Goal: Information Seeking & Learning: Compare options

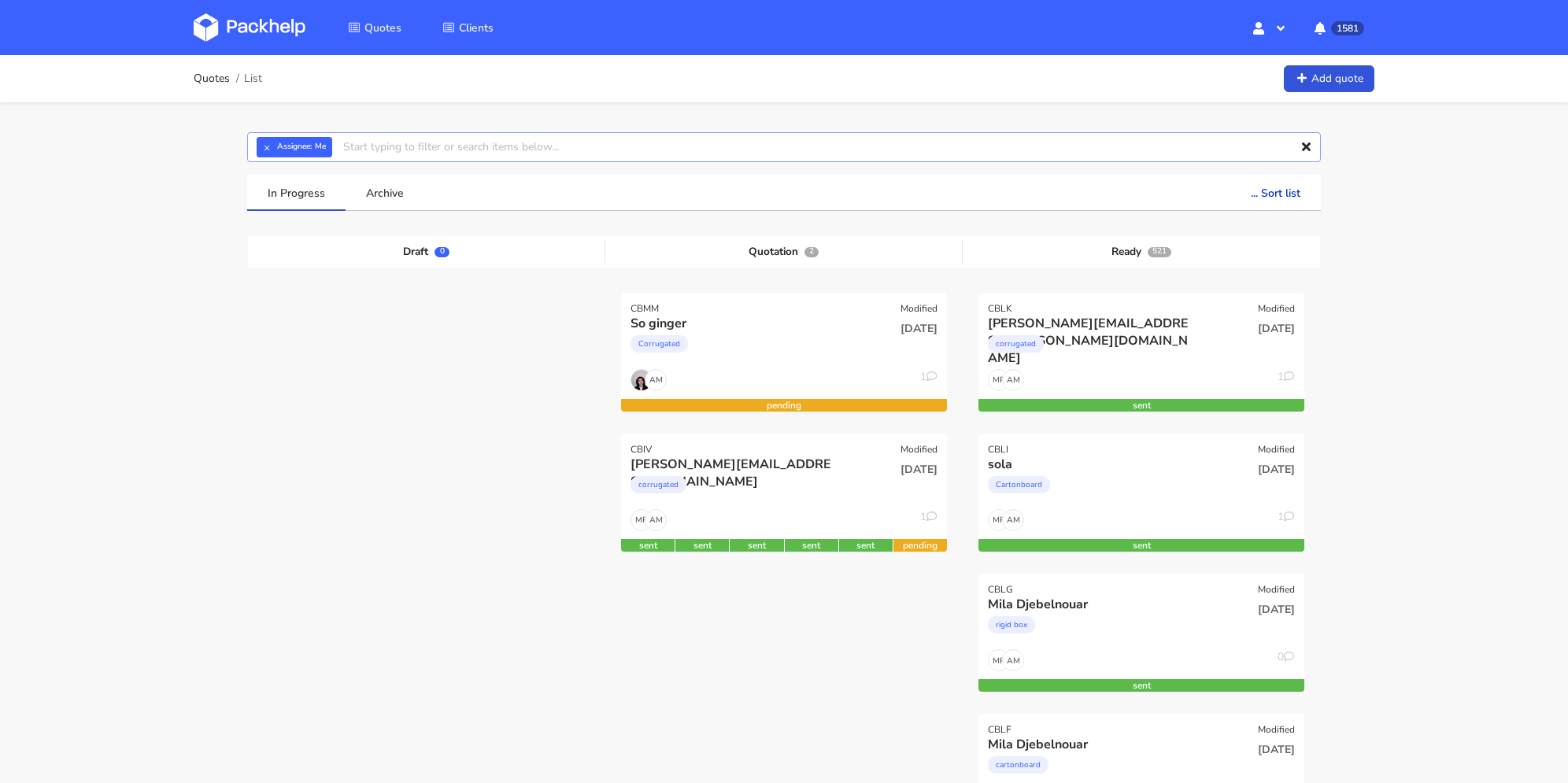
click at [424, 144] on input "text" at bounding box center [784, 146] width 1073 height 30
type input "cadd"
click at [415, 202] on link "cadd" at bounding box center [432, 207] width 146 height 29
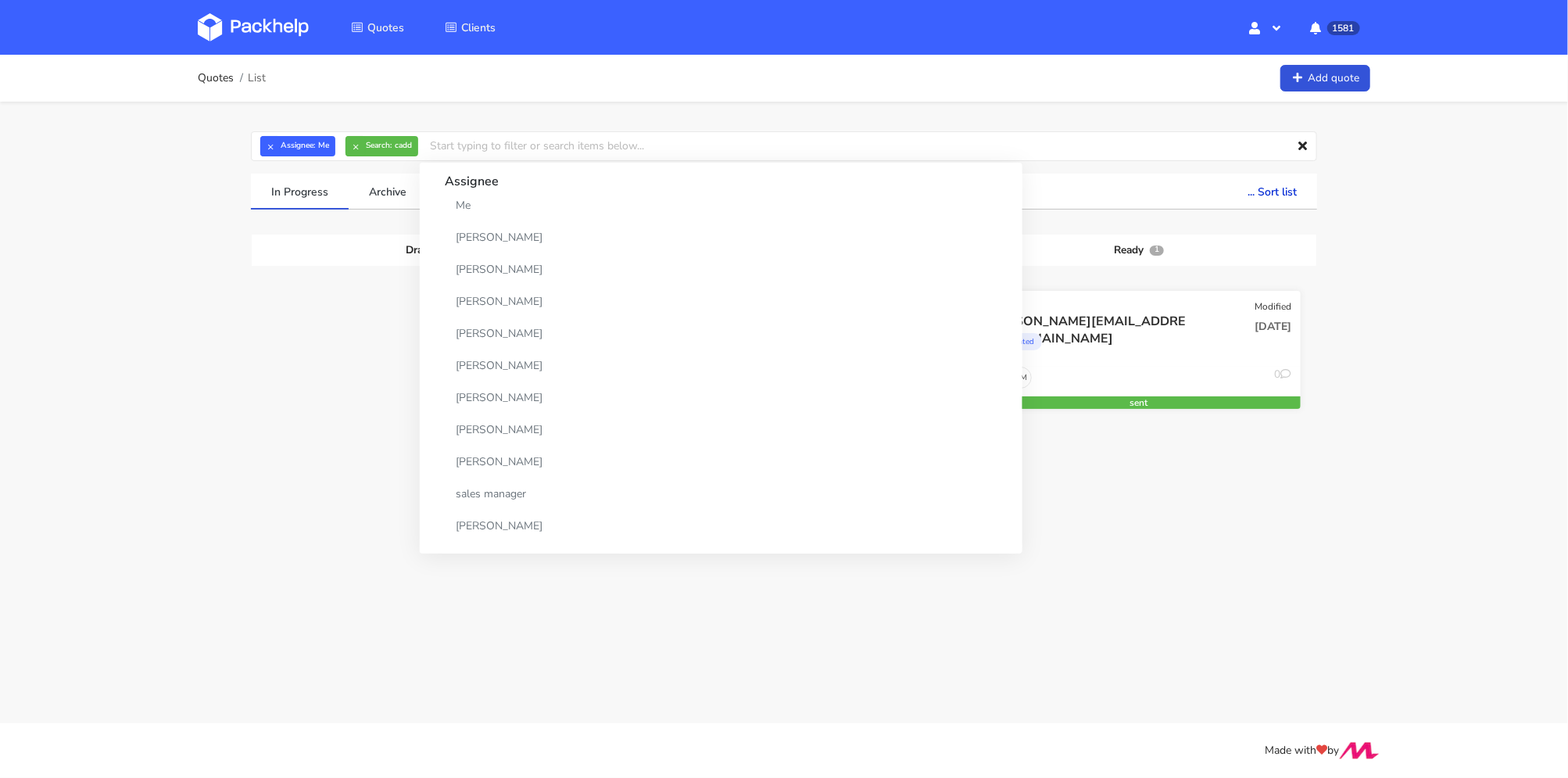
click at [1170, 353] on div "corrugated" at bounding box center [1090, 345] width 207 height 32
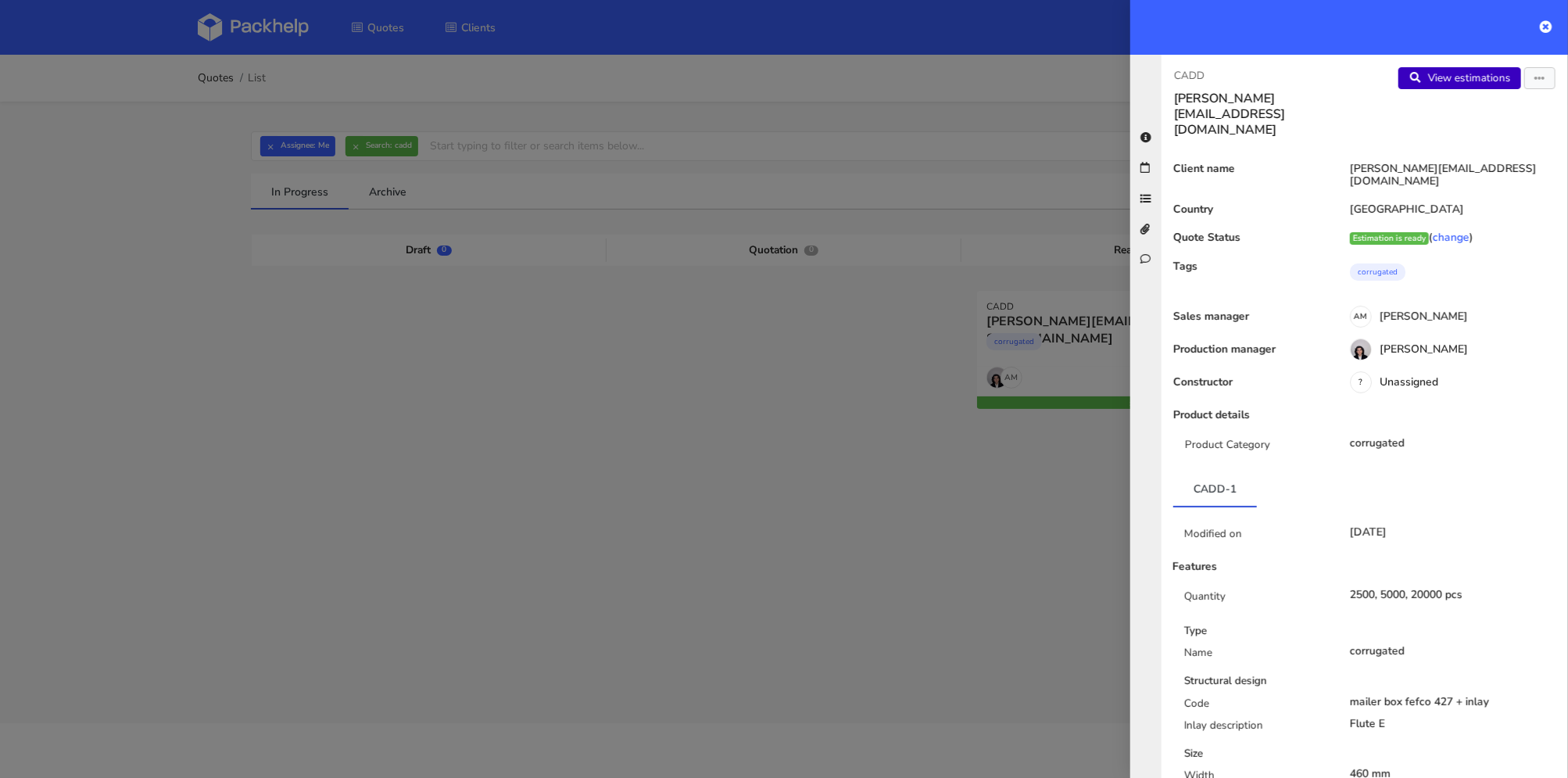
click at [1475, 82] on link "View estimations" at bounding box center [1459, 79] width 122 height 22
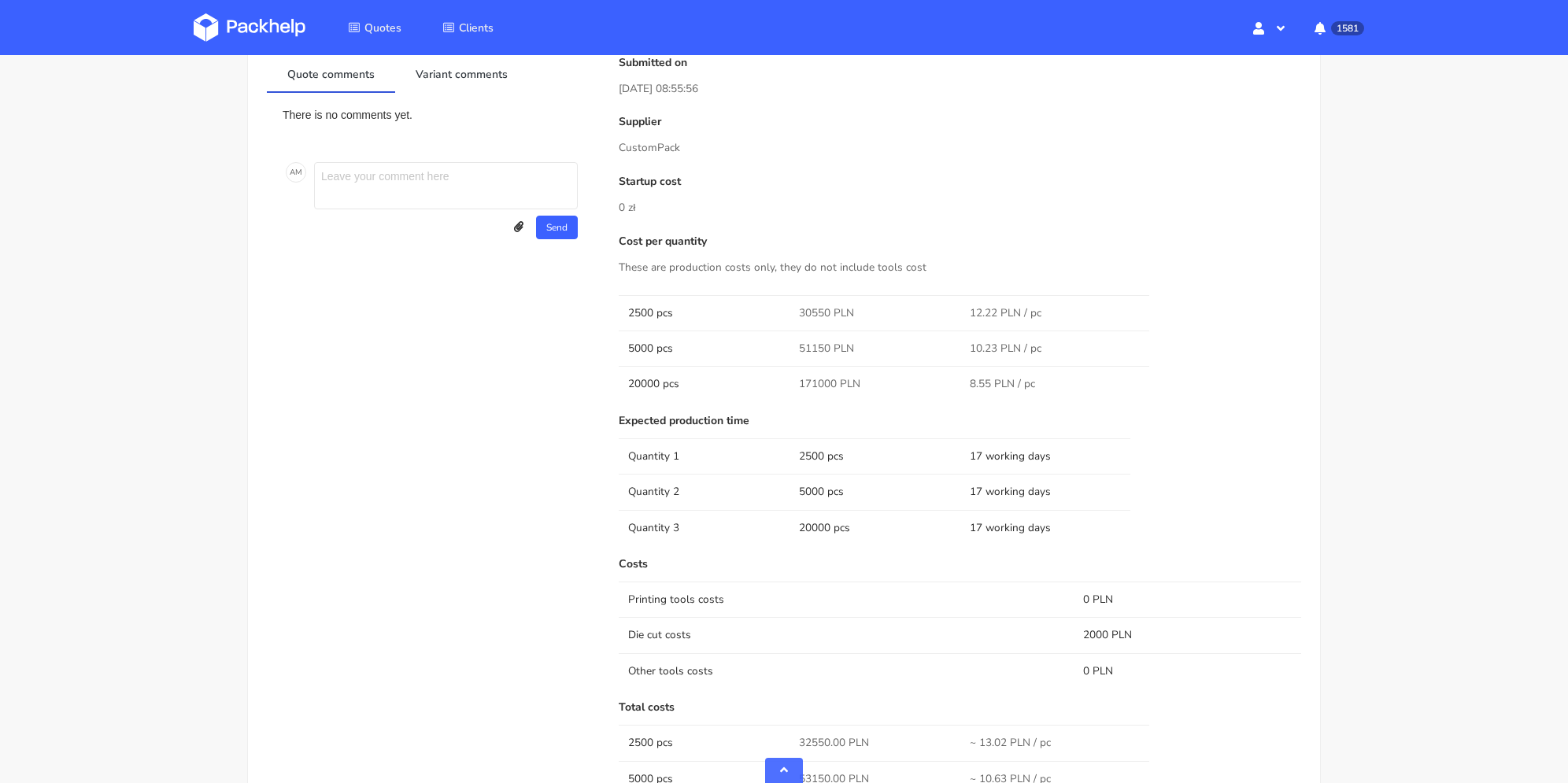
scroll to position [1495, 0]
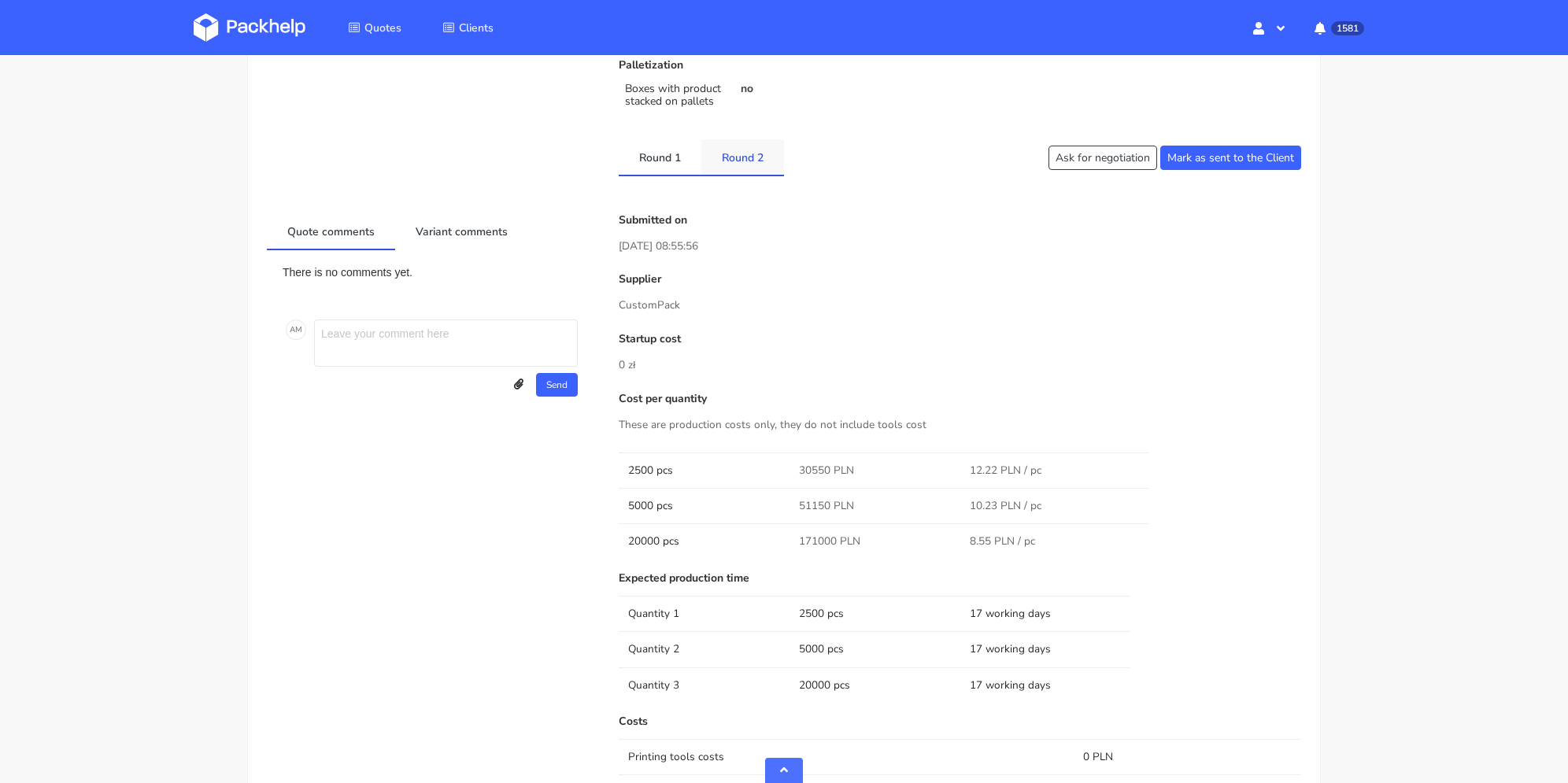
click at [739, 160] on link "Round 2" at bounding box center [743, 157] width 83 height 34
click at [683, 169] on link "Round 1" at bounding box center [660, 157] width 83 height 34
click at [723, 163] on link "Round 2" at bounding box center [743, 157] width 83 height 34
click at [668, 159] on link "Round 1" at bounding box center [660, 157] width 83 height 34
click at [745, 151] on link "Round 2" at bounding box center [743, 157] width 83 height 34
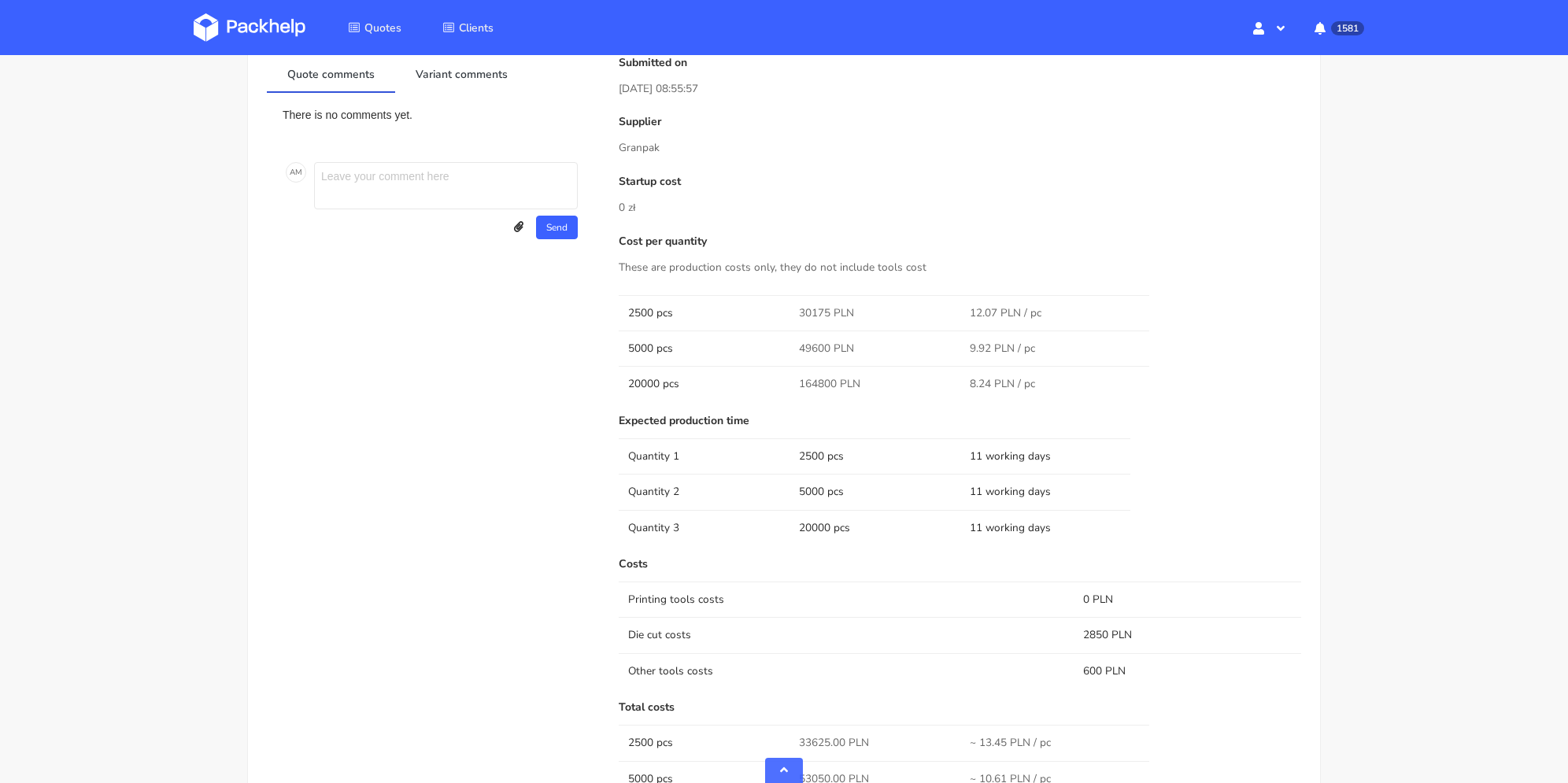
scroll to position [1574, 0]
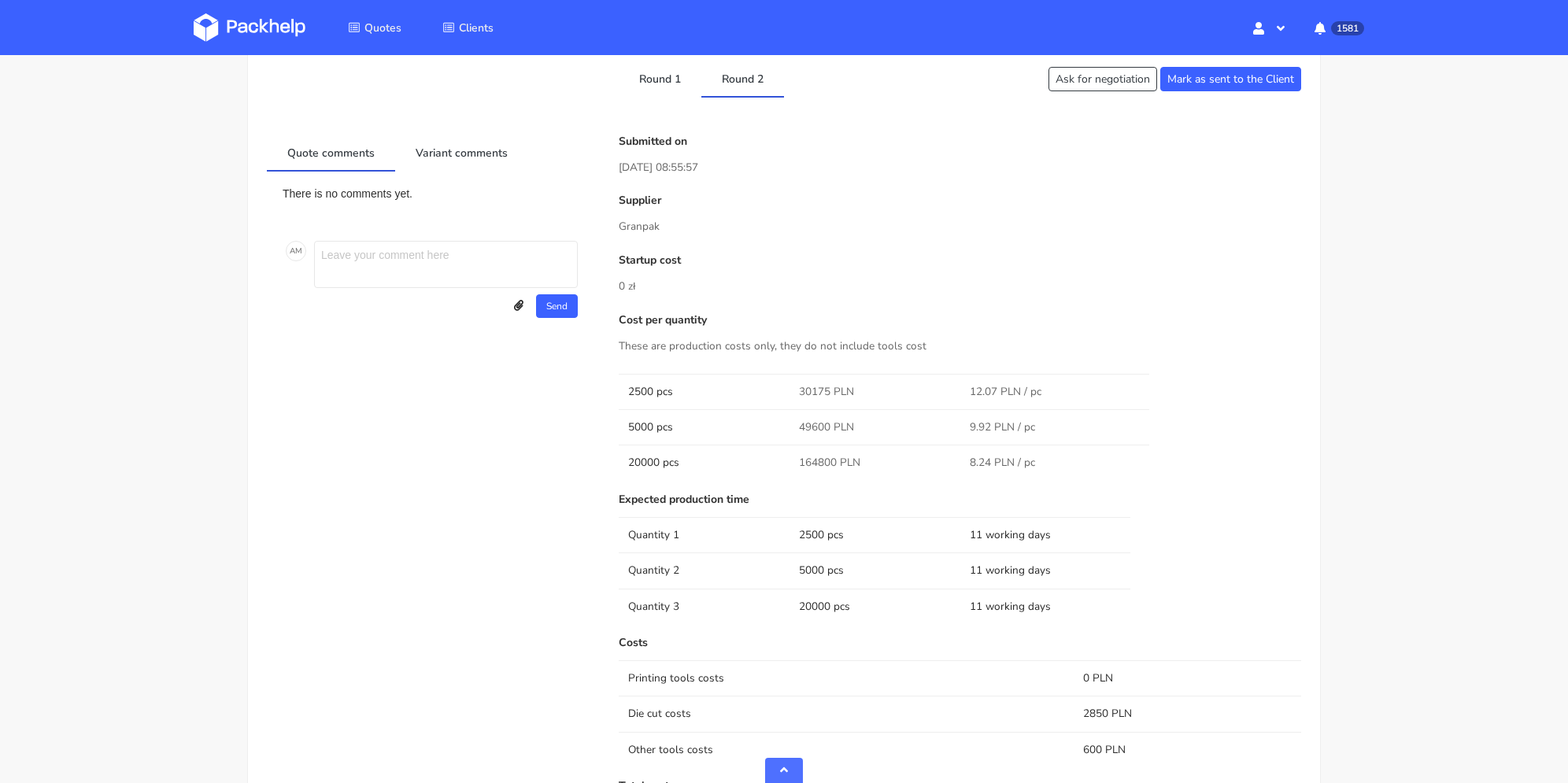
click at [666, 96] on div "Client Information Name chen@satisfyrunning.com E-mail chen@satisfyrunning.com …" at bounding box center [784, 30] width 1034 height 2831
click at [676, 86] on link "Round 1" at bounding box center [660, 78] width 83 height 34
click at [748, 86] on link "Round 2" at bounding box center [743, 78] width 83 height 34
click at [673, 88] on link "Round 1" at bounding box center [660, 78] width 83 height 34
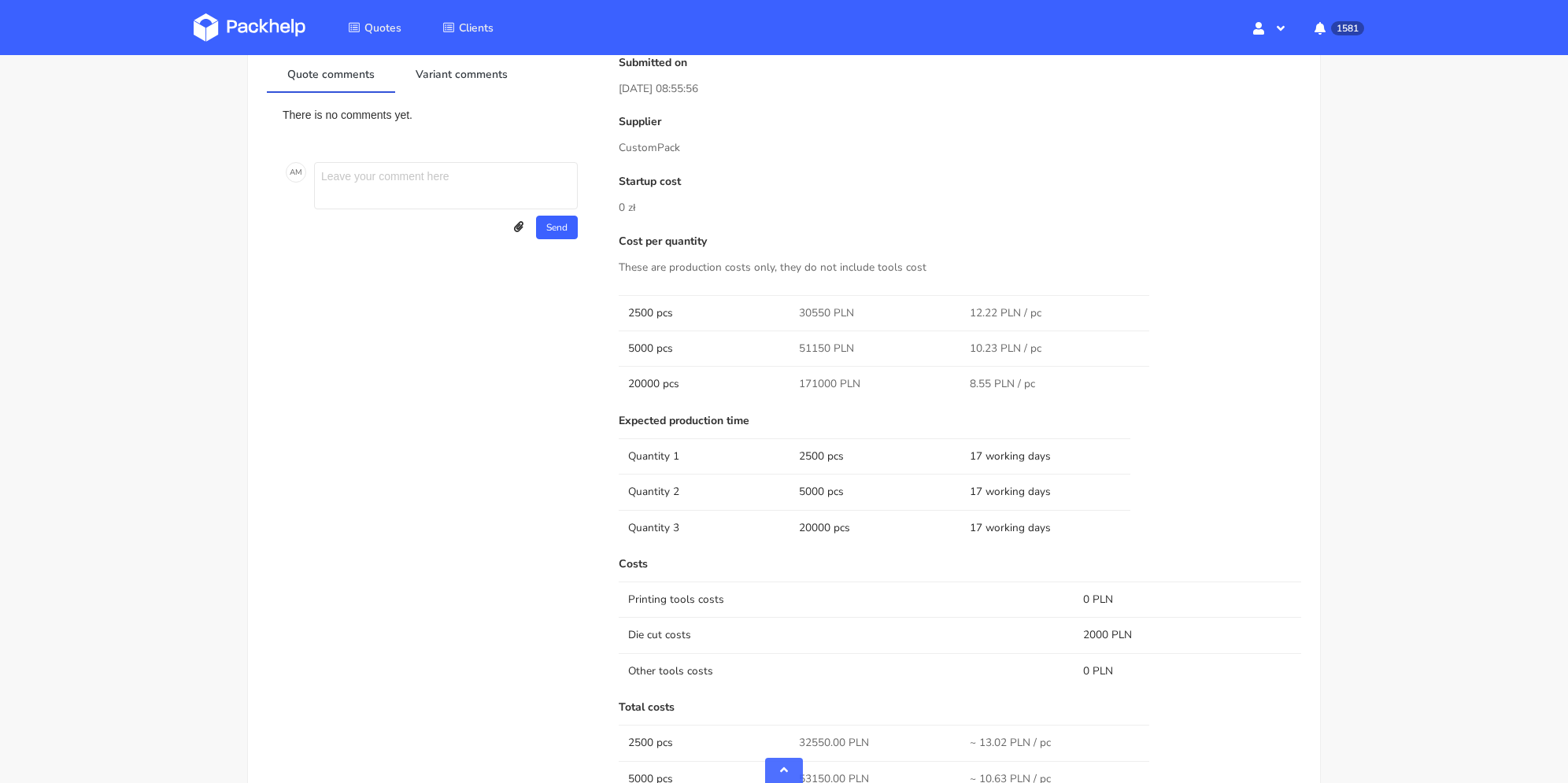
scroll to position [2124, 0]
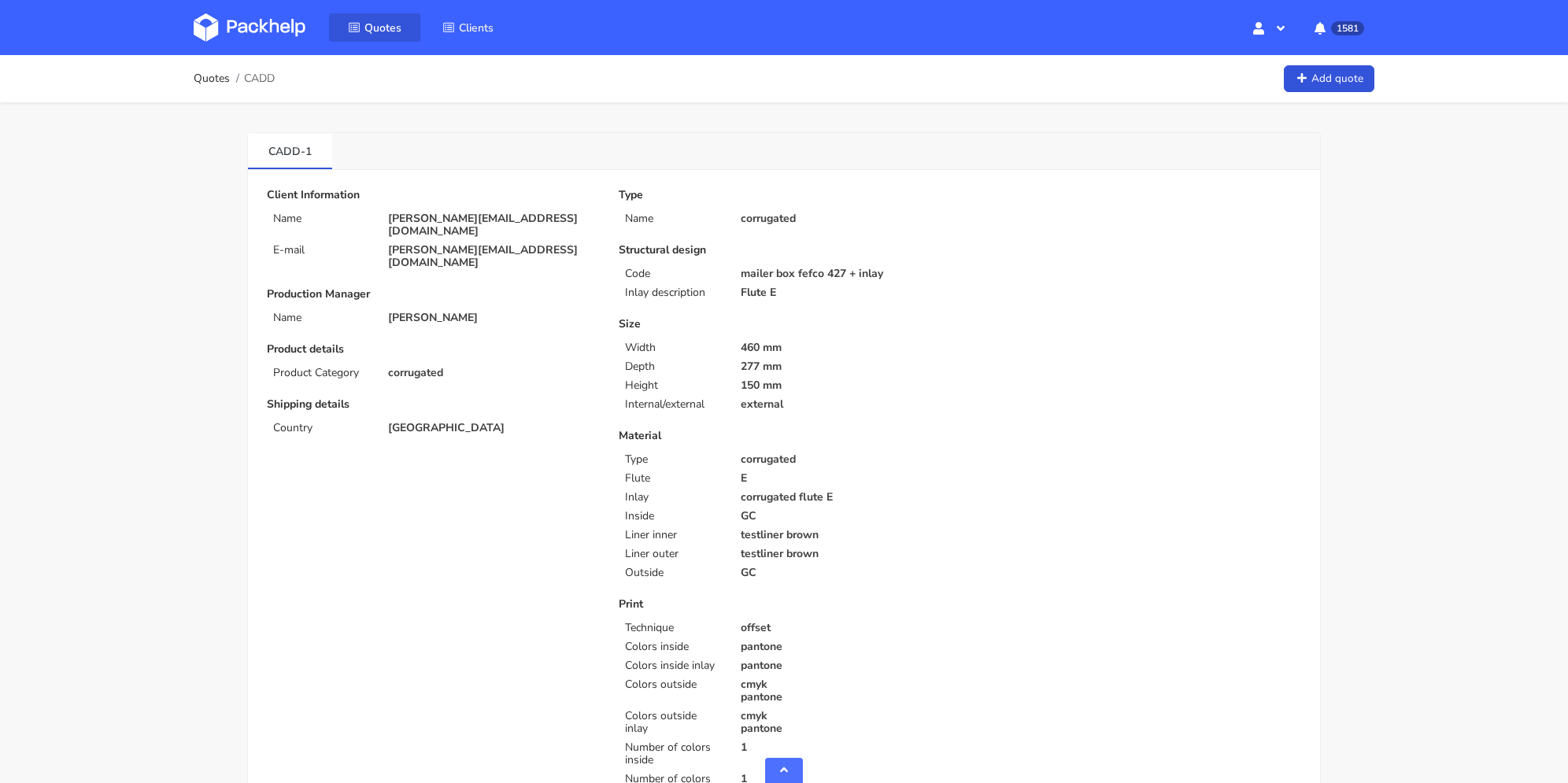
scroll to position [1731, 0]
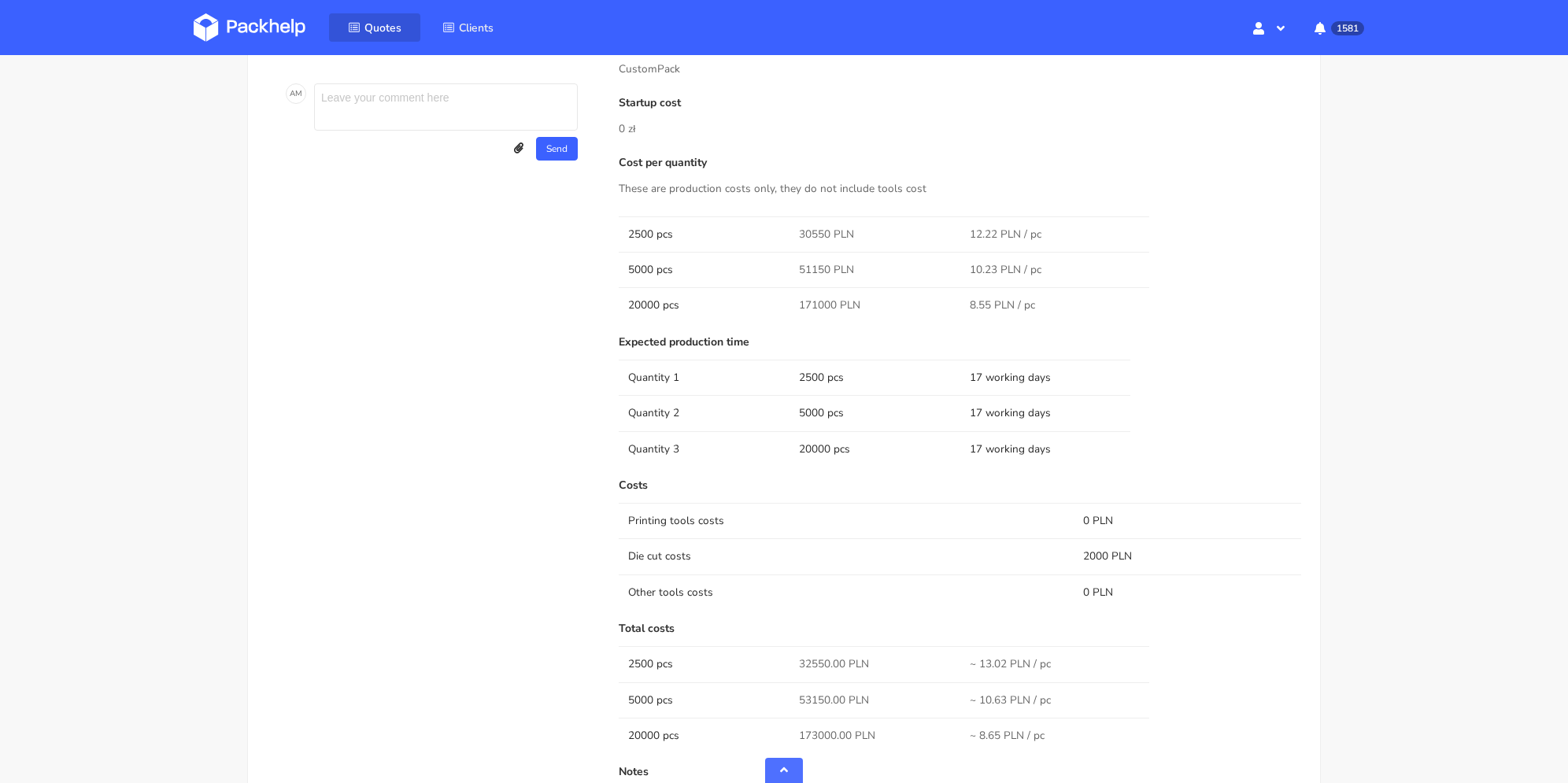
click at [389, 28] on span "Quotes" at bounding box center [383, 28] width 37 height 15
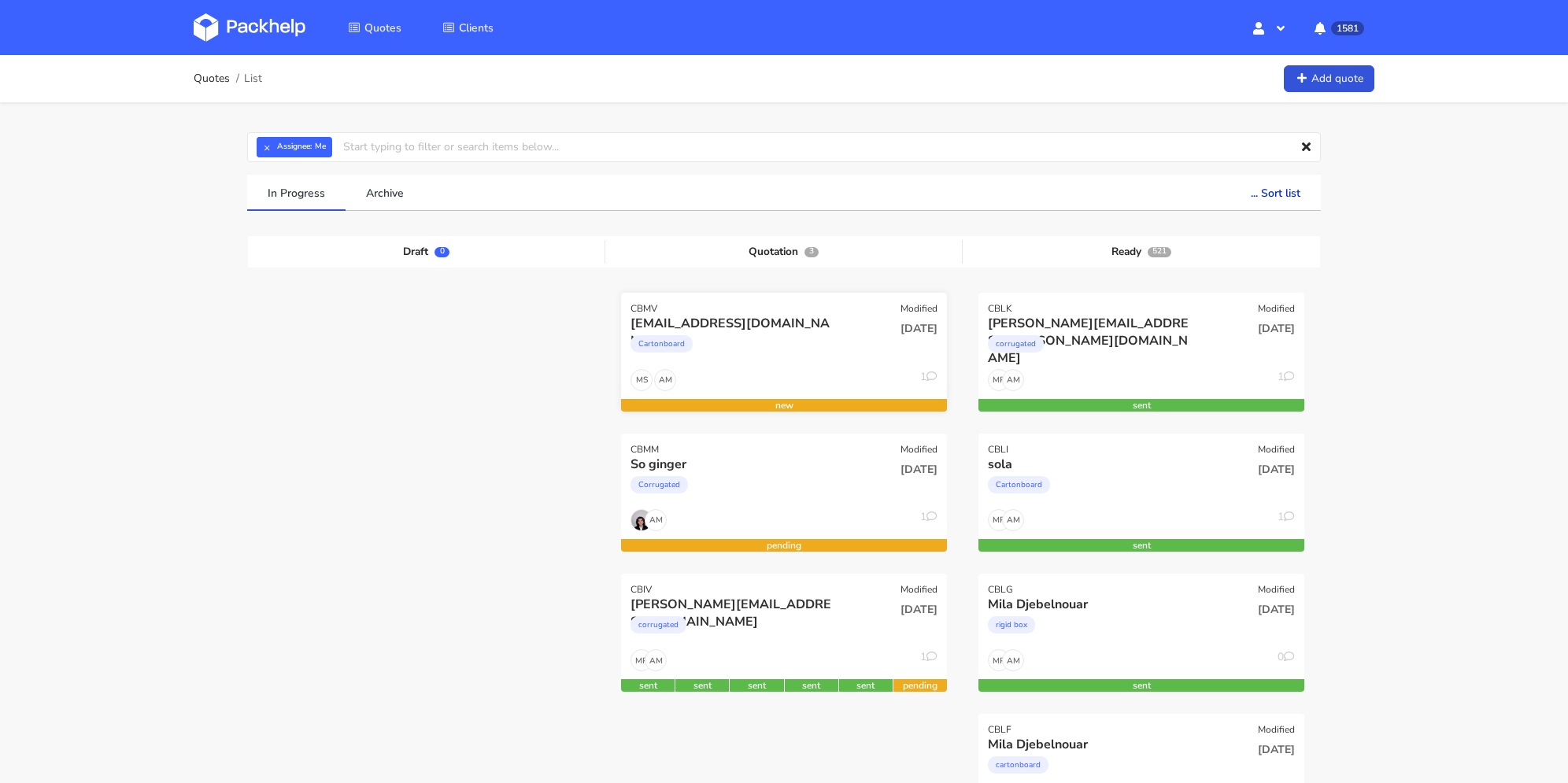
click at [786, 323] on div "info@elmighelon.com" at bounding box center [735, 323] width 208 height 17
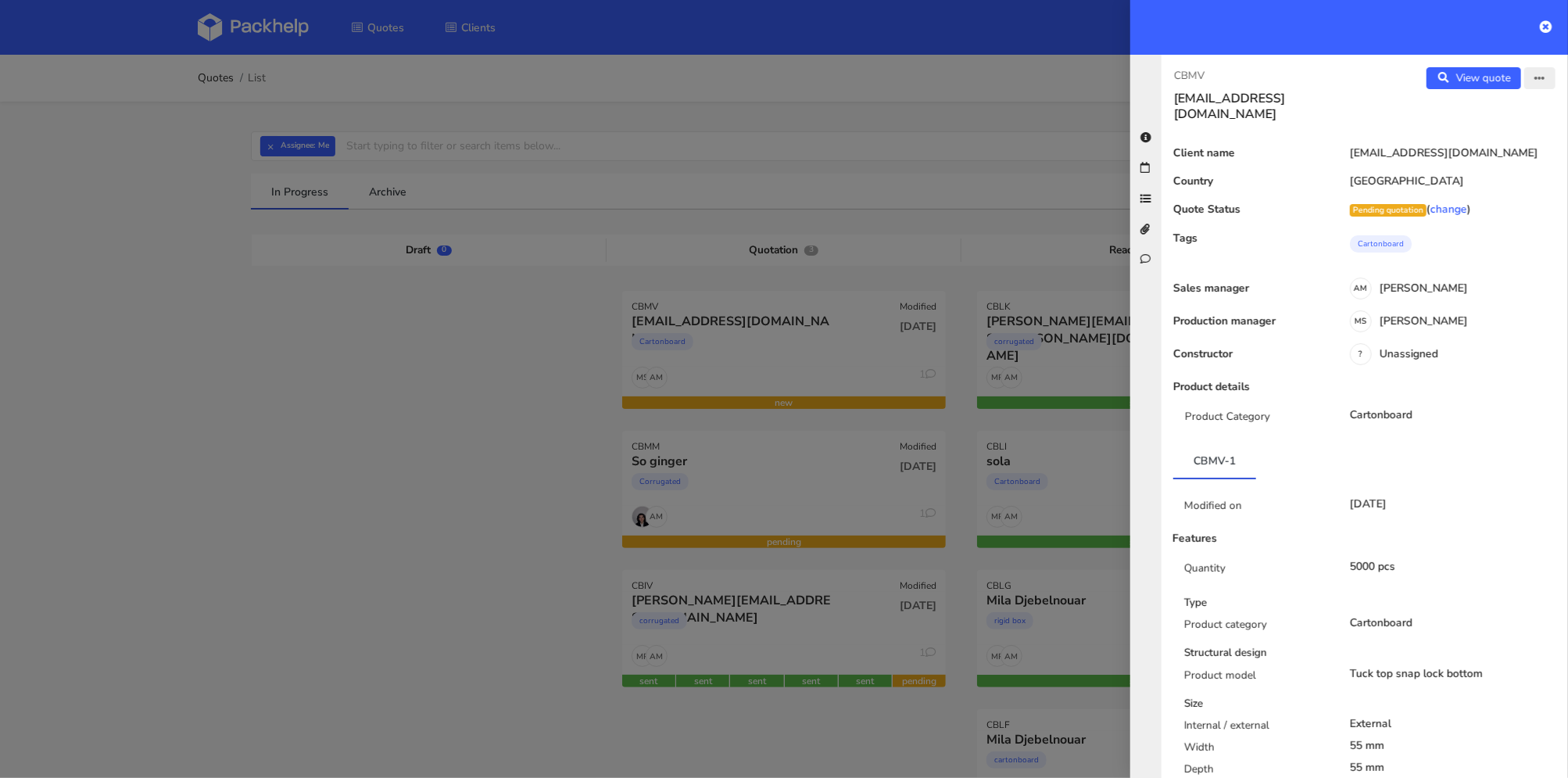
click at [1535, 77] on icon "button" at bounding box center [1540, 79] width 11 height 11
click at [1488, 101] on link "Edit quote" at bounding box center [1489, 110] width 138 height 26
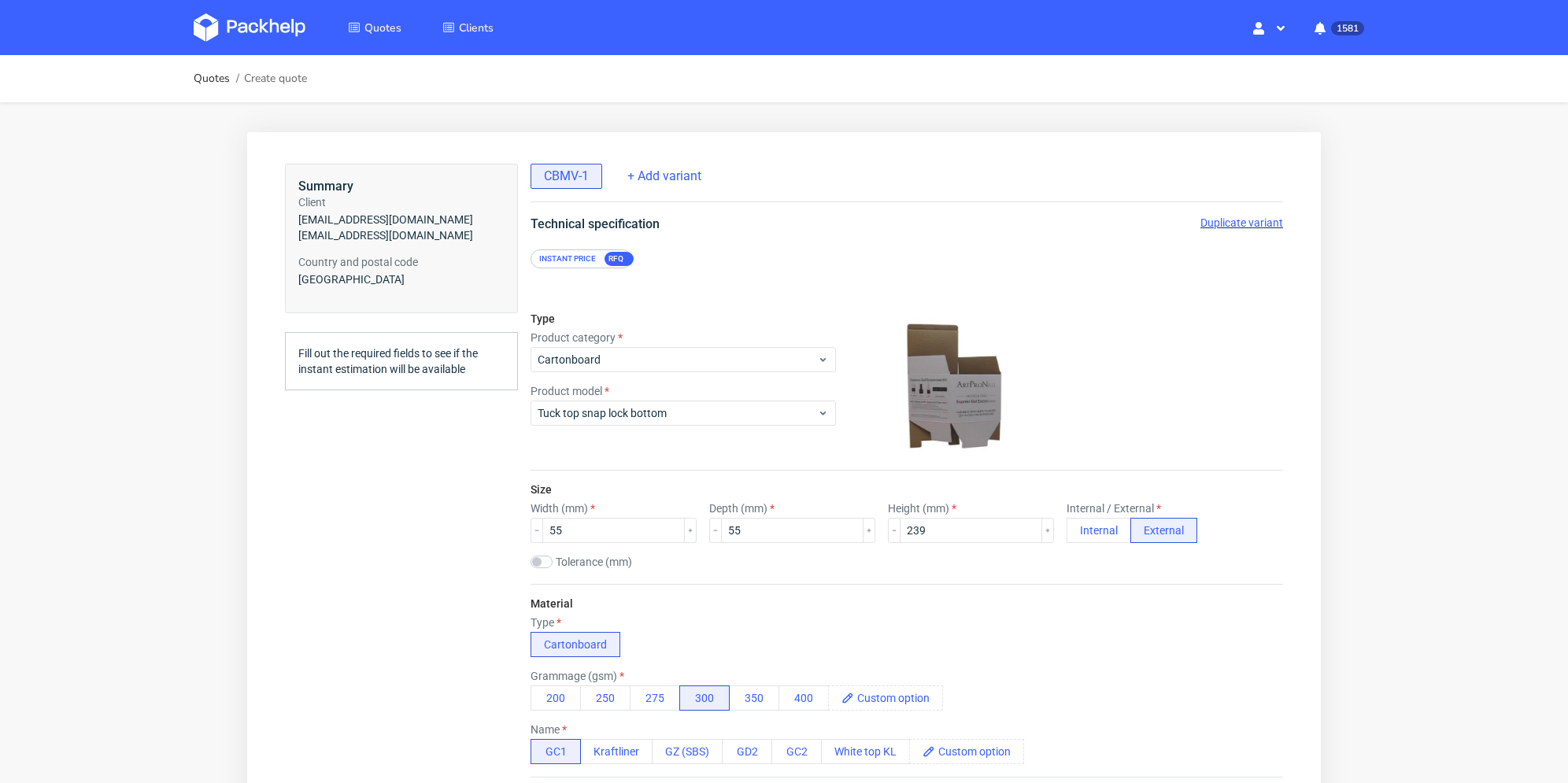
click at [1236, 219] on span "Duplicate variant" at bounding box center [1241, 222] width 83 height 13
drag, startPoint x: 582, startPoint y: 531, endPoint x: 513, endPoint y: 529, distance: 69.0
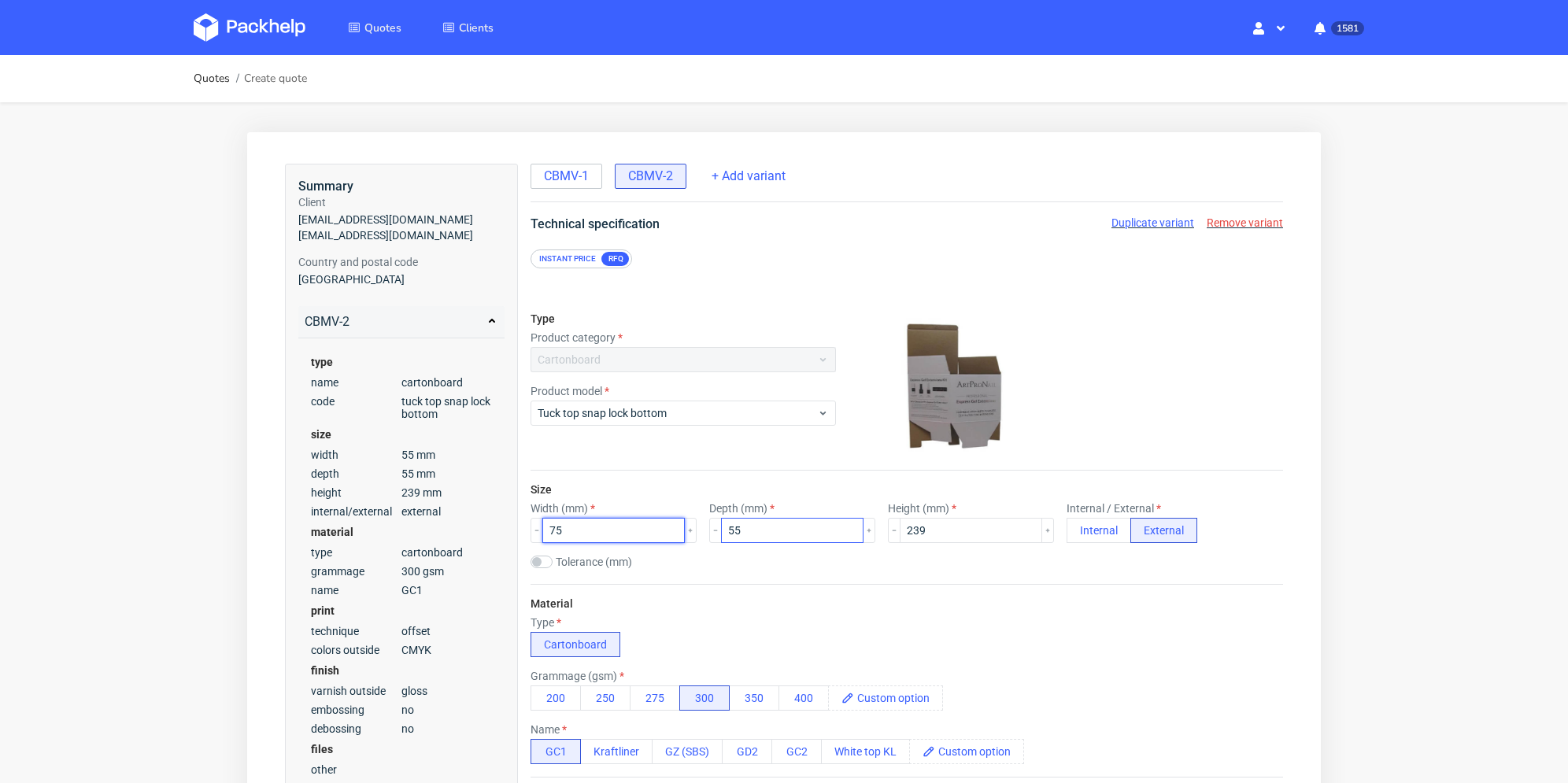
type input "75"
drag, startPoint x: 716, startPoint y: 529, endPoint x: 706, endPoint y: 522, distance: 12.2
click at [697, 529] on div "Width (mm) 75 Depth (mm) 55 Height (mm) 239 Internal / External Internal Extern…" at bounding box center [906, 523] width 752 height 41
type input "75"
drag, startPoint x: 908, startPoint y: 518, endPoint x: 884, endPoint y: 522, distance: 24.3
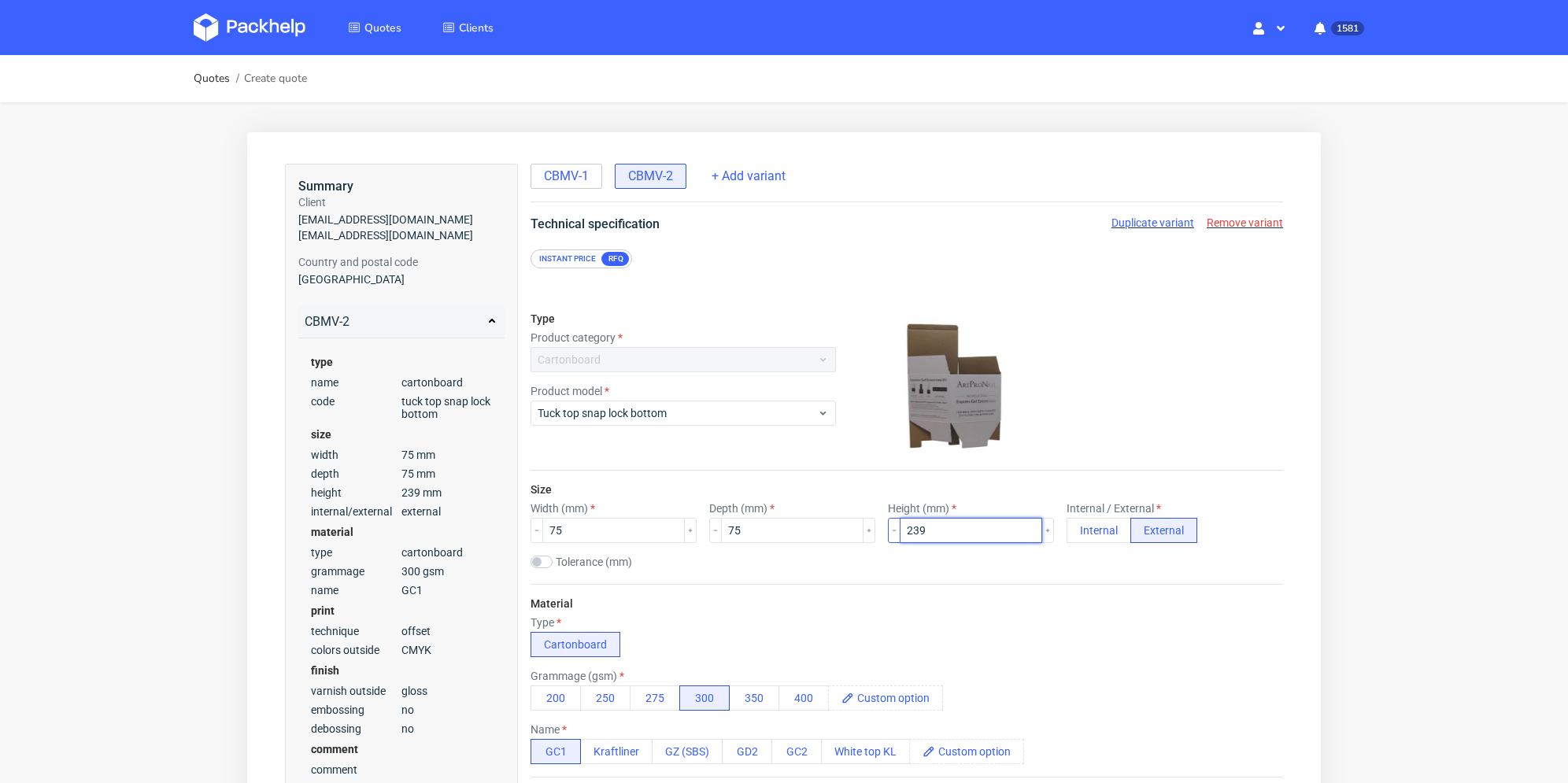
click at [874, 519] on div "Width (mm) 75 Depth (mm) 75 Height (mm) 239 Internal / External Internal Extern…" at bounding box center [906, 523] width 752 height 41
type input "330"
click at [943, 562] on div "Tolerance (mm)" at bounding box center [906, 563] width 752 height 16
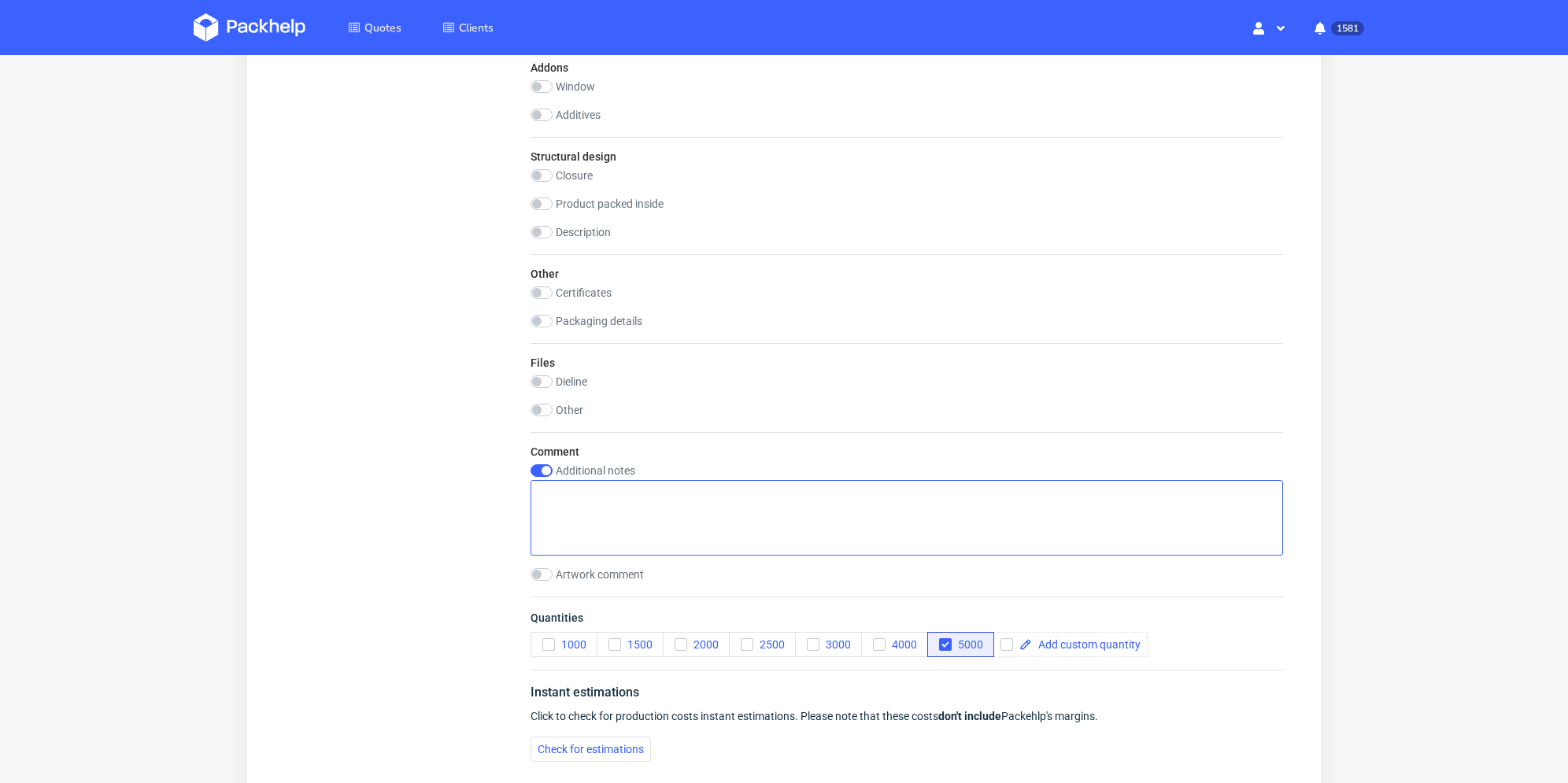
scroll to position [1445, 0]
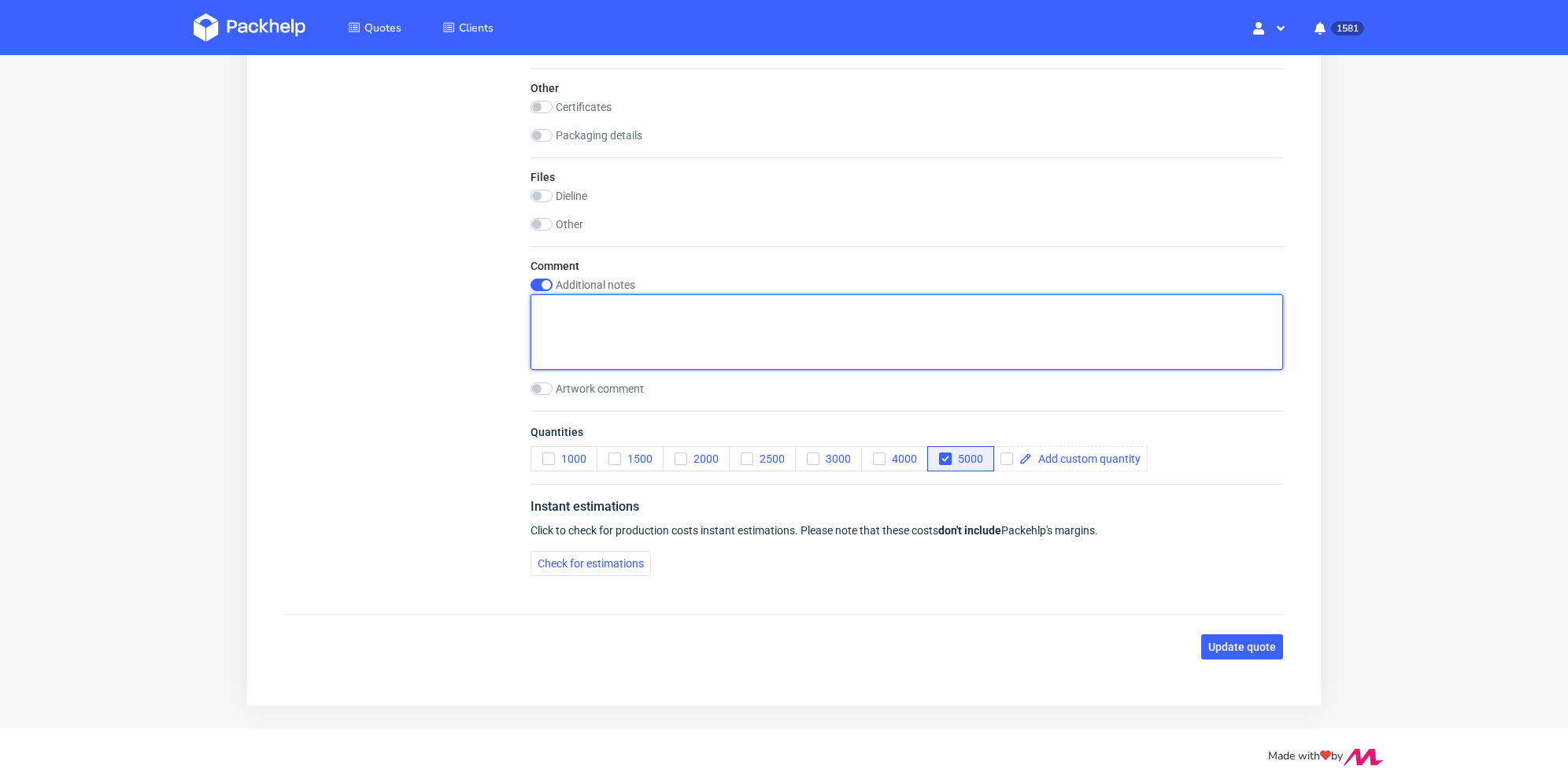
click at [615, 340] on textarea at bounding box center [906, 332] width 752 height 76
paste textarea "VRIN"
type textarea "VRIN"
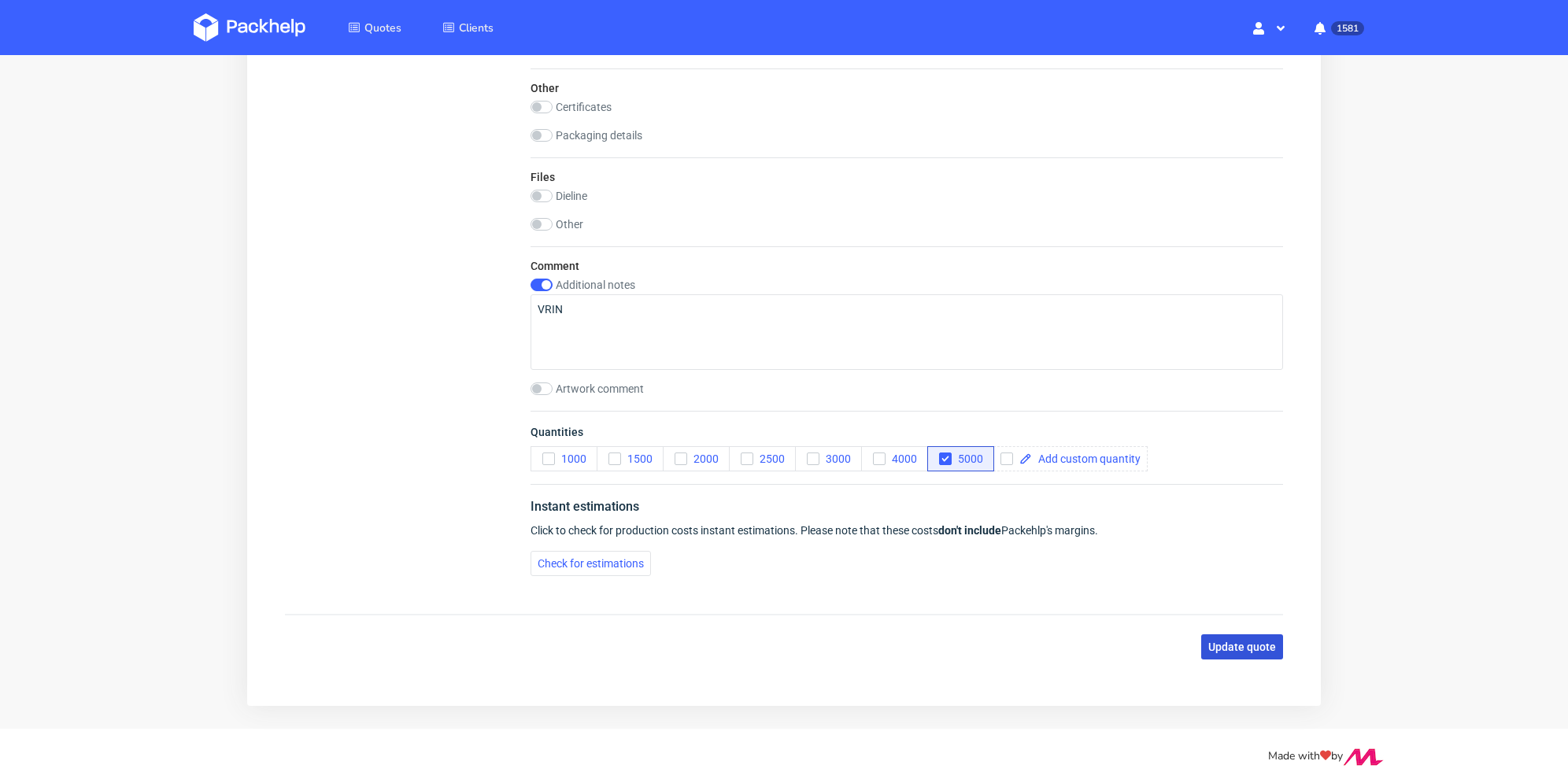
click at [1230, 648] on span "Update quote" at bounding box center [1241, 646] width 68 height 11
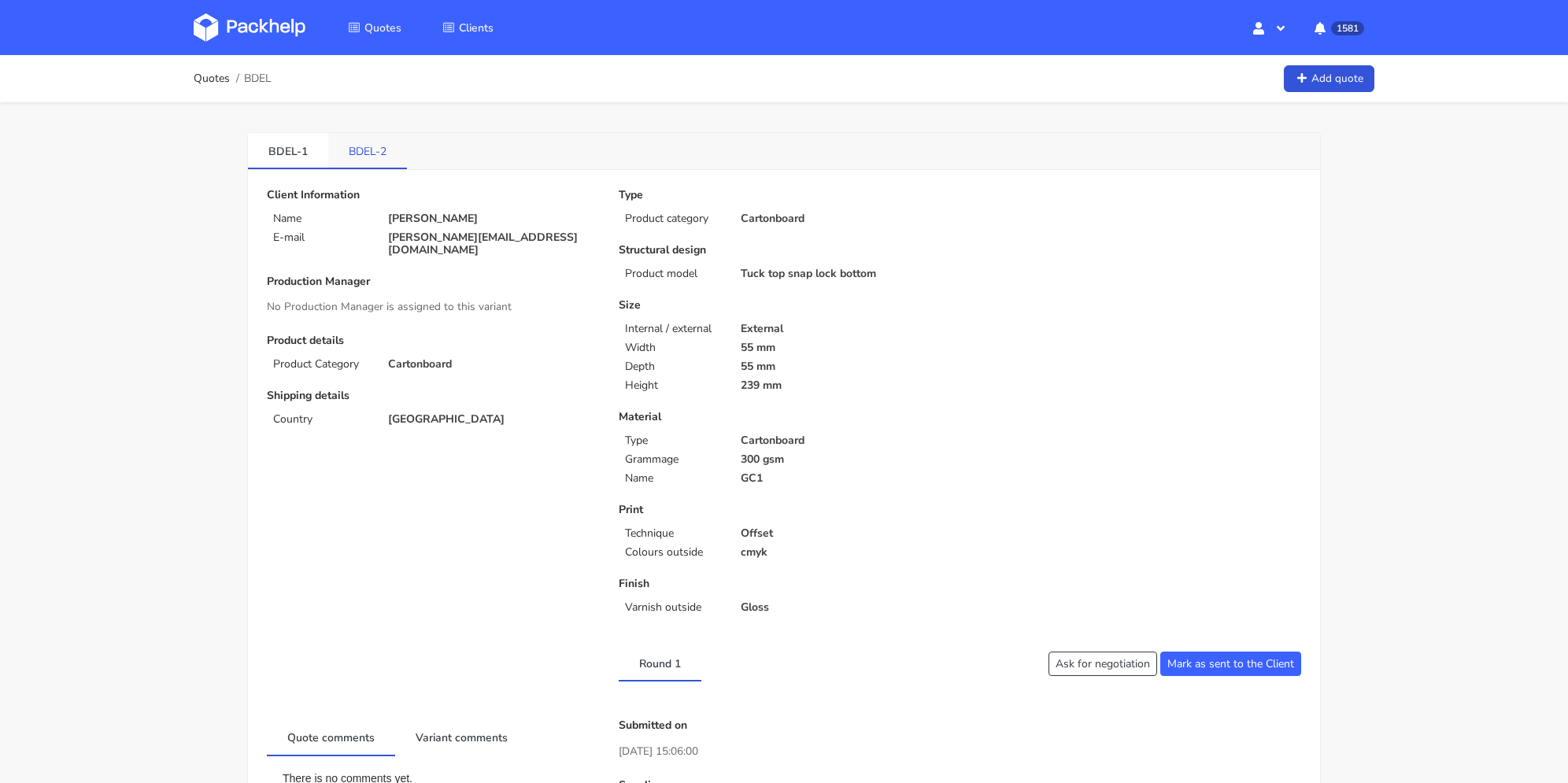
click at [369, 153] on link "BDEL-2" at bounding box center [367, 150] width 78 height 34
click at [279, 151] on link "BDEL-1" at bounding box center [288, 150] width 80 height 34
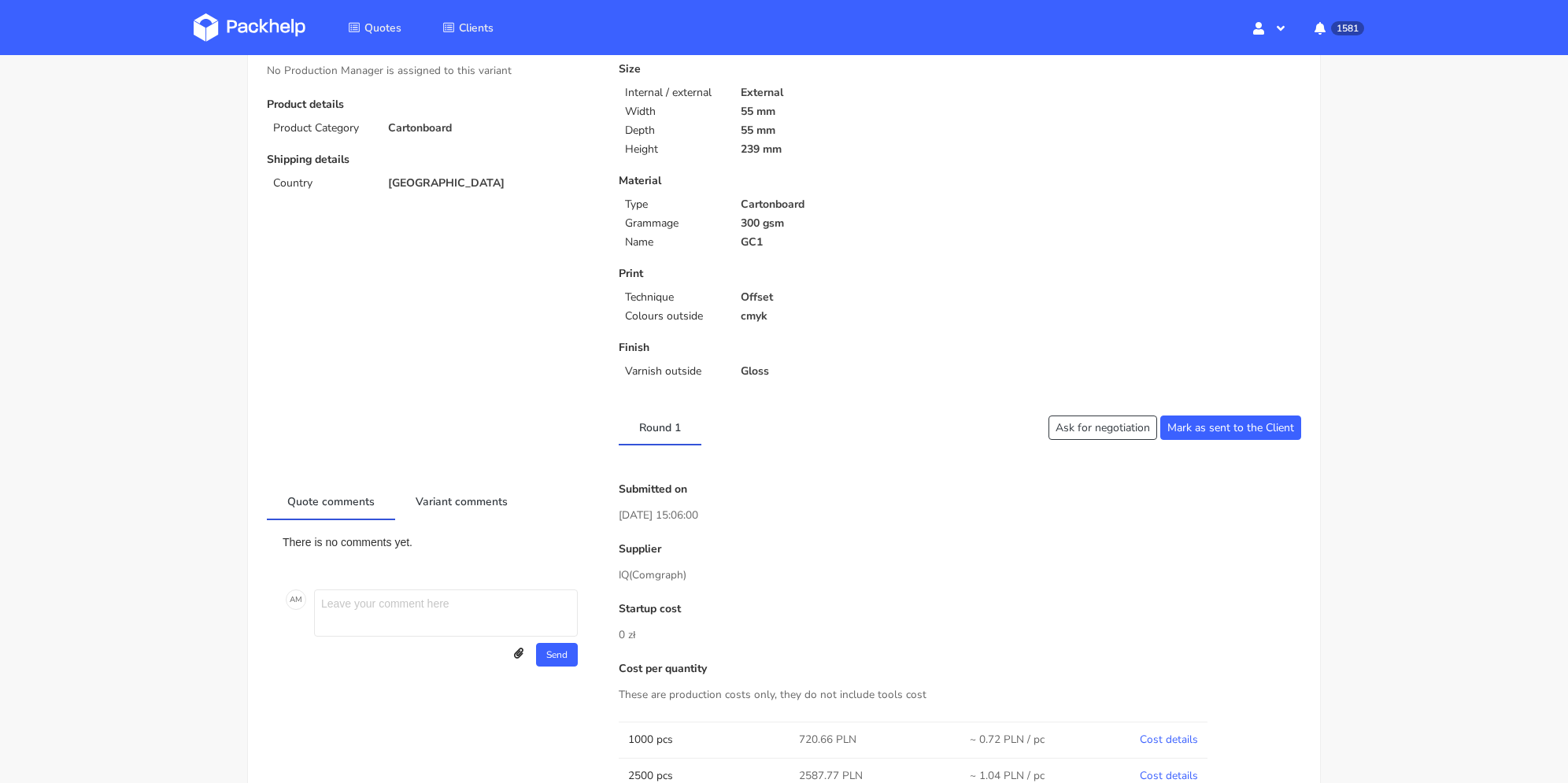
scroll to position [550, 0]
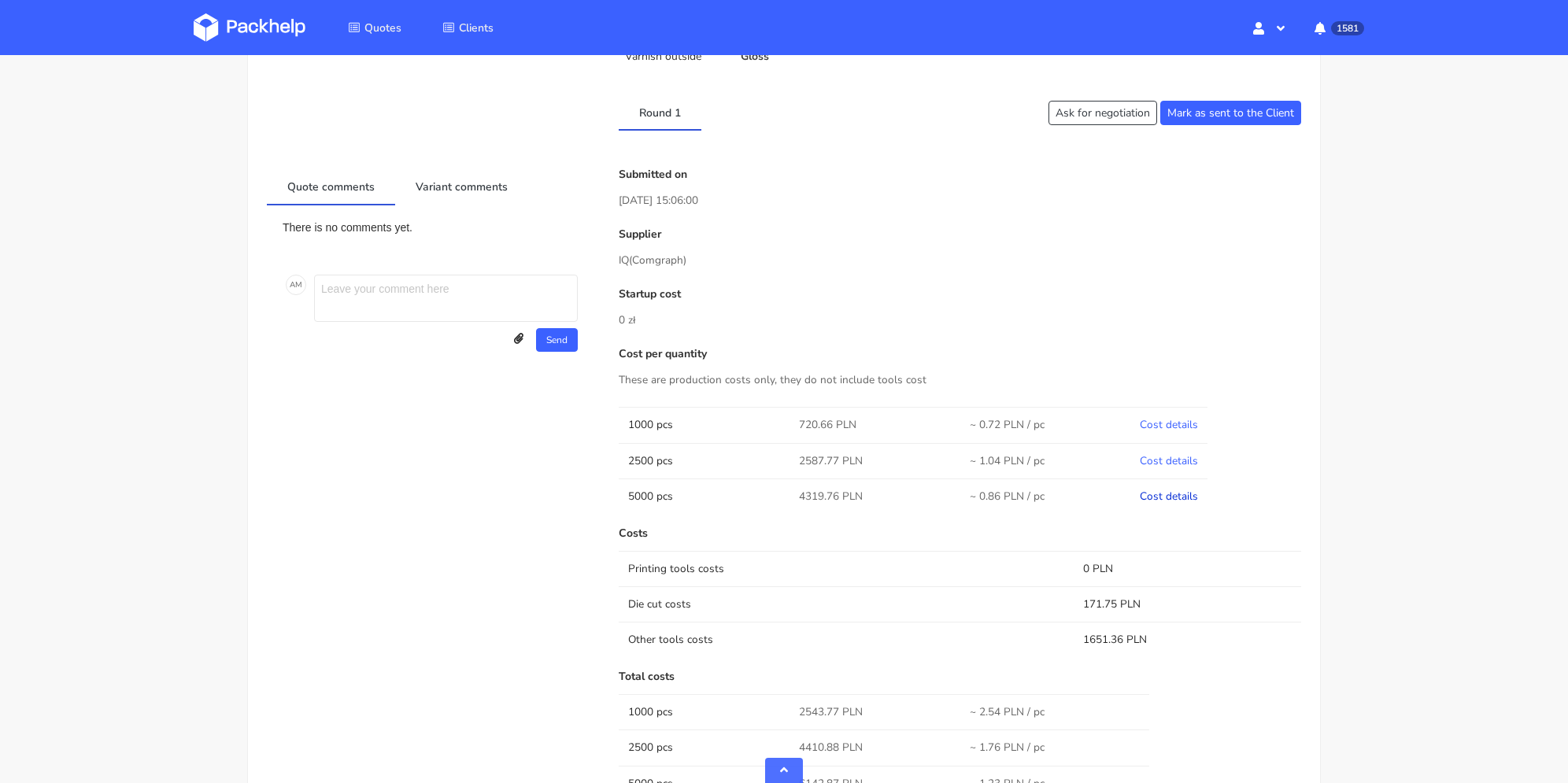
click at [1176, 496] on link "Cost details" at bounding box center [1169, 495] width 59 height 15
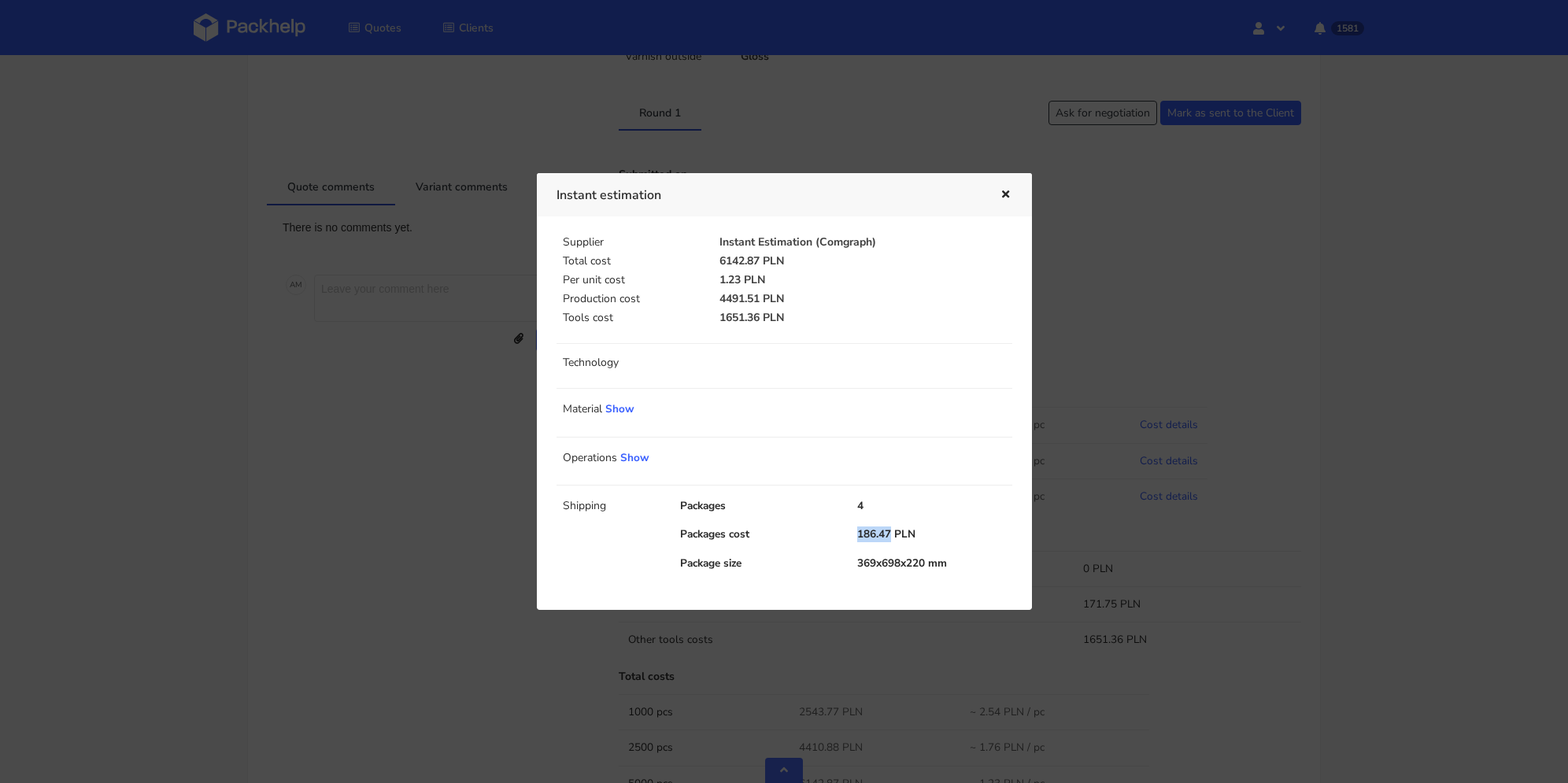
drag, startPoint x: 857, startPoint y: 532, endPoint x: 889, endPoint y: 526, distance: 32.6
click at [892, 532] on div "186.47 PLN" at bounding box center [935, 534] width 177 height 16
copy div "186.47"
click at [999, 197] on icon "button" at bounding box center [1005, 195] width 14 height 11
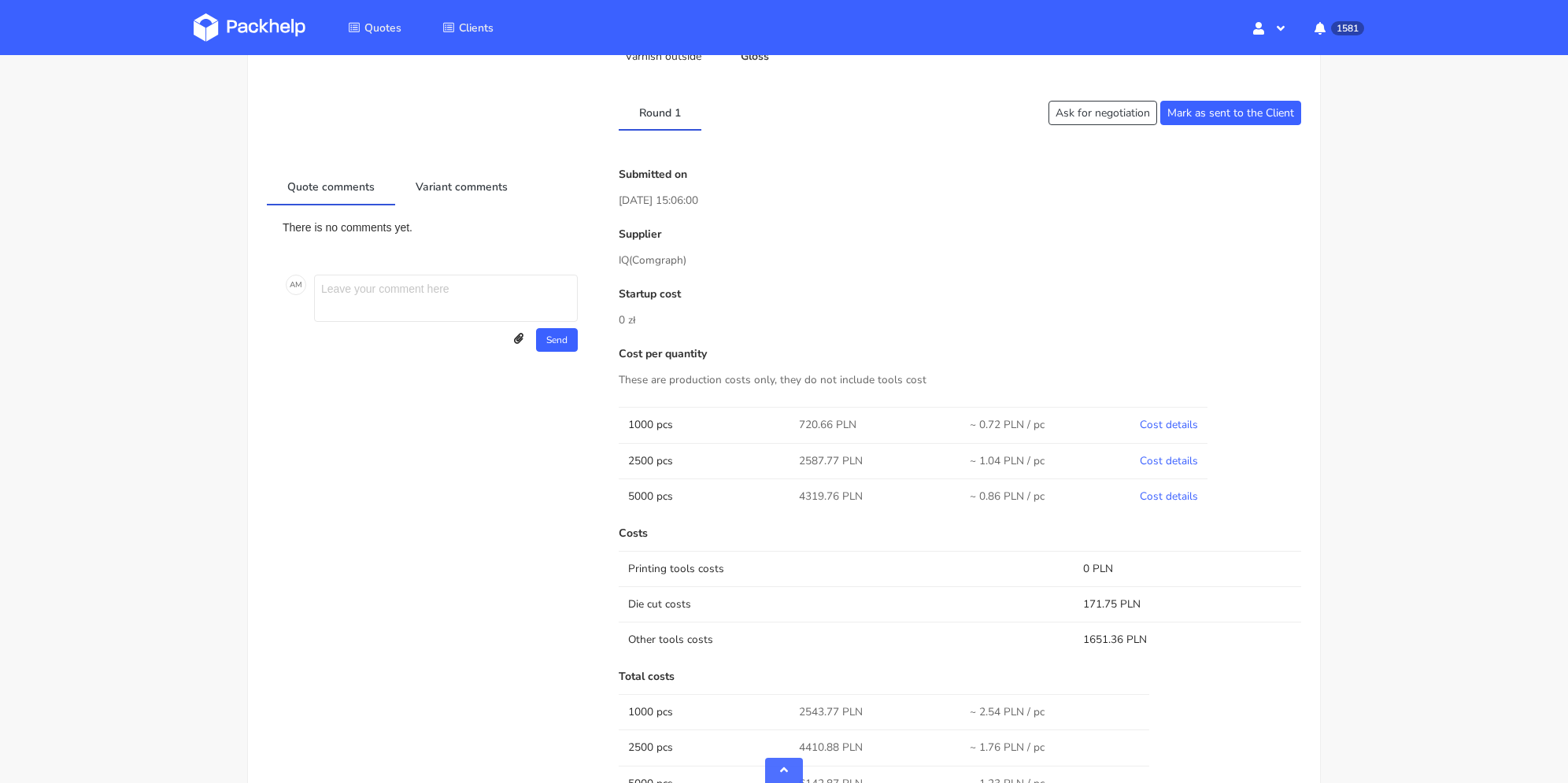
scroll to position [472, 0]
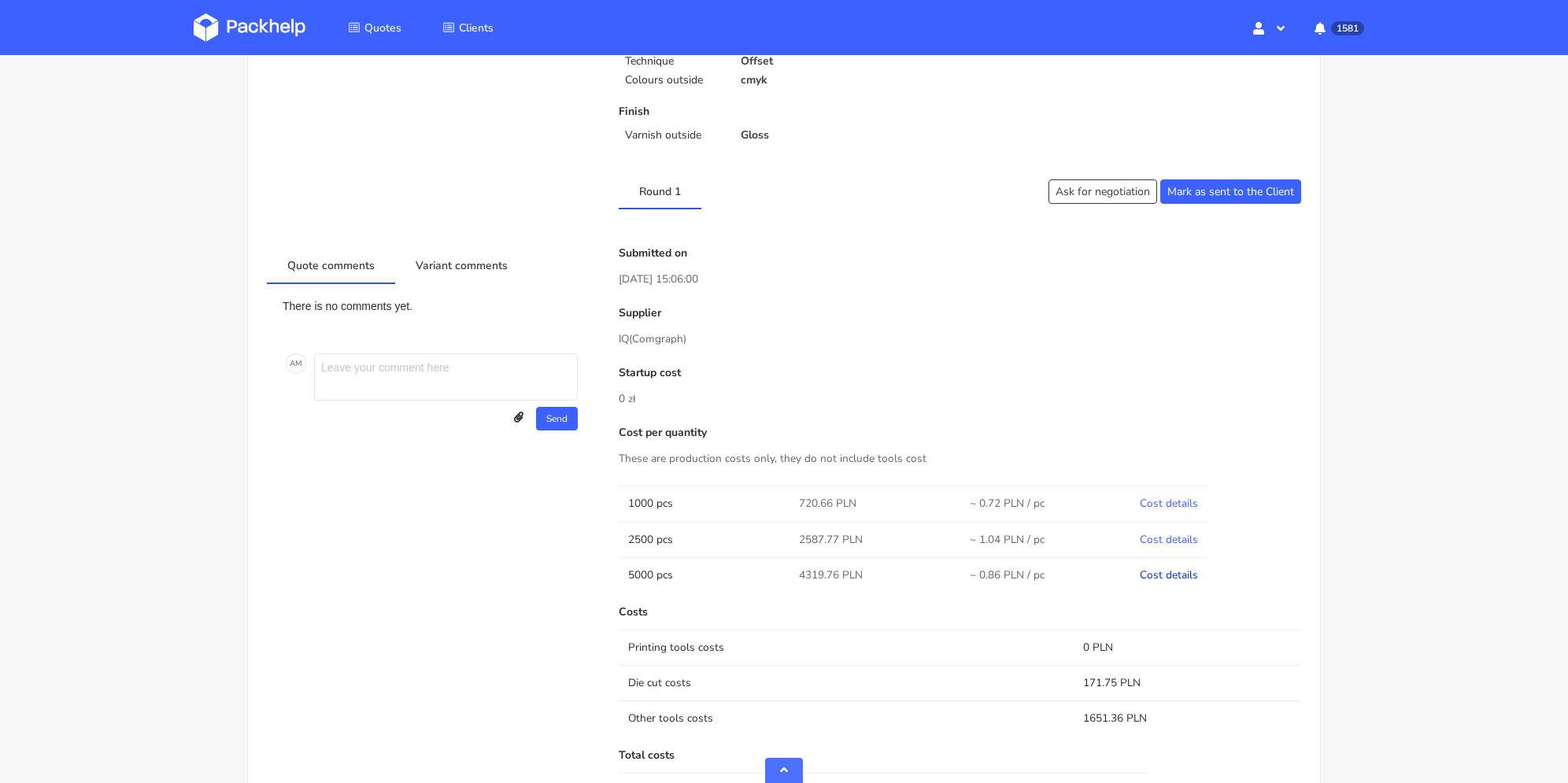
click at [1179, 575] on link "Cost details" at bounding box center [1169, 575] width 59 height 15
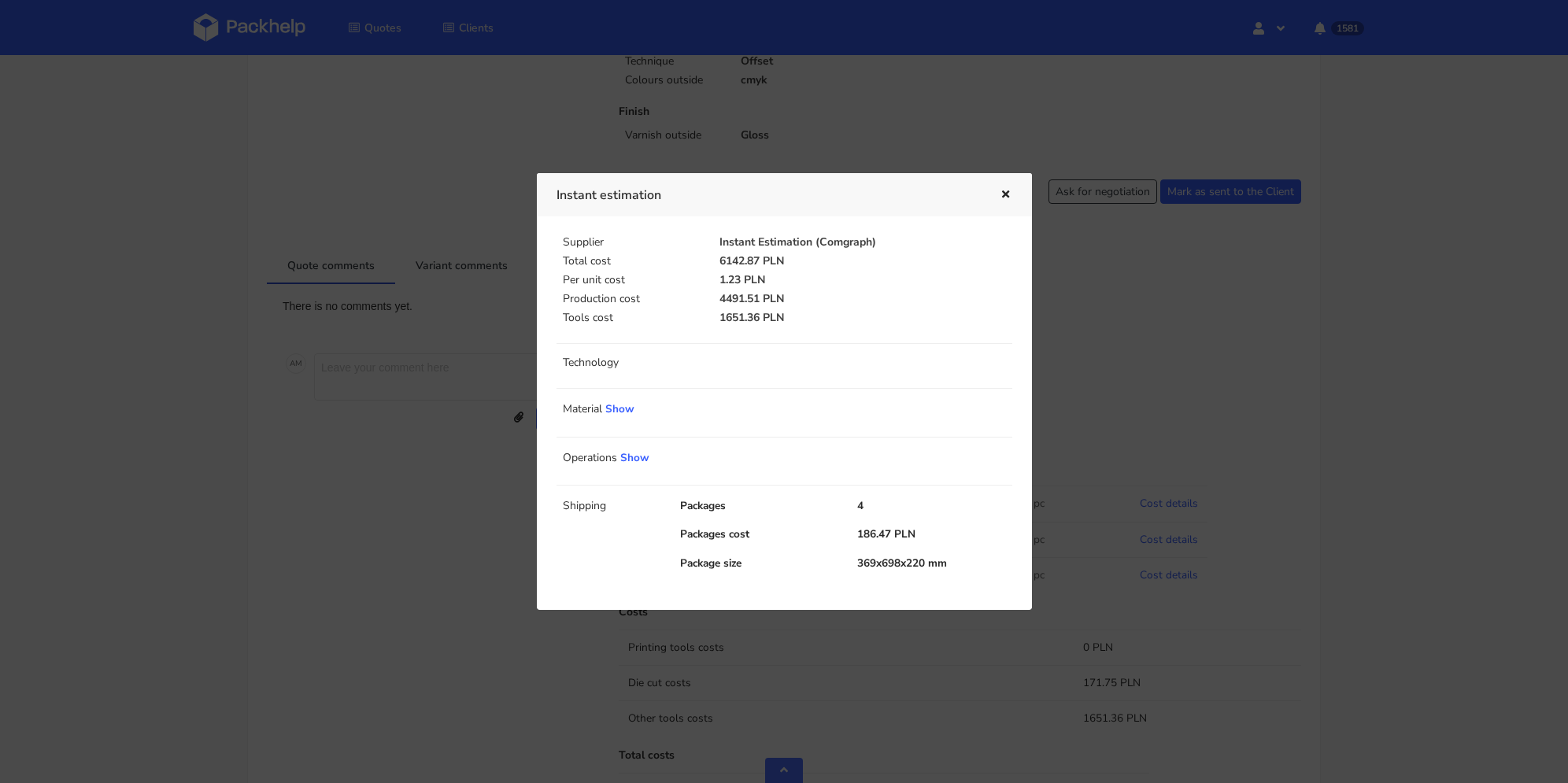
click at [1010, 191] on icon "button" at bounding box center [1005, 195] width 14 height 11
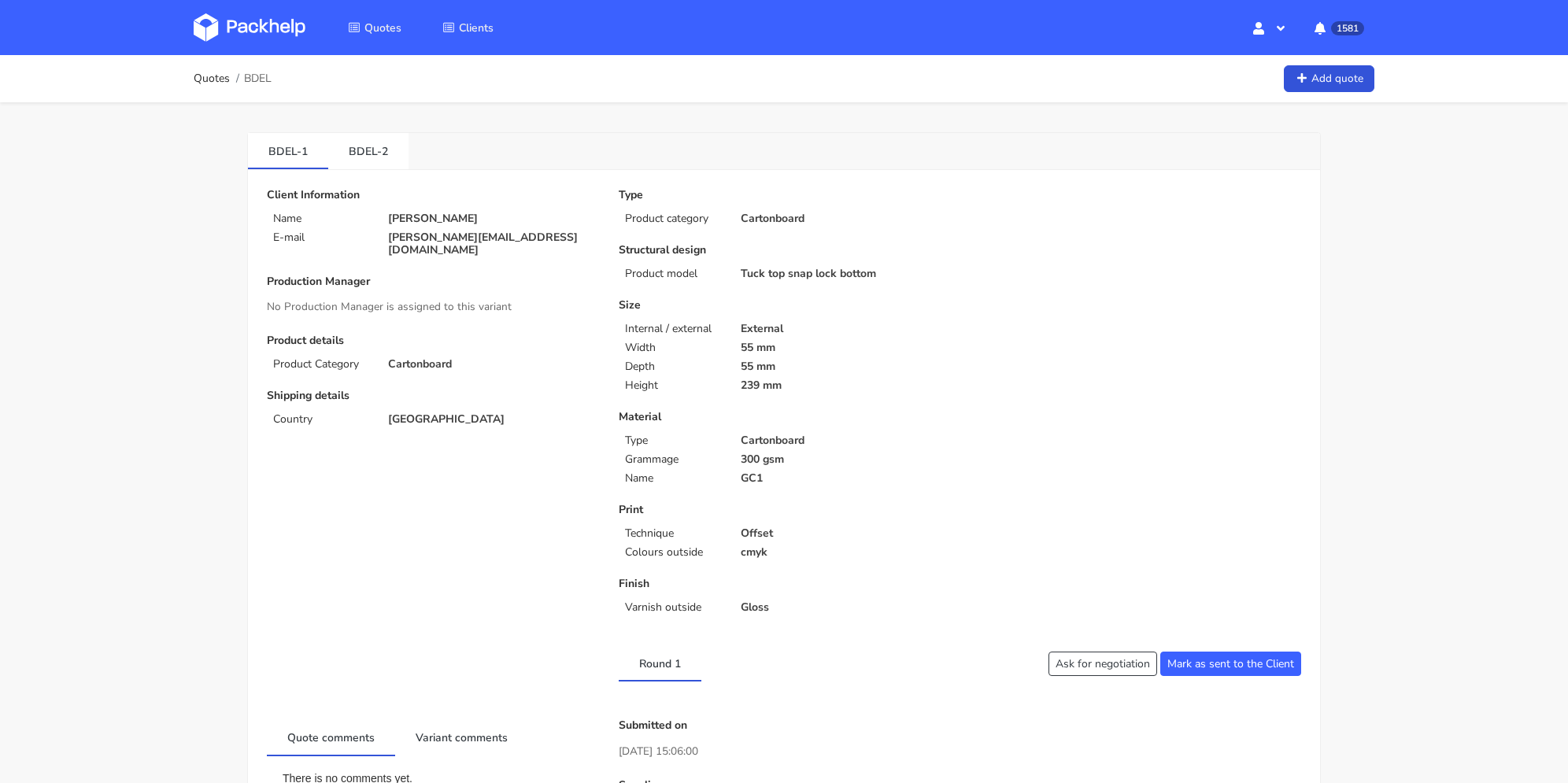
scroll to position [550, 0]
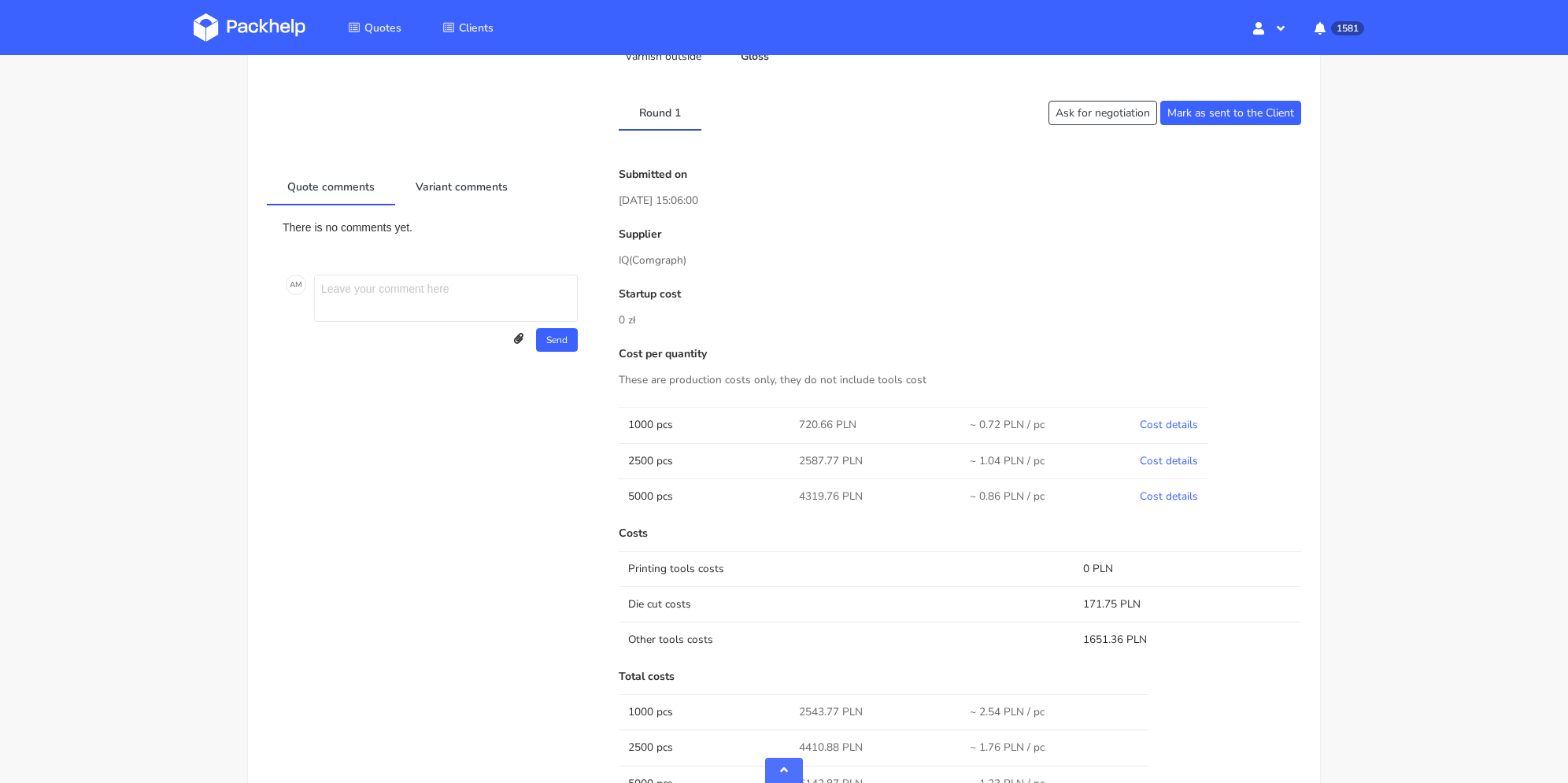
drag, startPoint x: 624, startPoint y: 199, endPoint x: 732, endPoint y: 219, distance: 109.8
click at [732, 219] on div "Submitted on [DATE] 15:06:00 Supplier IQ (Comgraph) Startup cost 0 zł Cost per …" at bounding box center [960, 595] width 705 height 854
click at [746, 223] on div "Submitted on [DATE] 15:06:00 Supplier IQ (Comgraph) Startup cost 0 zł Cost per …" at bounding box center [960, 595] width 705 height 854
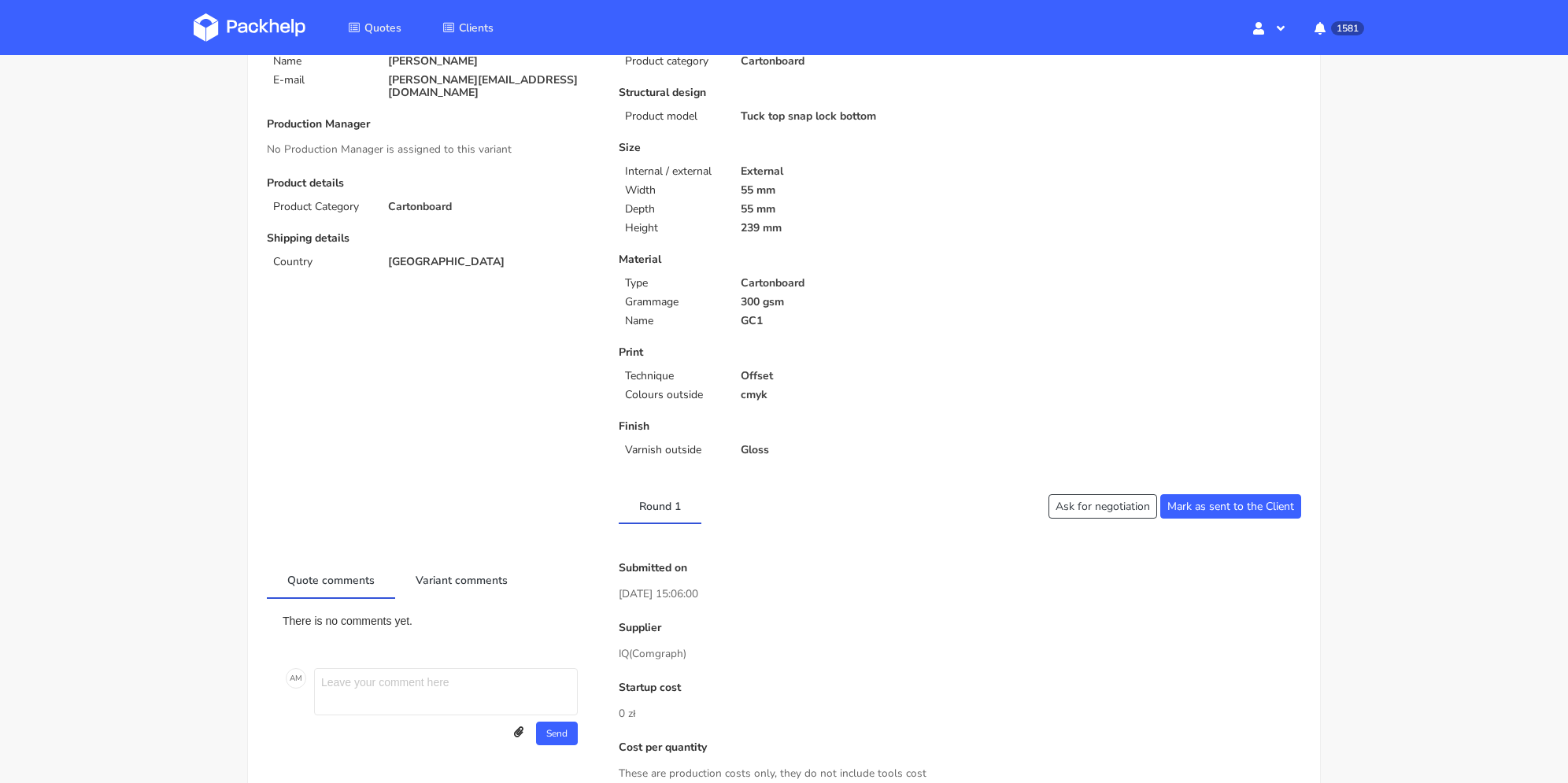
scroll to position [0, 0]
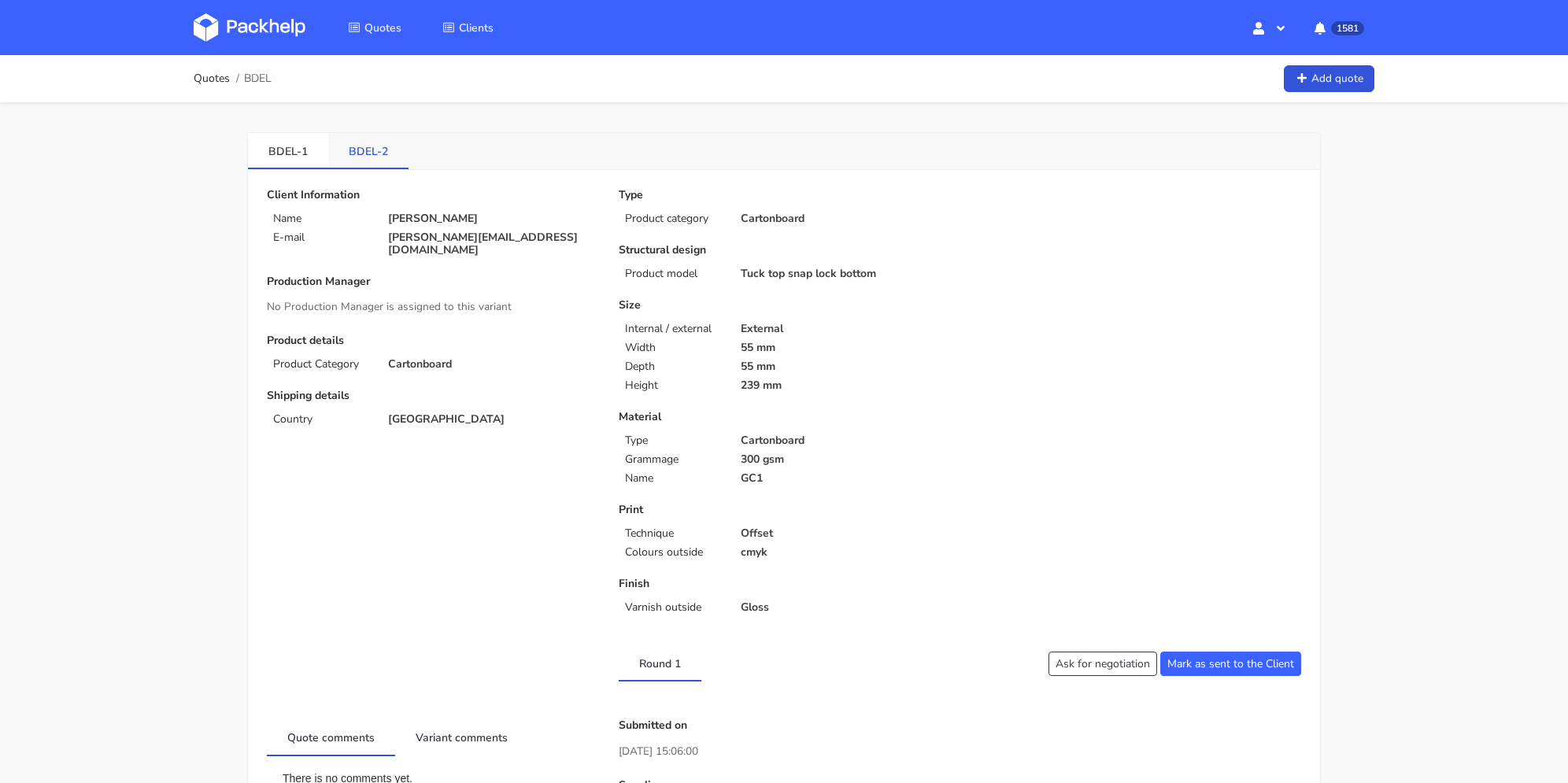
click at [379, 151] on link "BDEL-2" at bounding box center [368, 150] width 80 height 34
click at [300, 157] on link "BDEL-1" at bounding box center [288, 150] width 80 height 34
drag, startPoint x: 405, startPoint y: 235, endPoint x: 907, endPoint y: 100, distance: 519.8
click at [532, 237] on p "[PERSON_NAME][EMAIL_ADDRESS][DOMAIN_NAME]" at bounding box center [492, 244] width 208 height 25
copy p "[PERSON_NAME][EMAIL_ADDRESS][DOMAIN_NAME]"
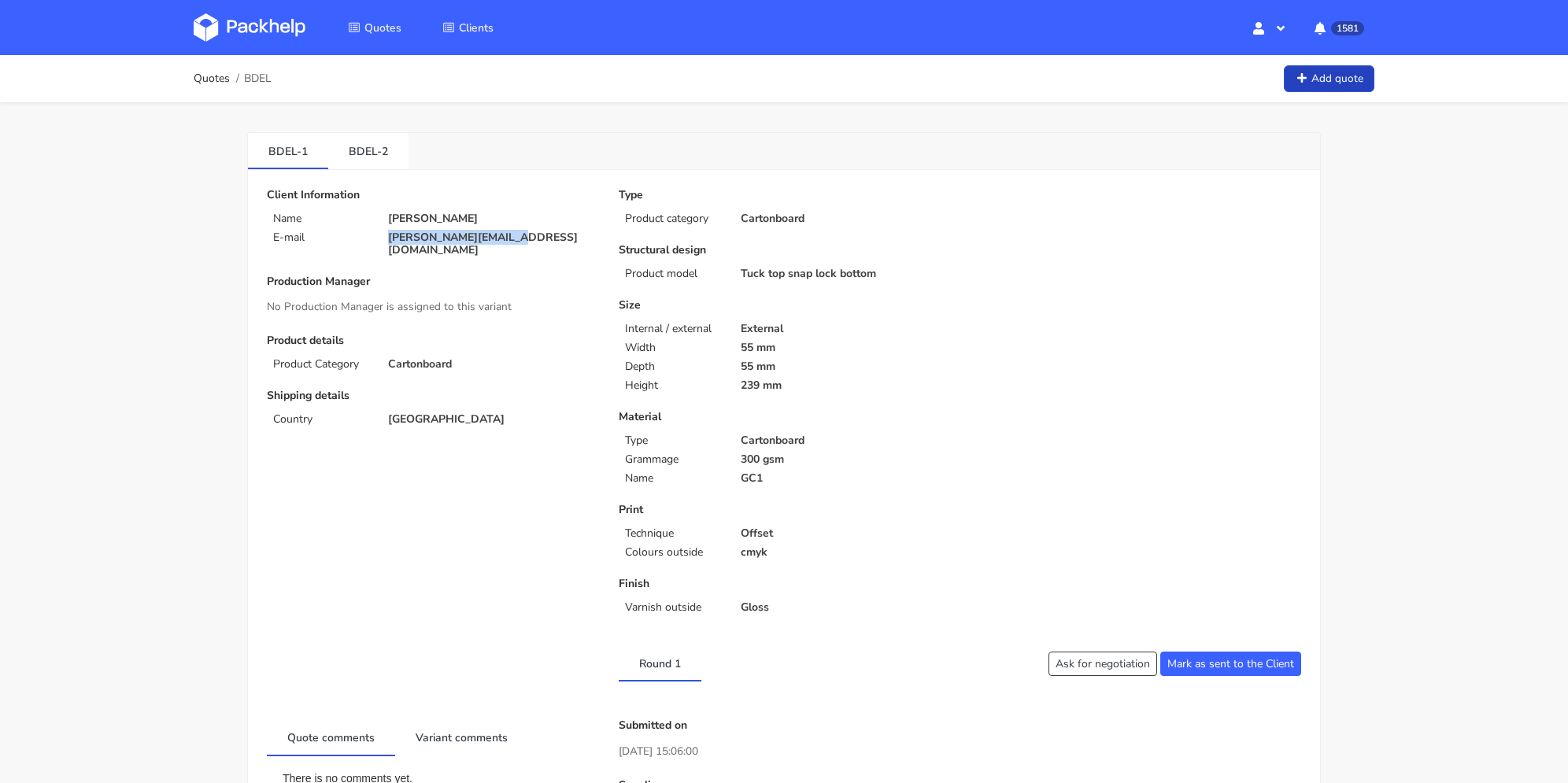
click at [1305, 78] on icon at bounding box center [1302, 78] width 14 height 11
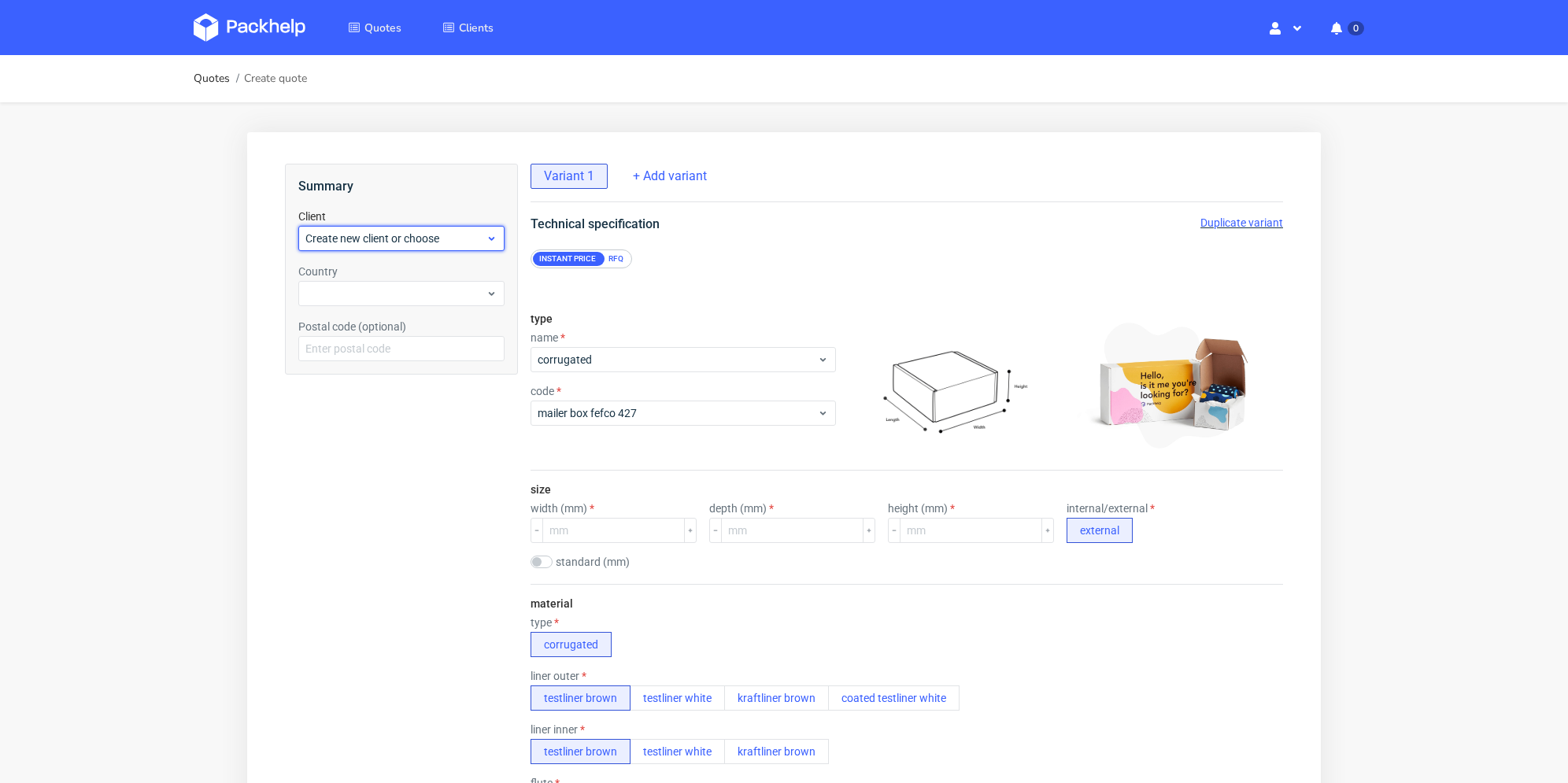
click at [405, 247] on div "Create new client or choose" at bounding box center [401, 238] width 206 height 25
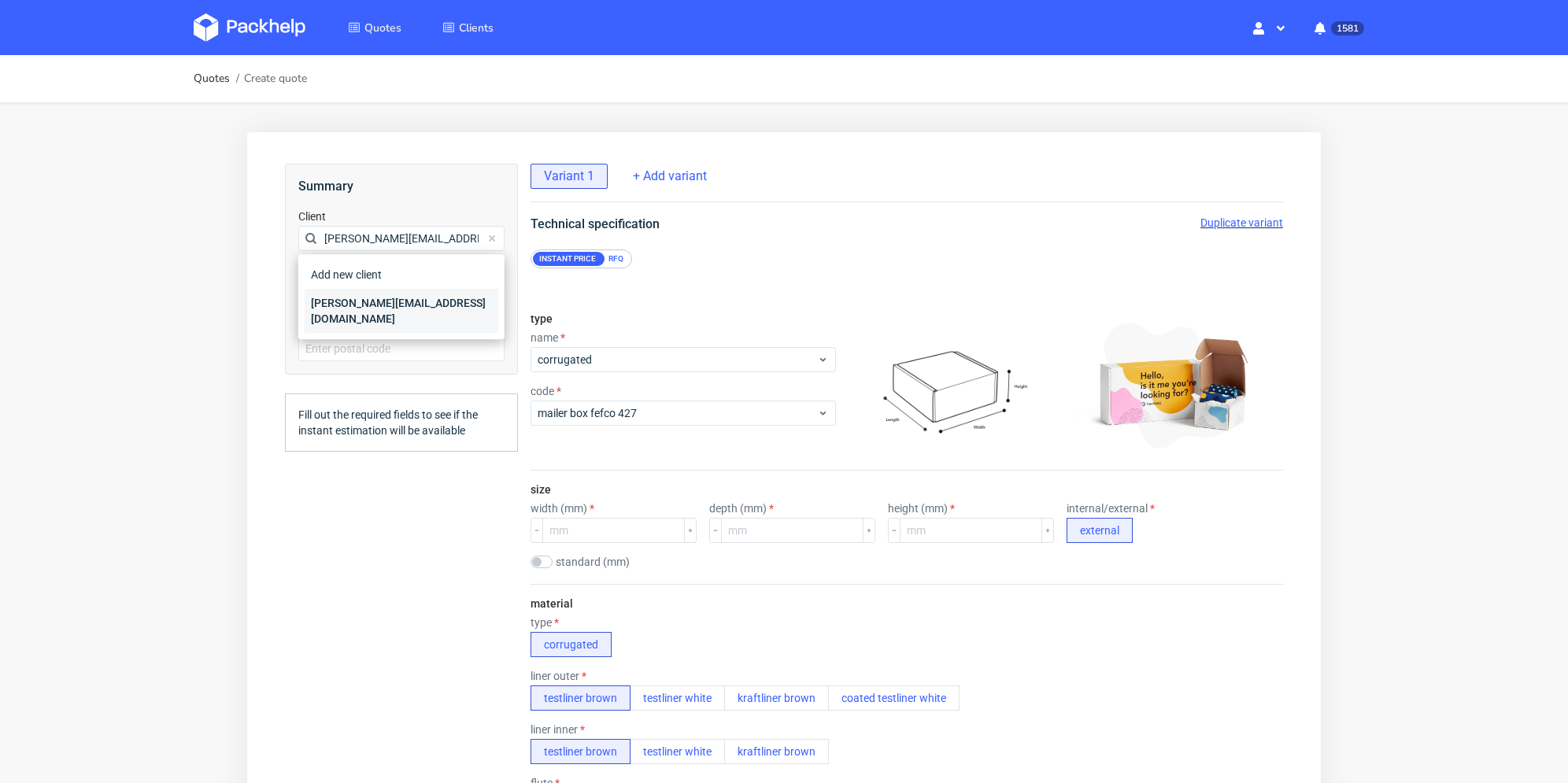
type input "[PERSON_NAME][EMAIL_ADDRESS][DOMAIN_NAME]"
click at [372, 295] on div "[PERSON_NAME][EMAIL_ADDRESS][DOMAIN_NAME]" at bounding box center [401, 310] width 194 height 44
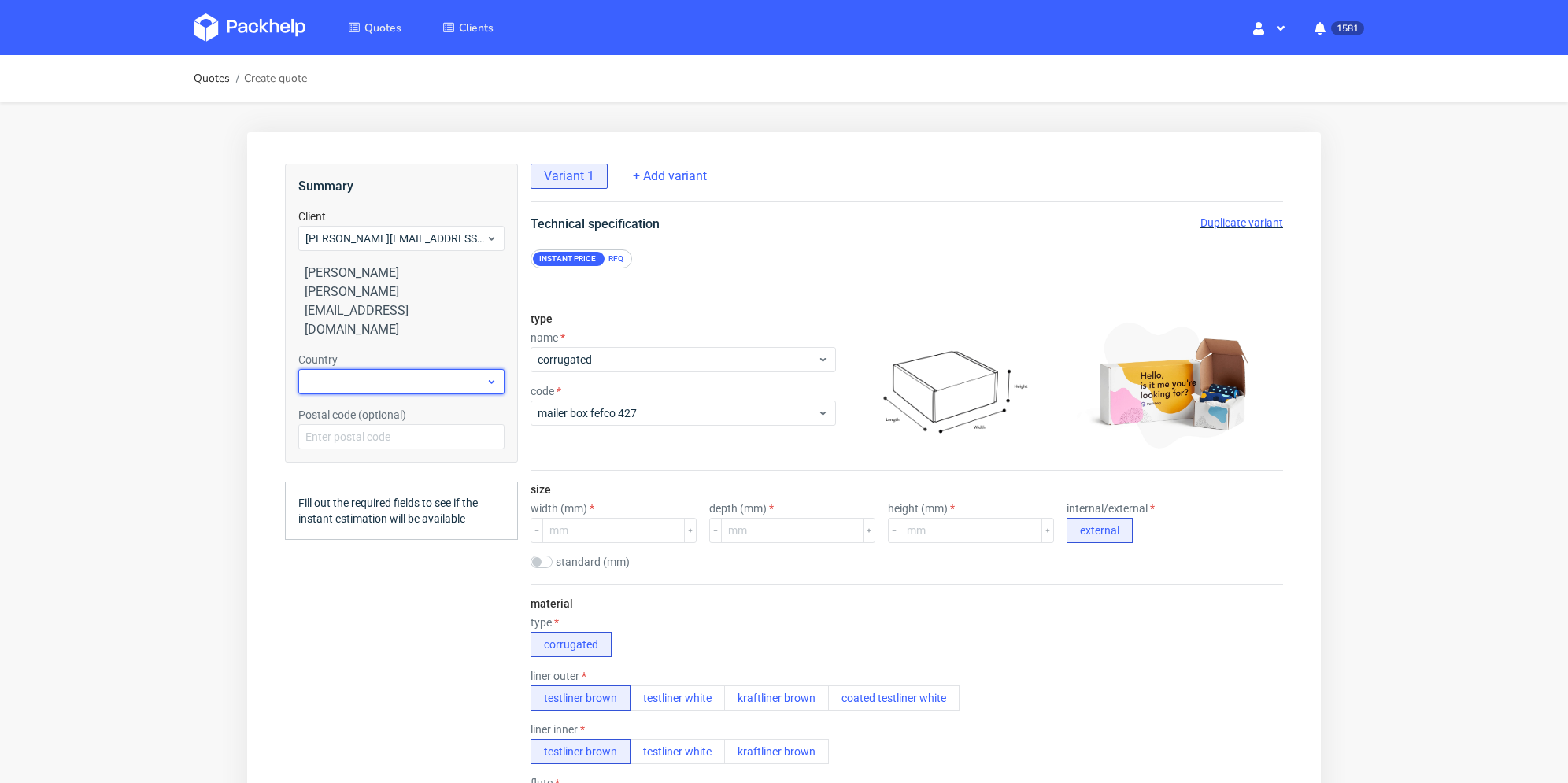
click at [373, 369] on div at bounding box center [401, 381] width 206 height 25
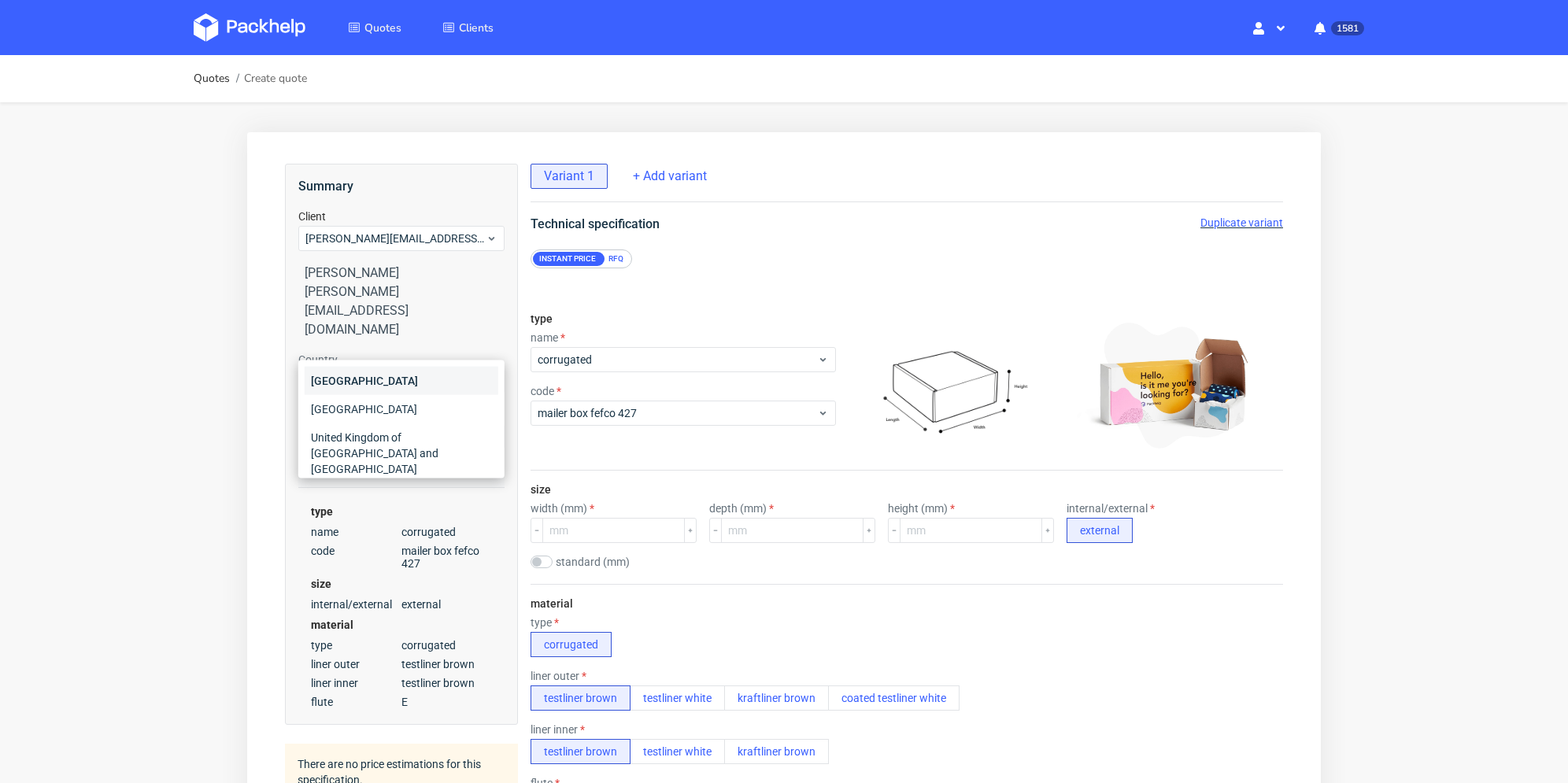
type input "ita"
click at [376, 383] on div "Italy" at bounding box center [401, 381] width 194 height 28
click at [624, 259] on div "RFQ" at bounding box center [616, 258] width 28 height 14
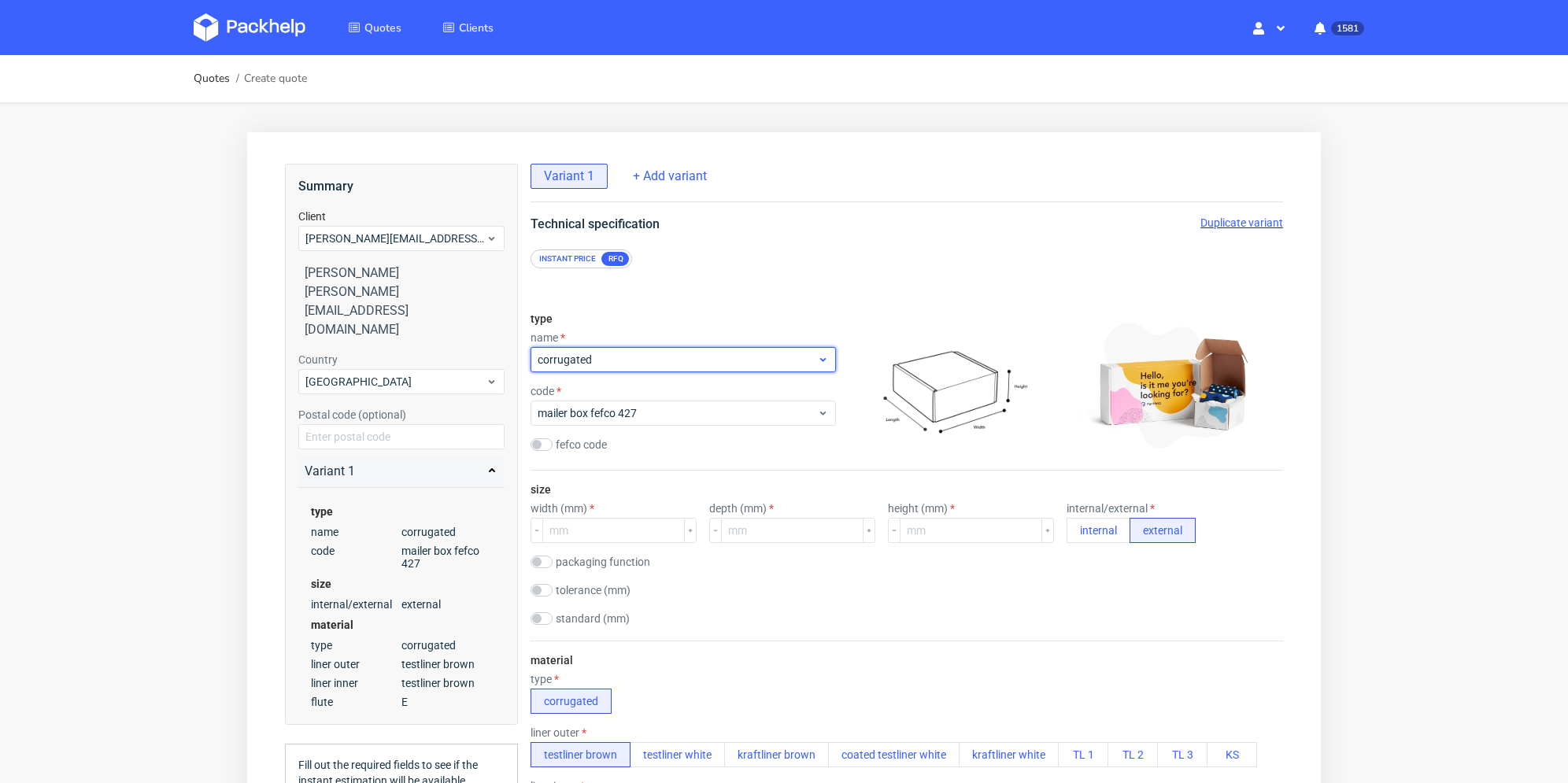
click at [607, 362] on span "corrugated" at bounding box center [677, 359] width 279 height 16
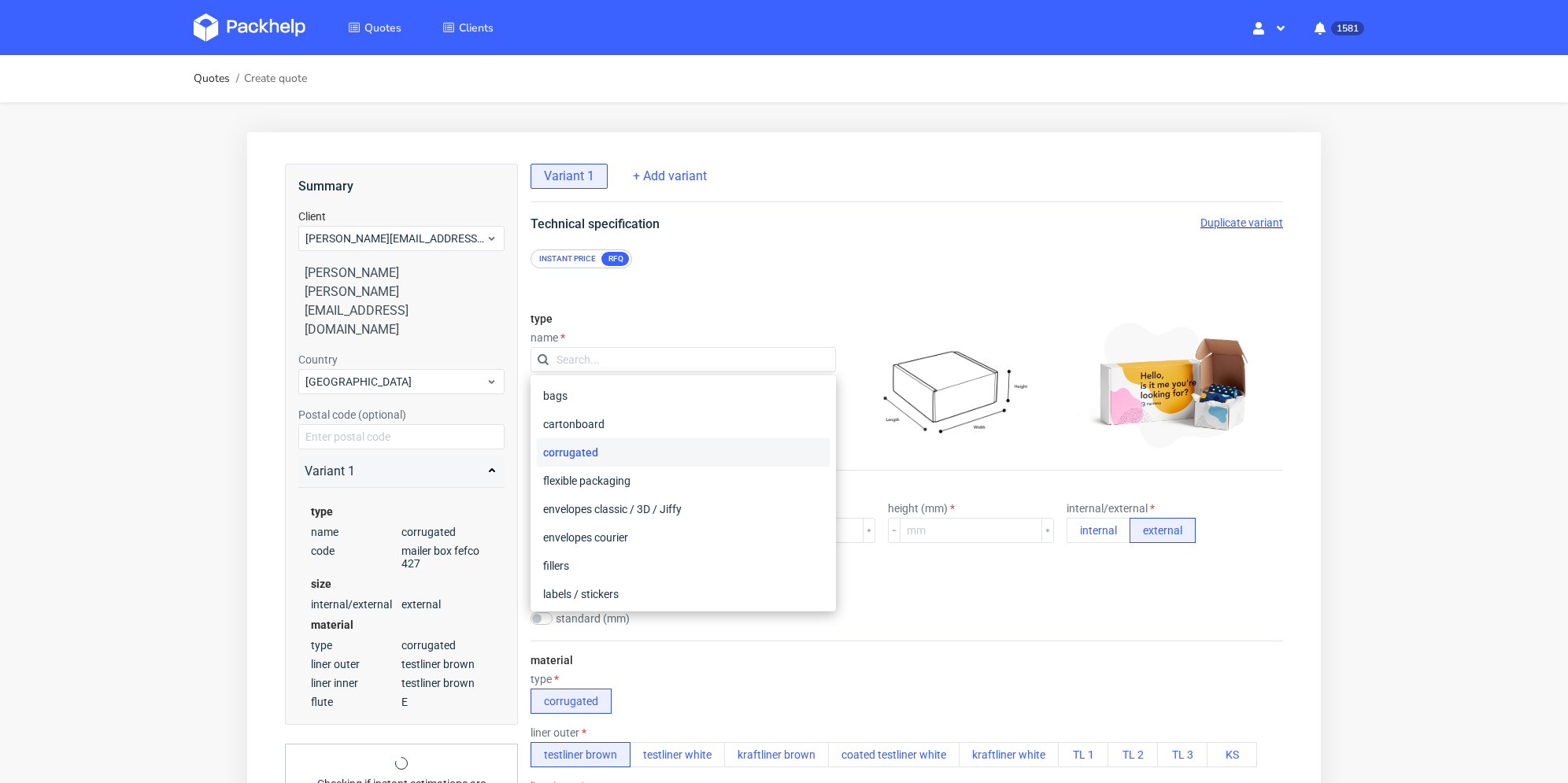
click at [607, 362] on input "text" at bounding box center [683, 359] width 305 height 25
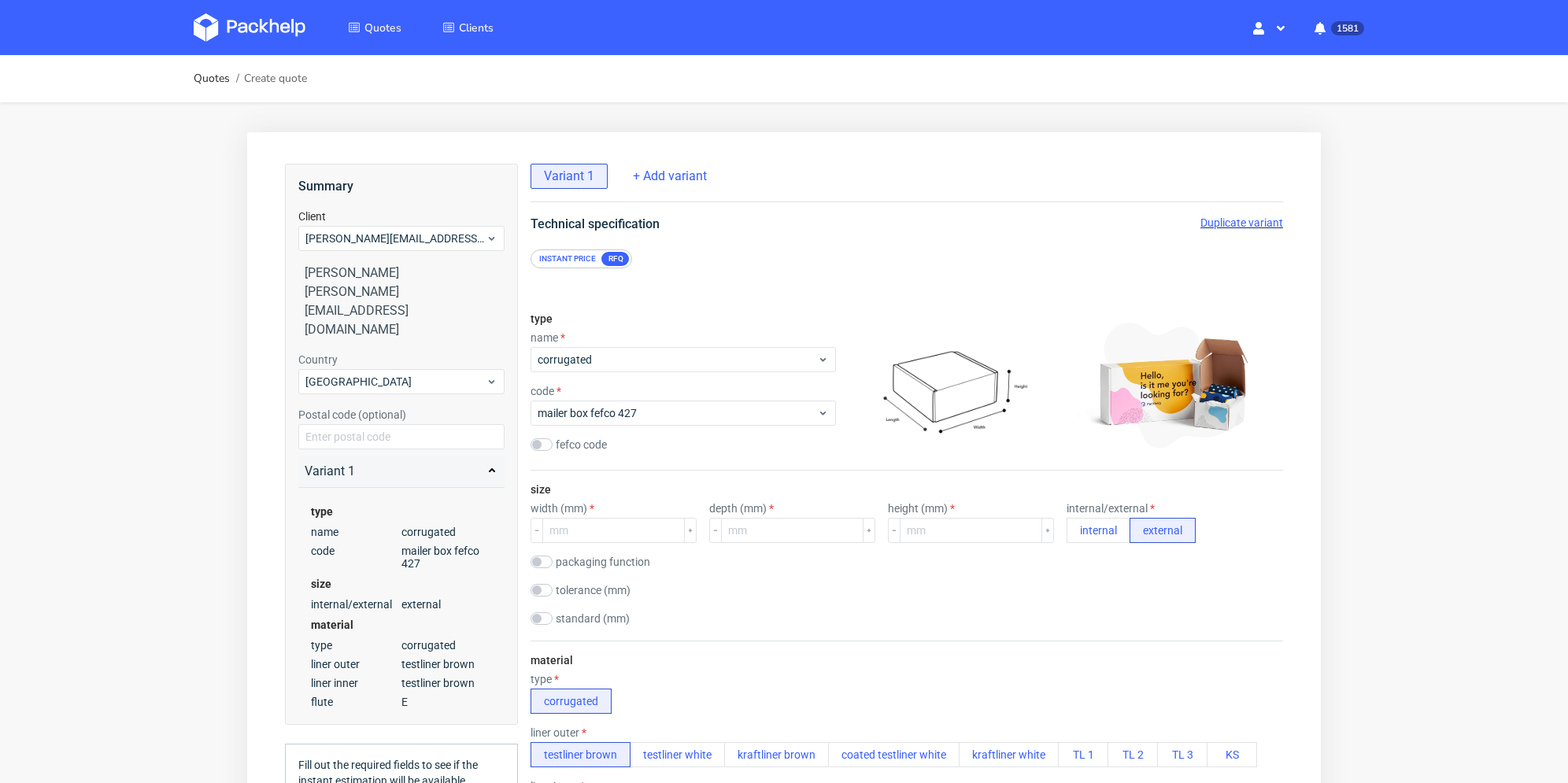
click at [584, 260] on div "Instant price" at bounding box center [567, 258] width 69 height 14
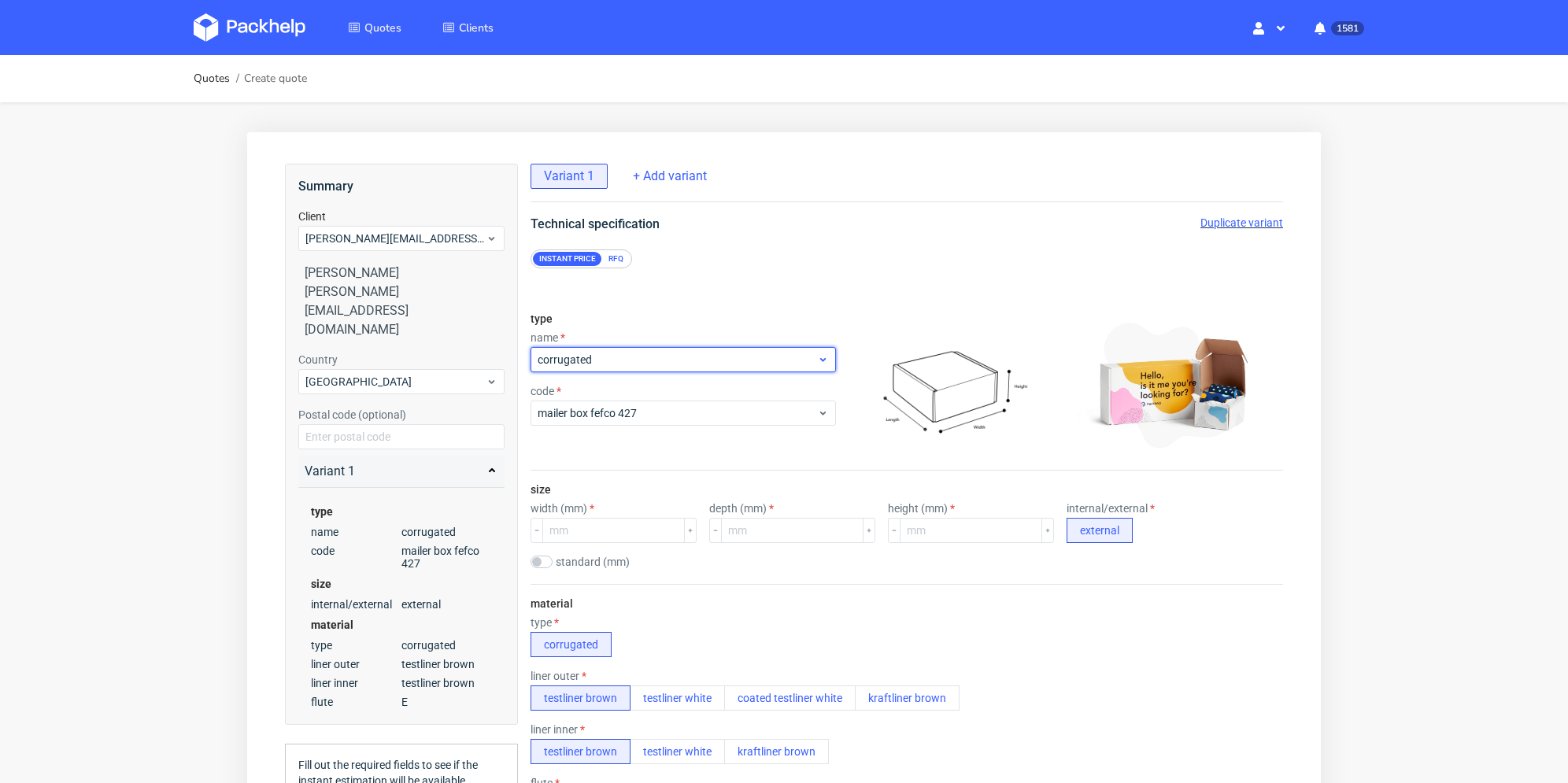
click at [611, 361] on span "corrugated" at bounding box center [677, 359] width 279 height 16
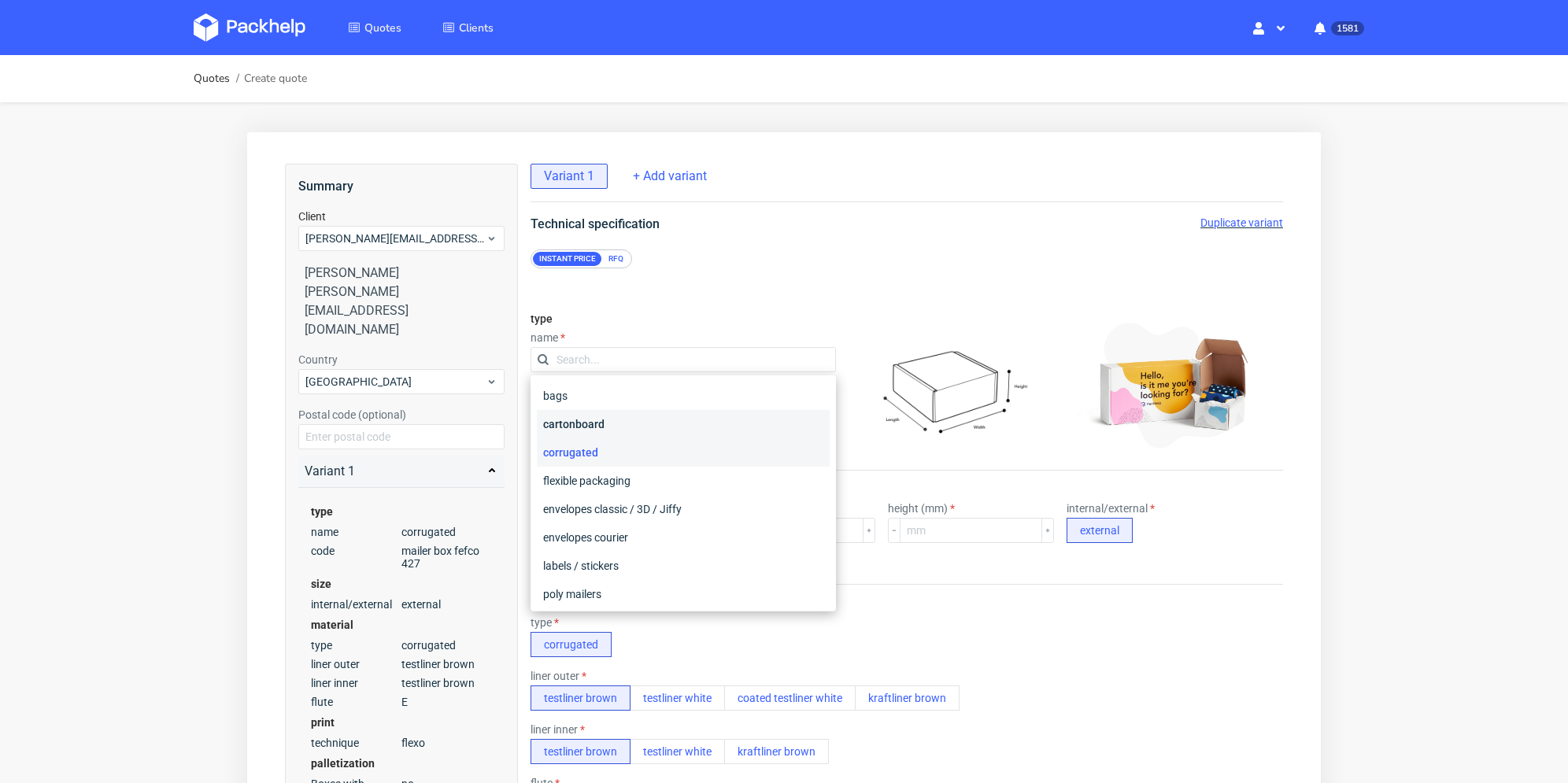
drag, startPoint x: 619, startPoint y: 418, endPoint x: 925, endPoint y: 152, distance: 405.5
click at [619, 418] on div "cartonboard" at bounding box center [683, 424] width 293 height 28
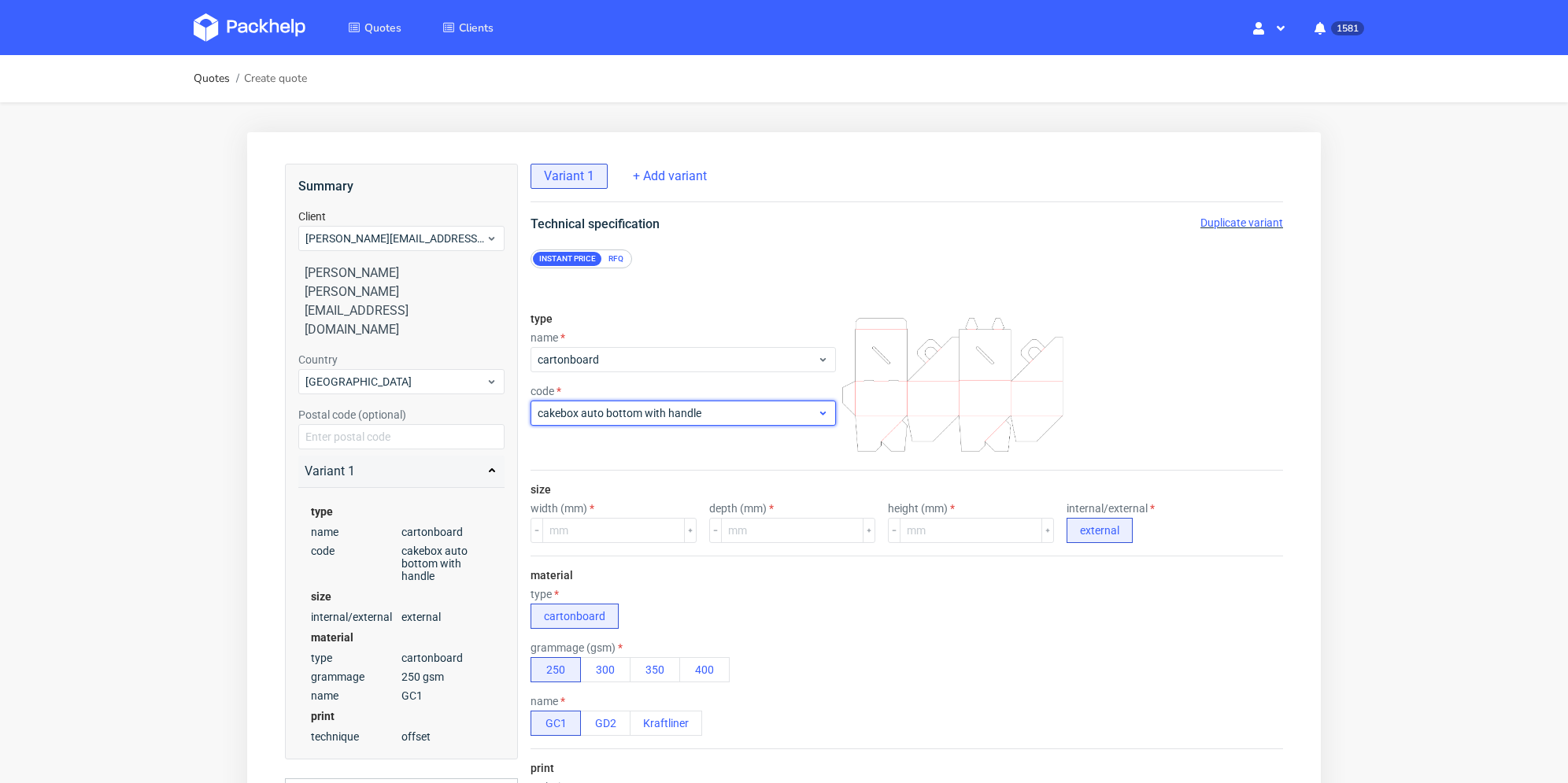
click at [628, 424] on div "cakebox auto bottom with handle" at bounding box center [683, 413] width 305 height 25
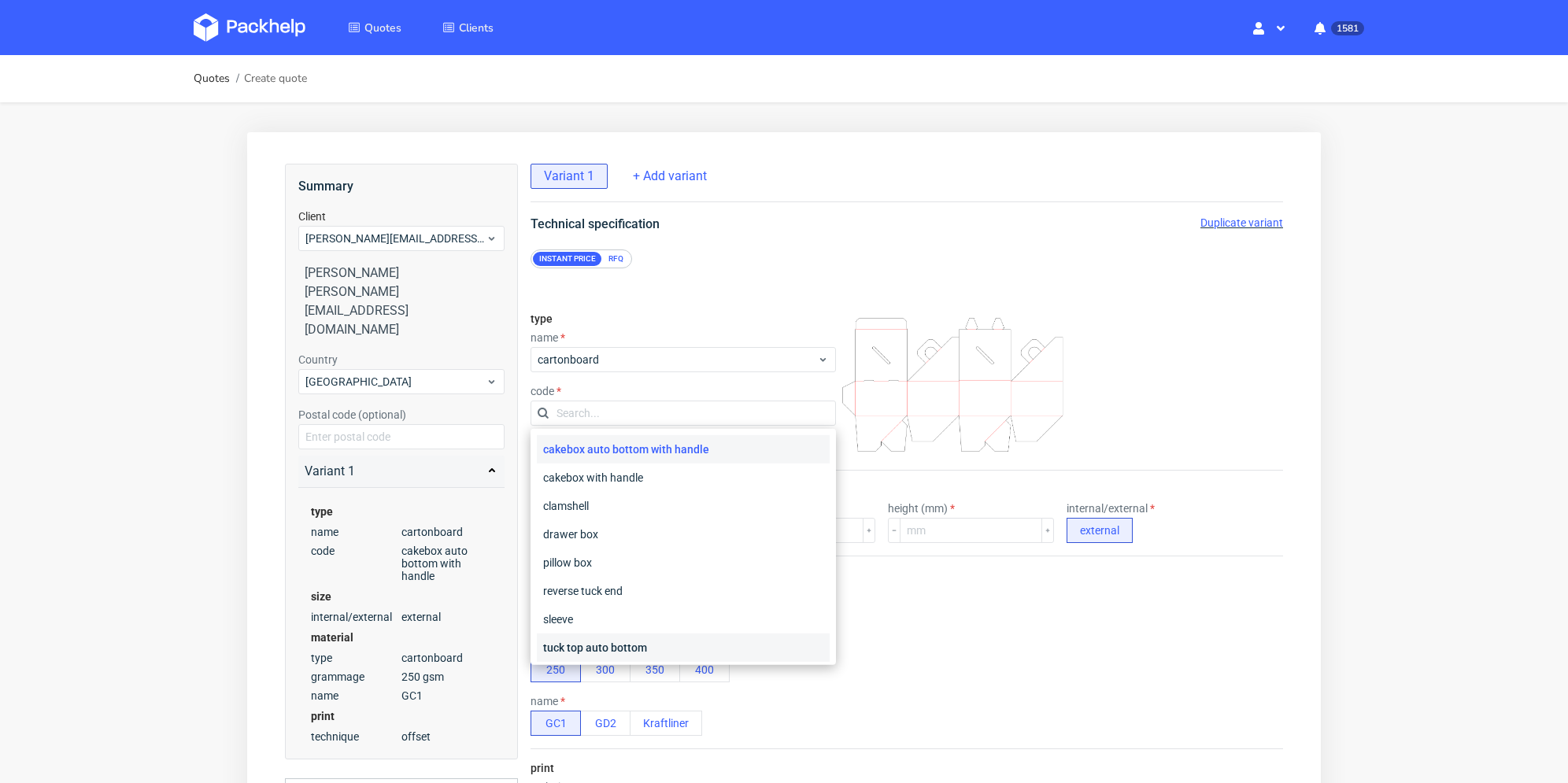
scroll to position [59, 0]
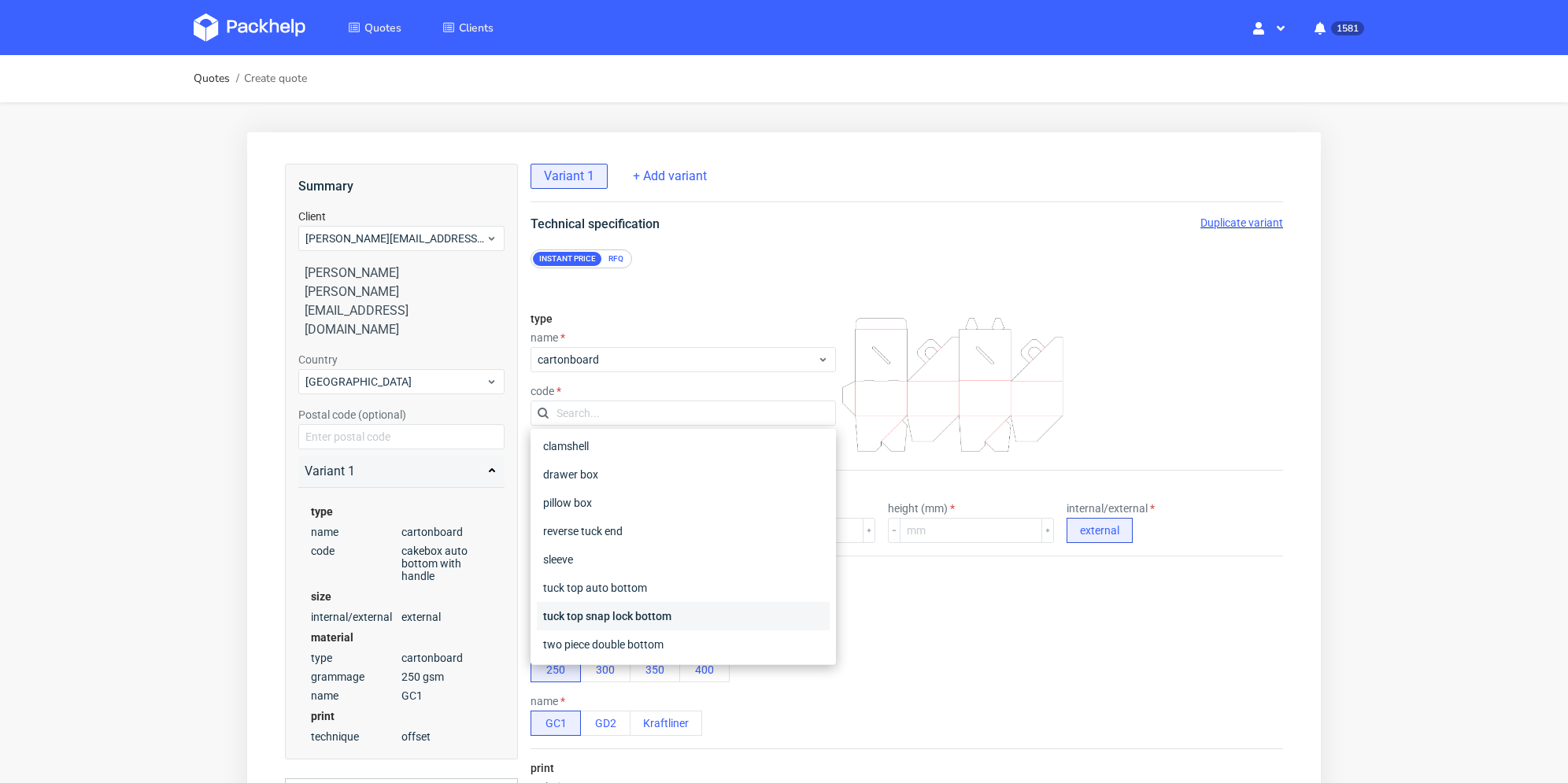
click at [672, 618] on div "tuck top snap lock bottom" at bounding box center [683, 616] width 293 height 28
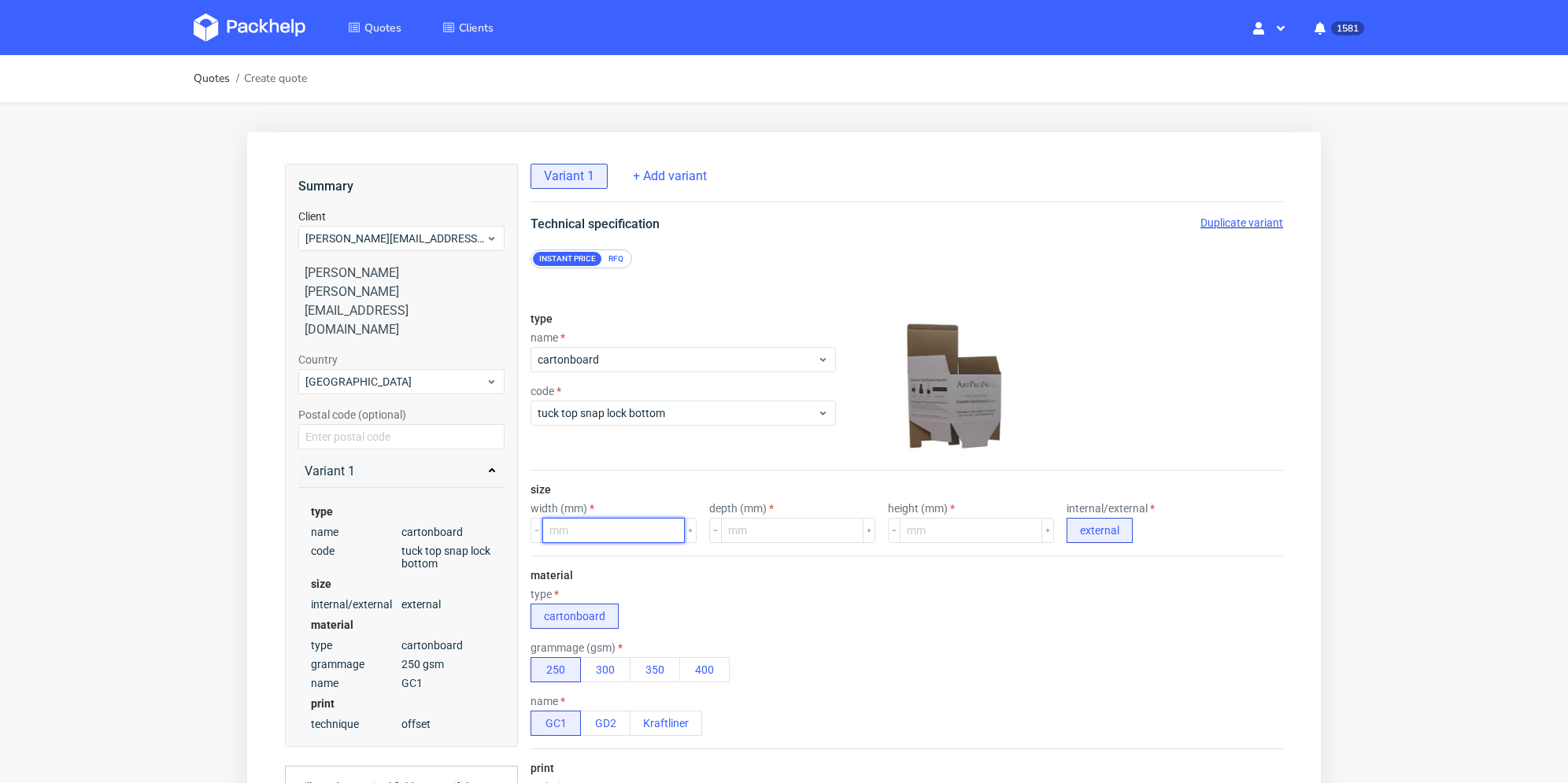
click at [596, 532] on input "number" at bounding box center [613, 530] width 142 height 25
type input "55"
click at [764, 534] on input "number" at bounding box center [792, 530] width 142 height 25
type input "55"
click at [924, 531] on input "number" at bounding box center [970, 530] width 142 height 25
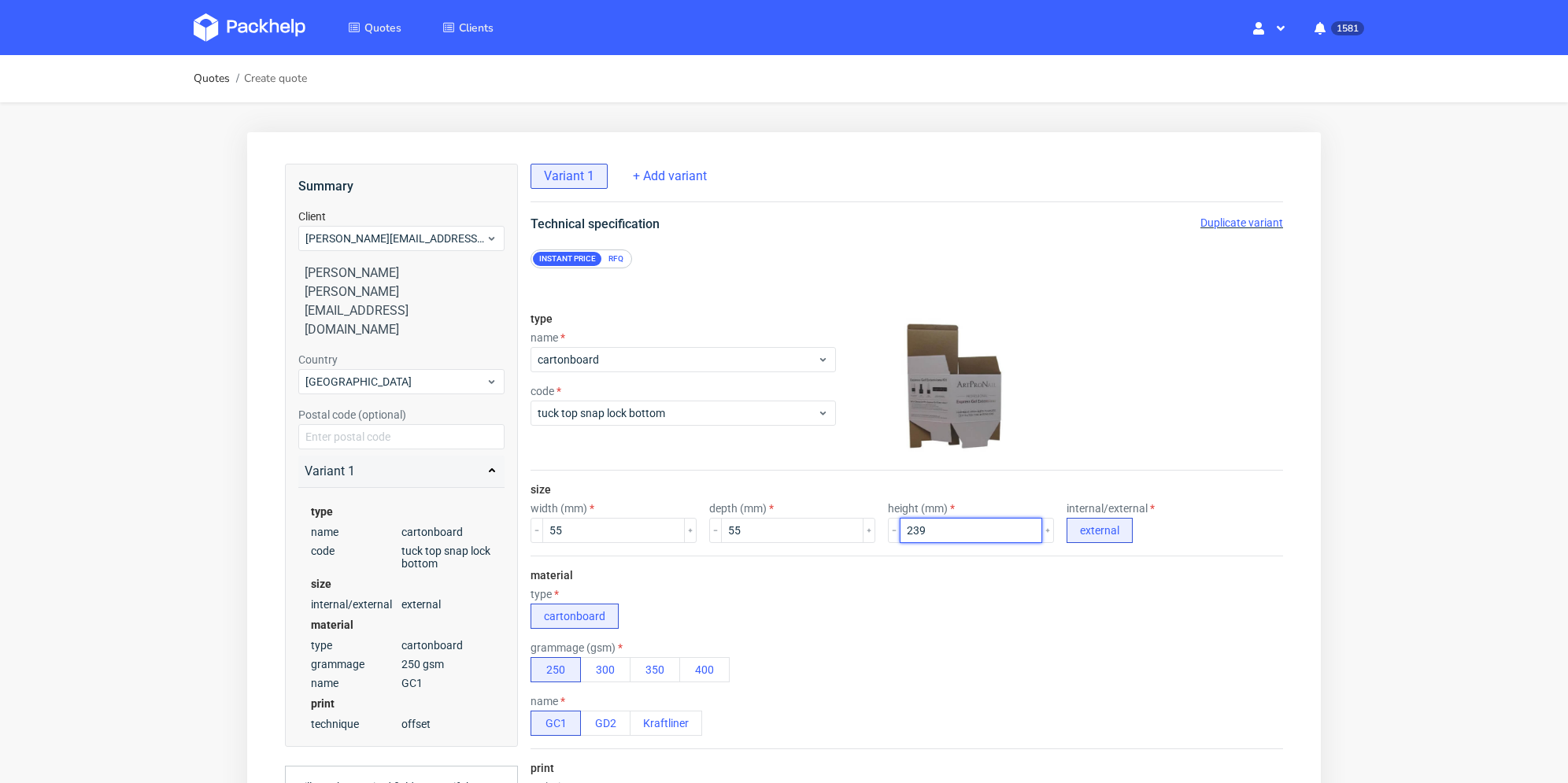
type input "239"
click at [838, 581] on div "material type cartonboard grammage (gsm) 250 300 350 400 name GC1 GD2 Kraftliner" at bounding box center [906, 652] width 752 height 193
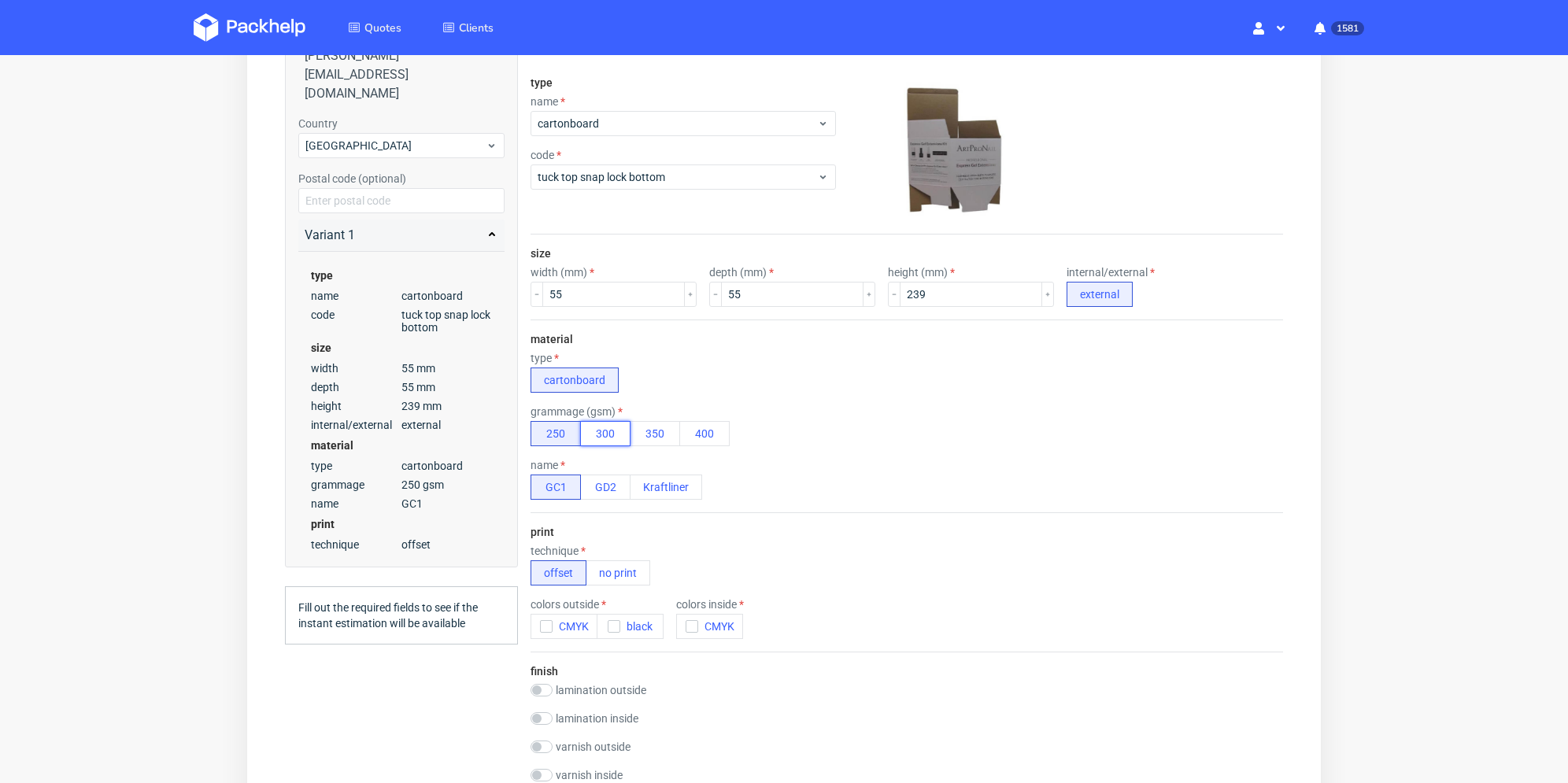
click at [613, 434] on button "300" at bounding box center [605, 433] width 50 height 25
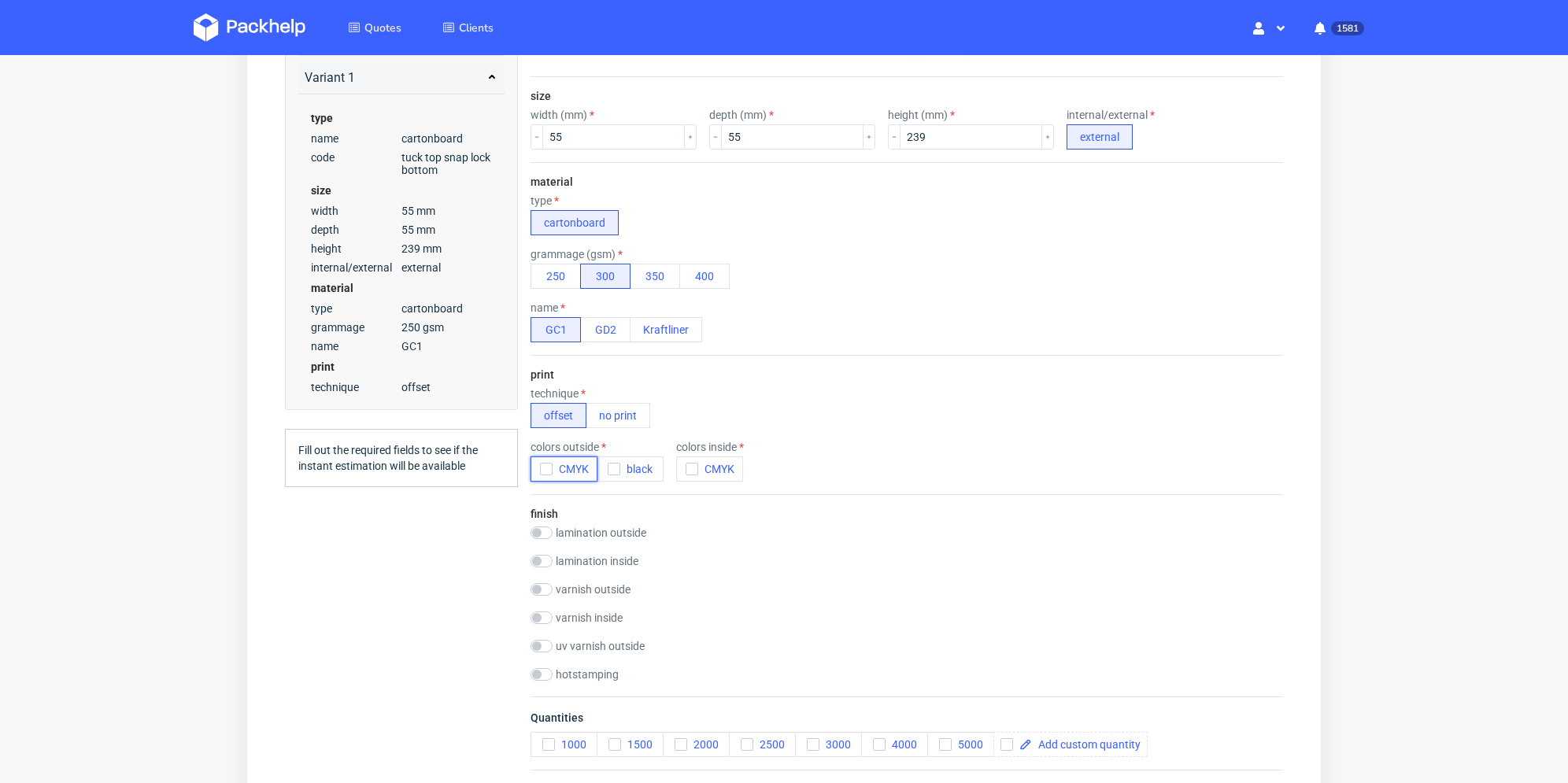
click at [545, 470] on icon "button" at bounding box center [546, 469] width 11 height 11
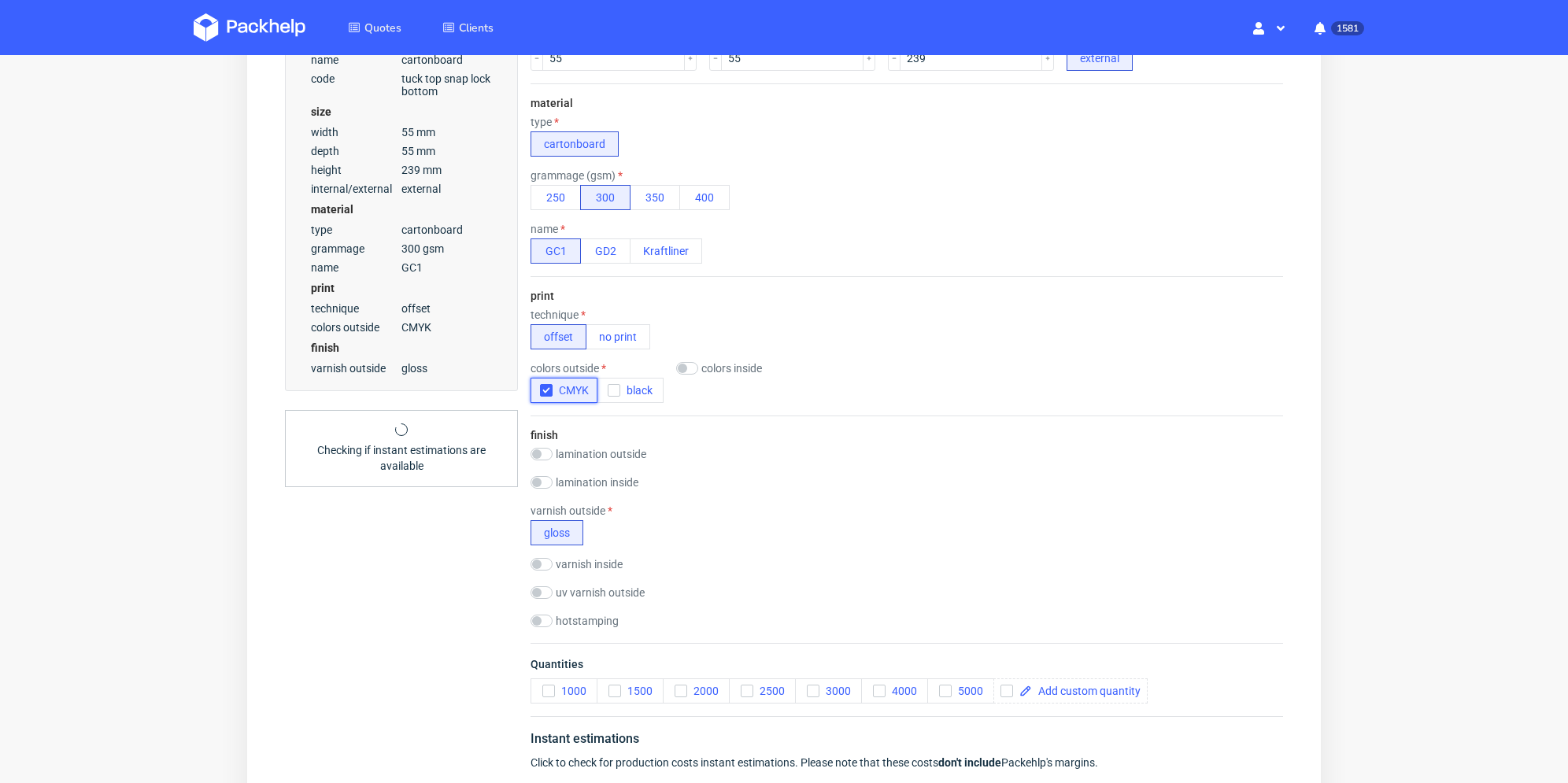
scroll to position [705, 0]
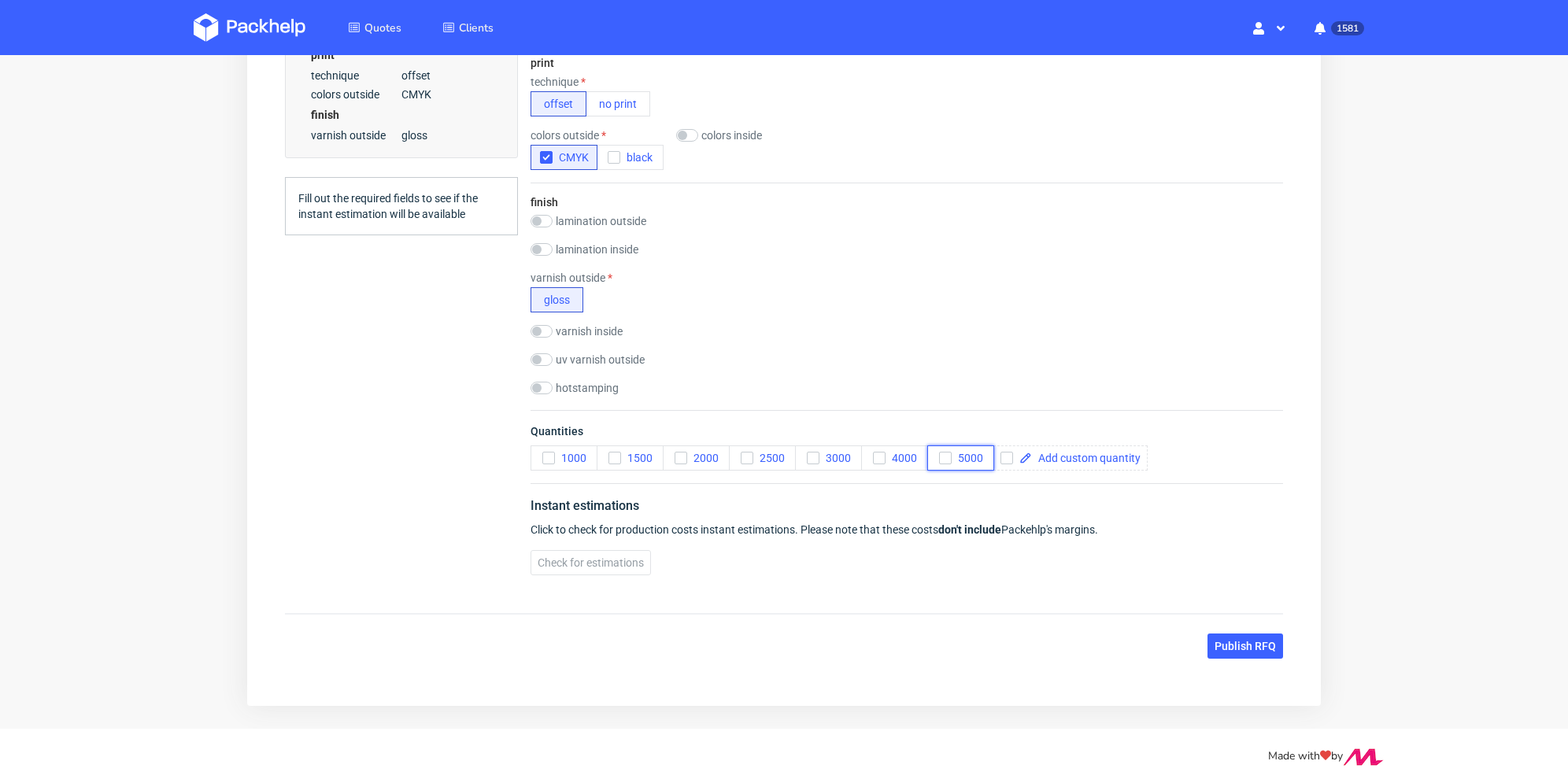
click at [940, 458] on icon "button" at bounding box center [945, 457] width 11 height 11
click at [632, 557] on span "Check for estimations" at bounding box center [590, 562] width 106 height 11
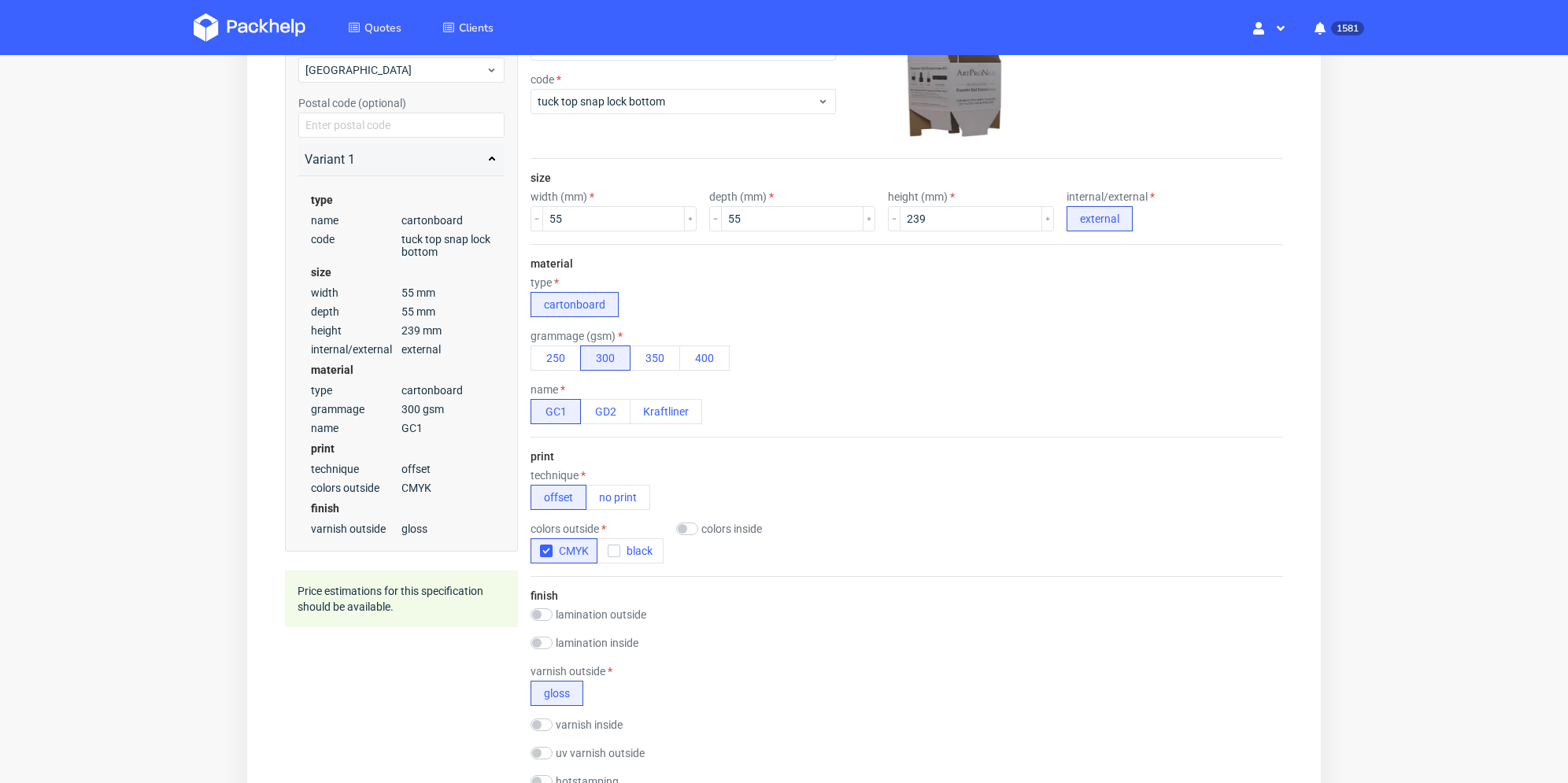
scroll to position [0, 0]
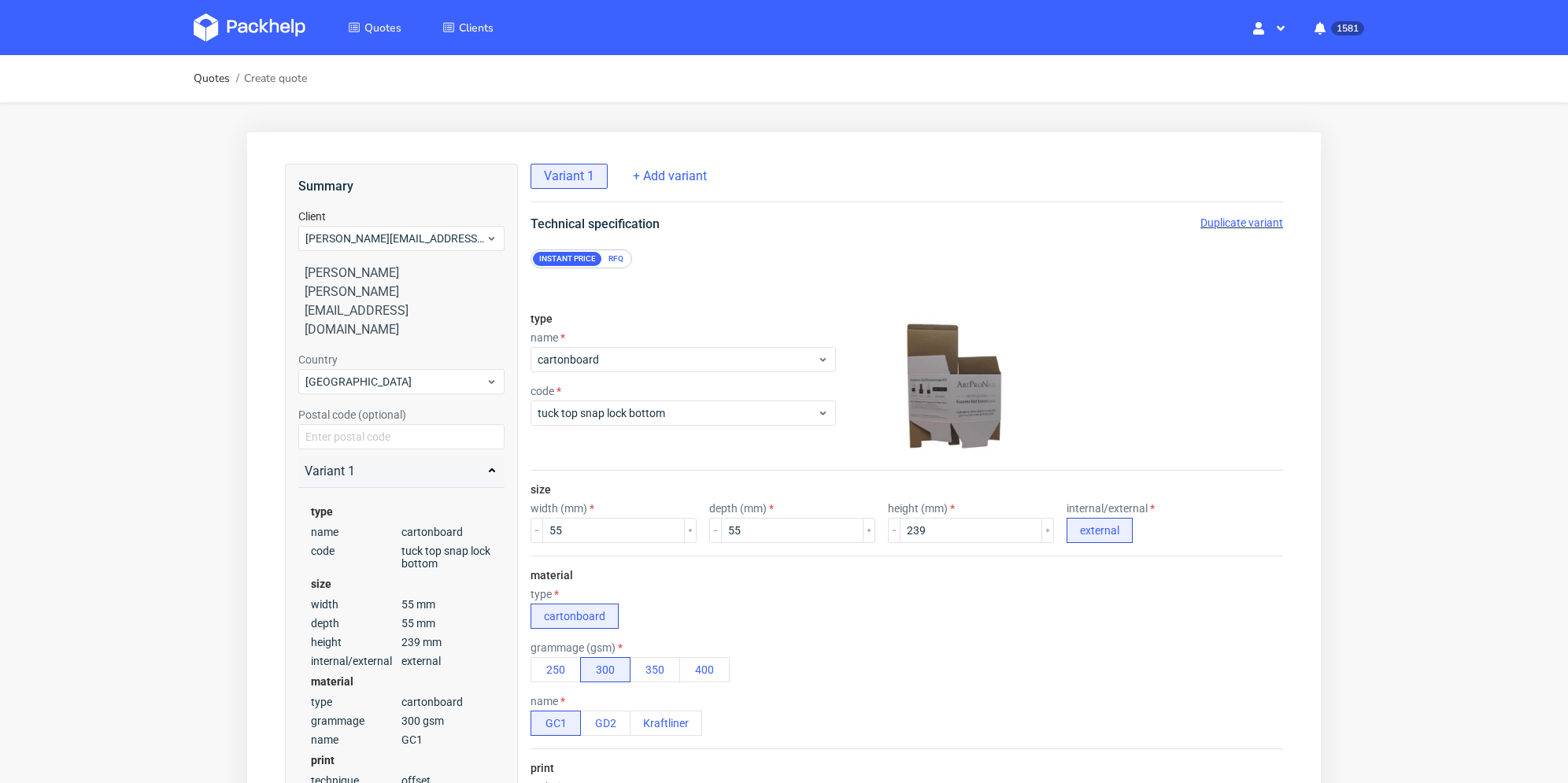
click at [1223, 221] on span "Duplicate variant" at bounding box center [1241, 222] width 83 height 13
drag, startPoint x: 540, startPoint y: 521, endPoint x: 573, endPoint y: 519, distance: 33.1
click at [532, 520] on div "55" at bounding box center [613, 530] width 166 height 25
type input "75"
drag, startPoint x: 773, startPoint y: 528, endPoint x: 683, endPoint y: 530, distance: 90.0
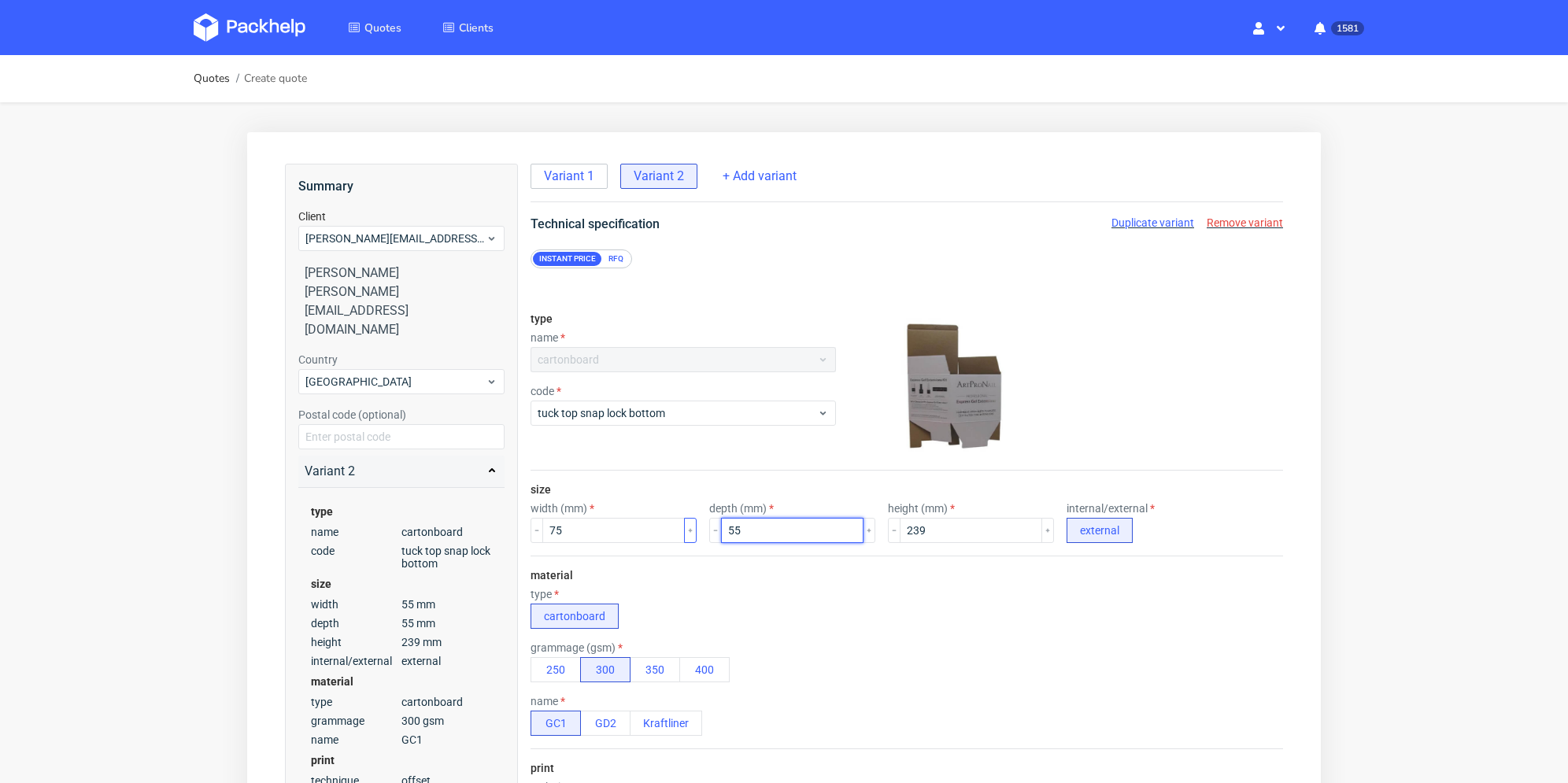
click at [681, 531] on div "width (mm) 75 depth (mm) 55 height (mm) 239 internal/external external" at bounding box center [906, 523] width 752 height 41
type input "5"
drag, startPoint x: 943, startPoint y: 531, endPoint x: 862, endPoint y: 526, distance: 81.2
click at [854, 530] on div "width (mm) 75 depth (mm) 5 height (mm) 239 internal/external external" at bounding box center [906, 523] width 752 height 41
type input "390"
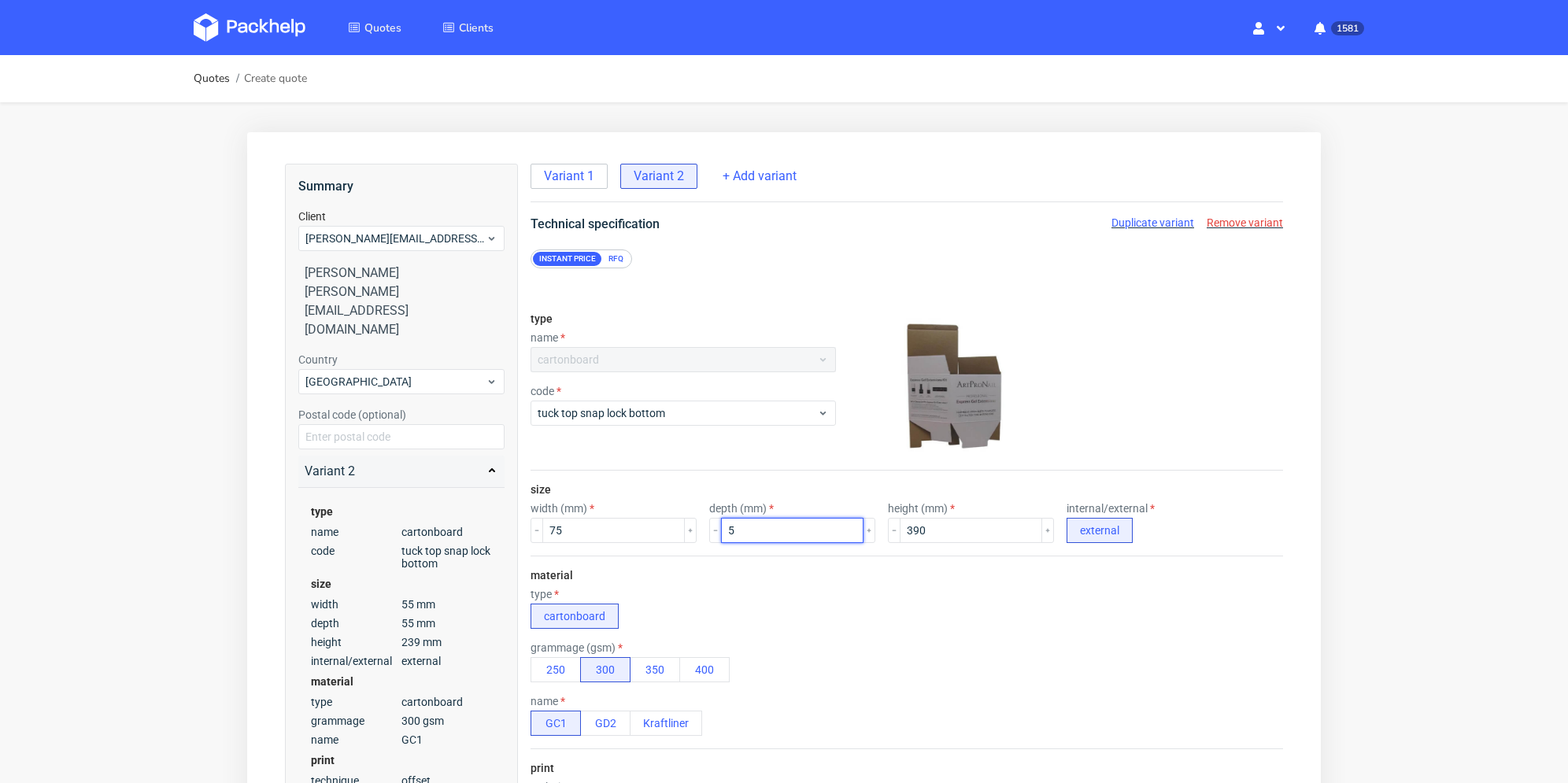
click at [725, 531] on input "5" at bounding box center [792, 530] width 142 height 25
type input "75"
drag, startPoint x: 918, startPoint y: 529, endPoint x: 902, endPoint y: 534, distance: 16.8
click at [902, 534] on input "390" at bounding box center [970, 530] width 142 height 25
type input "330"
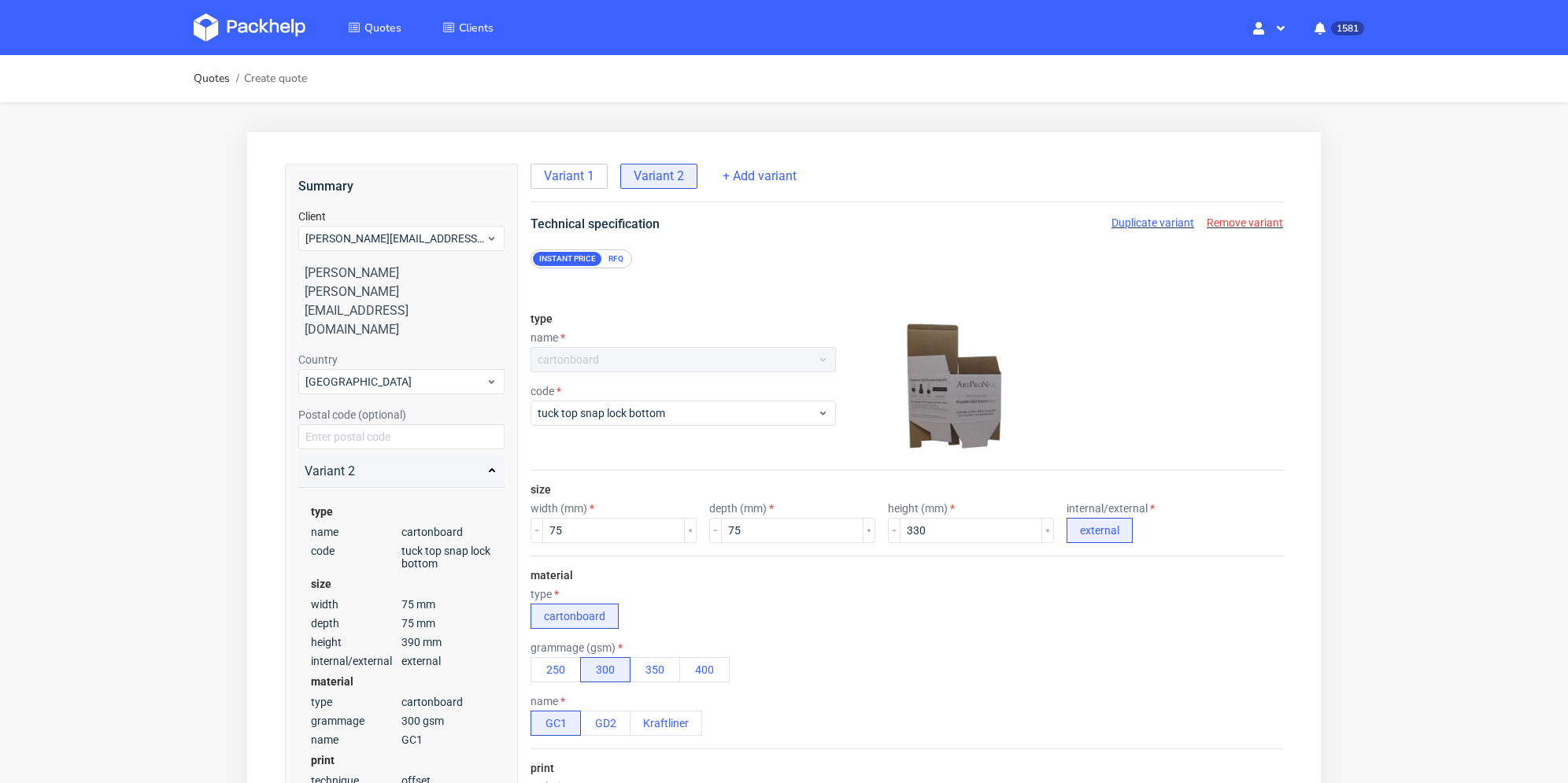
click at [949, 554] on div "size width (mm) 75 depth (mm) 75 height (mm) 330 internal/external external" at bounding box center [906, 513] width 752 height 85
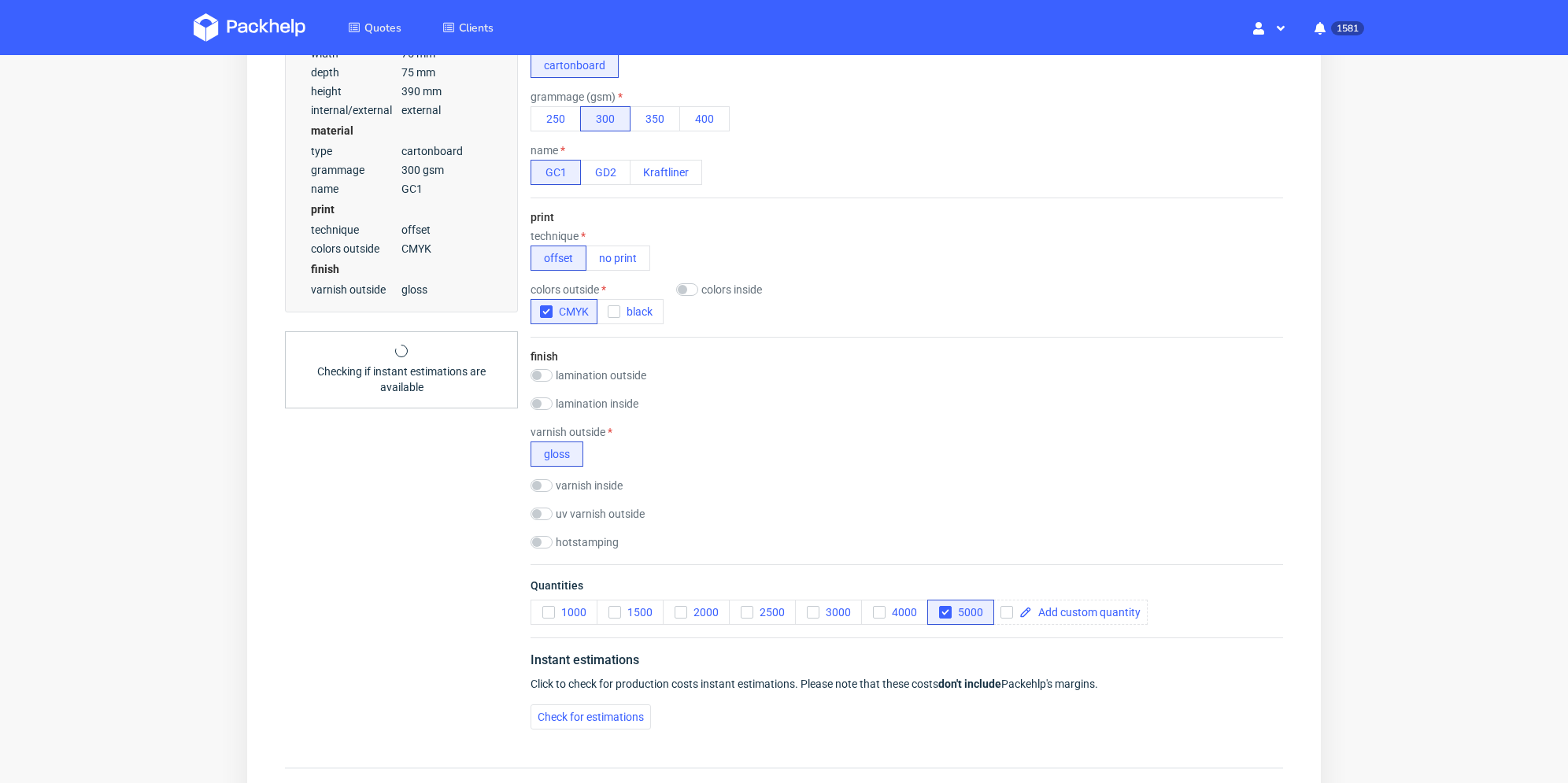
scroll to position [705, 0]
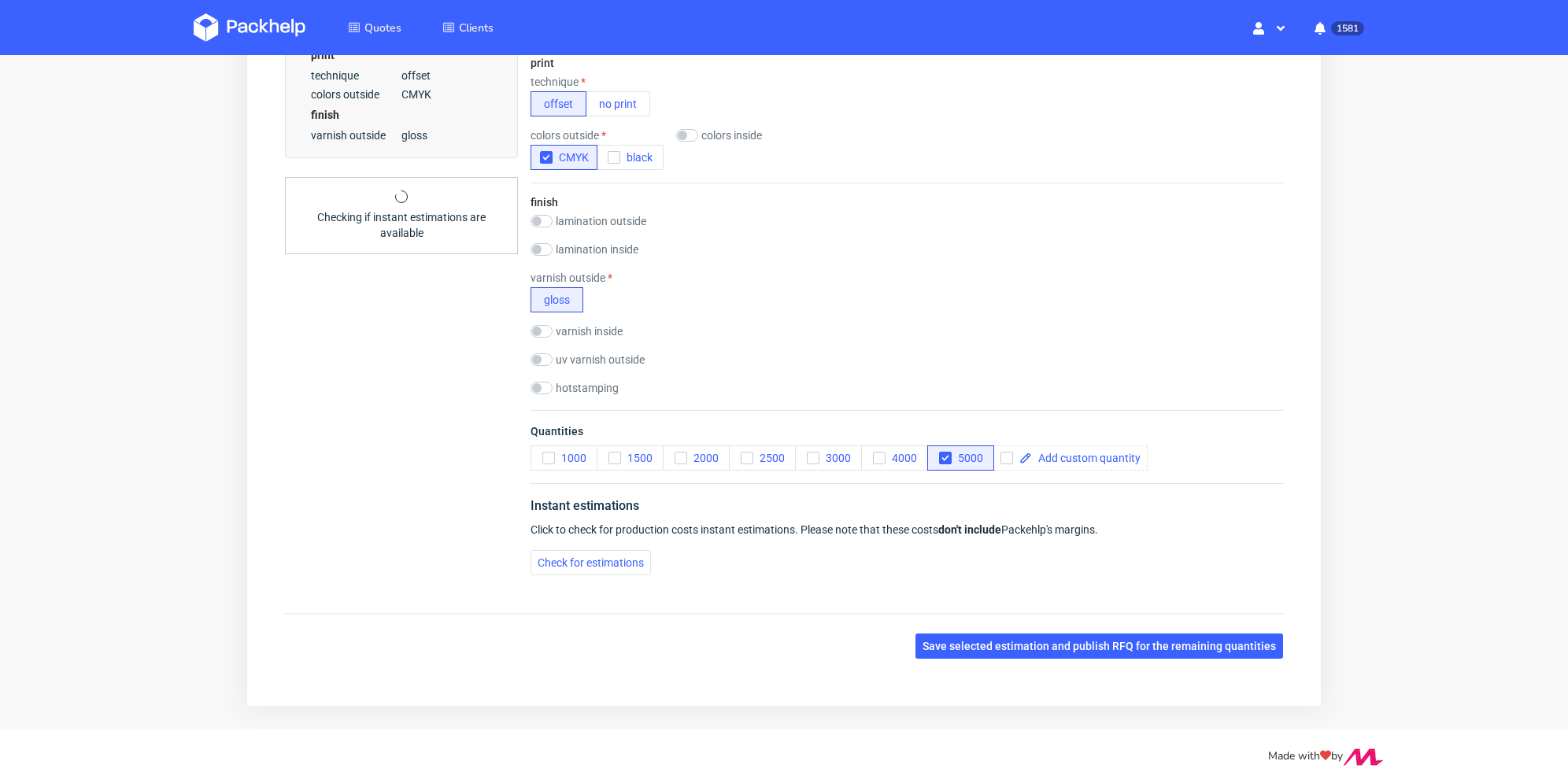
click at [563, 540] on div "Instant estimations Click to check for production costs instant estimations. Pl…" at bounding box center [906, 535] width 752 height 104
click at [576, 558] on span "Check for estimations" at bounding box center [590, 562] width 106 height 11
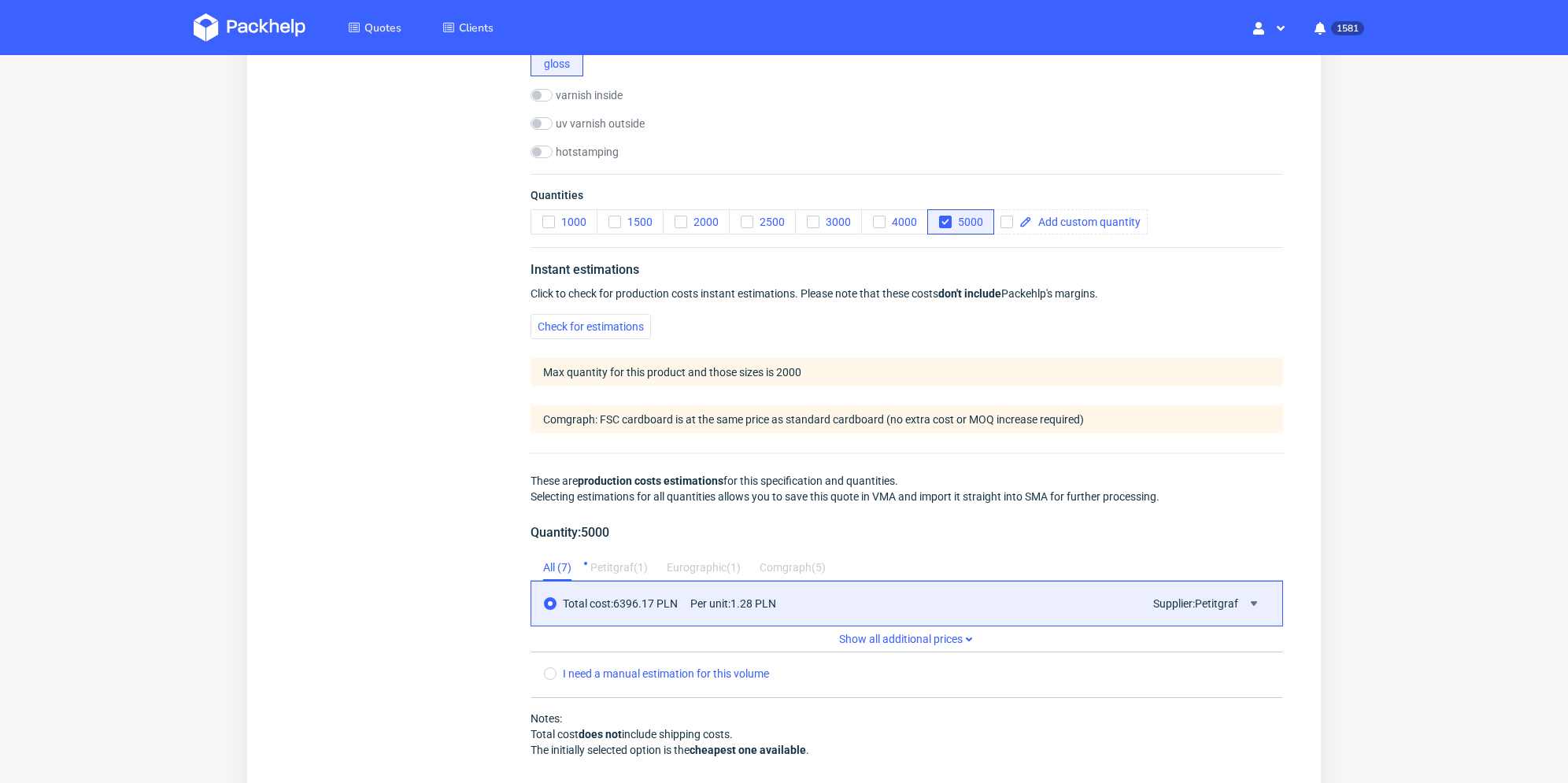
scroll to position [1098, 0]
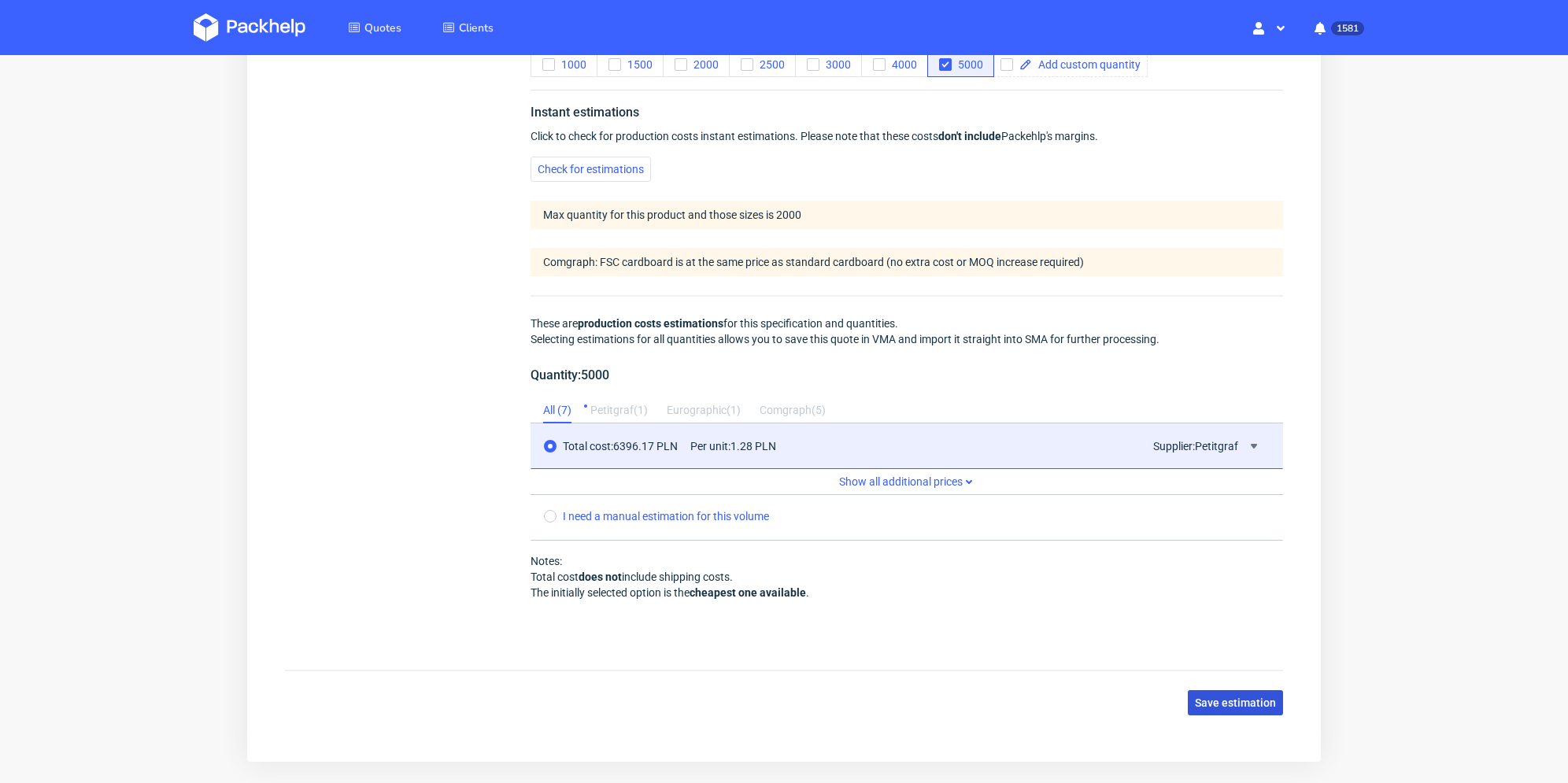
click at [1221, 699] on span "Save estimation" at bounding box center [1235, 702] width 81 height 11
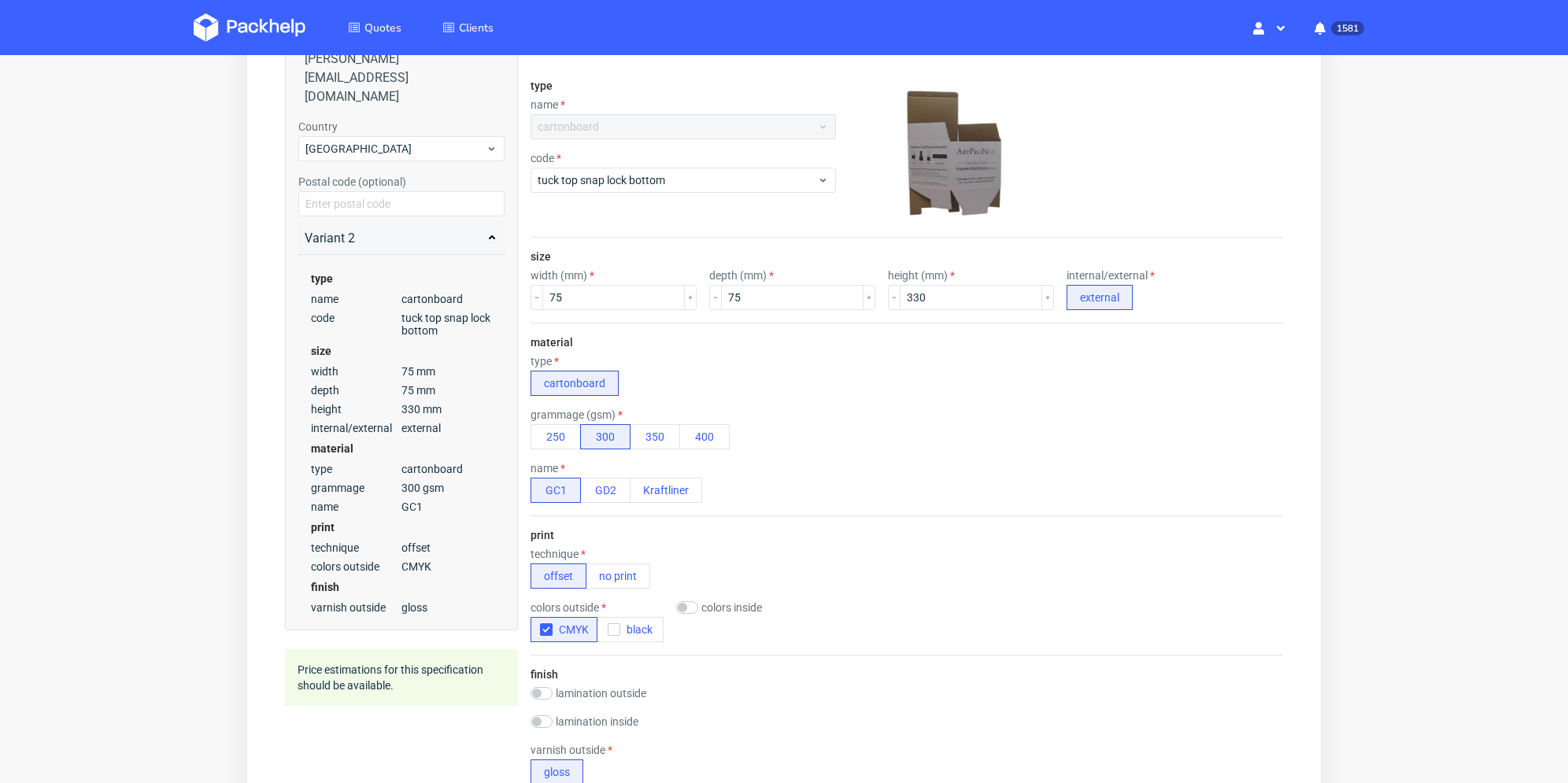
scroll to position [0, 0]
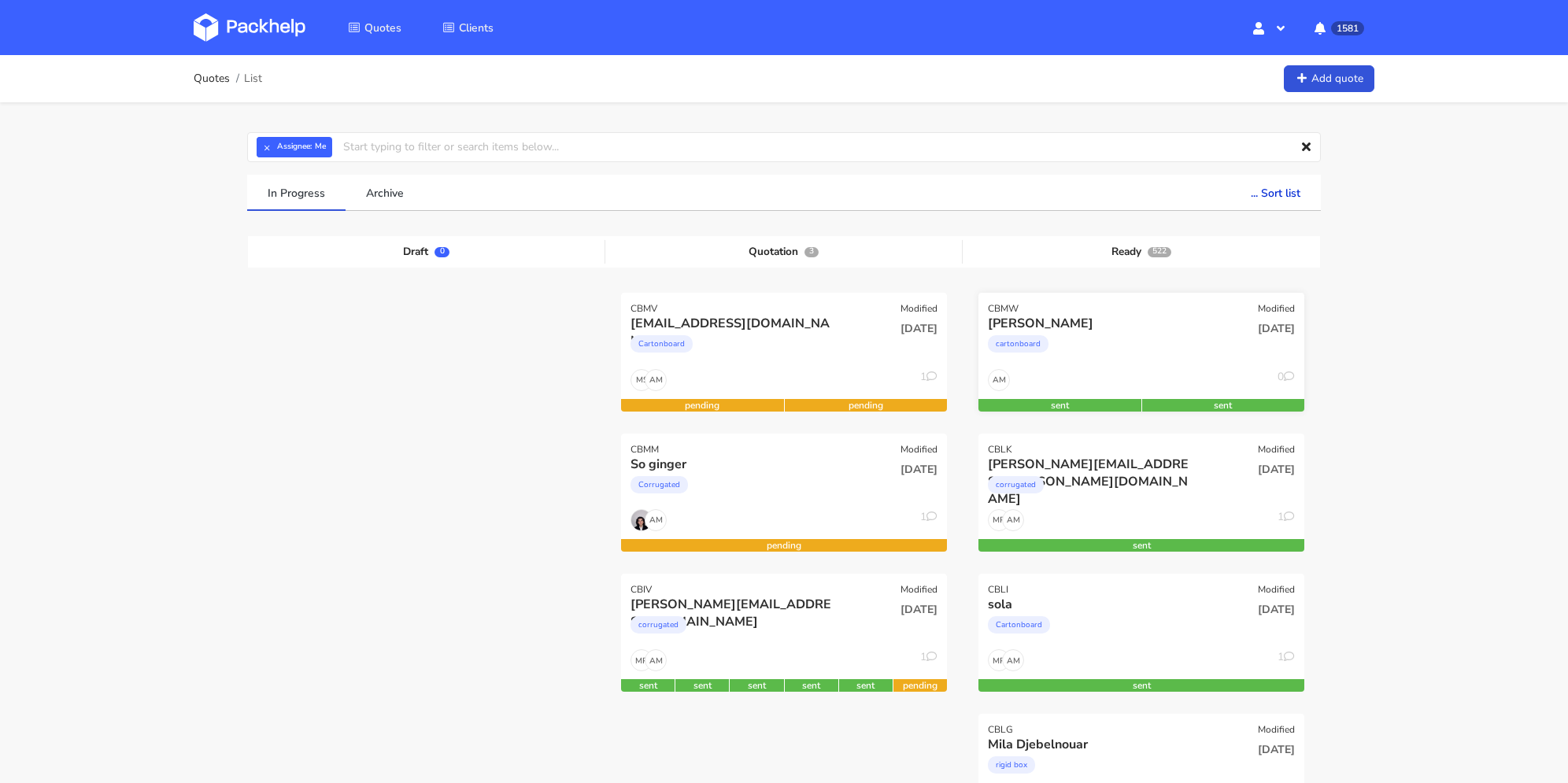
click at [1123, 346] on div "cartonboard" at bounding box center [1092, 347] width 208 height 32
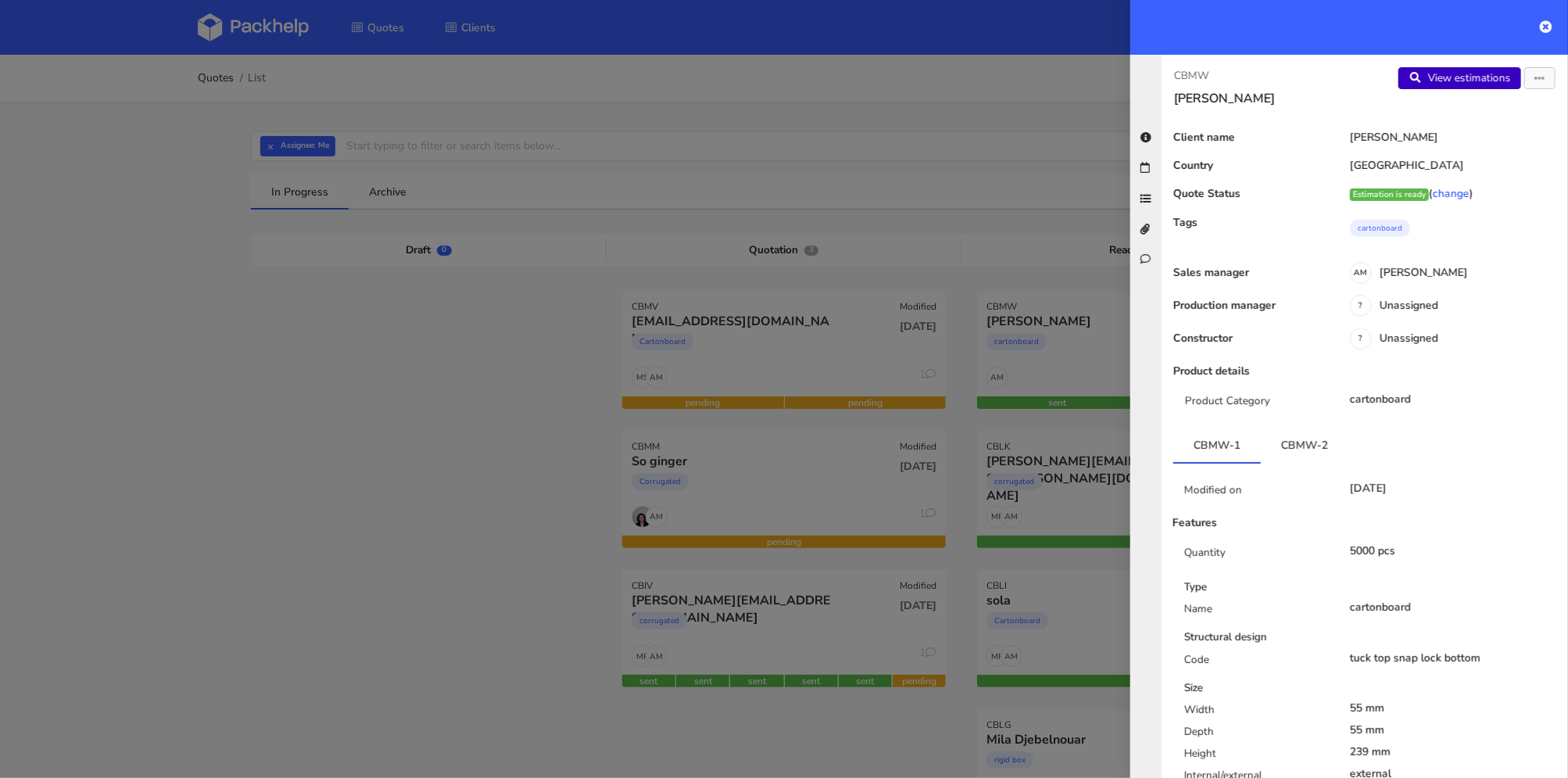
click at [1470, 80] on link "View estimations" at bounding box center [1459, 79] width 122 height 22
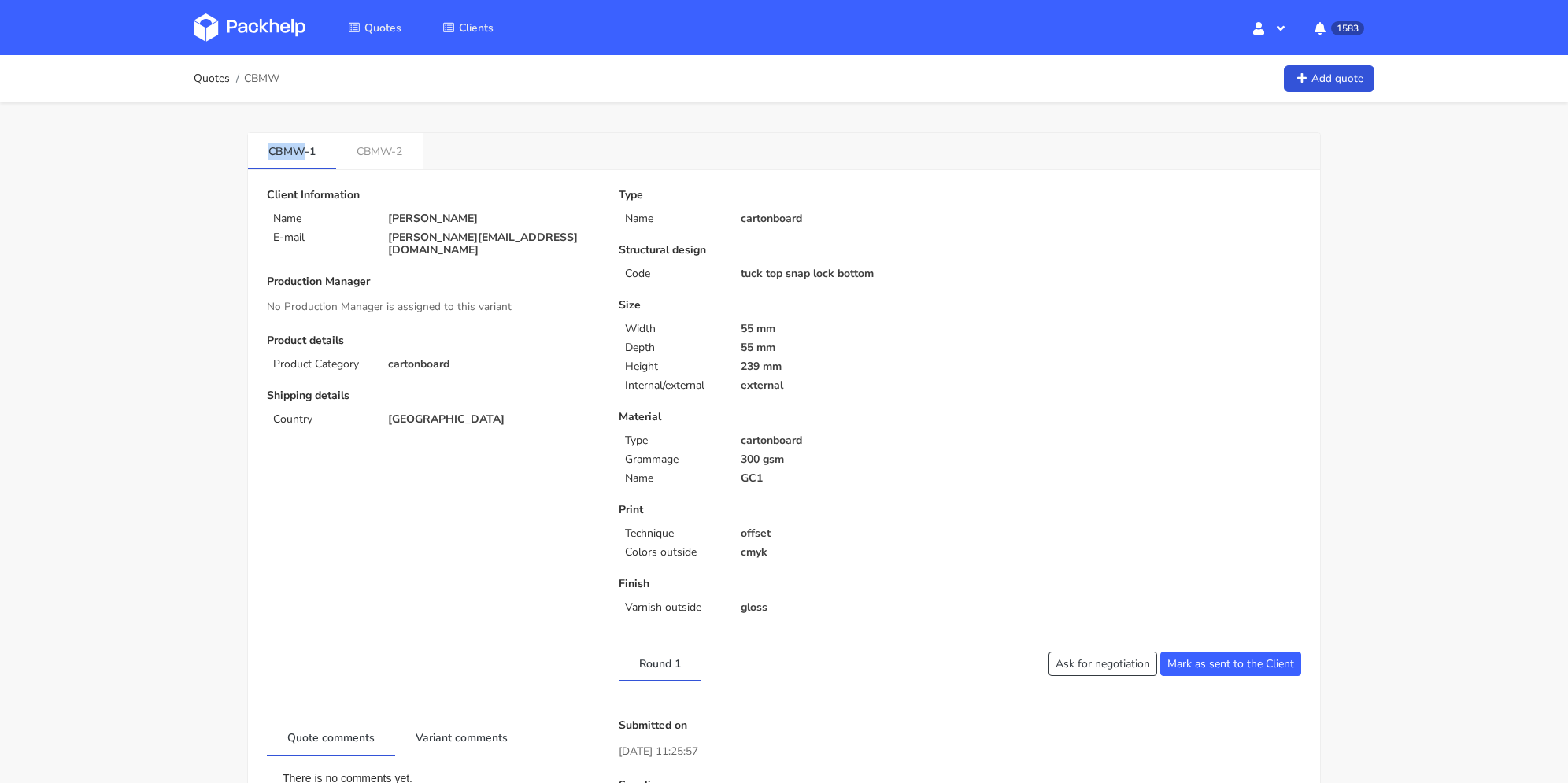
drag, startPoint x: 296, startPoint y: 152, endPoint x: 334, endPoint y: 126, distance: 46.0
click at [304, 155] on link "CBMW-1" at bounding box center [292, 150] width 88 height 34
copy link "CBMW"
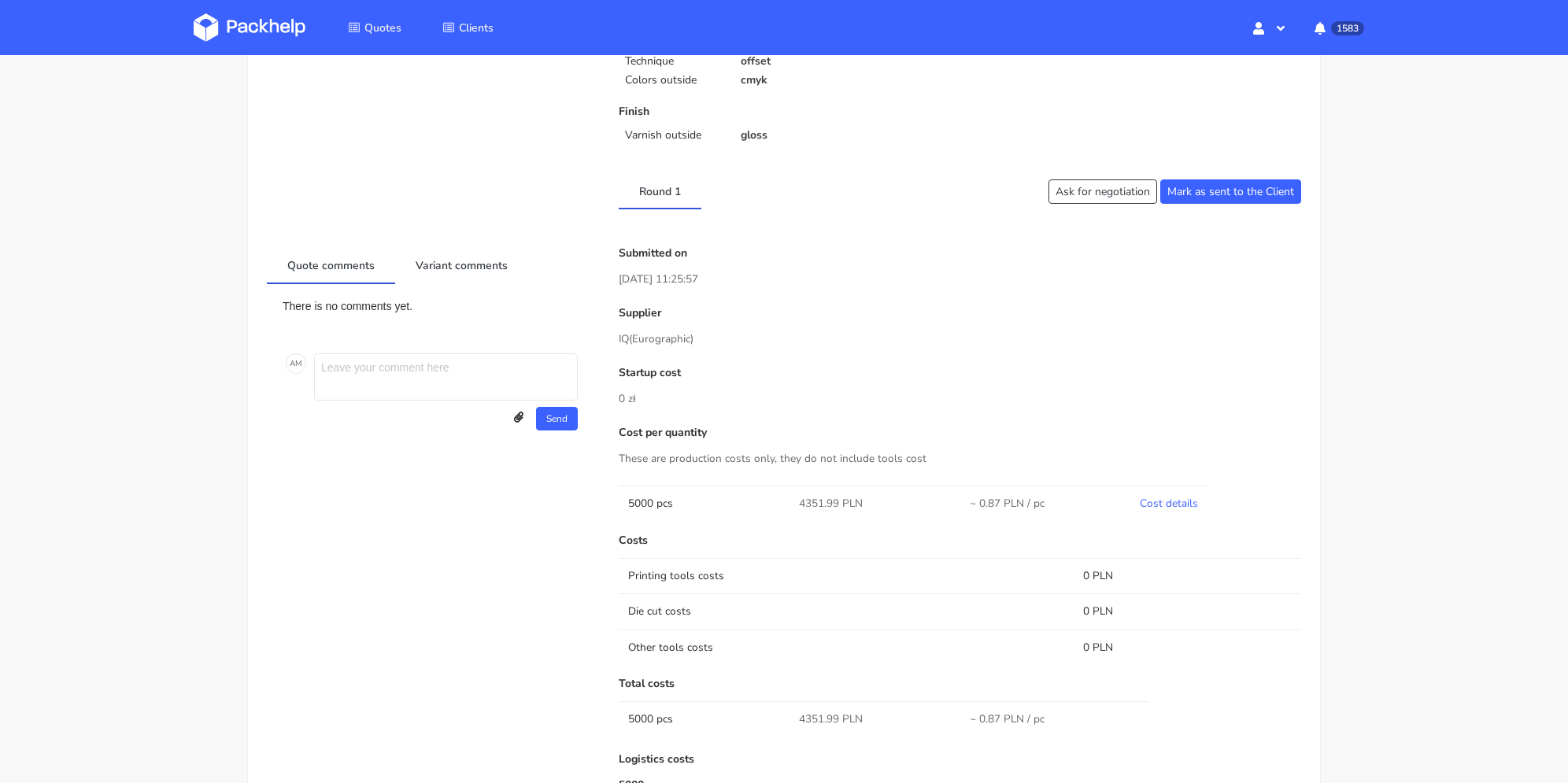
scroll to position [550, 0]
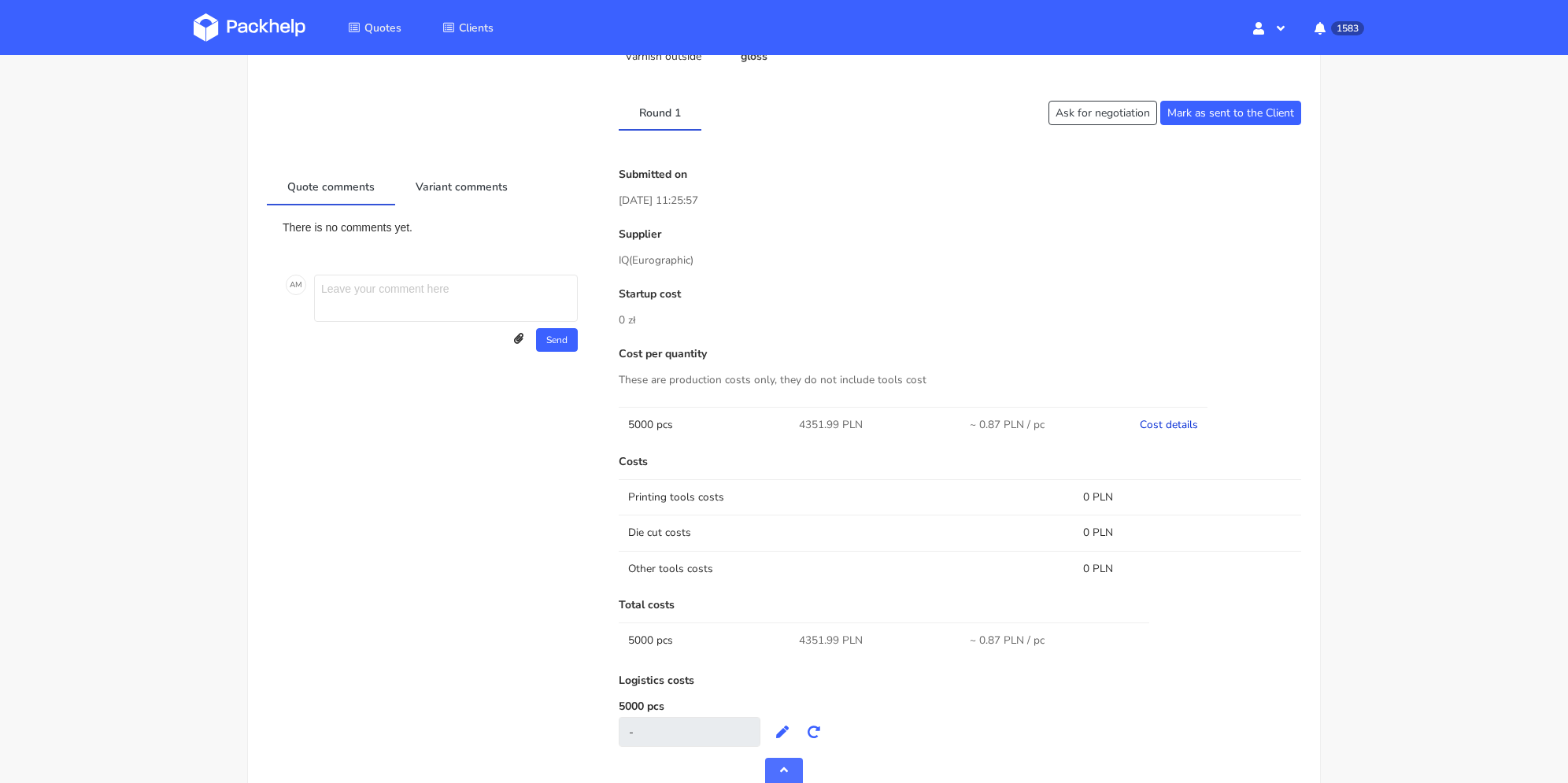
click at [1168, 421] on link "Cost details" at bounding box center [1169, 424] width 59 height 15
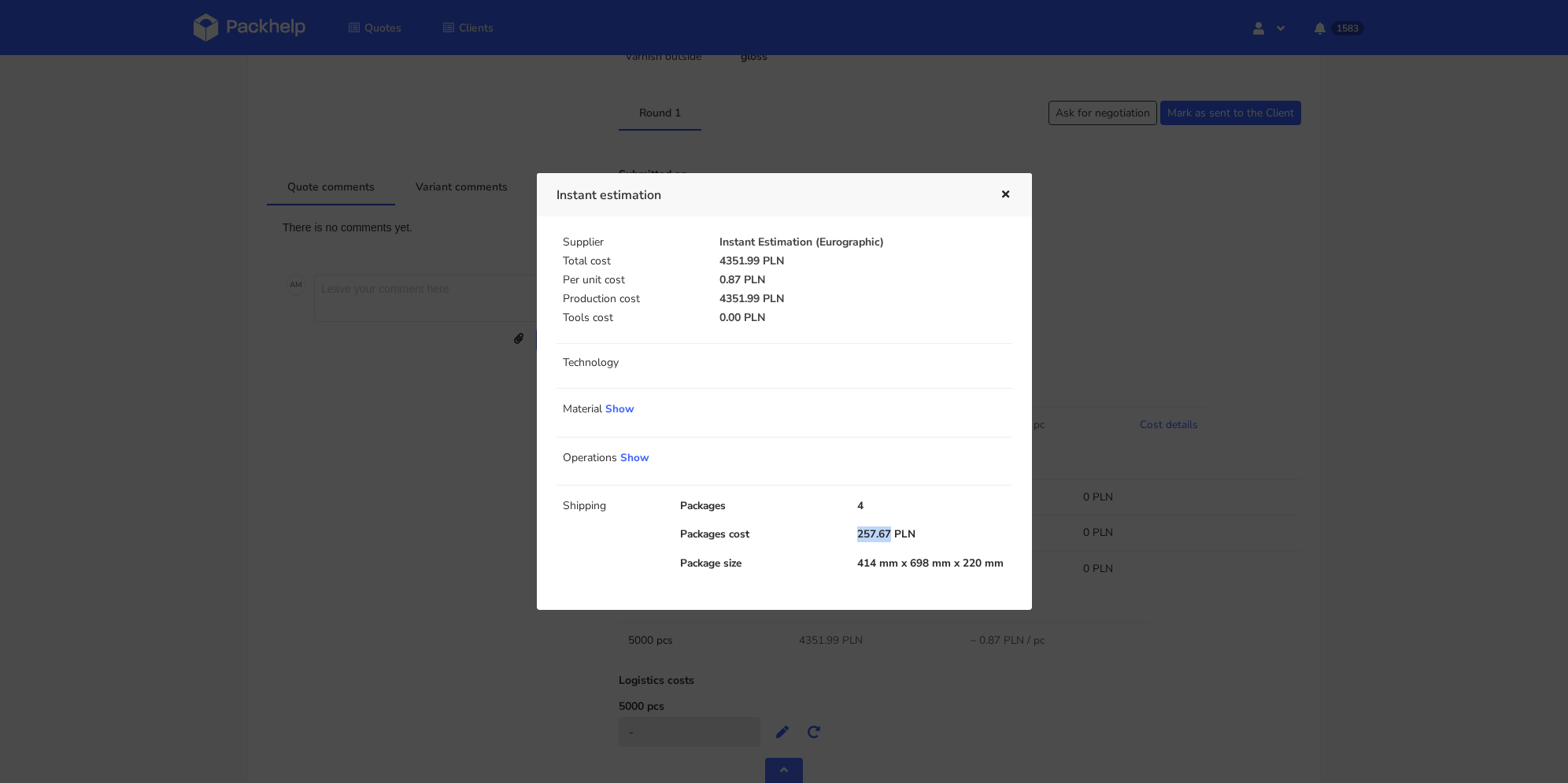
drag, startPoint x: 856, startPoint y: 533, endPoint x: 892, endPoint y: 536, distance: 36.1
click at [892, 536] on div "257.67 PLN" at bounding box center [935, 534] width 177 height 16
copy div "257.67"
click at [1004, 195] on icon "button" at bounding box center [1005, 195] width 14 height 11
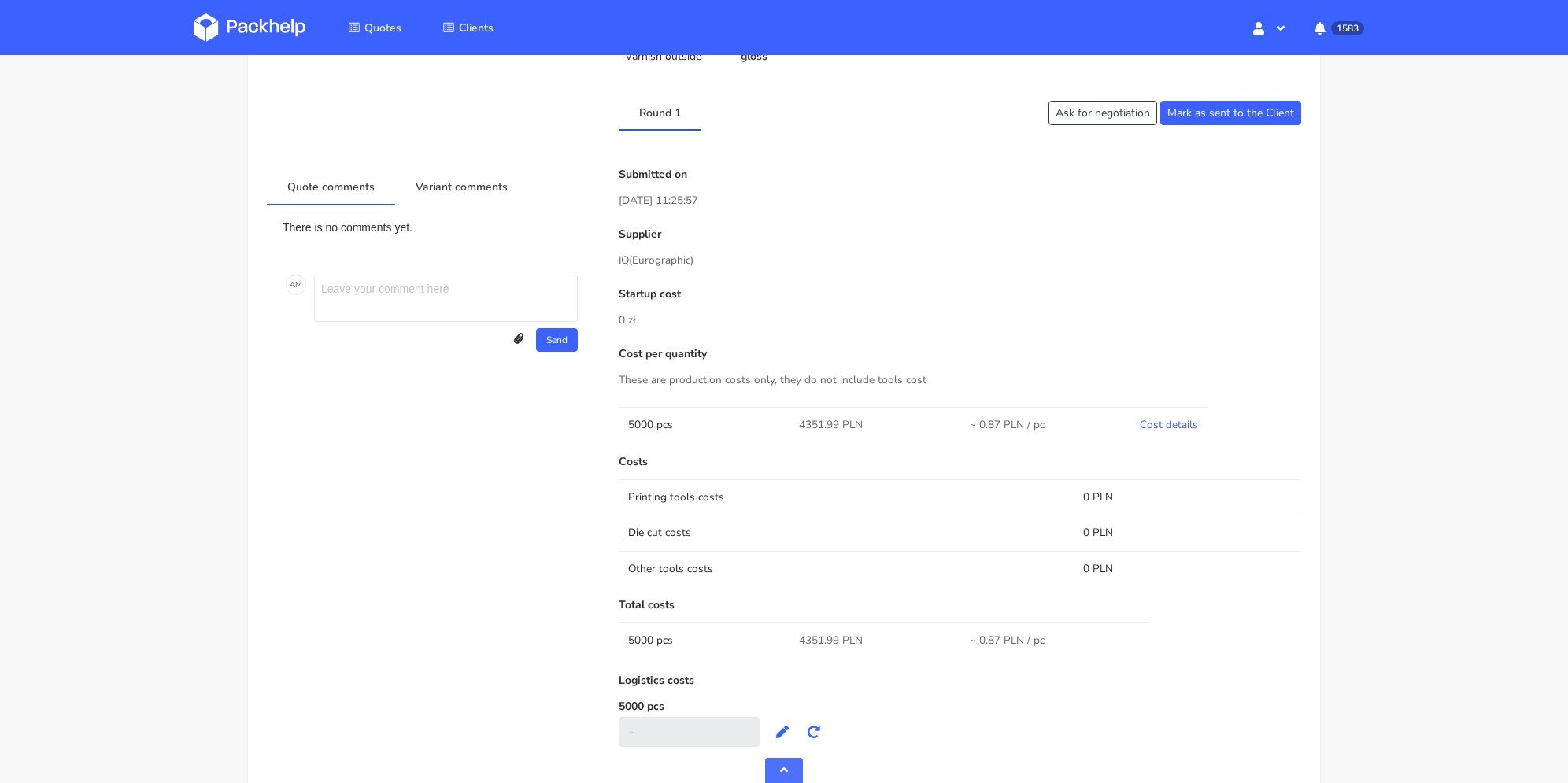
scroll to position [78, 0]
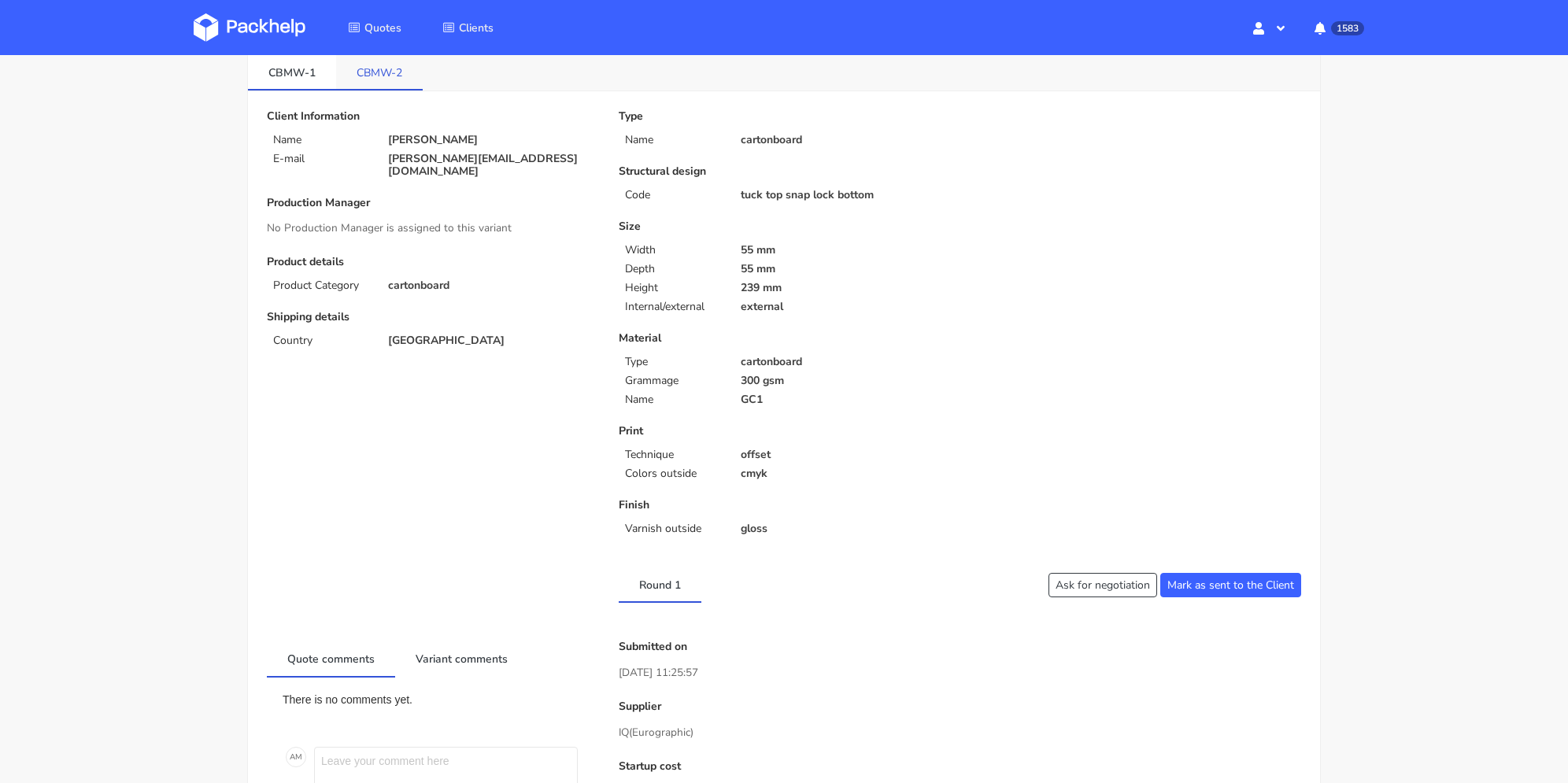
click at [394, 88] on li "CBMW-2" at bounding box center [379, 72] width 86 height 36
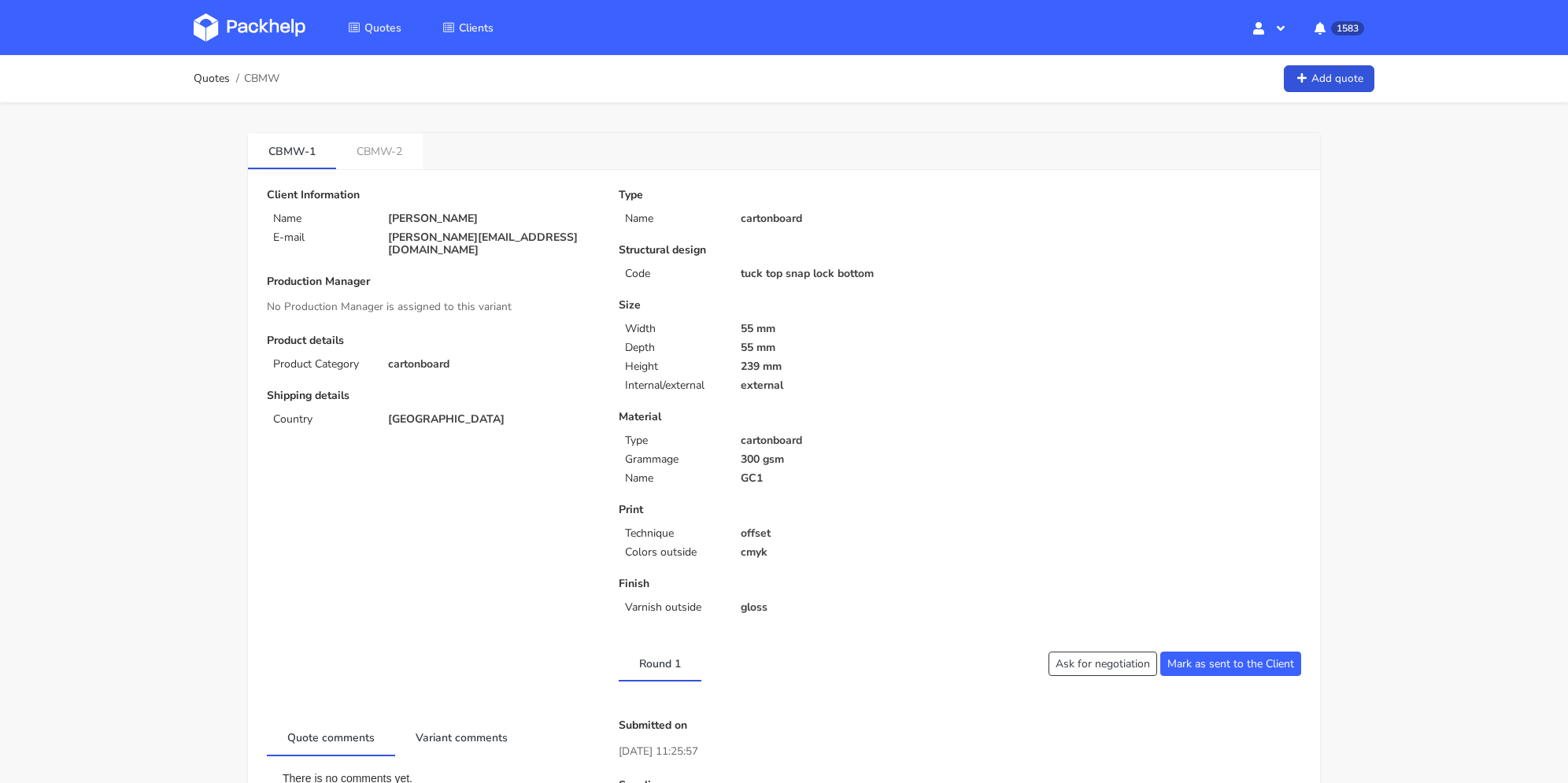
scroll to position [472, 0]
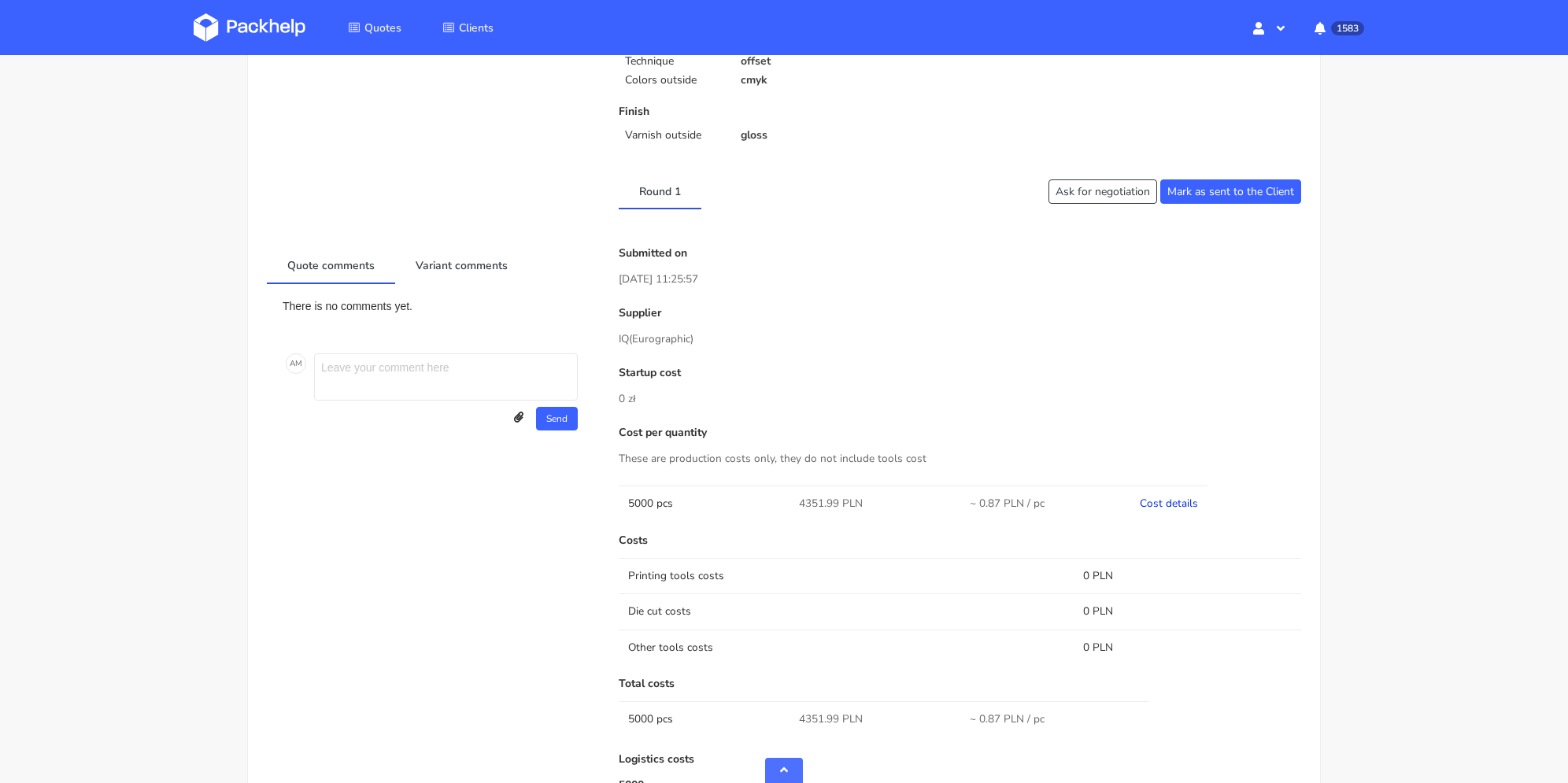
click at [1167, 506] on link "Cost details" at bounding box center [1169, 502] width 59 height 15
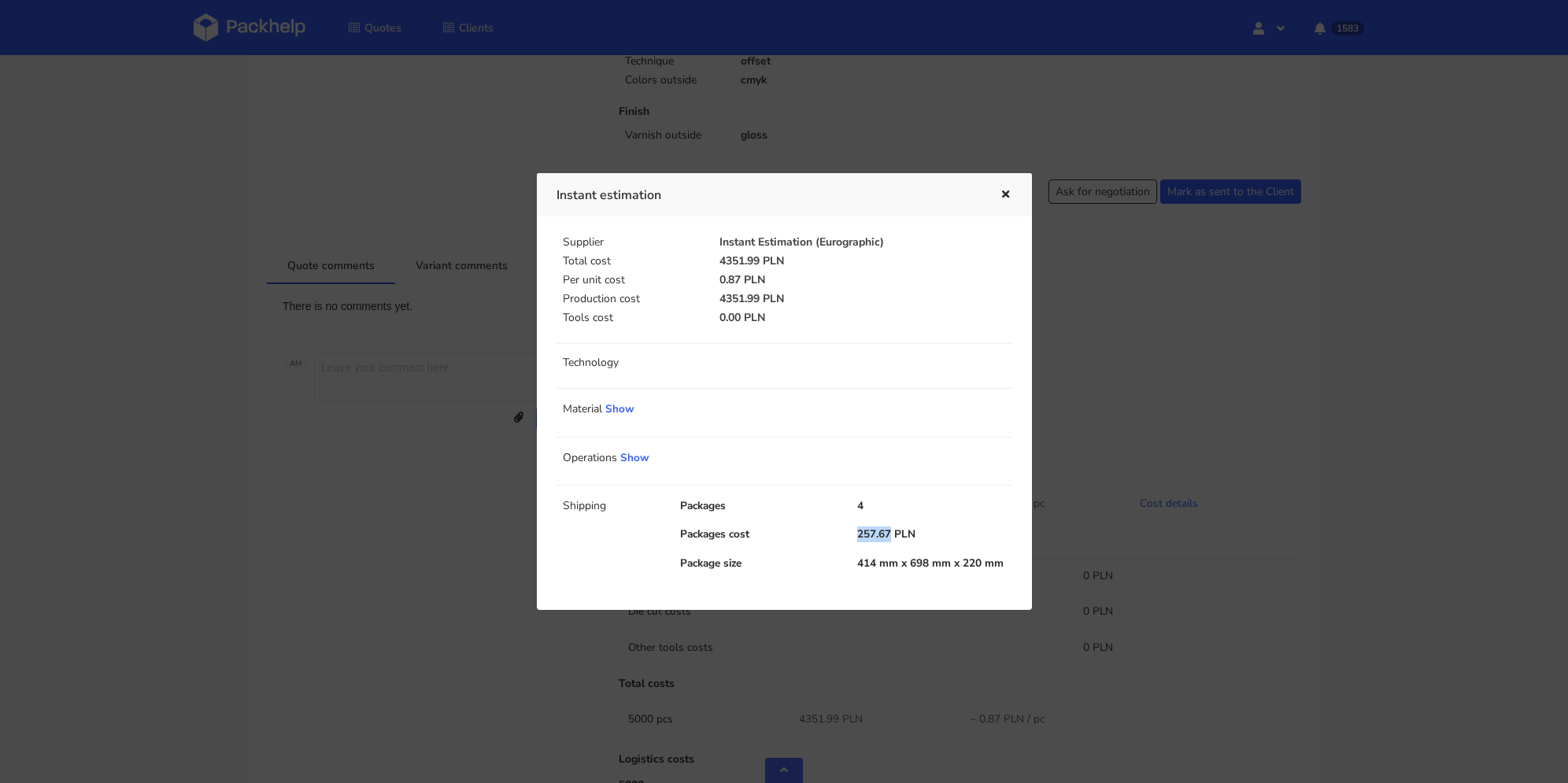
drag, startPoint x: 858, startPoint y: 534, endPoint x: 891, endPoint y: 532, distance: 33.1
click at [891, 532] on div "257.67 PLN" at bounding box center [935, 534] width 177 height 16
copy div "257.67"
click at [995, 195] on button "button" at bounding box center [1004, 196] width 17 height 21
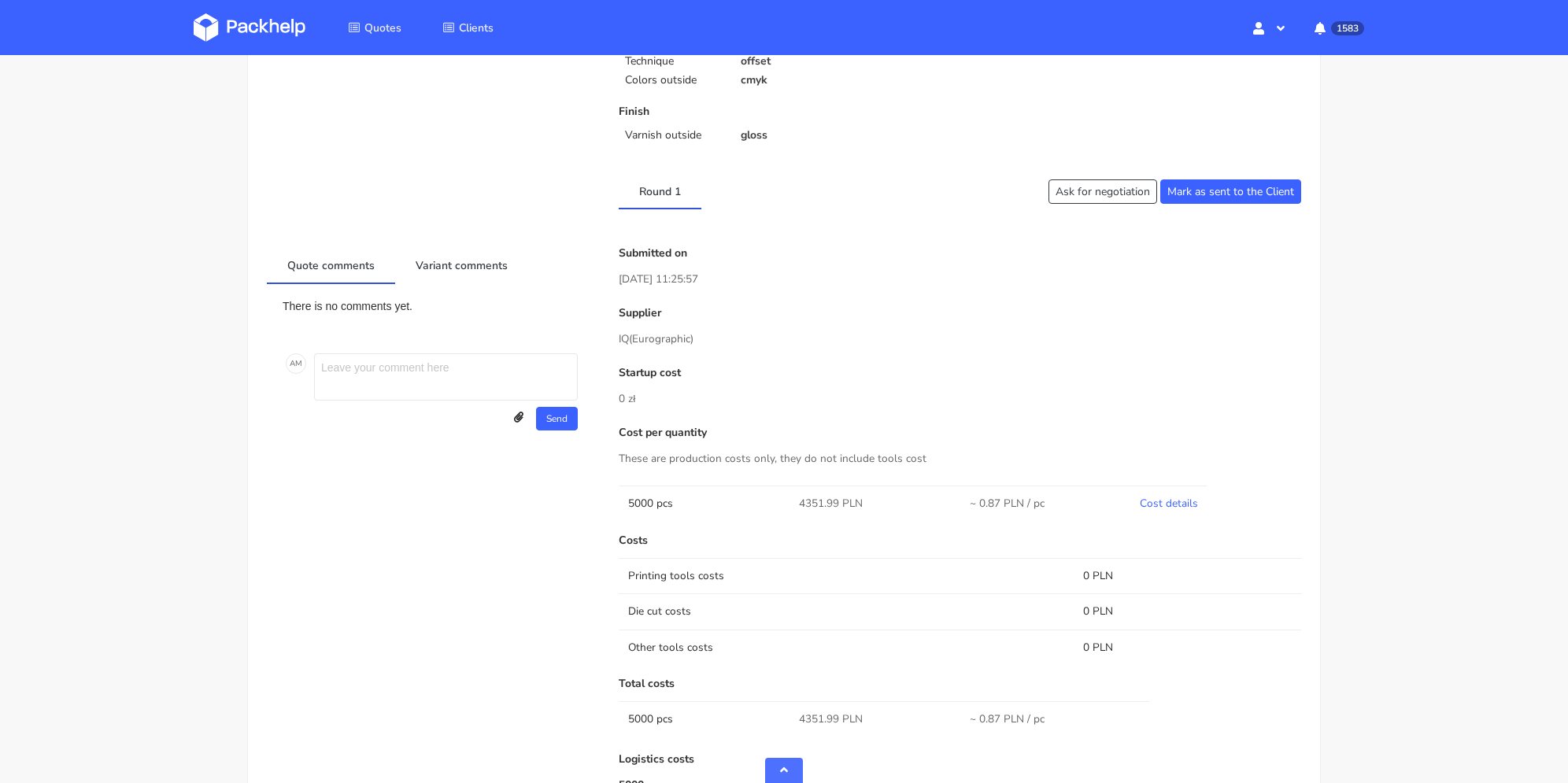
scroll to position [0, 0]
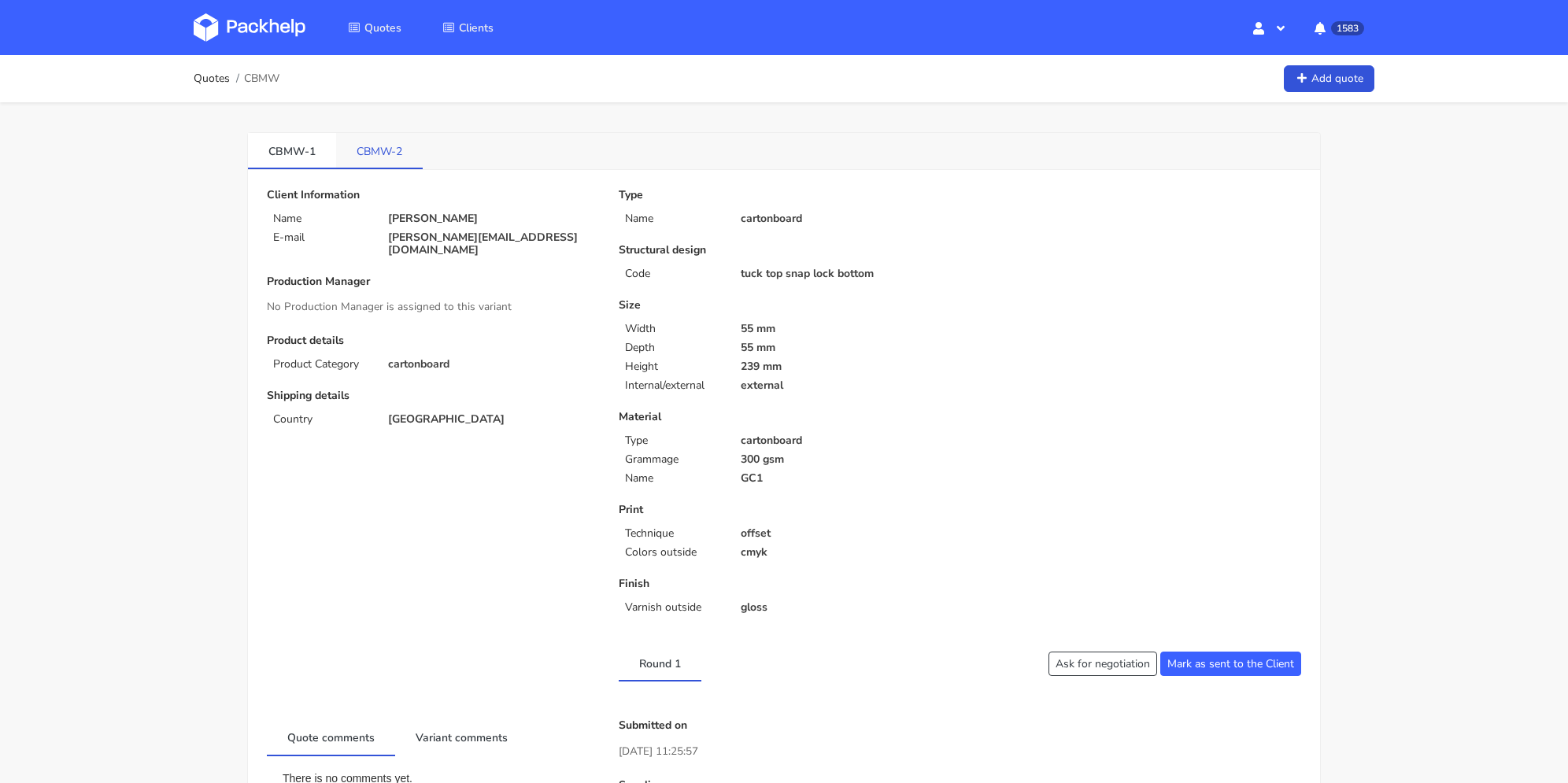
click at [376, 150] on link "CBMW-2" at bounding box center [379, 150] width 86 height 34
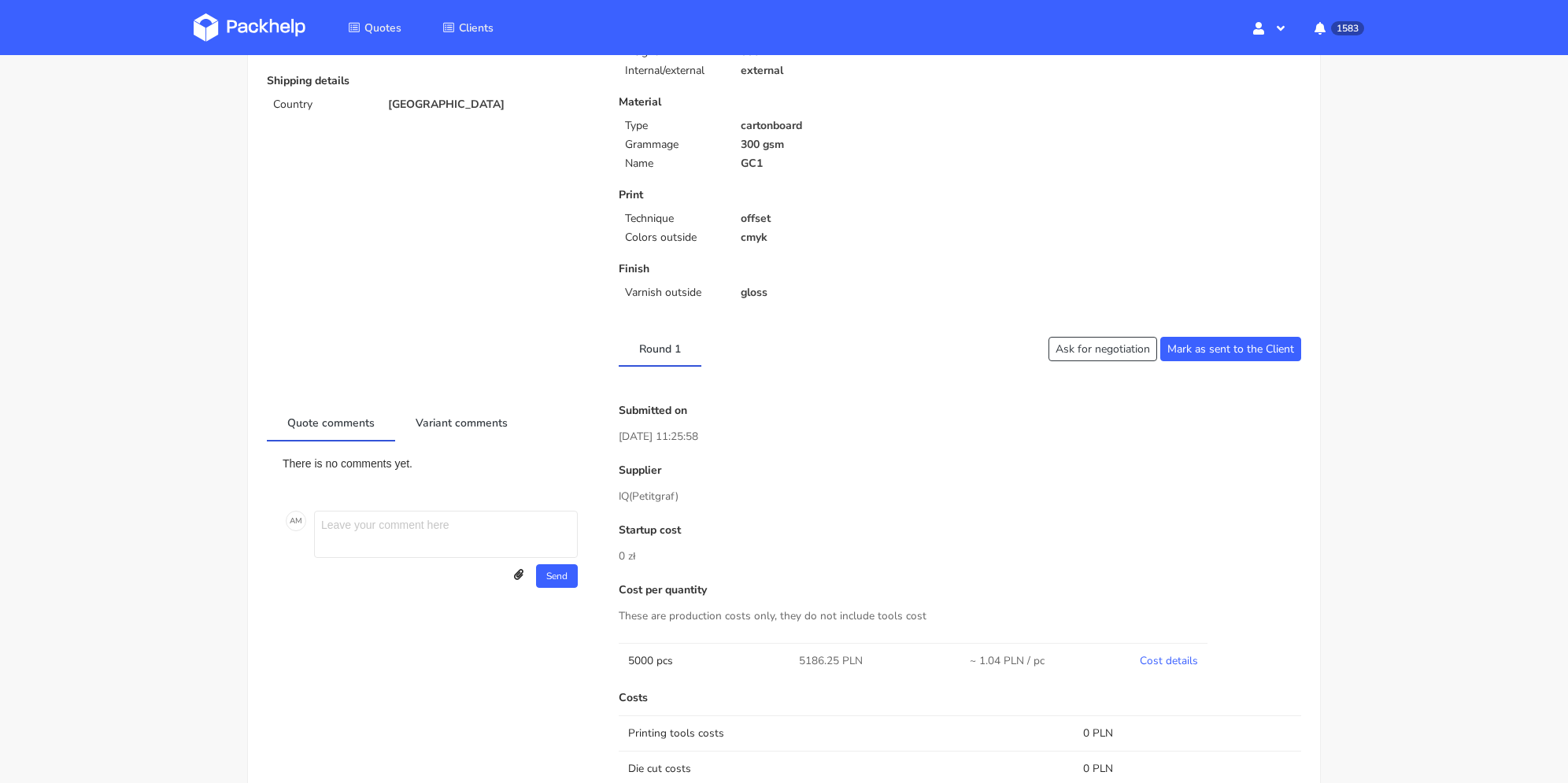
scroll to position [550, 0]
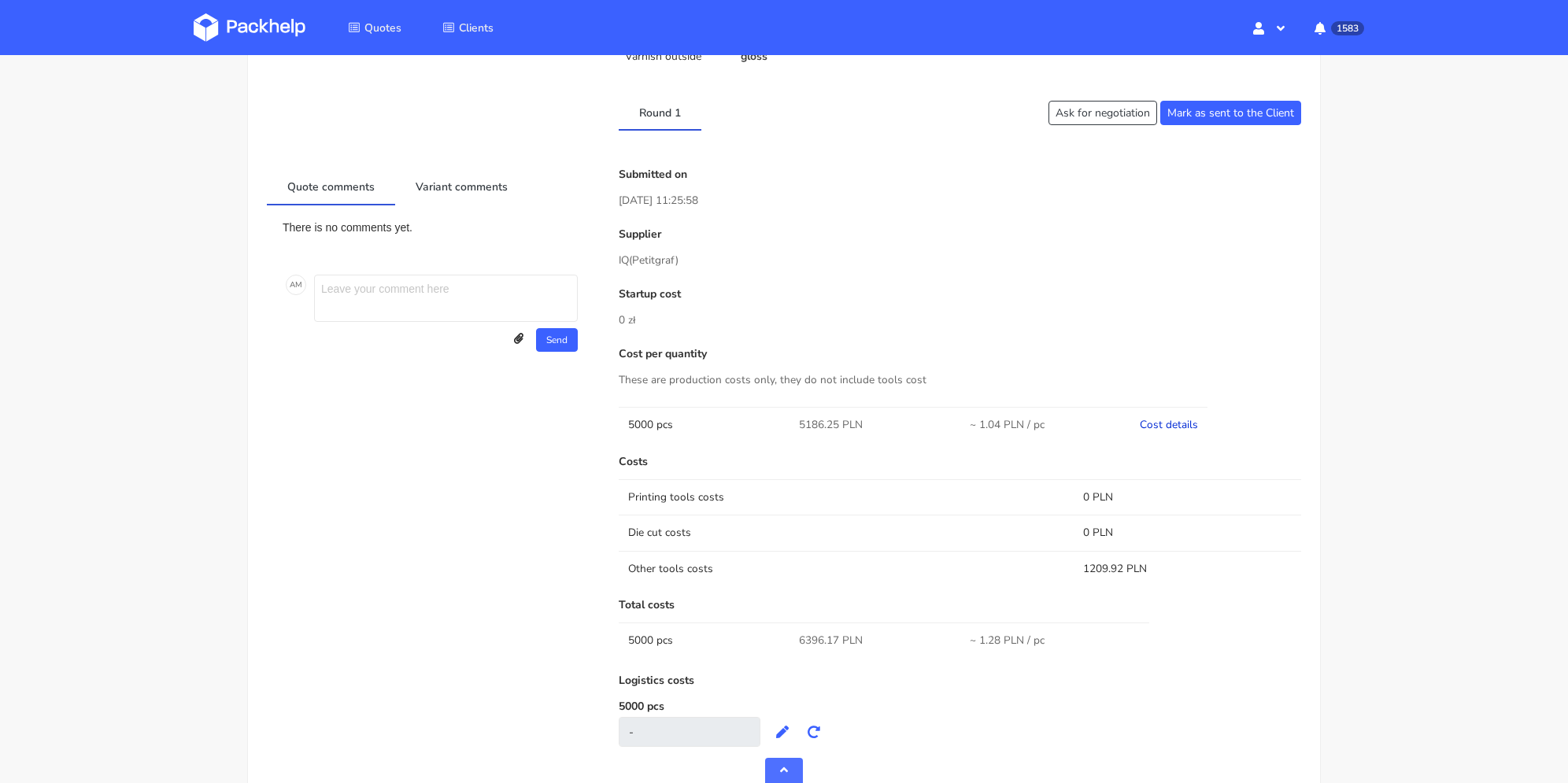
click at [1169, 420] on link "Cost details" at bounding box center [1169, 424] width 59 height 15
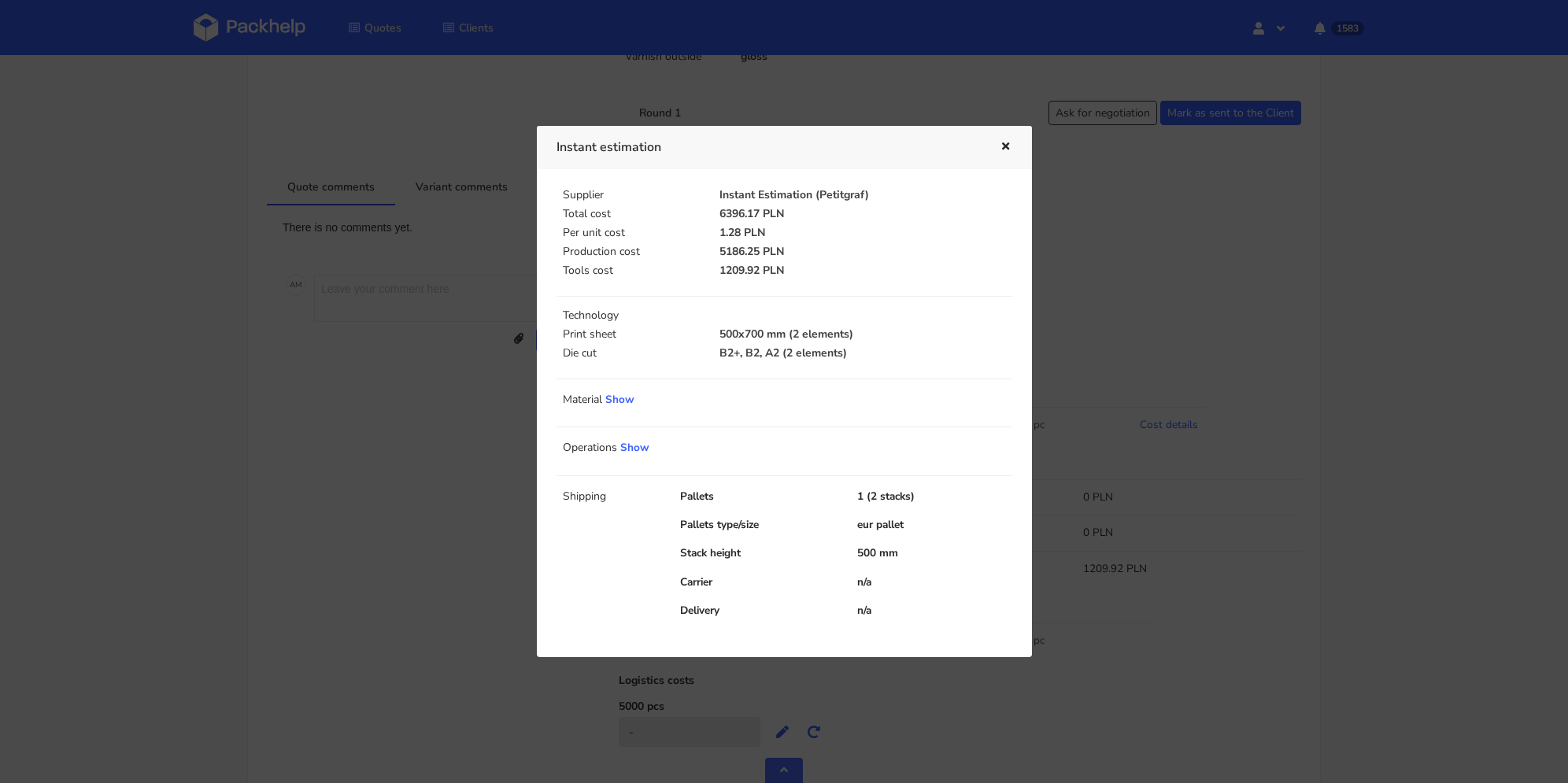
click at [1002, 148] on icon "button" at bounding box center [1005, 146] width 14 height 11
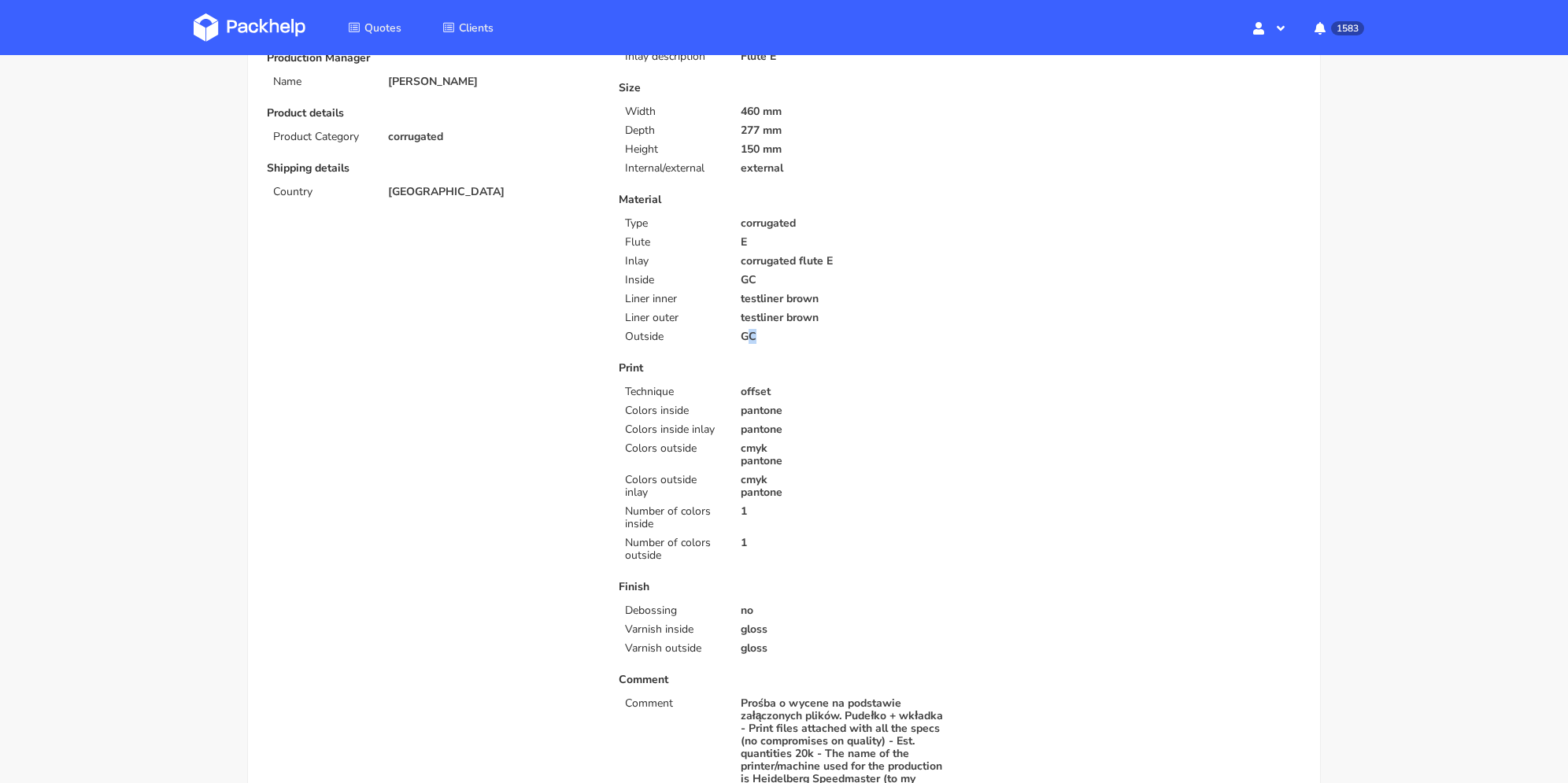
drag, startPoint x: 744, startPoint y: 330, endPoint x: 832, endPoint y: 347, distance: 89.6
click at [796, 336] on p "GC" at bounding box center [845, 337] width 208 height 13
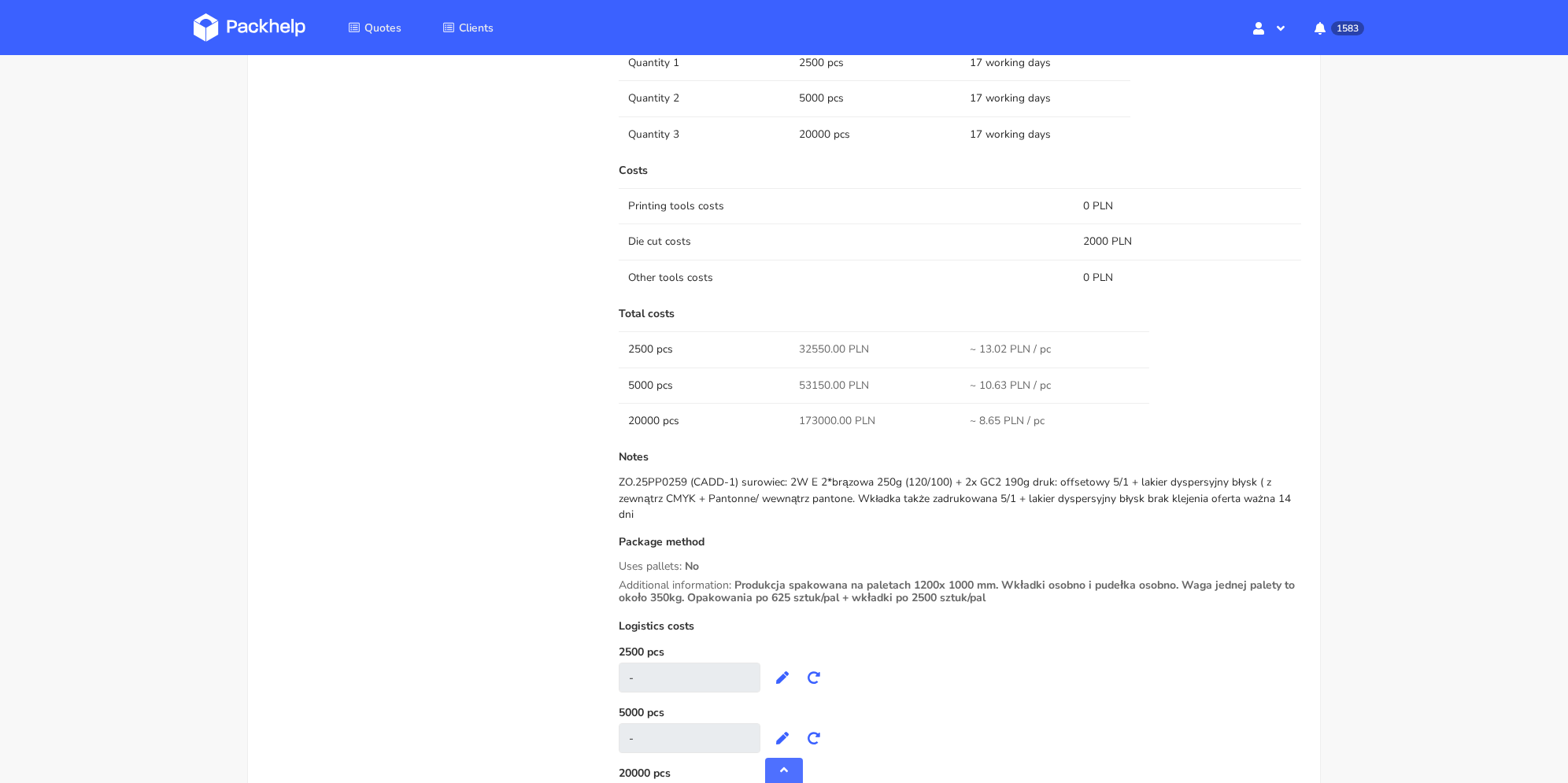
scroll to position [2124, 0]
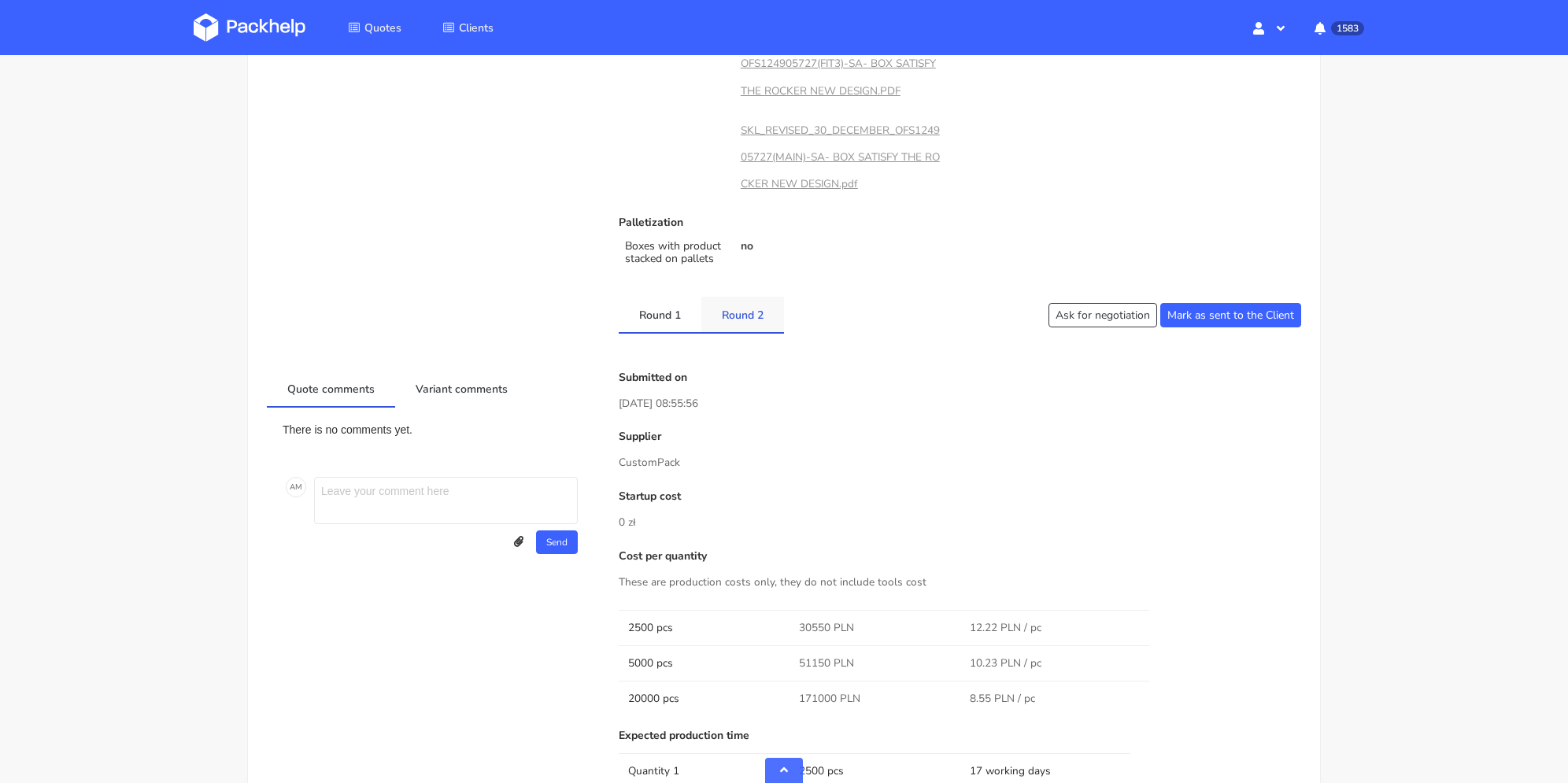
click at [722, 318] on link "Round 2" at bounding box center [743, 314] width 83 height 34
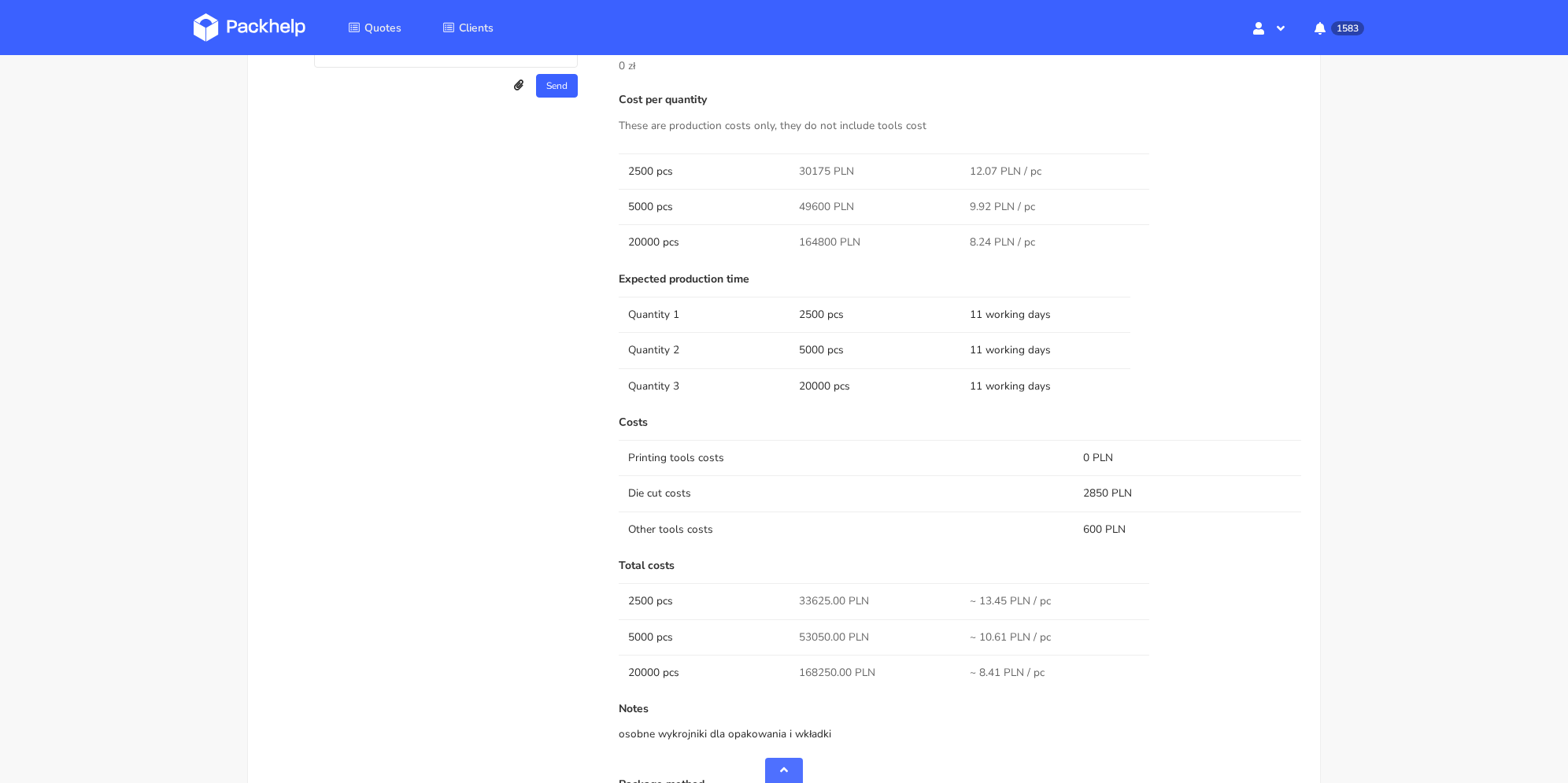
scroll to position [1479, 0]
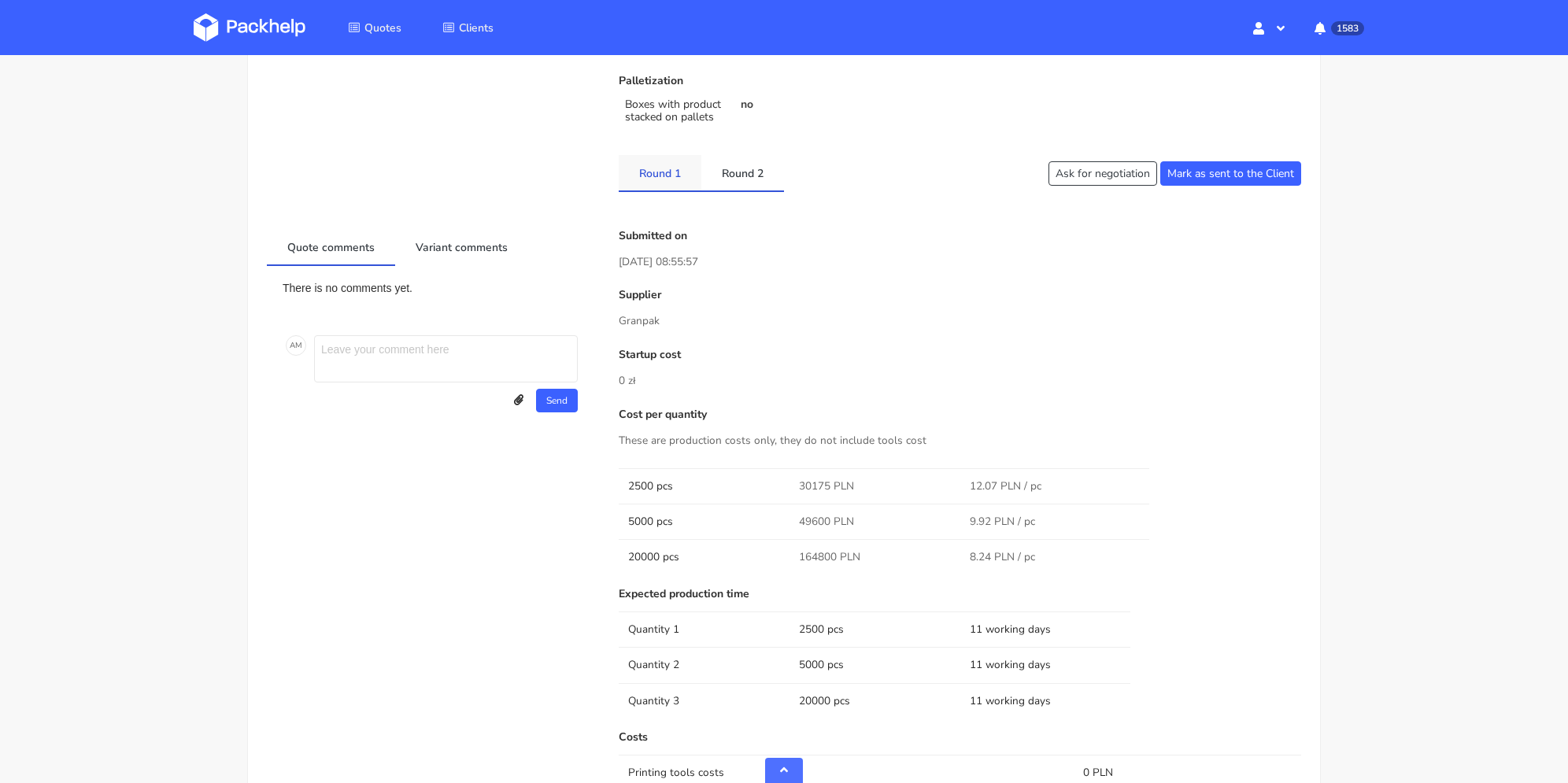
click at [675, 159] on link "Round 1" at bounding box center [660, 172] width 83 height 34
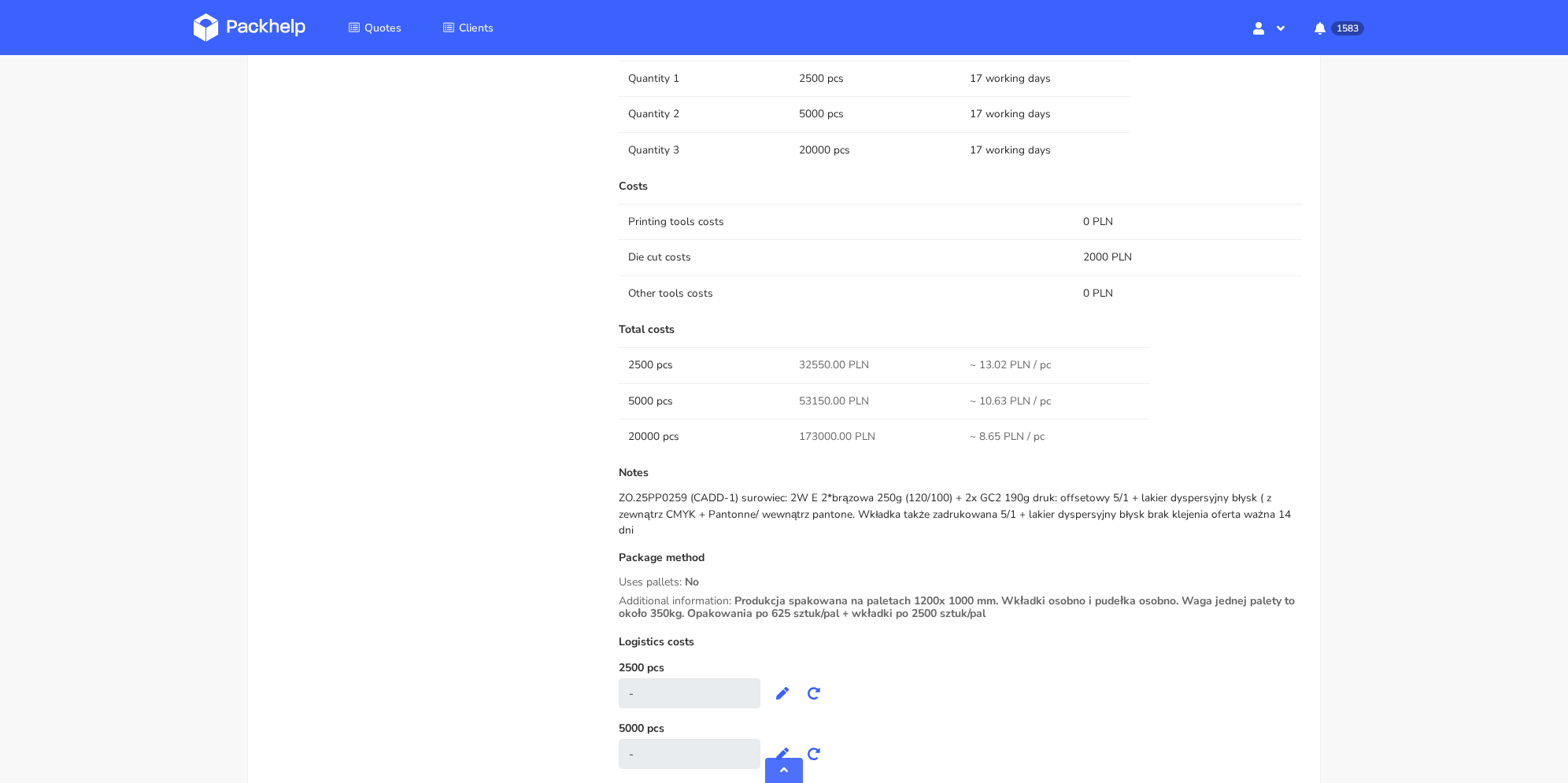
click at [877, 503] on div "ZO.25PP0259 (CADD-1) surowiec: 2W E 2*brązowa 250g (120/100) + 2x GC2 190g druk…" at bounding box center [960, 514] width 682 height 48
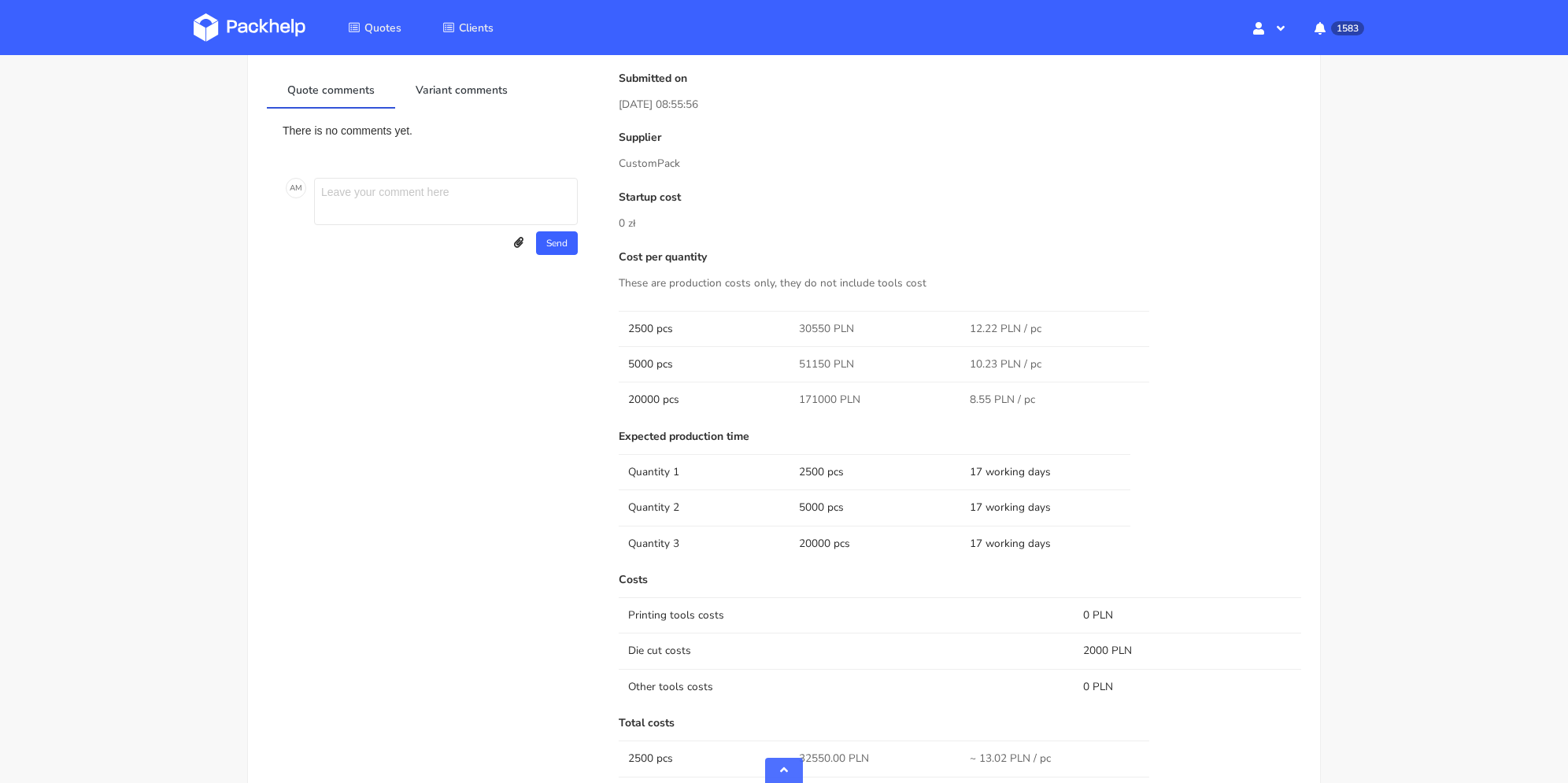
scroll to position [1558, 0]
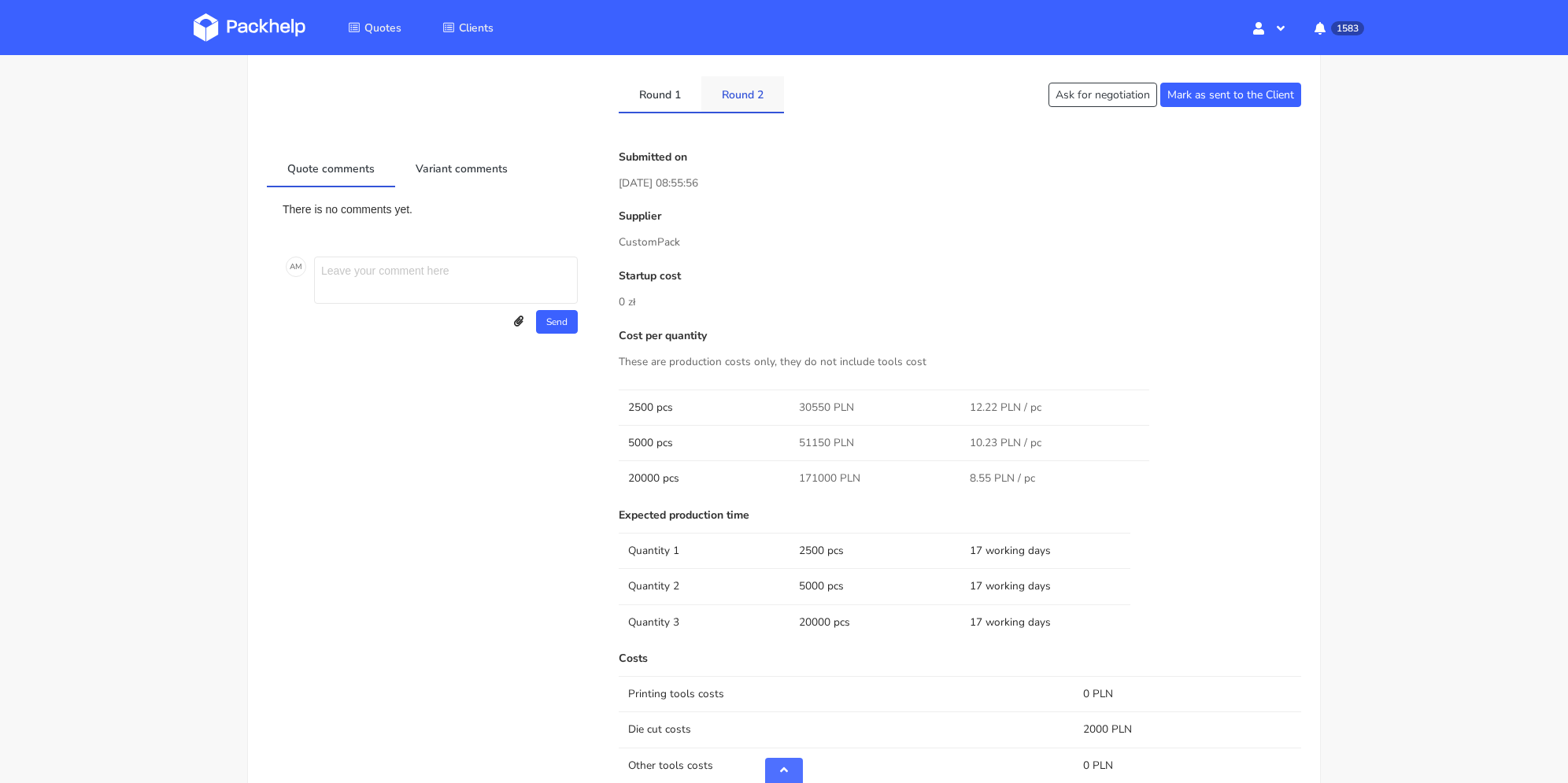
click at [751, 91] on link "Round 2" at bounding box center [743, 94] width 83 height 34
click at [678, 90] on link "Round 1" at bounding box center [660, 94] width 83 height 34
click at [764, 86] on link "Round 2" at bounding box center [743, 94] width 83 height 34
click at [685, 96] on link "Round 1" at bounding box center [660, 94] width 83 height 34
click at [750, 97] on link "Round 2" at bounding box center [743, 94] width 83 height 34
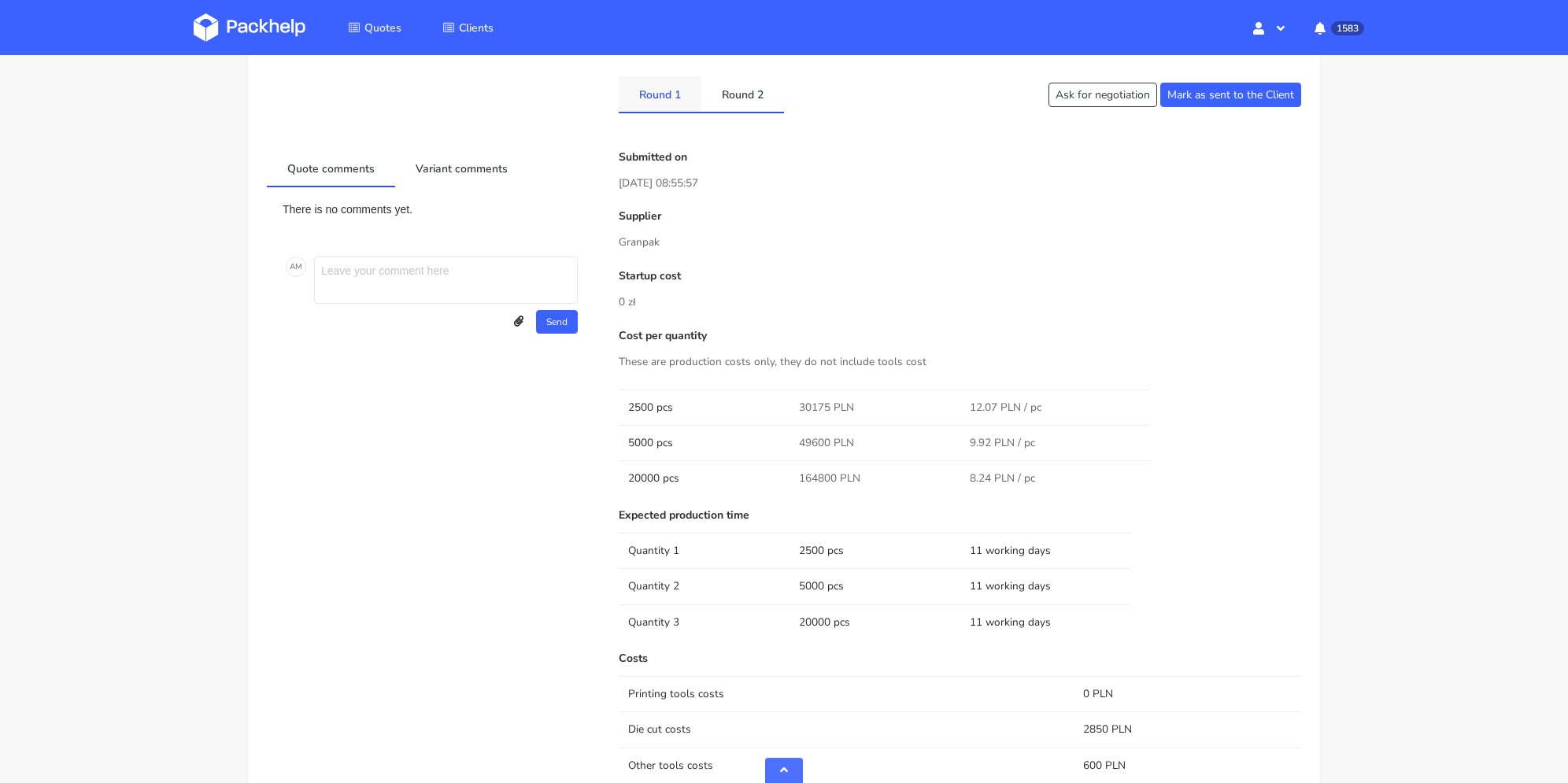
click at [655, 100] on link "Round 1" at bounding box center [660, 94] width 83 height 34
click at [750, 88] on link "Round 2" at bounding box center [743, 94] width 83 height 34
click at [662, 96] on link "Round 1" at bounding box center [660, 94] width 83 height 34
click at [795, 90] on ul "Round 1 Round 2" at bounding box center [783, 95] width 330 height 36
click at [679, 90] on link "Round 1" at bounding box center [660, 94] width 83 height 34
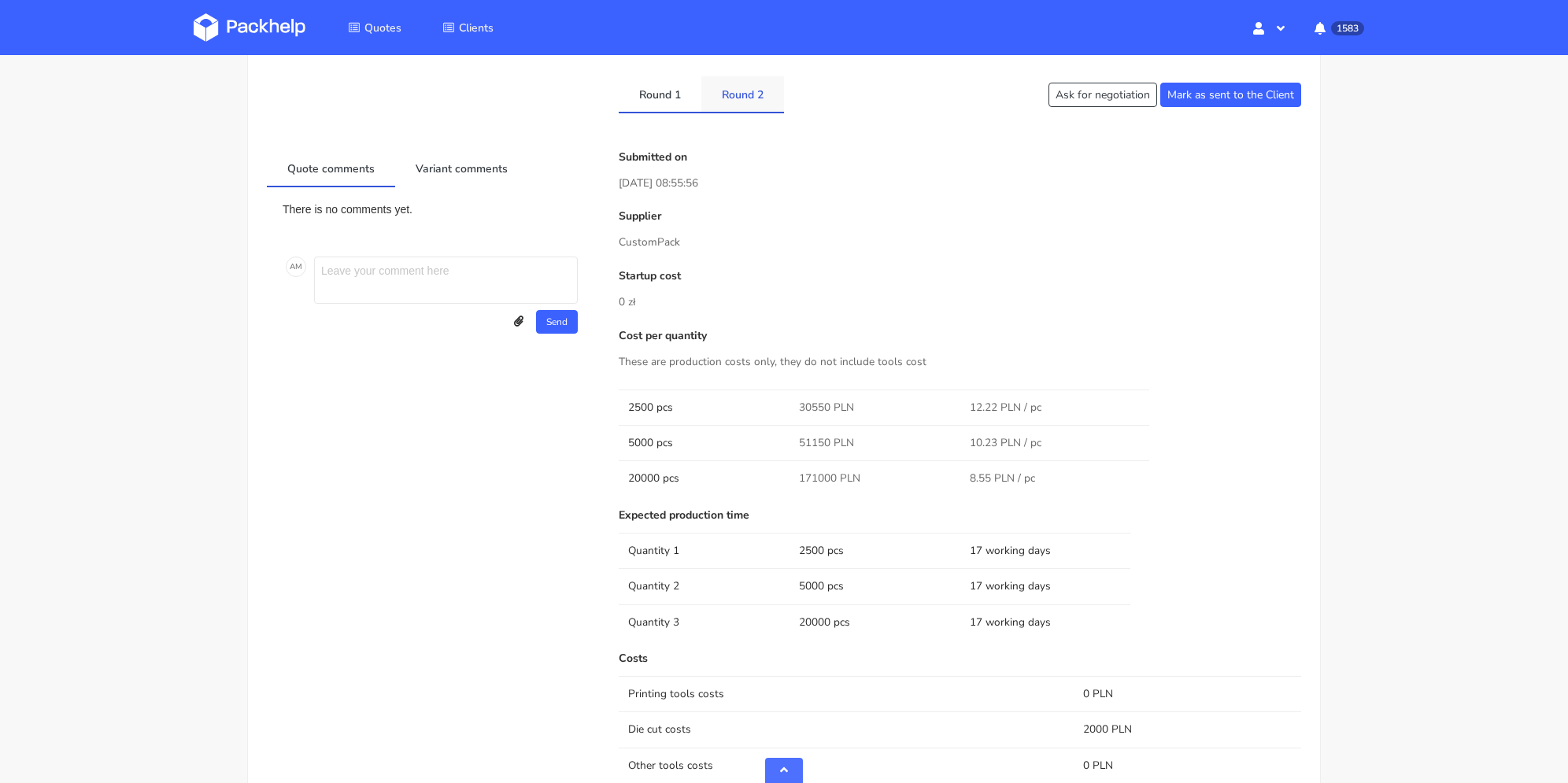
click at [765, 87] on link "Round 2" at bounding box center [743, 94] width 83 height 34
click at [685, 94] on link "Round 1" at bounding box center [660, 94] width 83 height 34
click at [760, 104] on link "Round 2" at bounding box center [743, 94] width 83 height 34
click at [675, 109] on link "Round 1" at bounding box center [660, 94] width 83 height 34
click at [762, 106] on link "Round 2" at bounding box center [743, 94] width 83 height 34
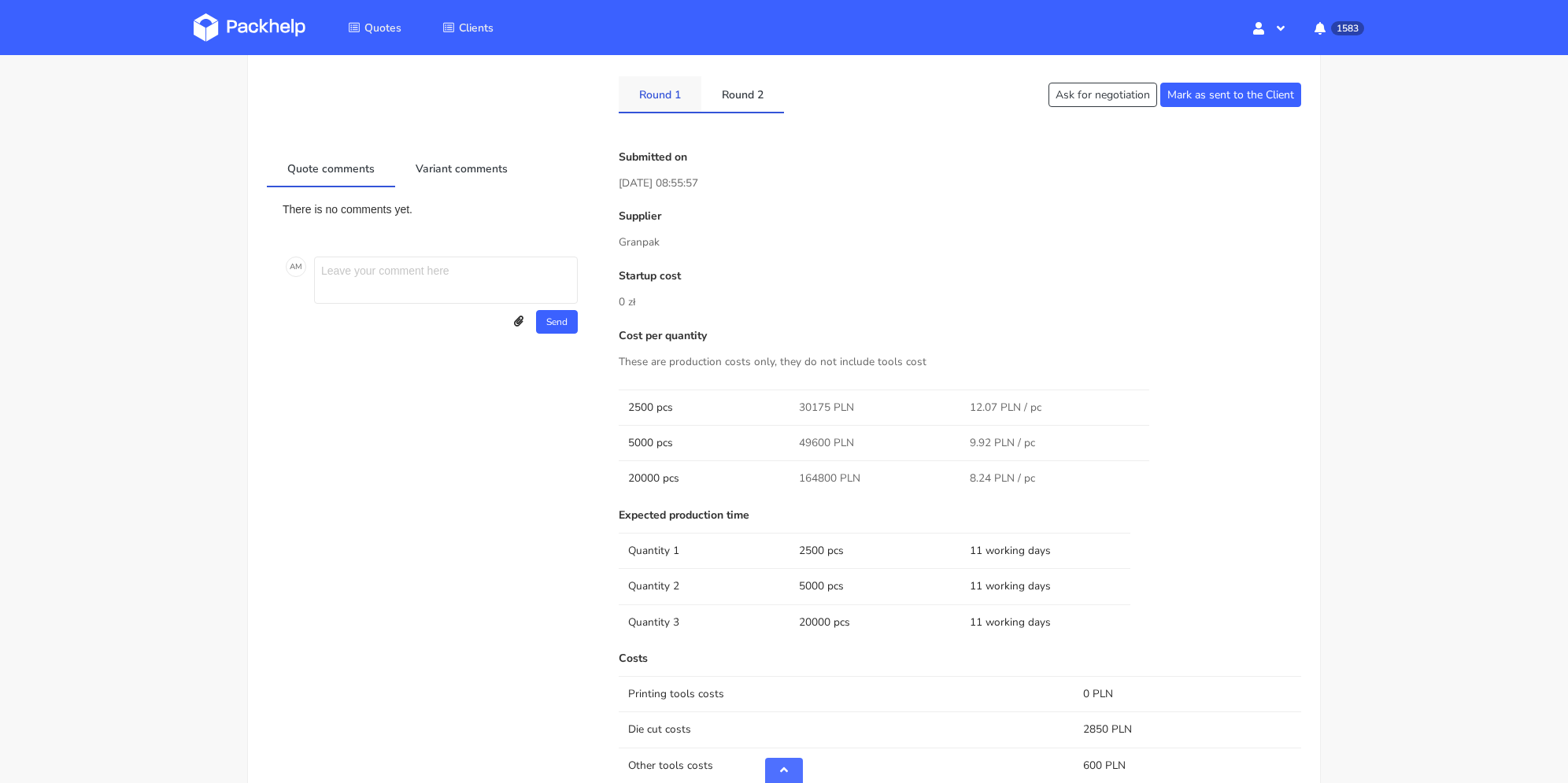
click at [660, 101] on link "Round 1" at bounding box center [660, 94] width 83 height 34
click at [738, 96] on link "Round 2" at bounding box center [743, 94] width 83 height 34
click at [668, 102] on link "Round 1" at bounding box center [660, 94] width 83 height 34
click at [725, 94] on link "Round 2" at bounding box center [743, 94] width 83 height 34
click at [673, 100] on link "Round 1" at bounding box center [660, 94] width 83 height 34
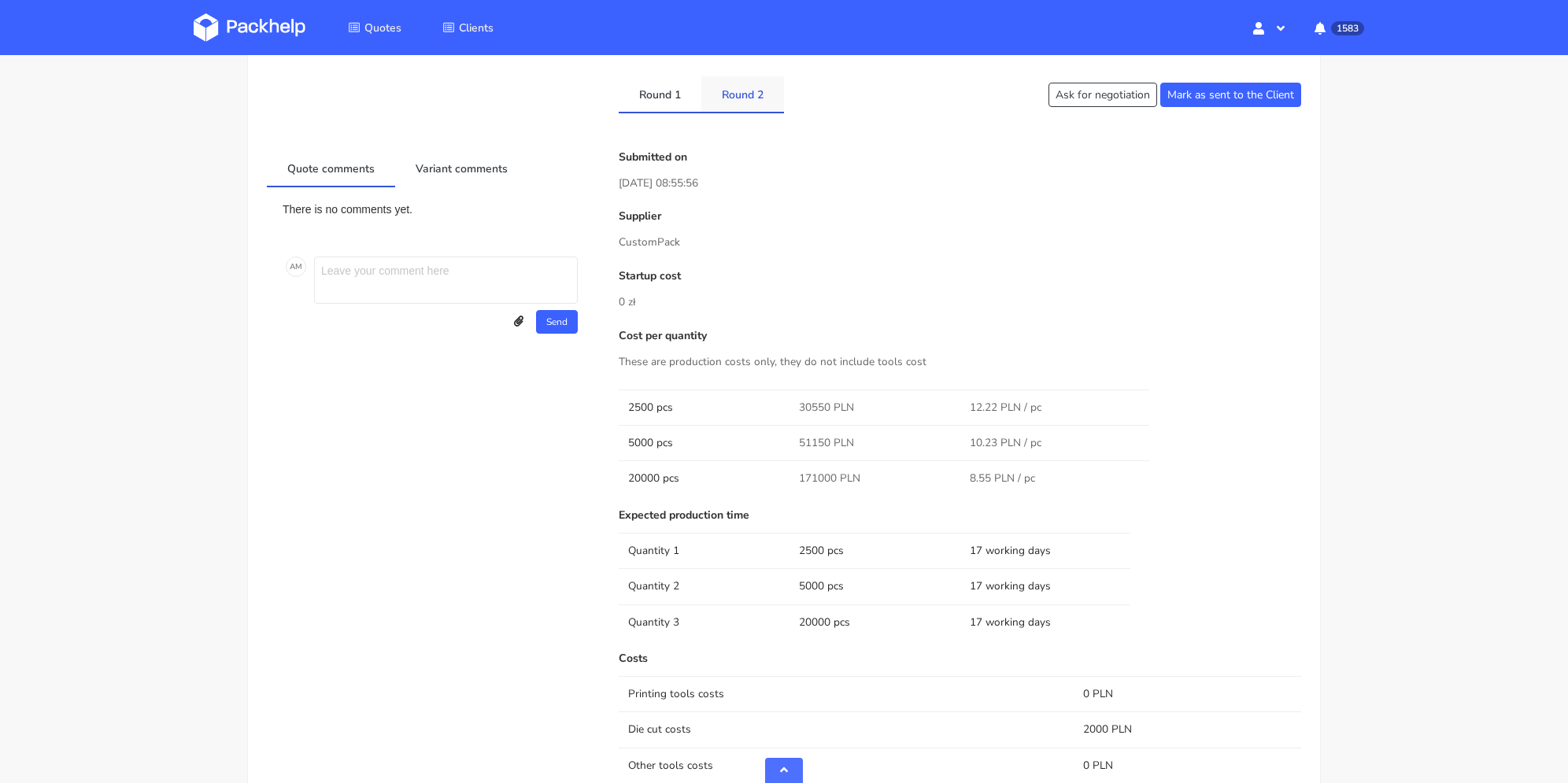
click at [756, 96] on link "Round 2" at bounding box center [743, 94] width 83 height 34
click at [675, 97] on link "Round 1" at bounding box center [660, 94] width 83 height 34
drag, startPoint x: 750, startPoint y: 97, endPoint x: 737, endPoint y: 98, distance: 13.0
click at [748, 97] on link "Round 2" at bounding box center [743, 94] width 83 height 34
click at [656, 95] on link "Round 1" at bounding box center [660, 94] width 83 height 34
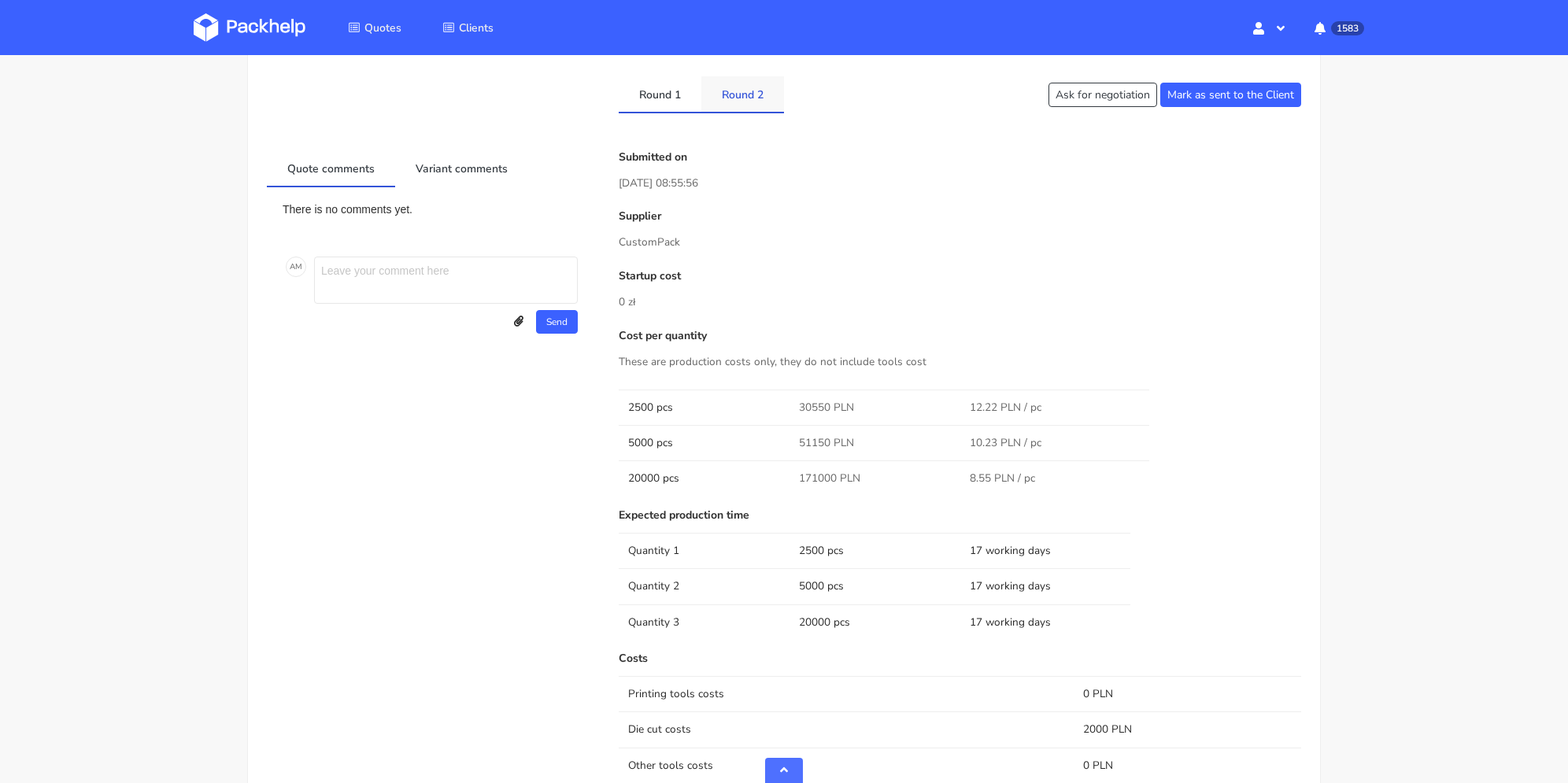
click at [736, 95] on link "Round 2" at bounding box center [743, 94] width 83 height 34
drag, startPoint x: 668, startPoint y: 96, endPoint x: 741, endPoint y: 95, distance: 73.0
click at [669, 95] on link "Round 1" at bounding box center [660, 94] width 83 height 34
drag, startPoint x: 741, startPoint y: 95, endPoint x: 683, endPoint y: 96, distance: 58.0
click at [741, 95] on link "Round 2" at bounding box center [743, 94] width 83 height 34
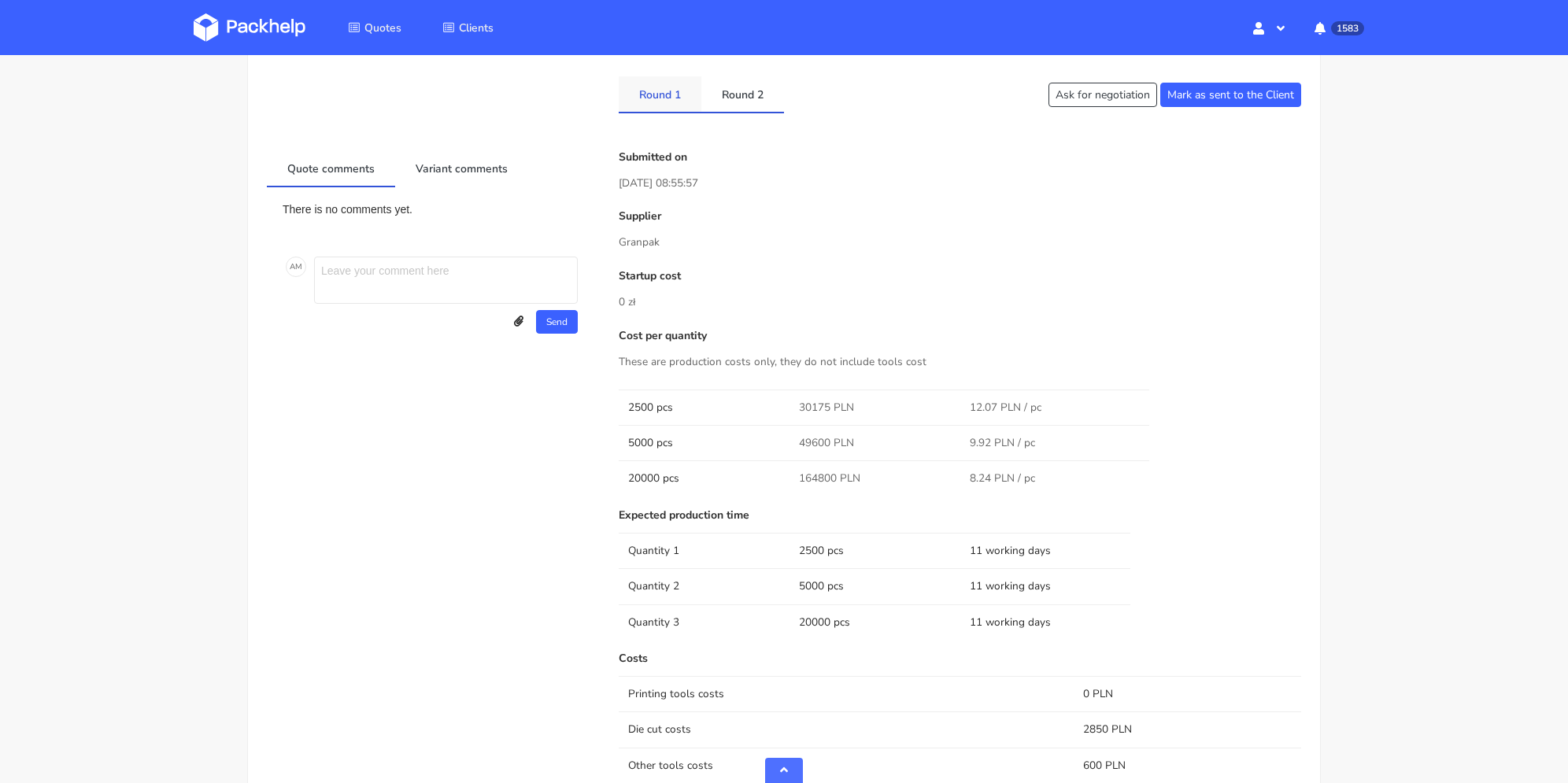
drag, startPoint x: 678, startPoint y: 96, endPoint x: 694, endPoint y: 96, distance: 16.0
click at [681, 96] on link "Round 1" at bounding box center [660, 94] width 83 height 34
click at [758, 96] on link "Round 2" at bounding box center [743, 94] width 83 height 34
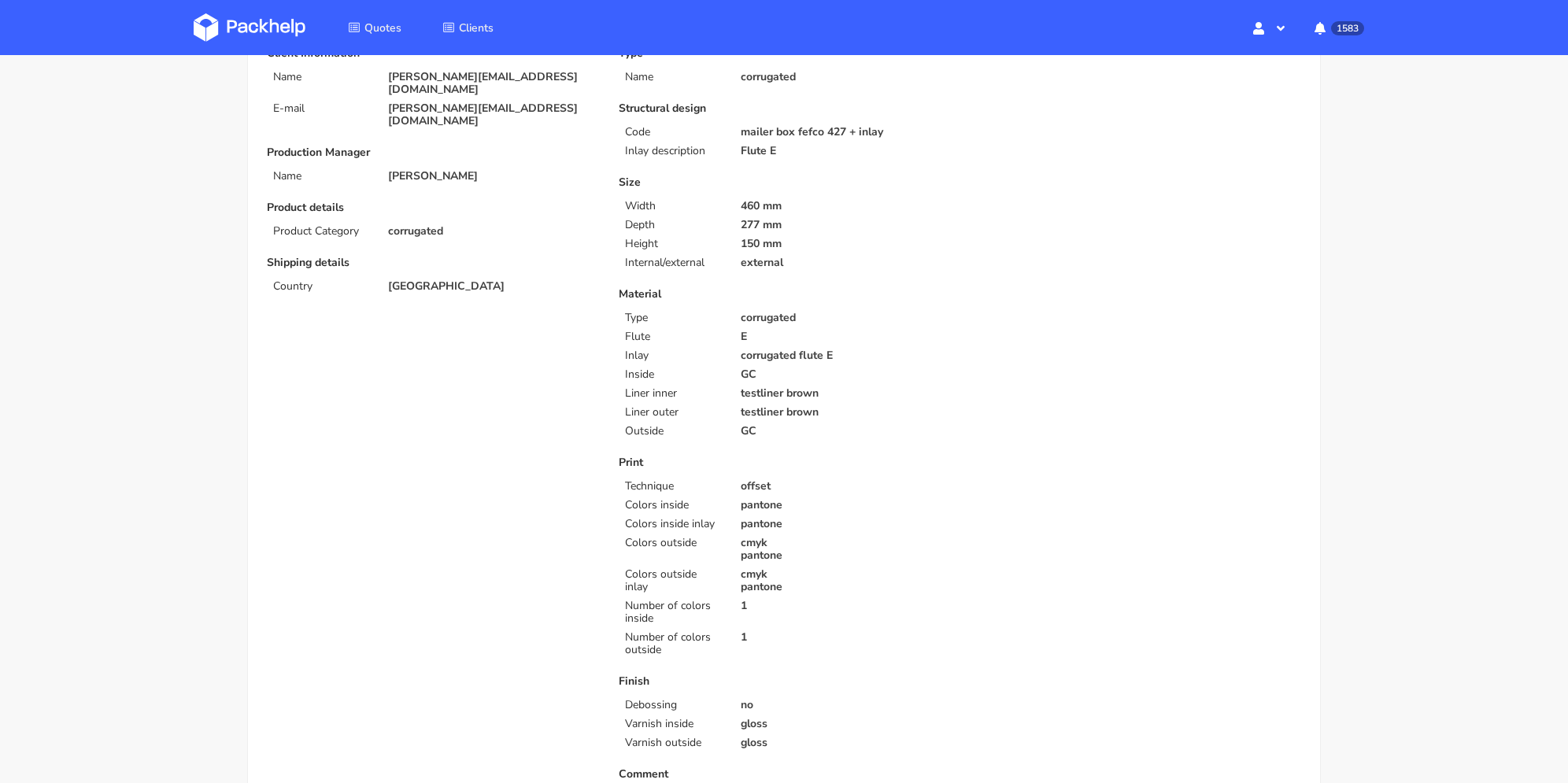
scroll to position [63, 0]
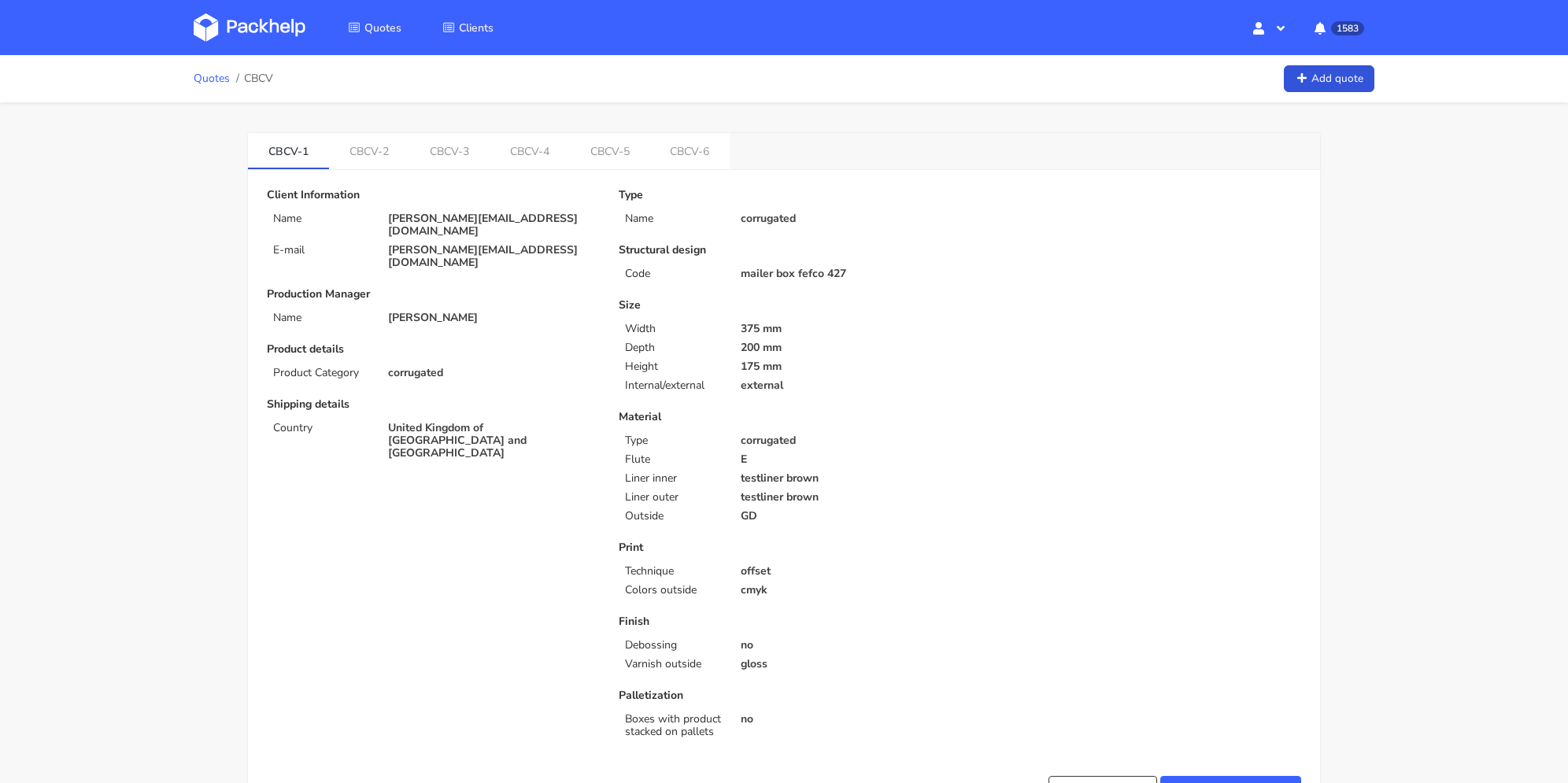
click at [206, 74] on link "Quotes" at bounding box center [212, 78] width 36 height 13
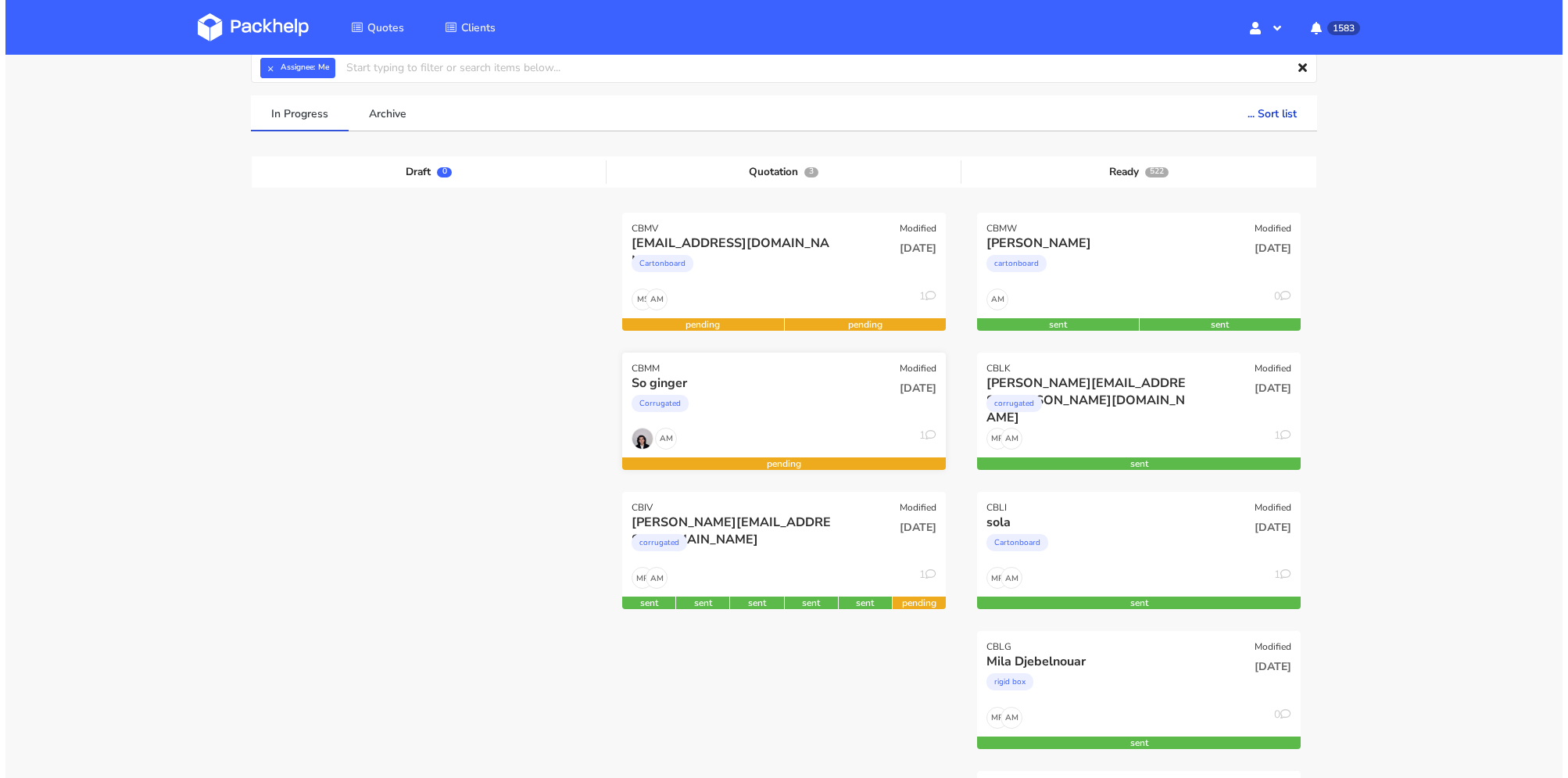
scroll to position [157, 0]
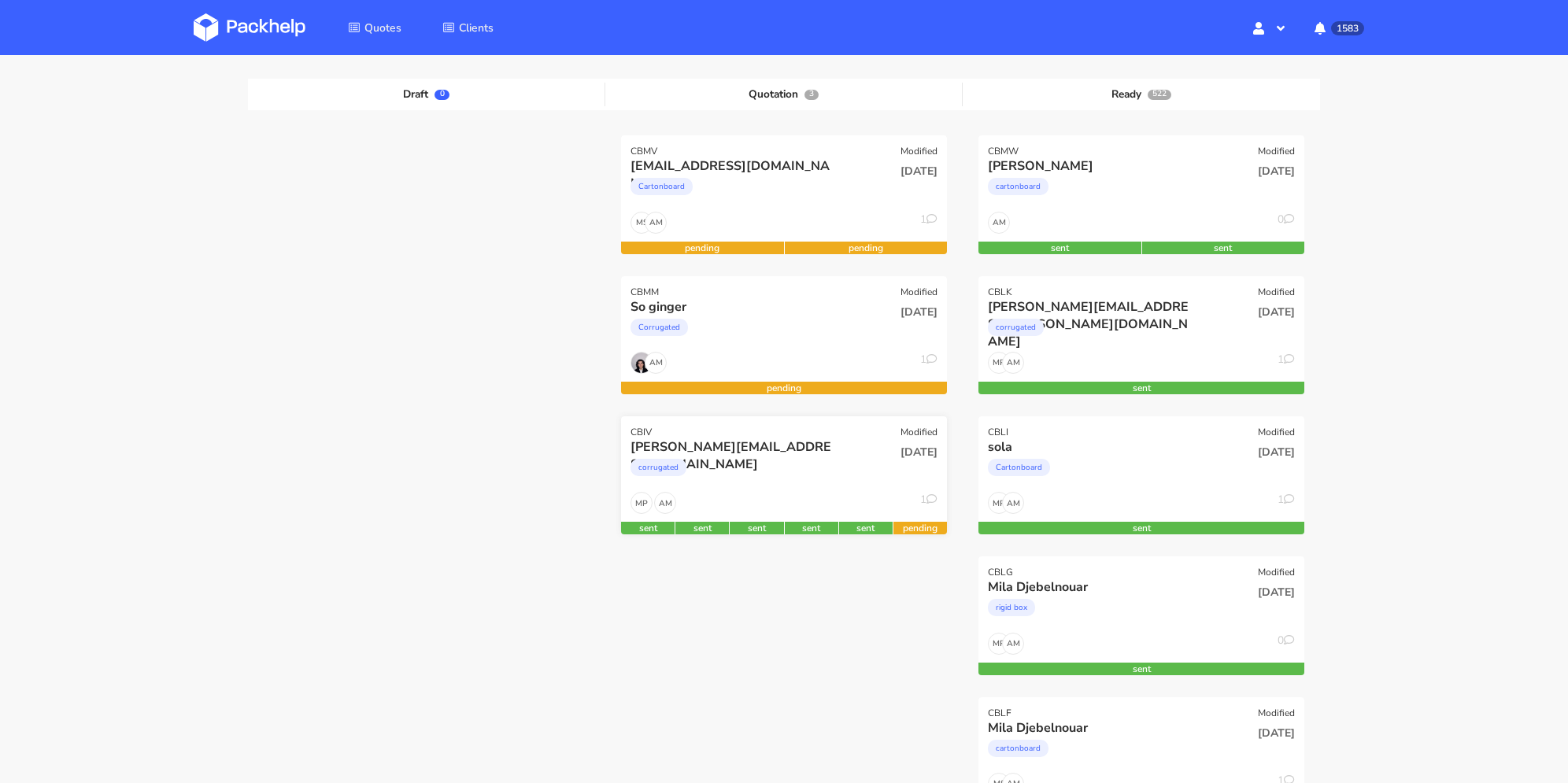
click at [788, 485] on div "corrugated" at bounding box center [735, 471] width 208 height 32
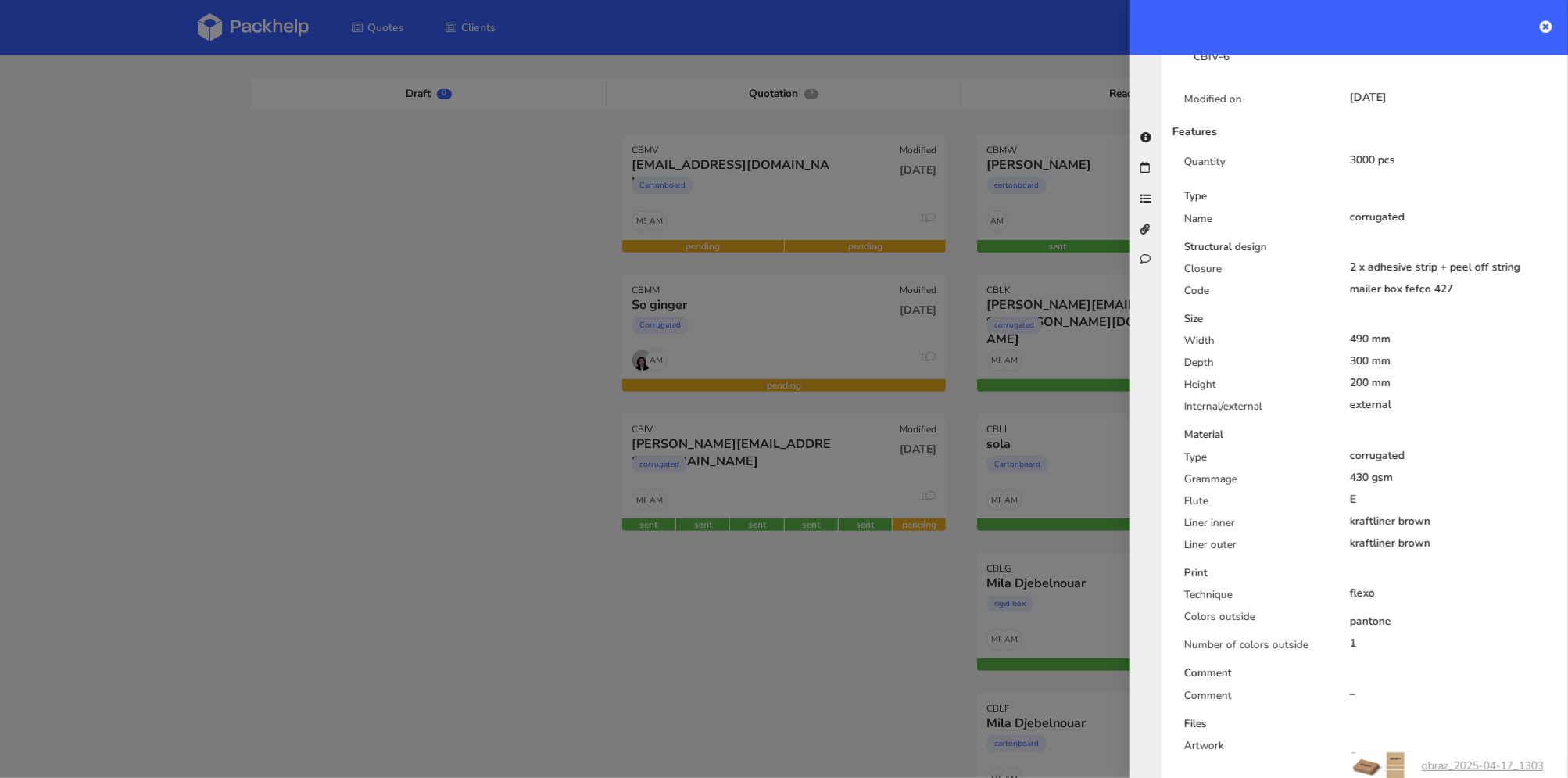
scroll to position [312, 0]
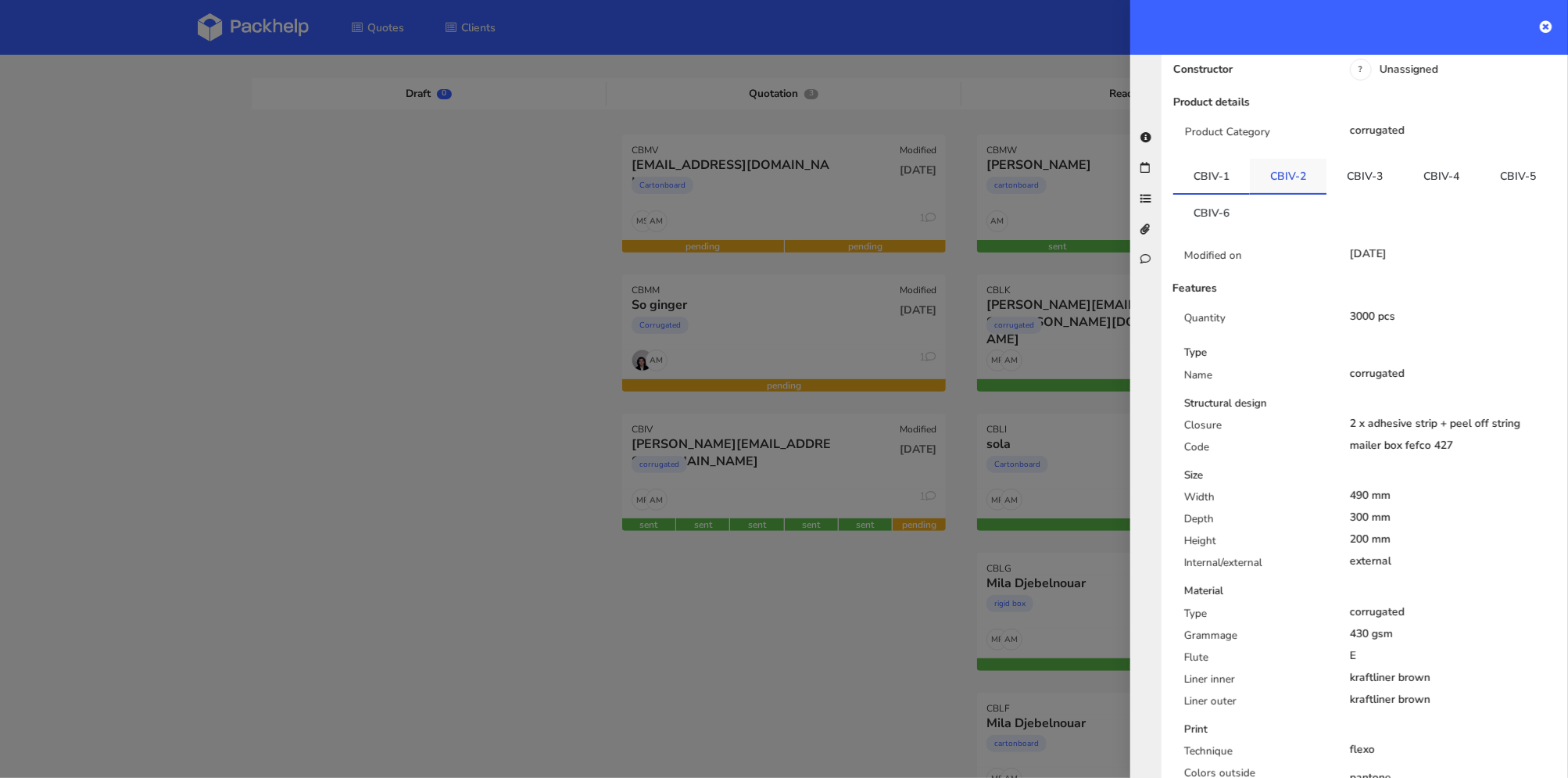
click at [1287, 160] on link "CBIV-2" at bounding box center [1289, 175] width 77 height 34
click at [1250, 194] on link "CBIV-6" at bounding box center [1212, 211] width 77 height 34
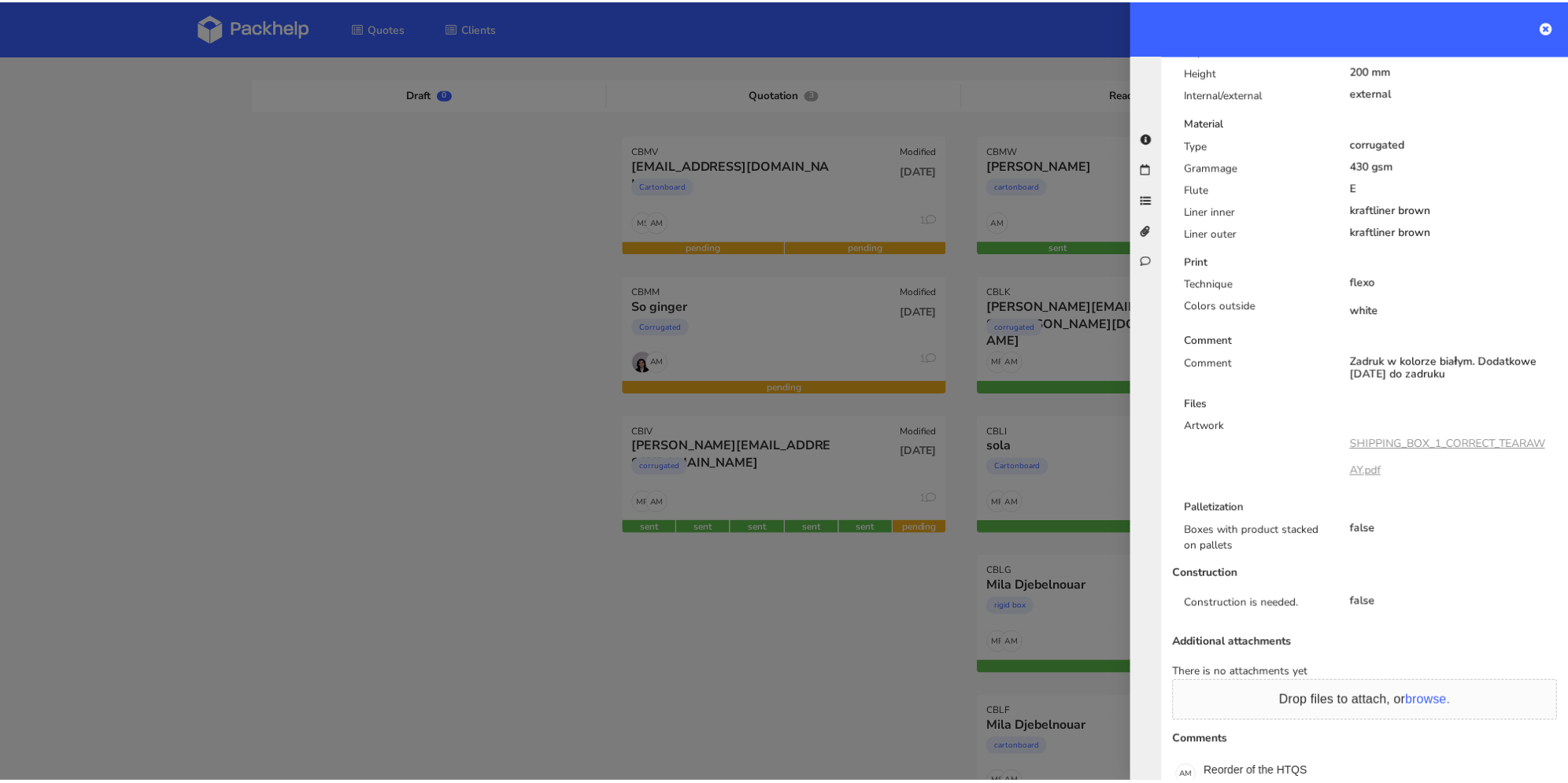
scroll to position [910, 0]
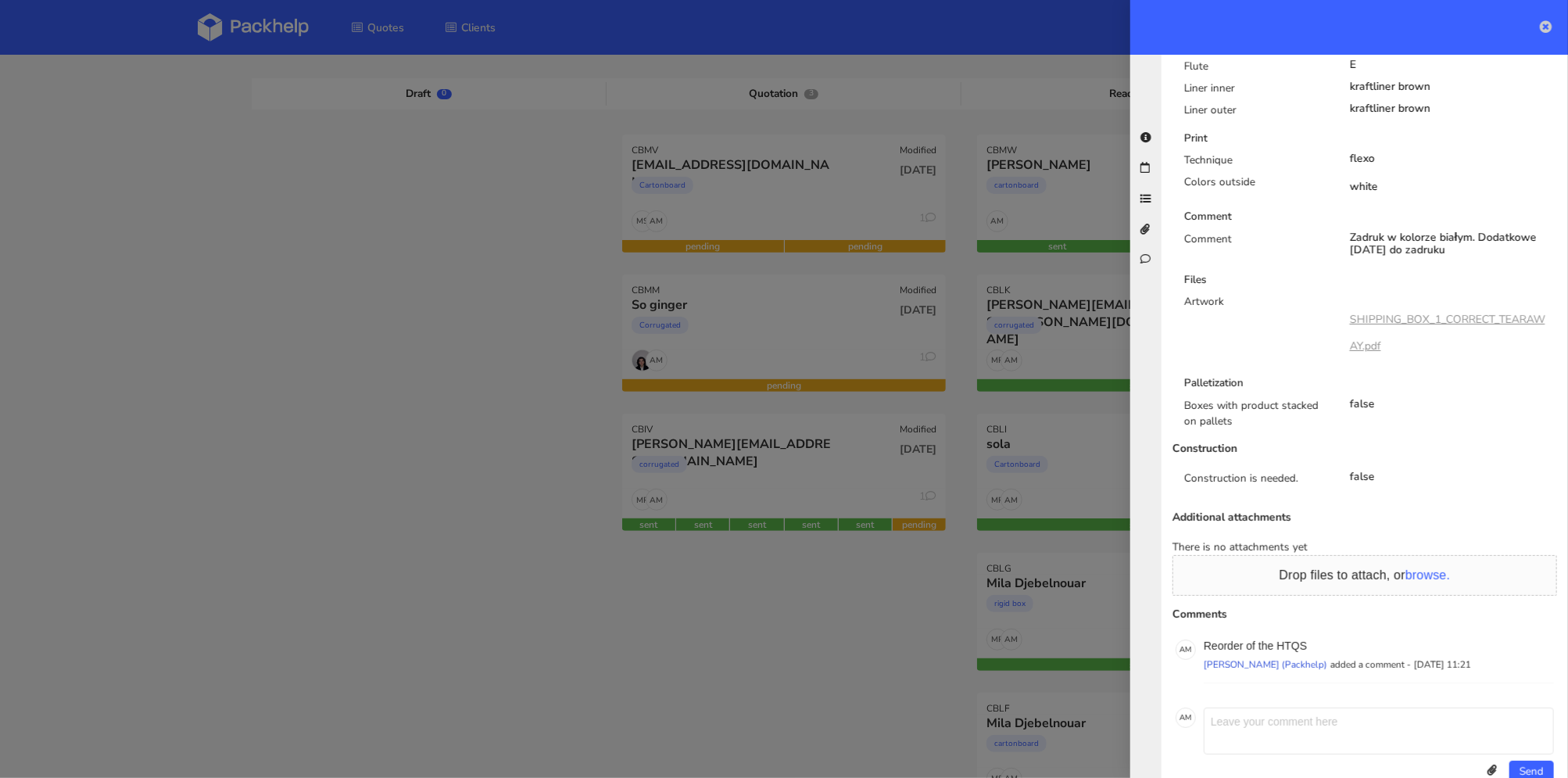
click at [1541, 27] on icon at bounding box center [1547, 27] width 13 height 13
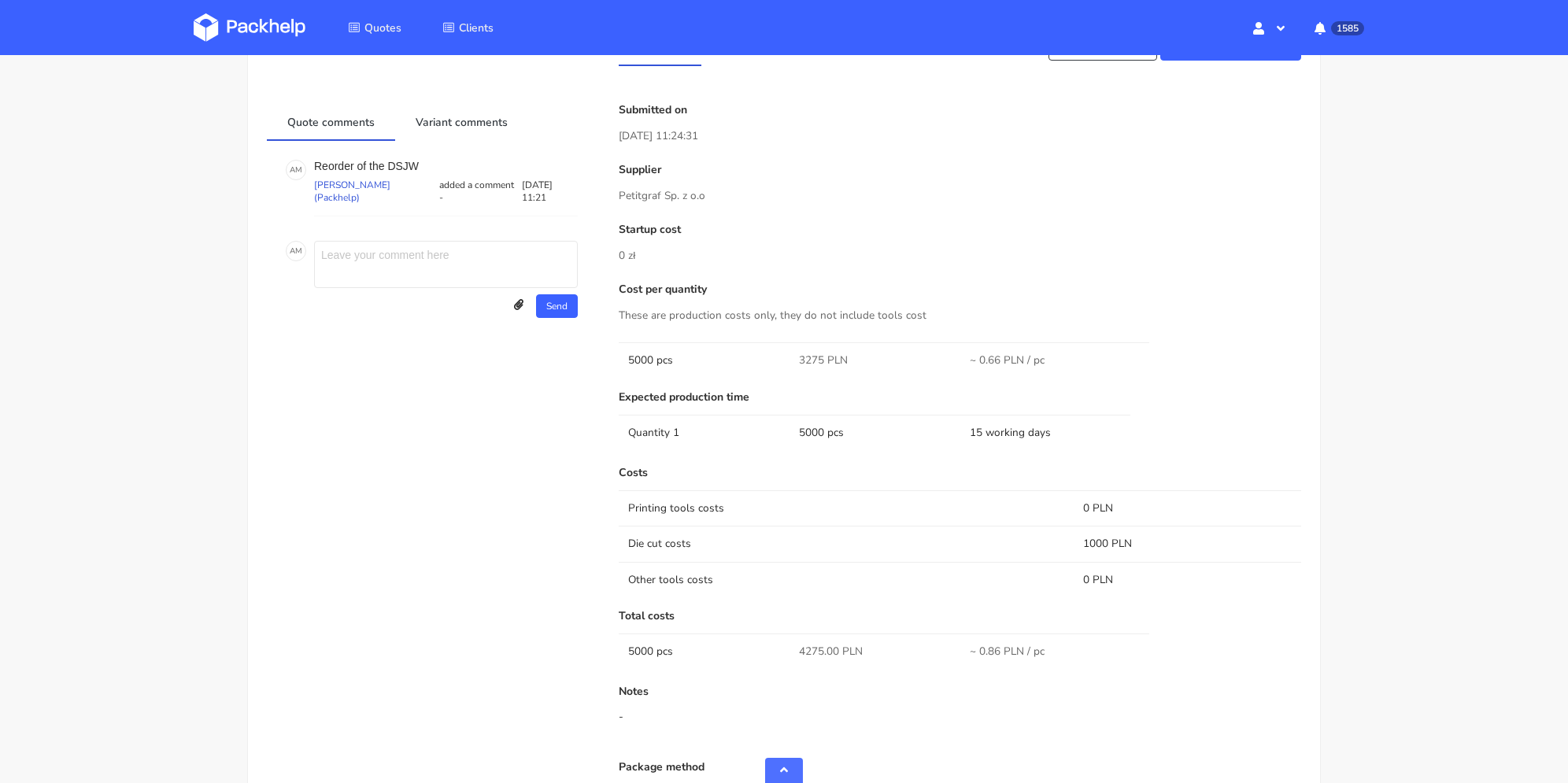
scroll to position [786, 0]
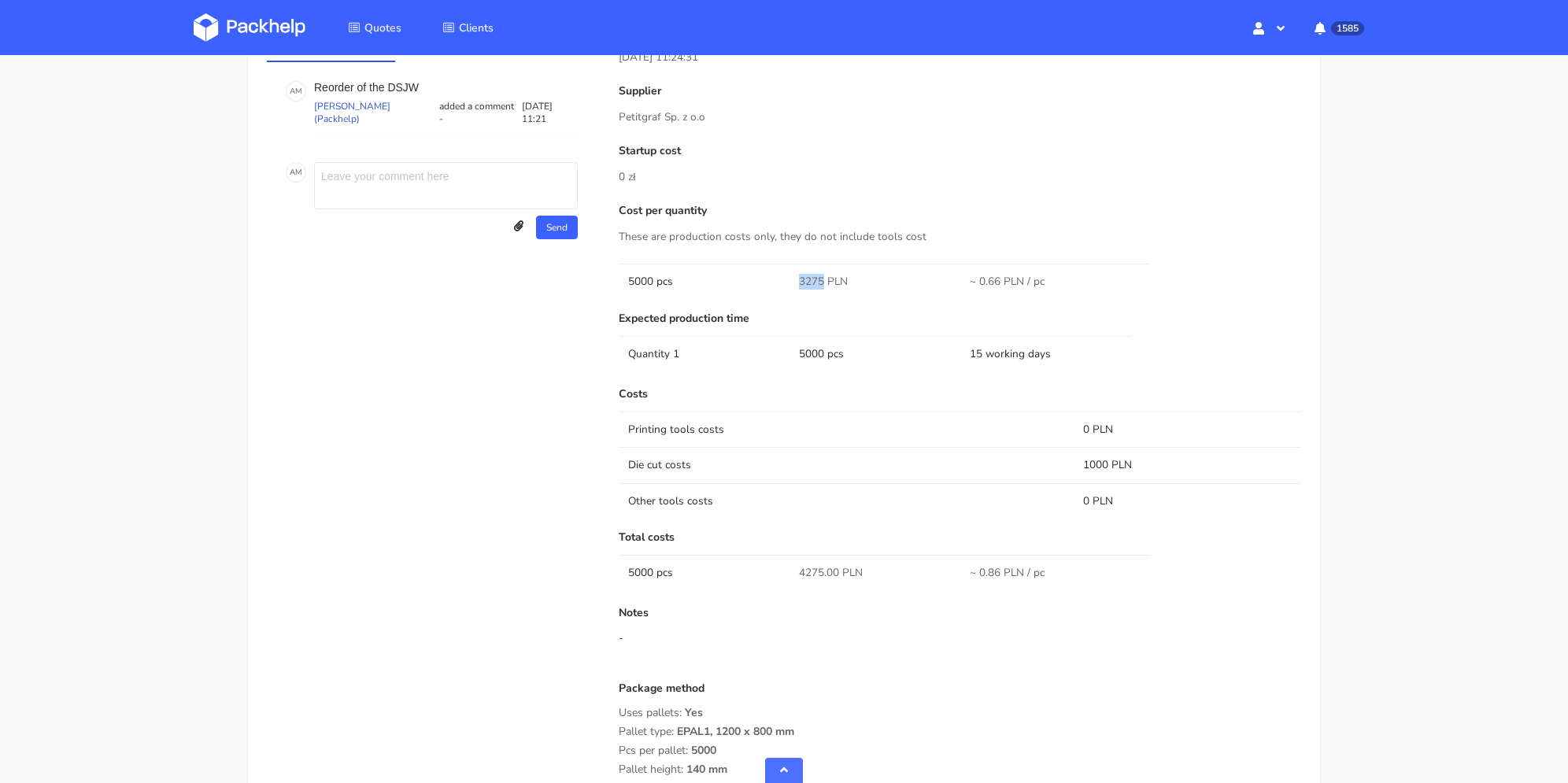
drag, startPoint x: 796, startPoint y: 279, endPoint x: 823, endPoint y: 277, distance: 27.1
click at [823, 277] on td "3275 PLN" at bounding box center [874, 281] width 171 height 35
copy span "3275"
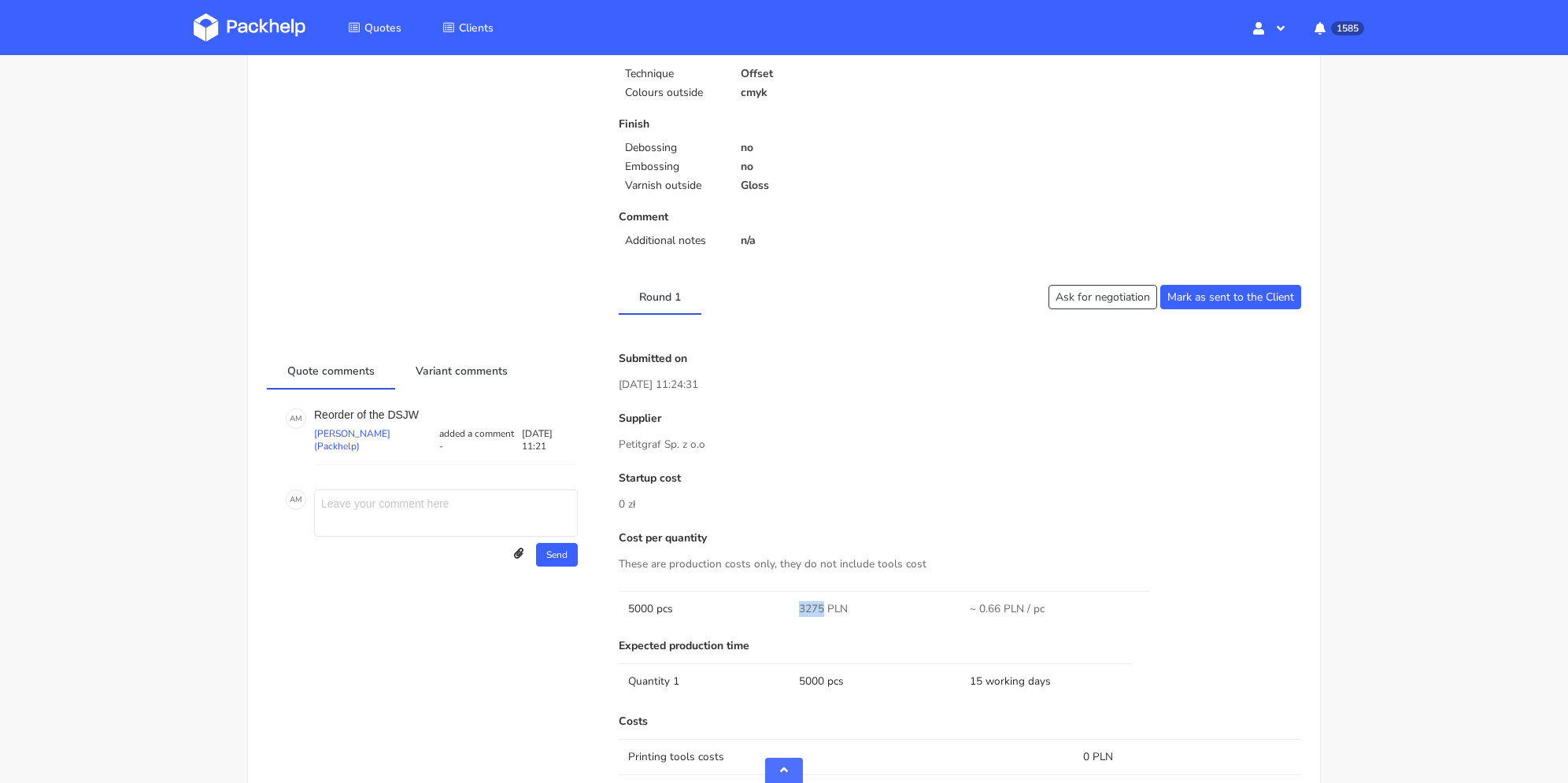
scroll to position [0, 0]
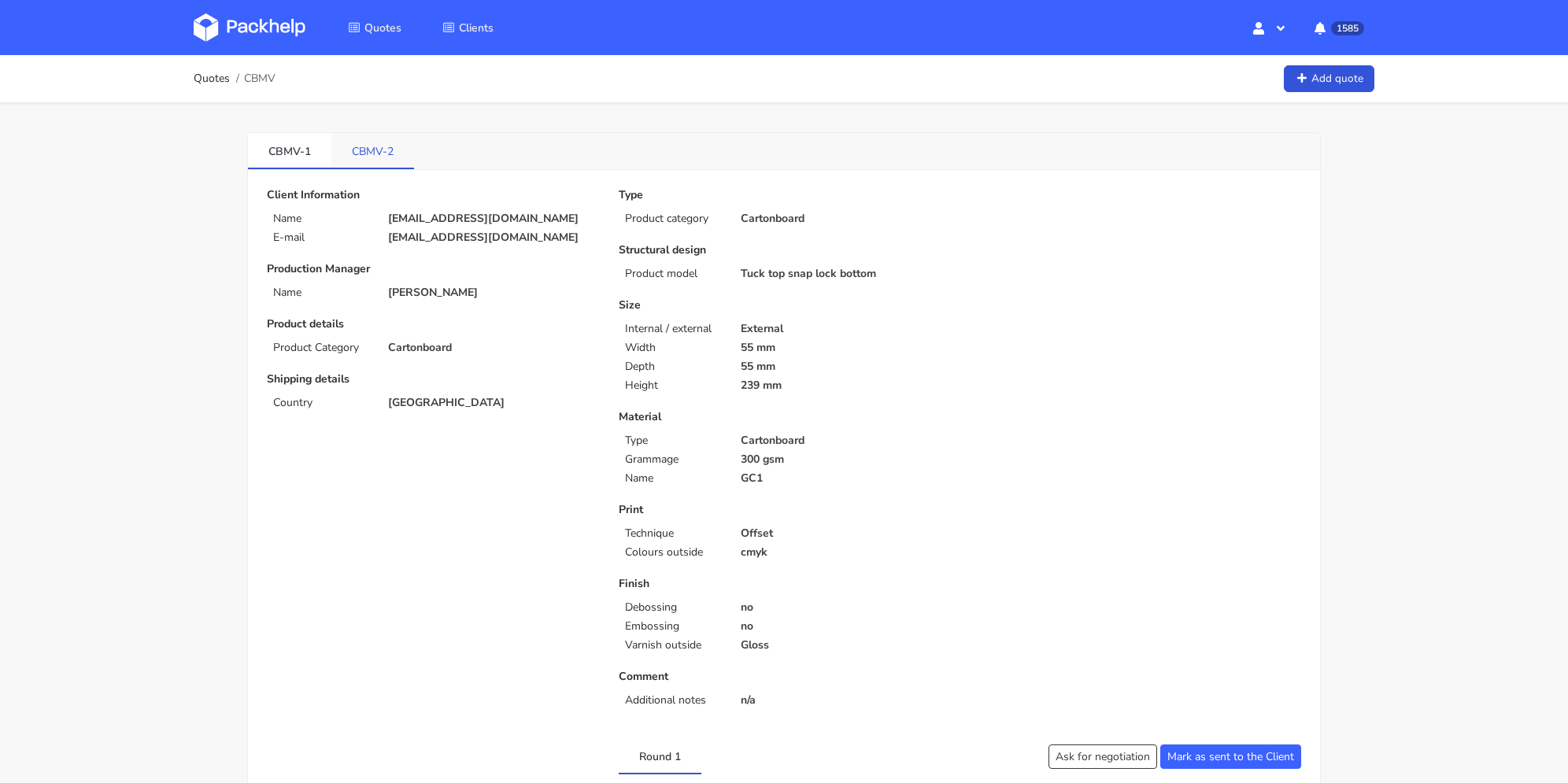
click at [382, 155] on link "CBMV-2" at bounding box center [373, 150] width 83 height 34
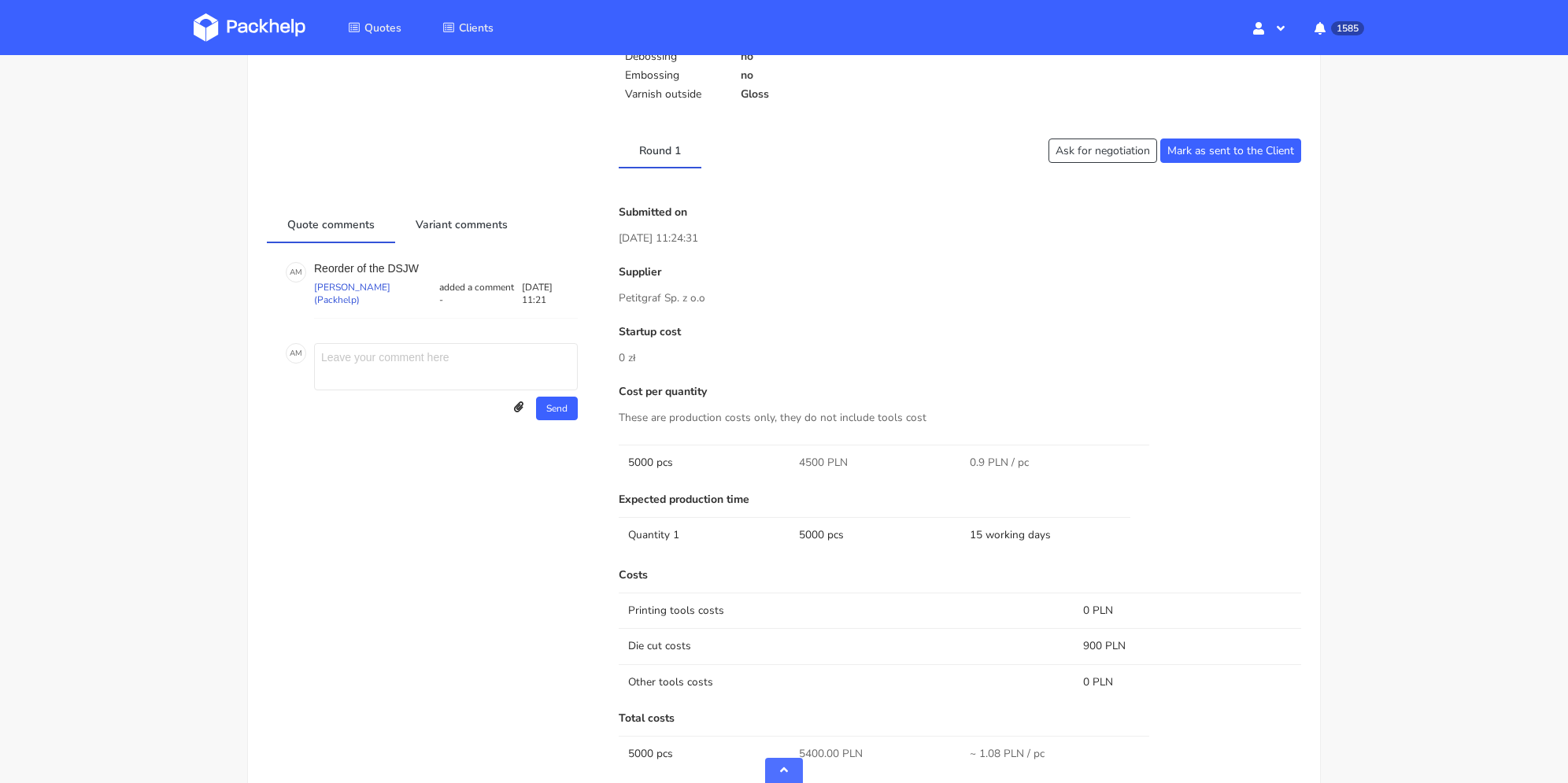
scroll to position [708, 0]
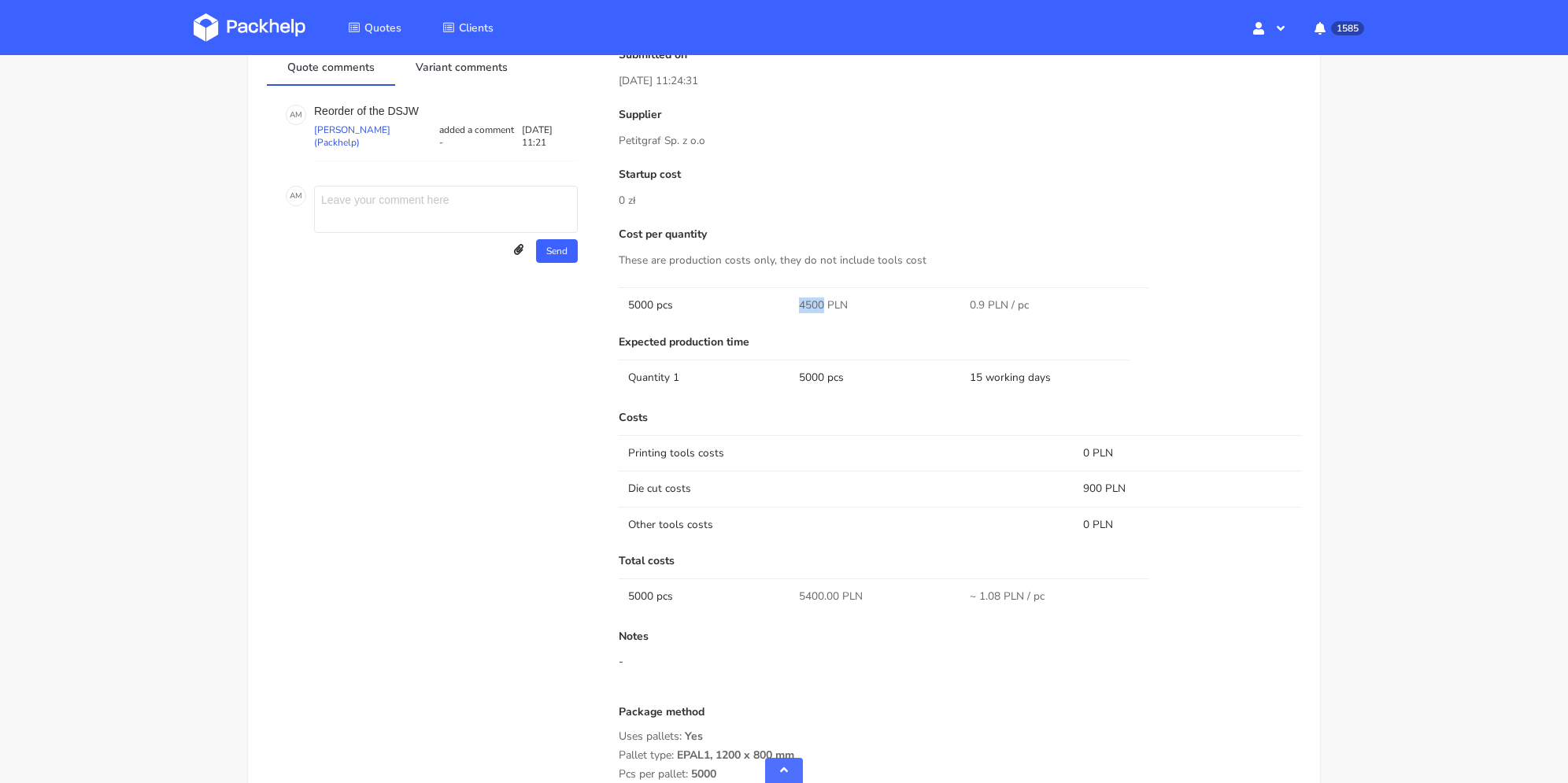
drag, startPoint x: 794, startPoint y: 308, endPoint x: 824, endPoint y: 303, distance: 30.4
click at [824, 303] on td "4500 PLN" at bounding box center [874, 304] width 171 height 35
copy span "4500"
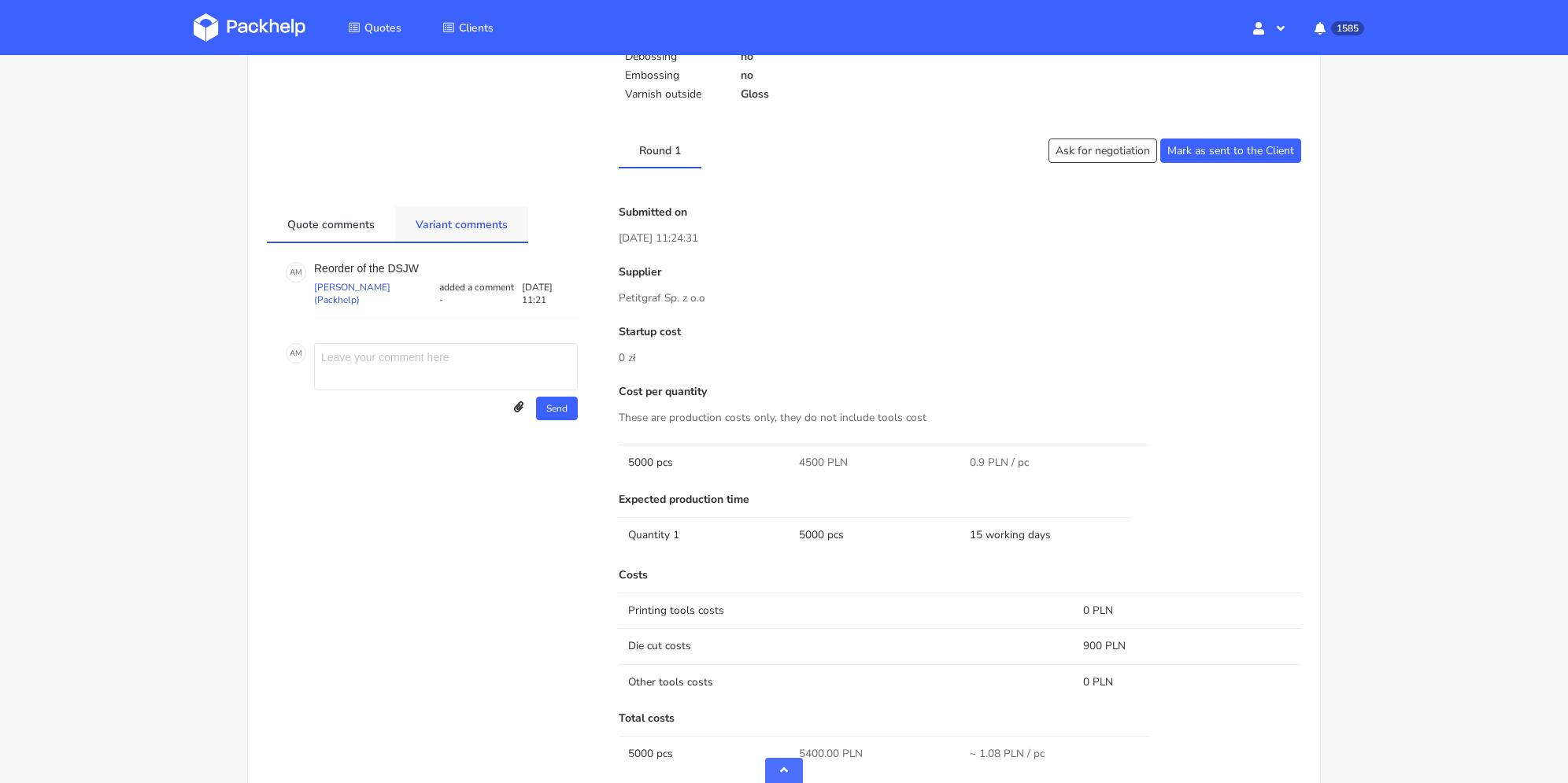
click at [464, 206] on link "Variant comments" at bounding box center [462, 223] width 133 height 34
click at [345, 217] on link "Quote comments" at bounding box center [331, 223] width 128 height 34
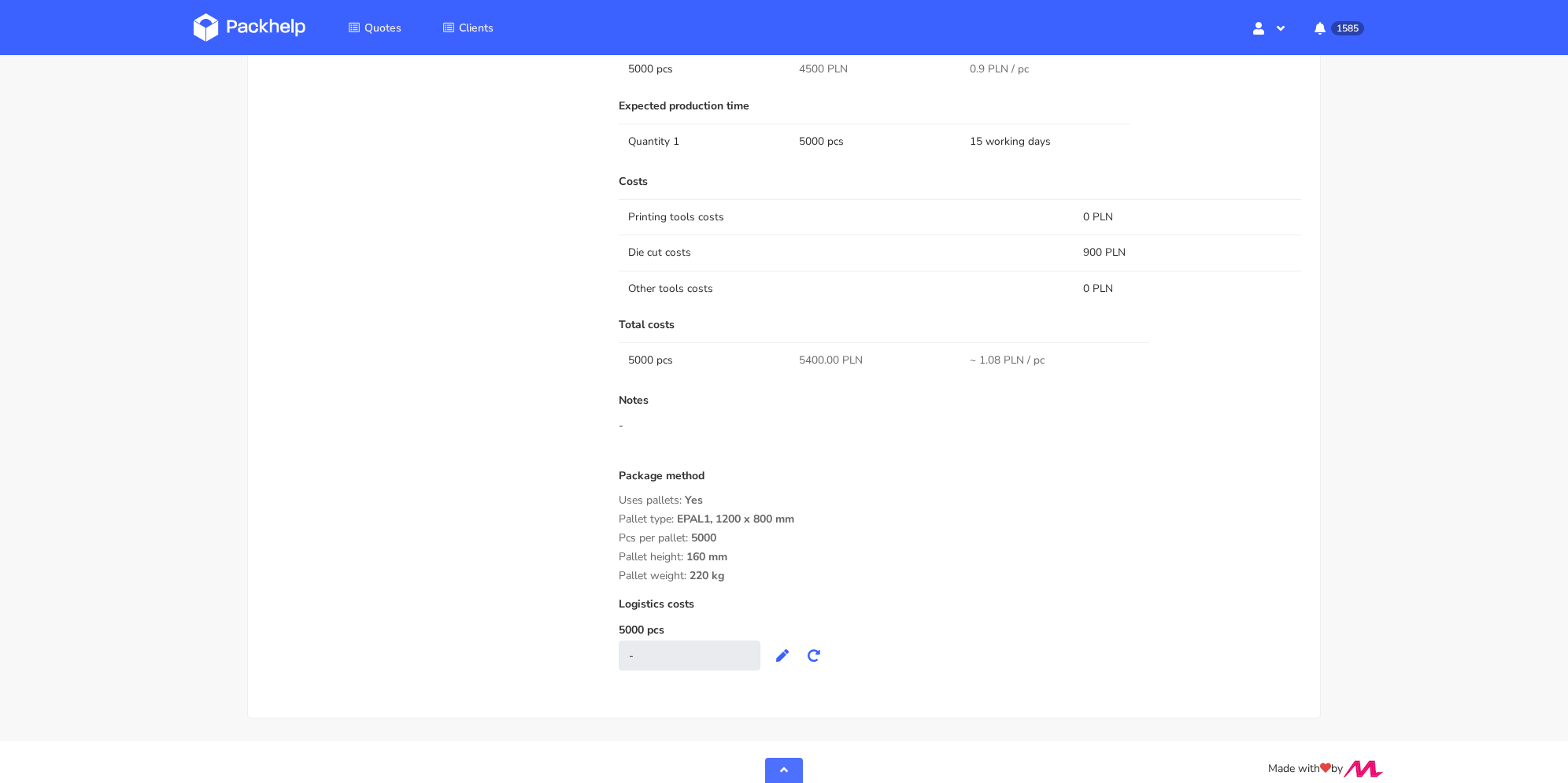
scroll to position [866, 0]
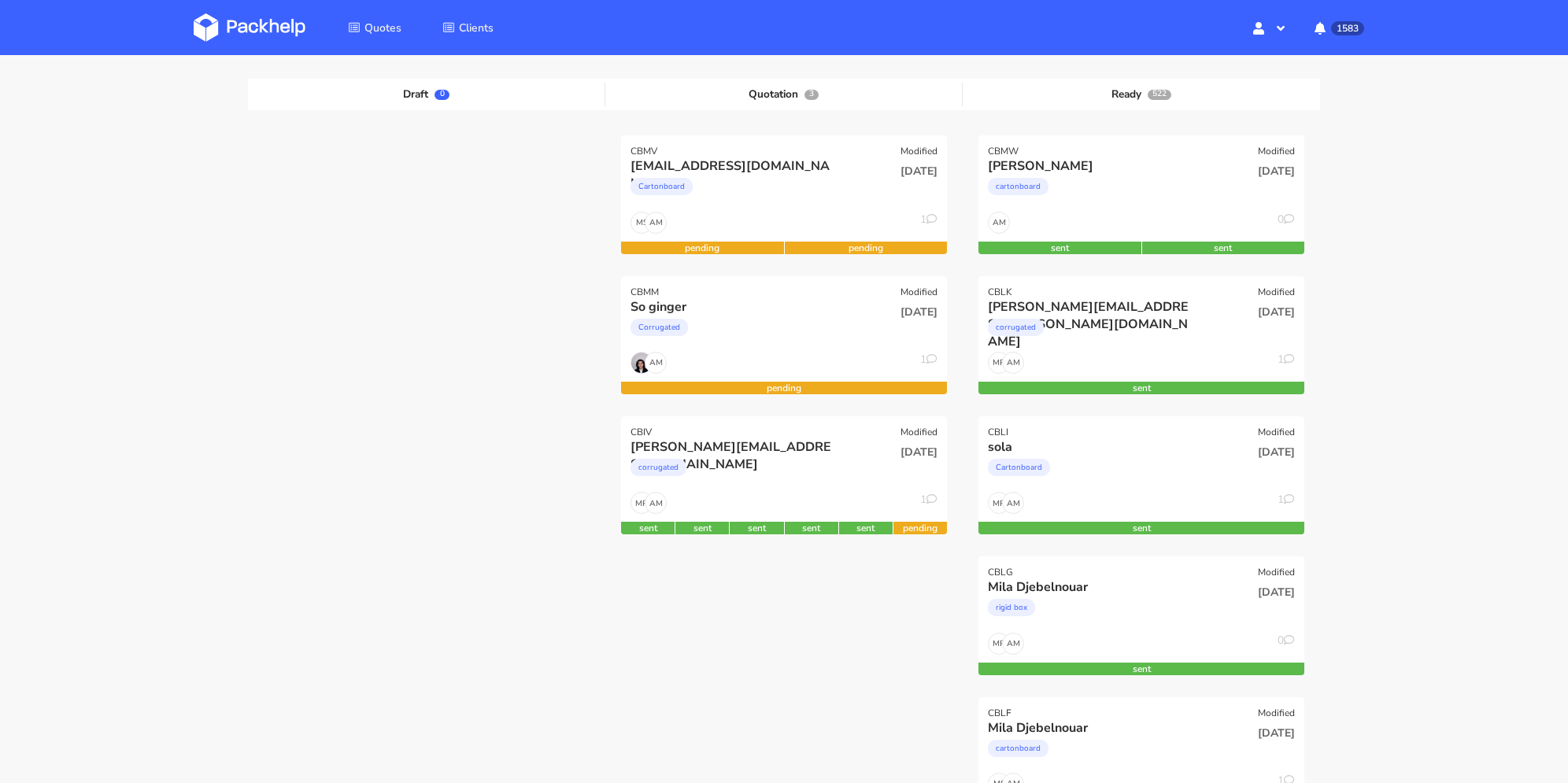
scroll to position [910, 0]
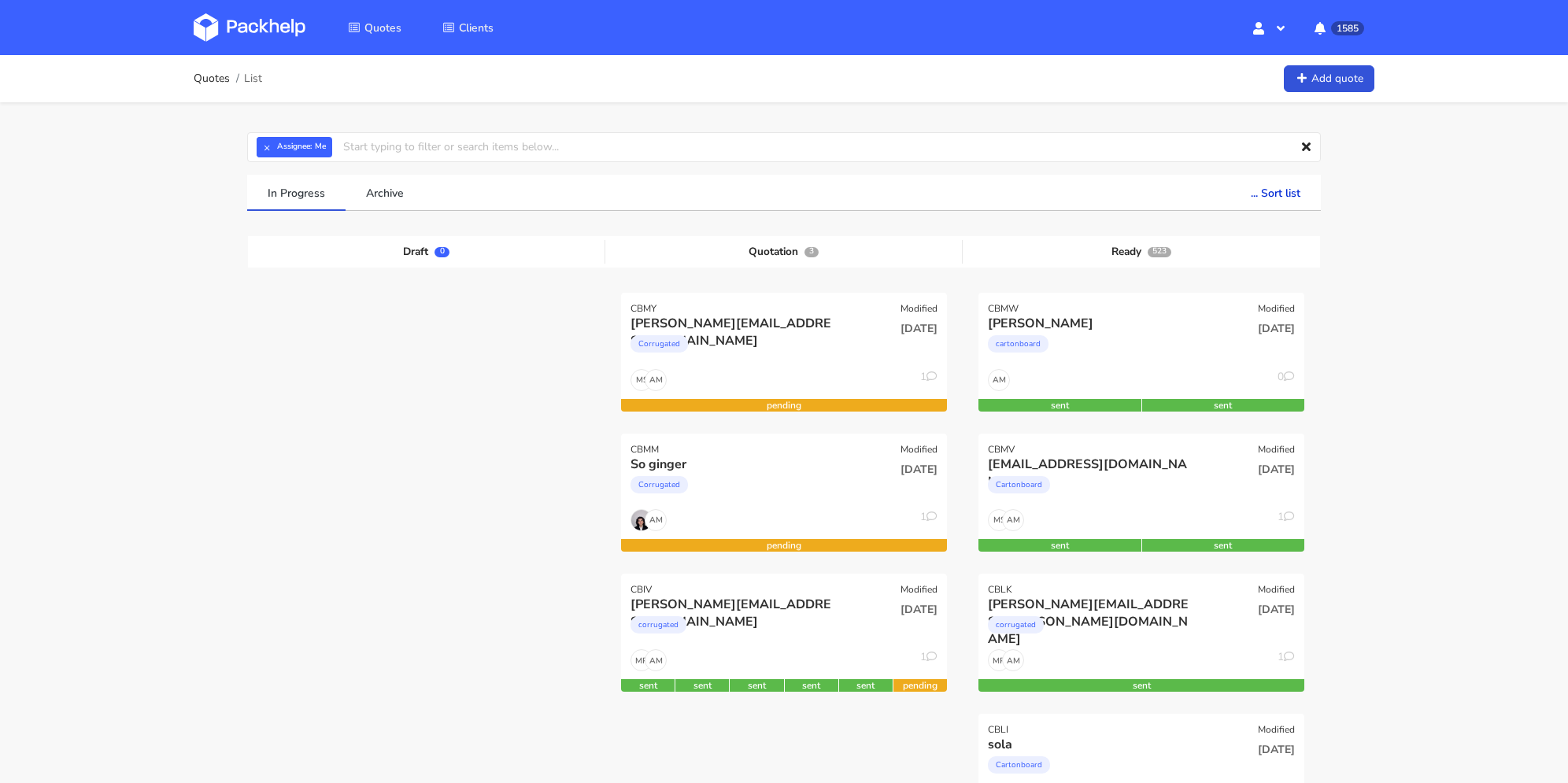
scroll to position [78, 0]
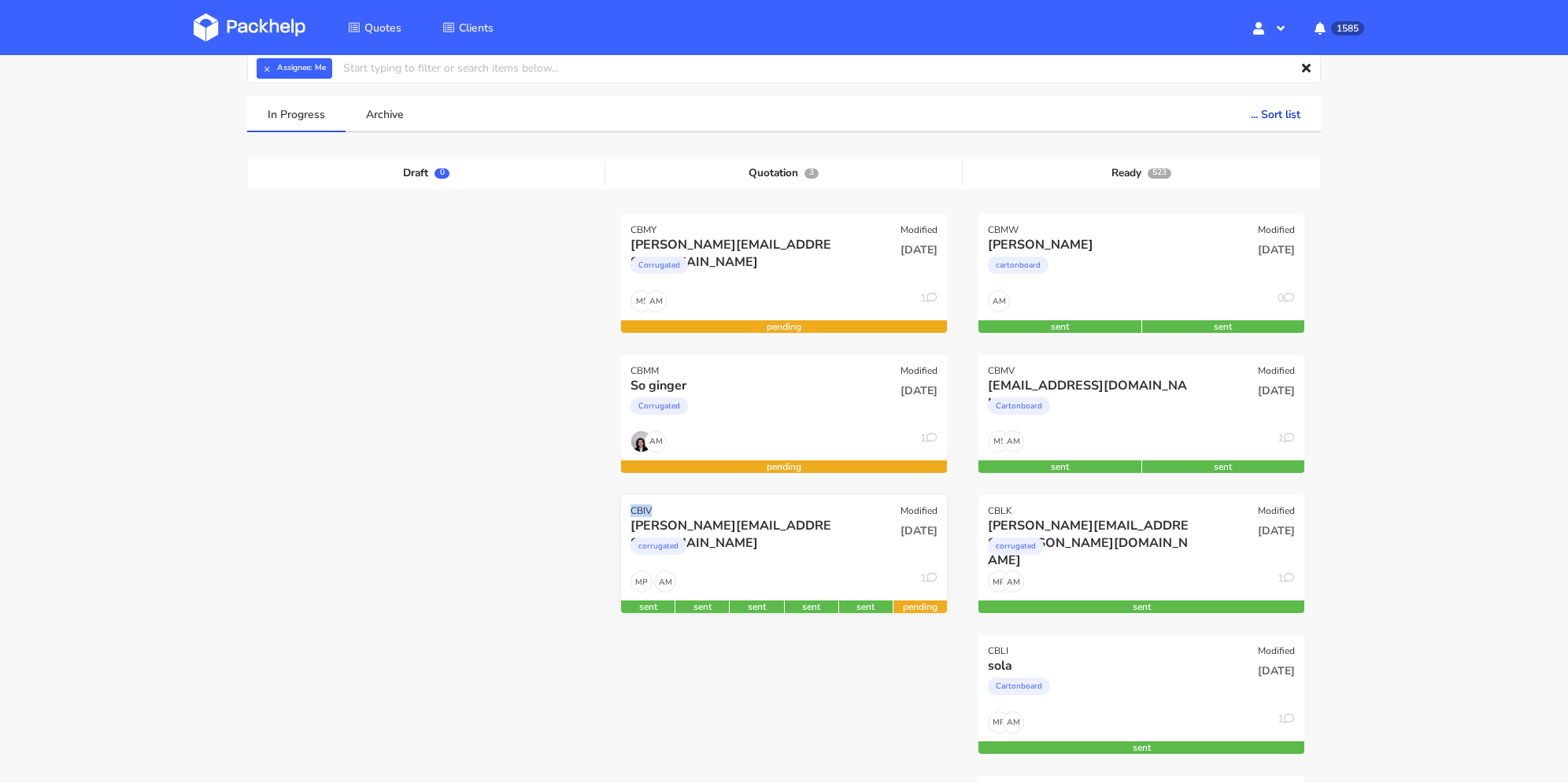
drag, startPoint x: 642, startPoint y: 511, endPoint x: 631, endPoint y: 510, distance: 11.0
copy div "CBIV"
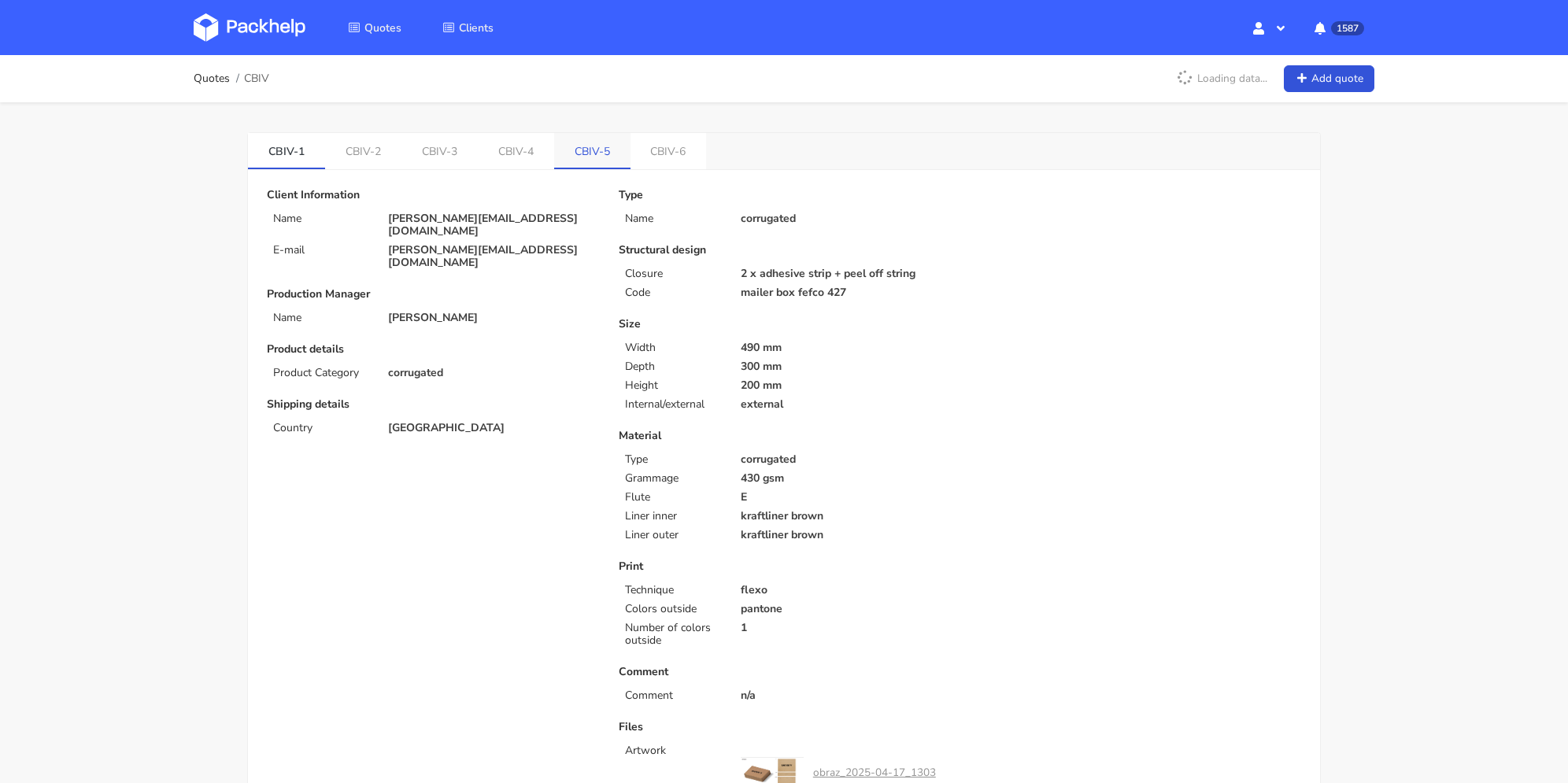
click at [608, 163] on link "CBIV-5" at bounding box center [592, 150] width 77 height 34
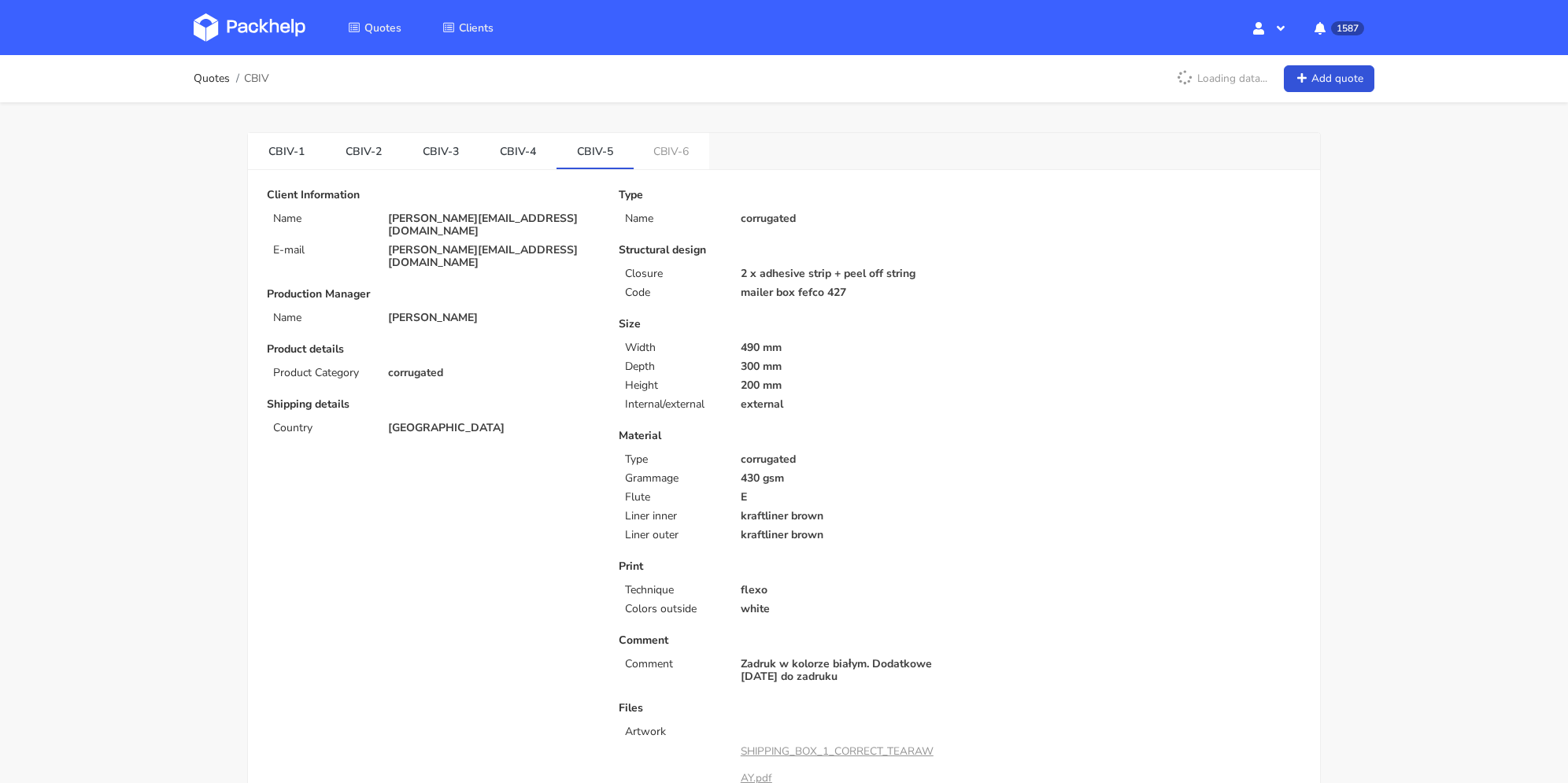
scroll to position [472, 0]
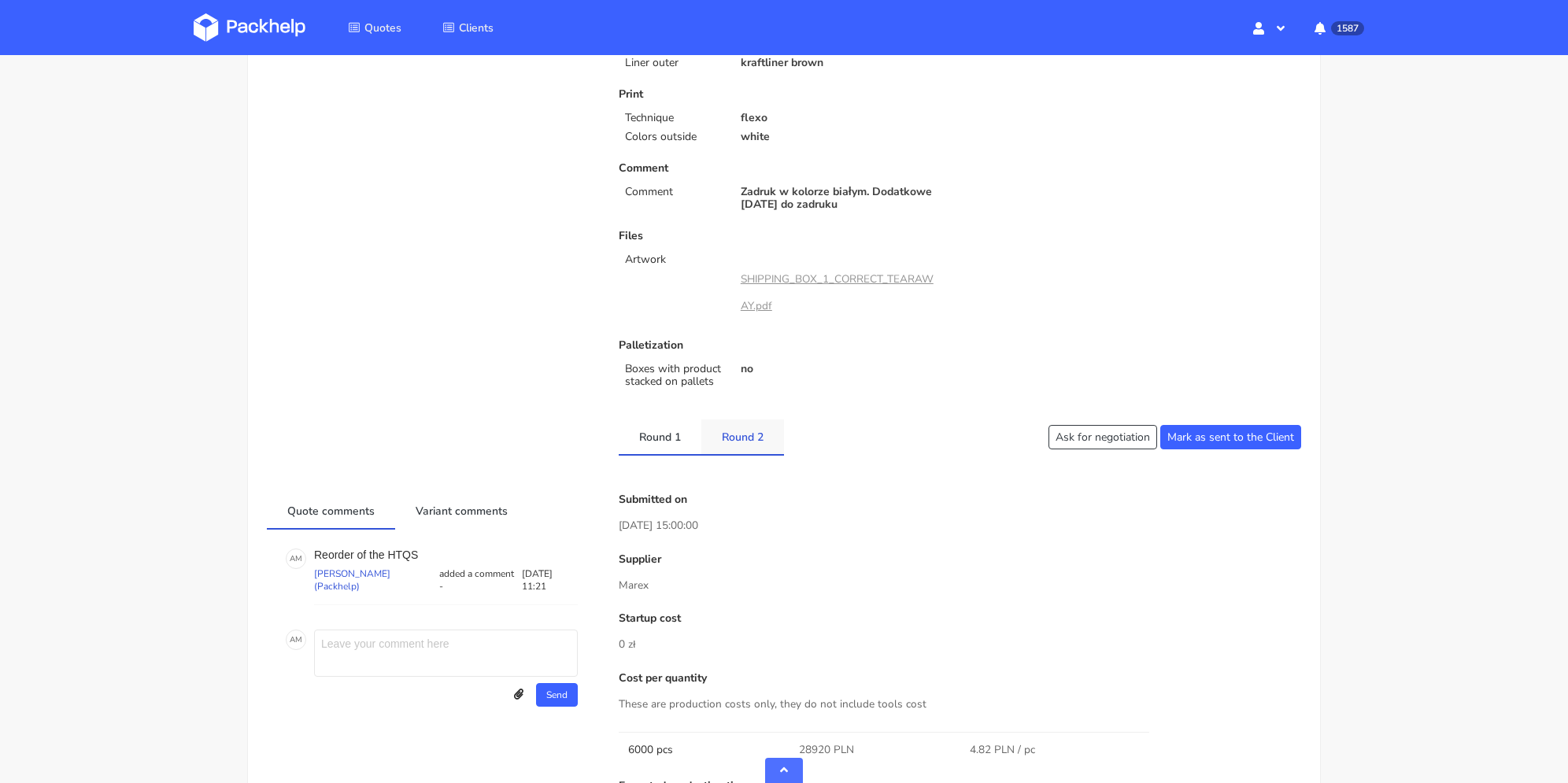
click at [741, 441] on link "Round 2" at bounding box center [743, 437] width 83 height 34
drag, startPoint x: 659, startPoint y: 443, endPoint x: 729, endPoint y: 449, distance: 70.3
click at [659, 443] on link "Round 1" at bounding box center [660, 437] width 83 height 34
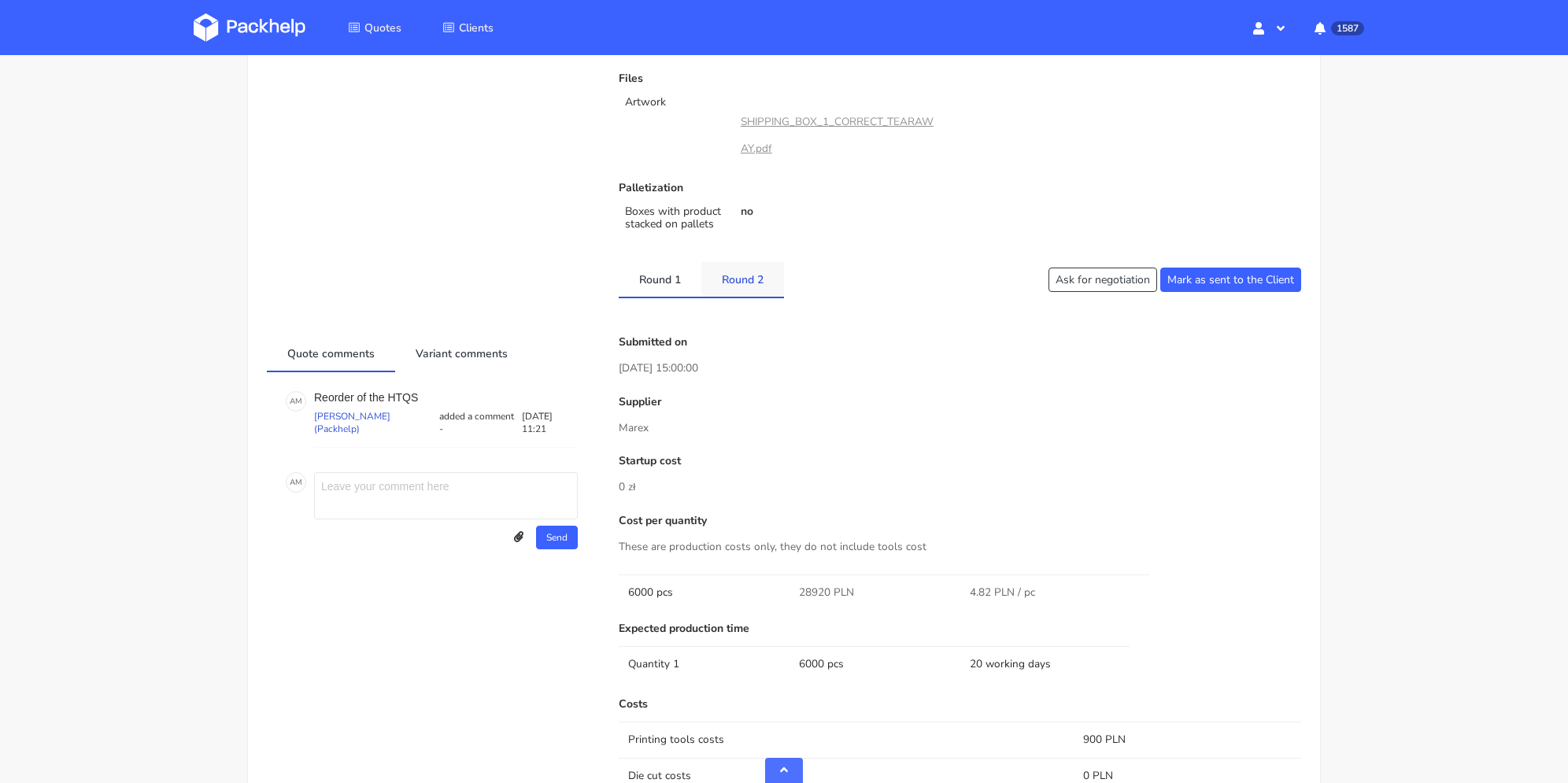
click at [745, 280] on link "Round 2" at bounding box center [743, 279] width 83 height 34
click at [665, 281] on link "Round 1" at bounding box center [660, 279] width 83 height 34
click at [727, 269] on link "Round 2" at bounding box center [743, 279] width 83 height 34
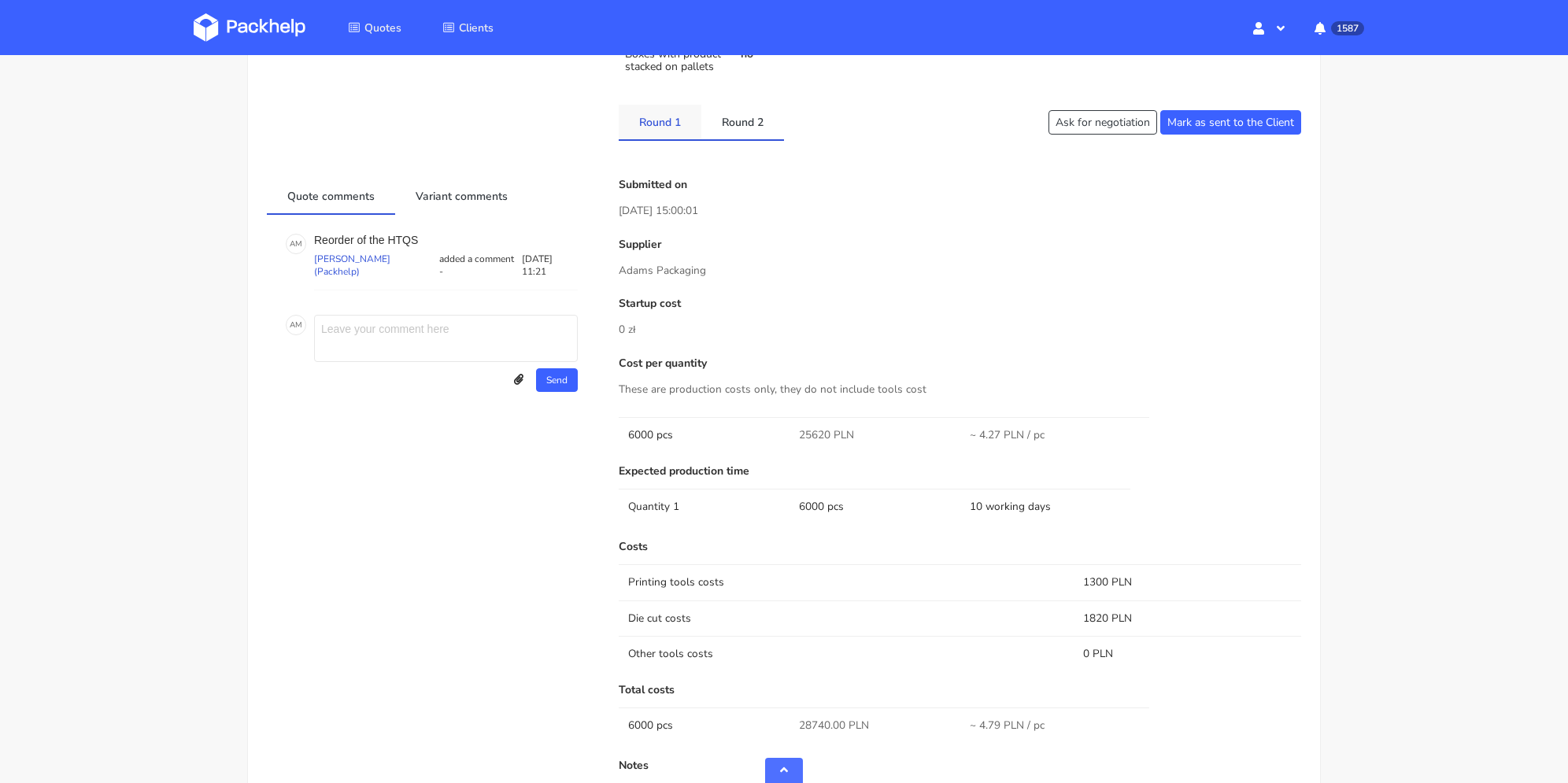
click at [672, 129] on link "Round 1" at bounding box center [660, 121] width 83 height 34
click at [734, 130] on link "Round 2" at bounding box center [743, 121] width 83 height 34
click at [661, 132] on link "Round 1" at bounding box center [660, 121] width 83 height 34
click at [719, 123] on link "Round 2" at bounding box center [743, 121] width 83 height 34
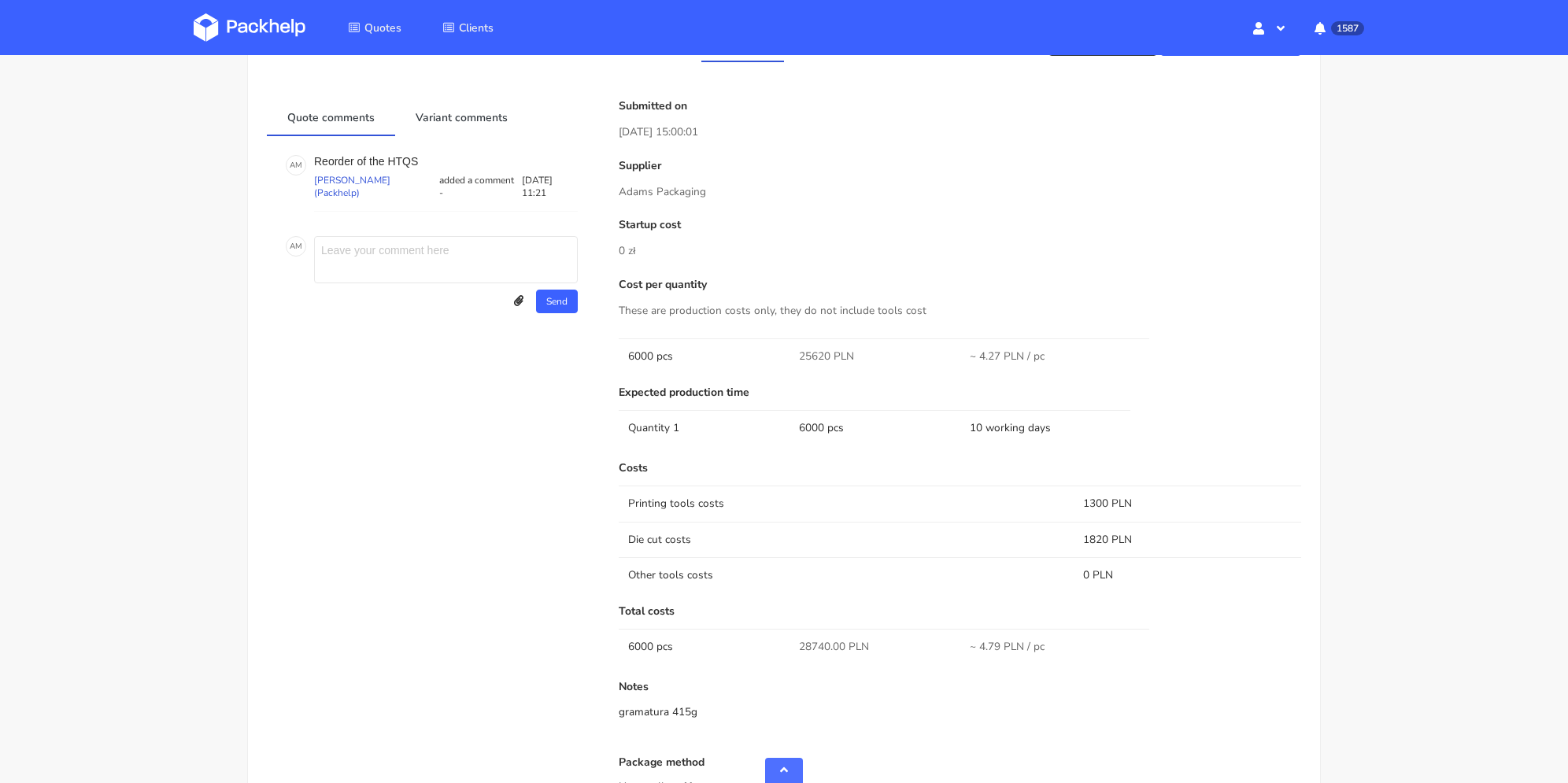
scroll to position [630, 0]
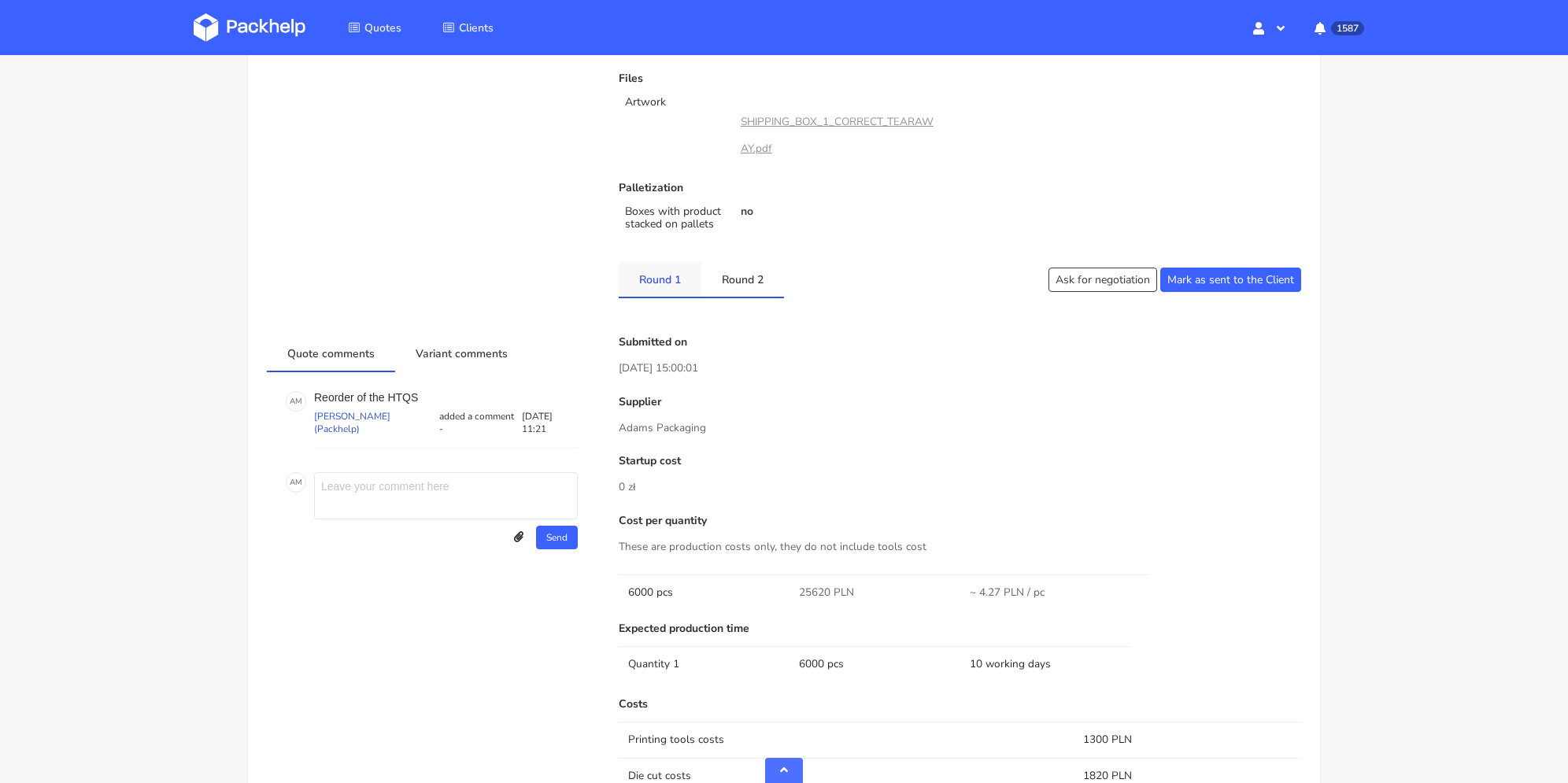
click at [678, 290] on link "Round 1" at bounding box center [660, 279] width 83 height 34
click at [729, 281] on link "Round 2" at bounding box center [743, 279] width 83 height 34
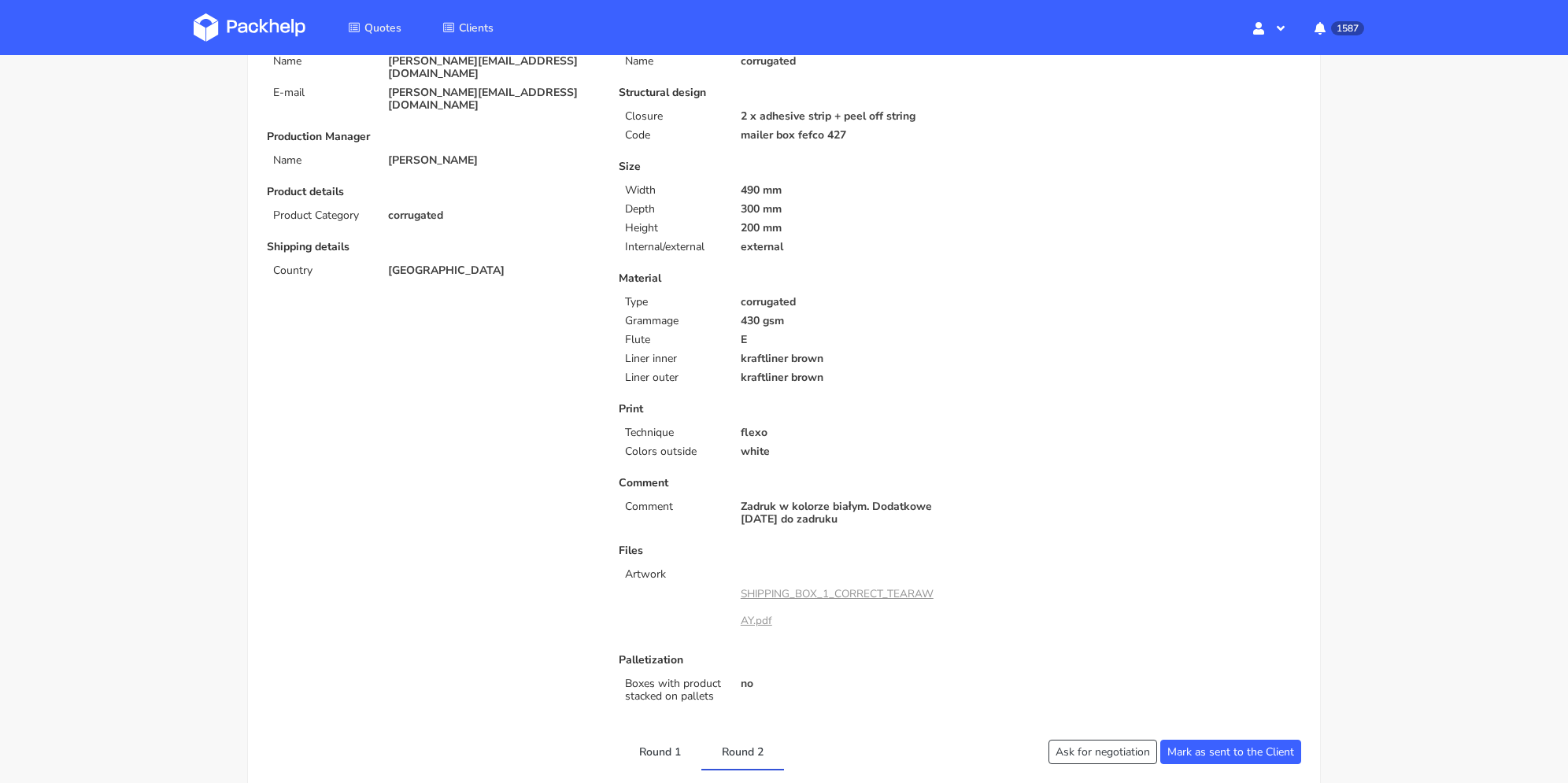
scroll to position [0, 0]
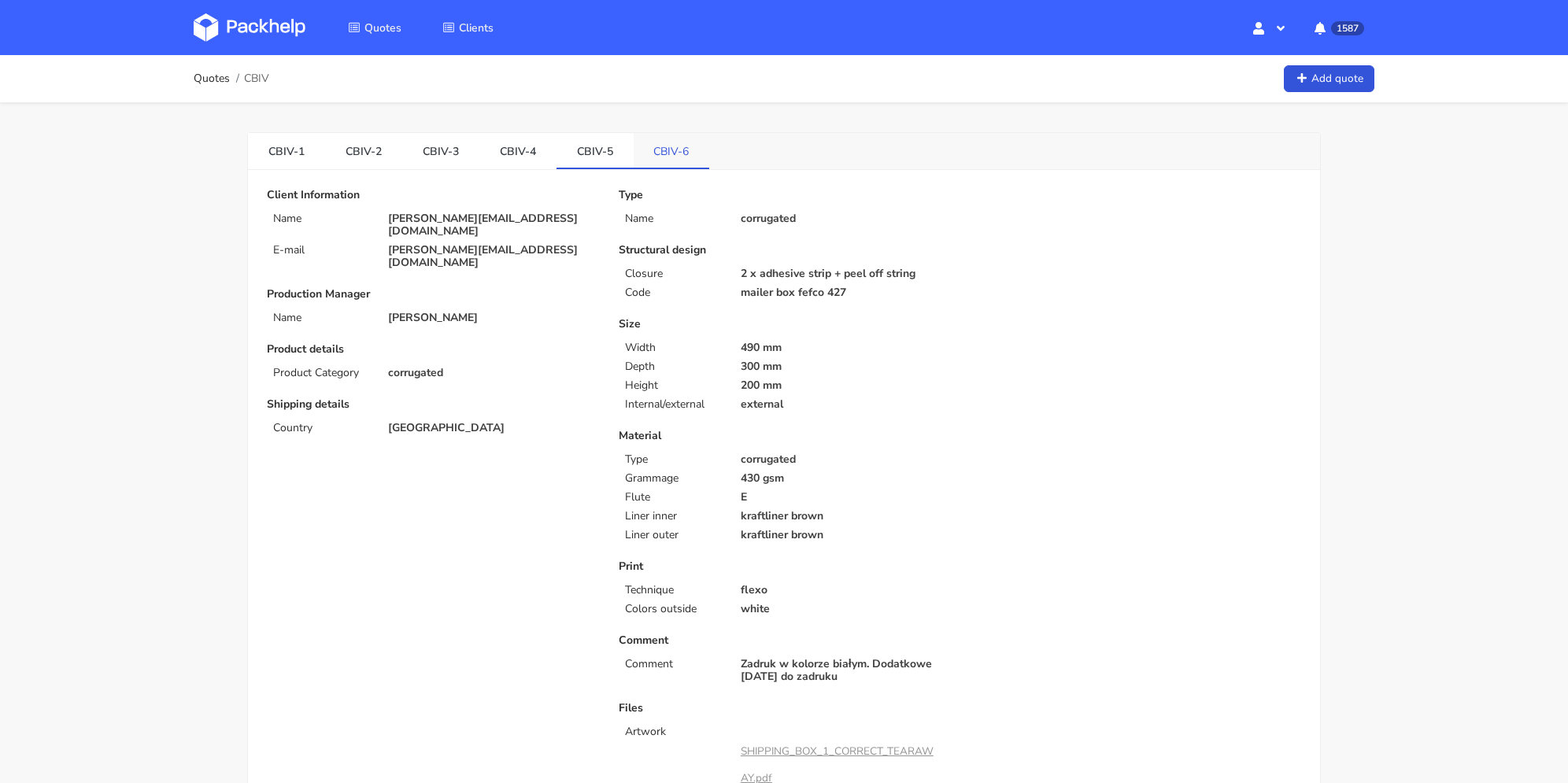
click at [692, 159] on link "CBIV-6" at bounding box center [671, 150] width 77 height 34
drag, startPoint x: 523, startPoint y: 235, endPoint x: 560, endPoint y: 102, distance: 138.1
click at [425, 244] on p "[PERSON_NAME][EMAIL_ADDRESS][DOMAIN_NAME]" at bounding box center [492, 256] width 208 height 25
copy p "[DOMAIN_NAME]"
click at [604, 157] on link "CBIV-5" at bounding box center [595, 150] width 78 height 34
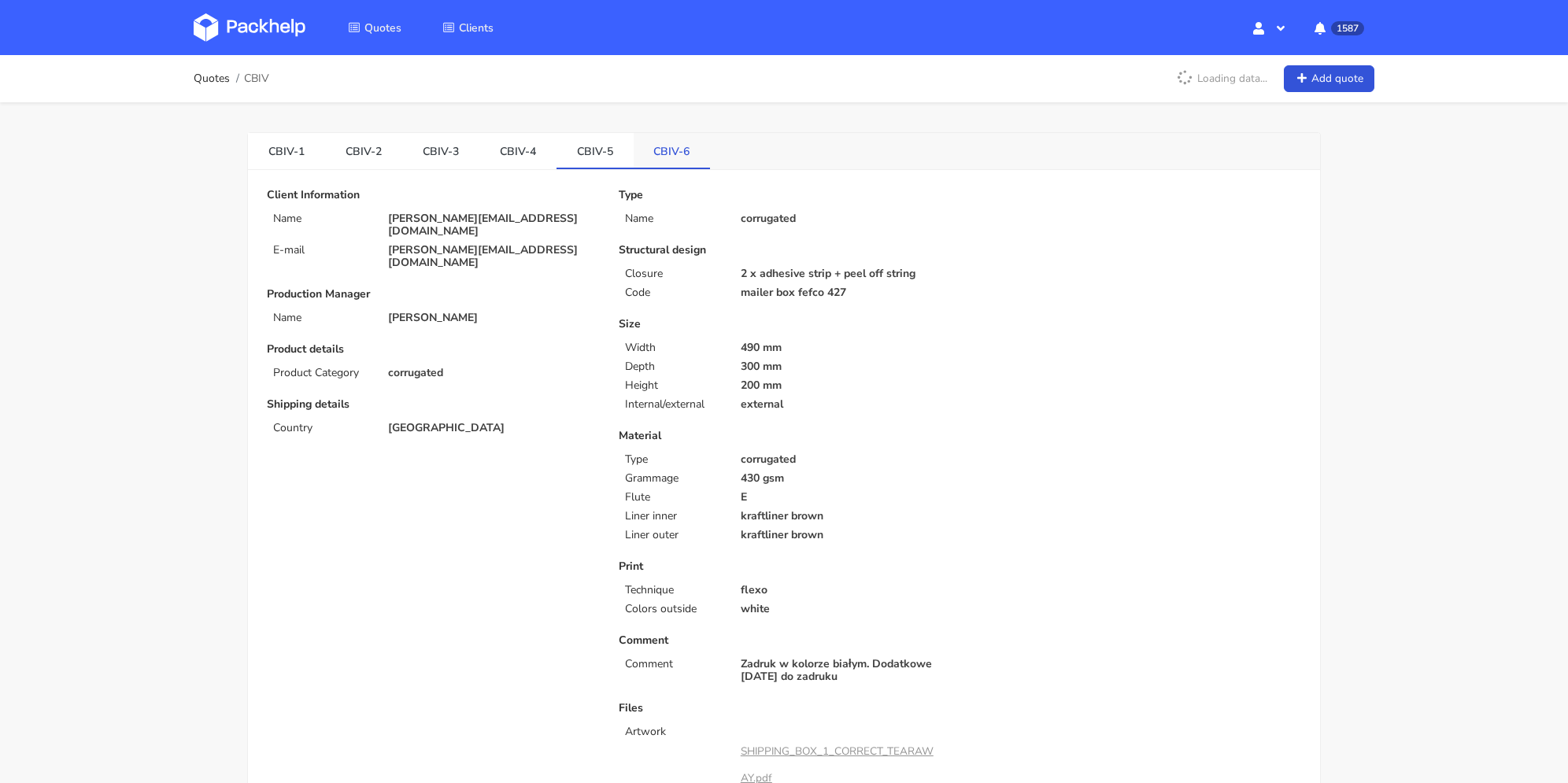
click at [671, 142] on link "CBIV-6" at bounding box center [672, 150] width 78 height 34
click at [597, 147] on link "CBIV-5" at bounding box center [595, 150] width 78 height 34
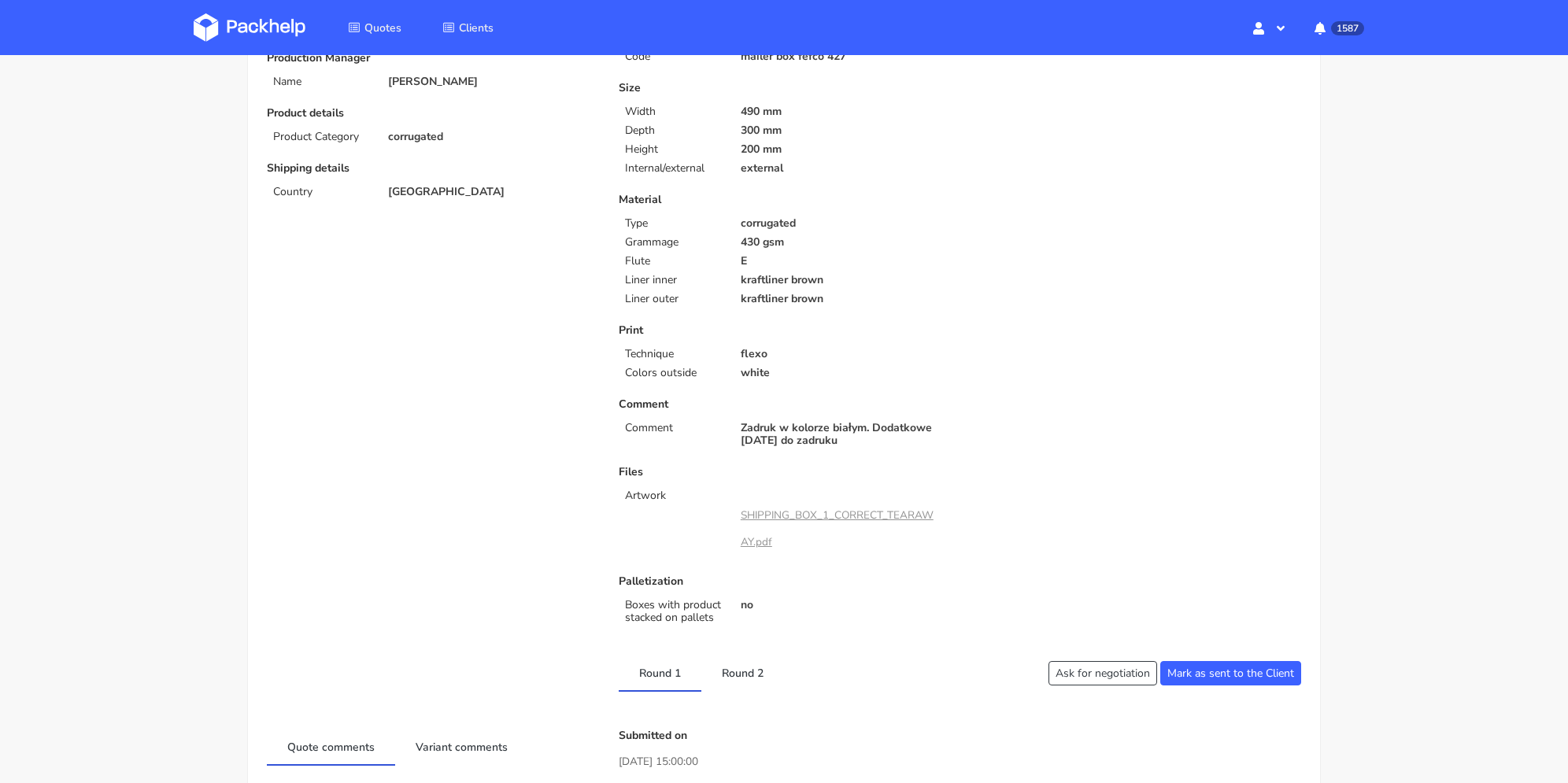
scroll to position [550, 0]
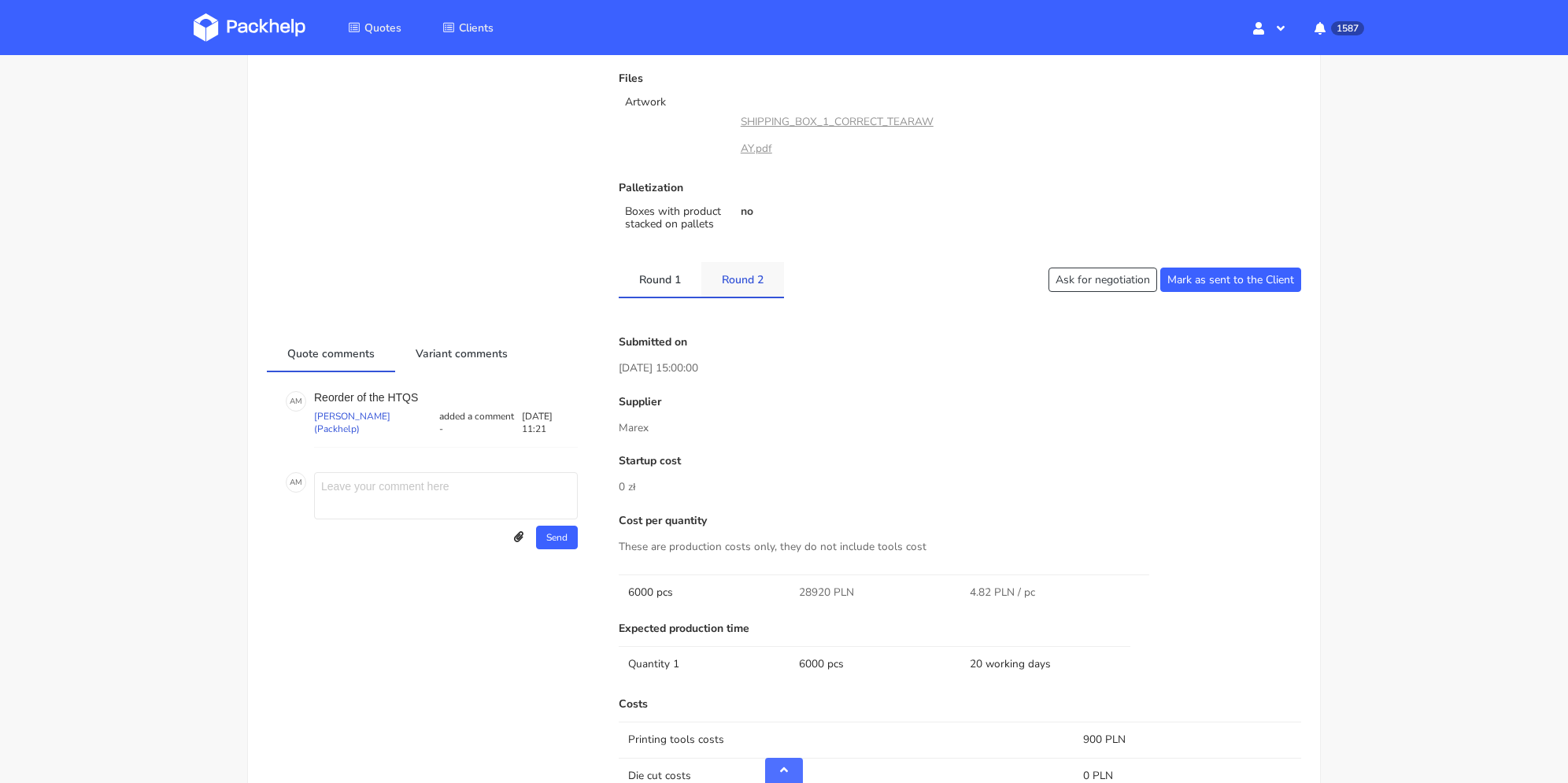
click at [734, 290] on link "Round 2" at bounding box center [743, 279] width 83 height 34
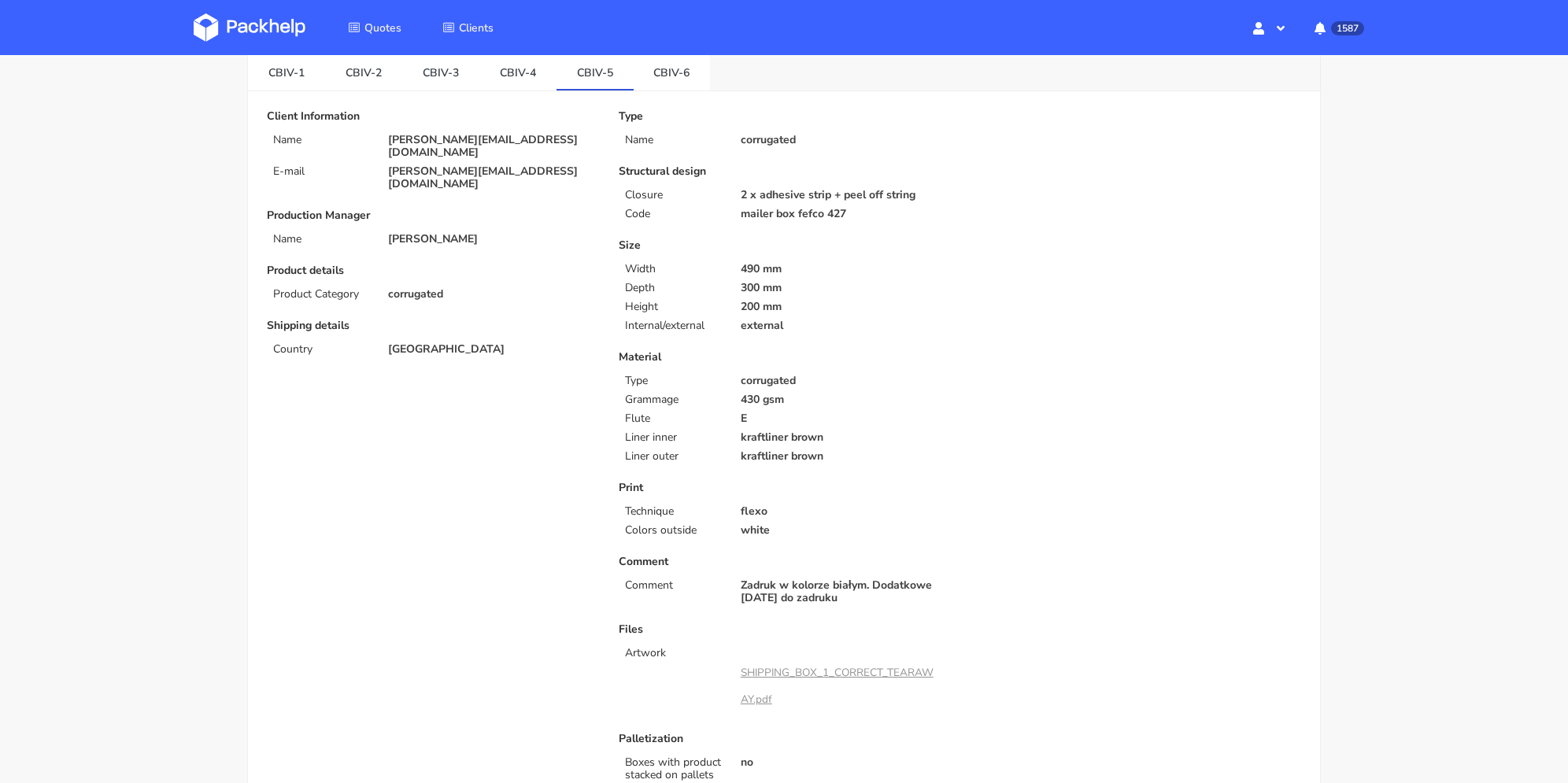
scroll to position [0, 0]
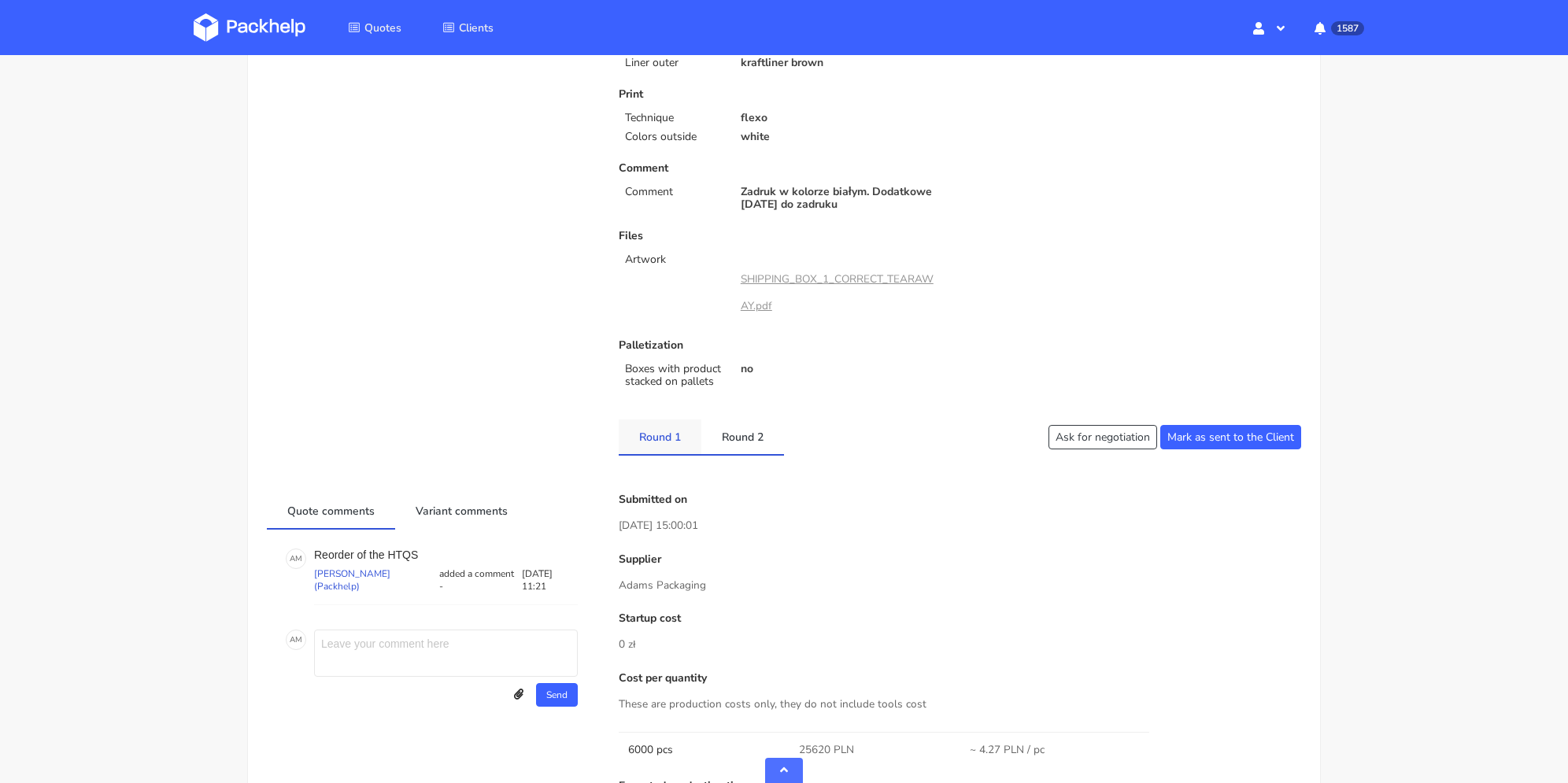
click at [667, 438] on link "Round 1" at bounding box center [660, 437] width 83 height 34
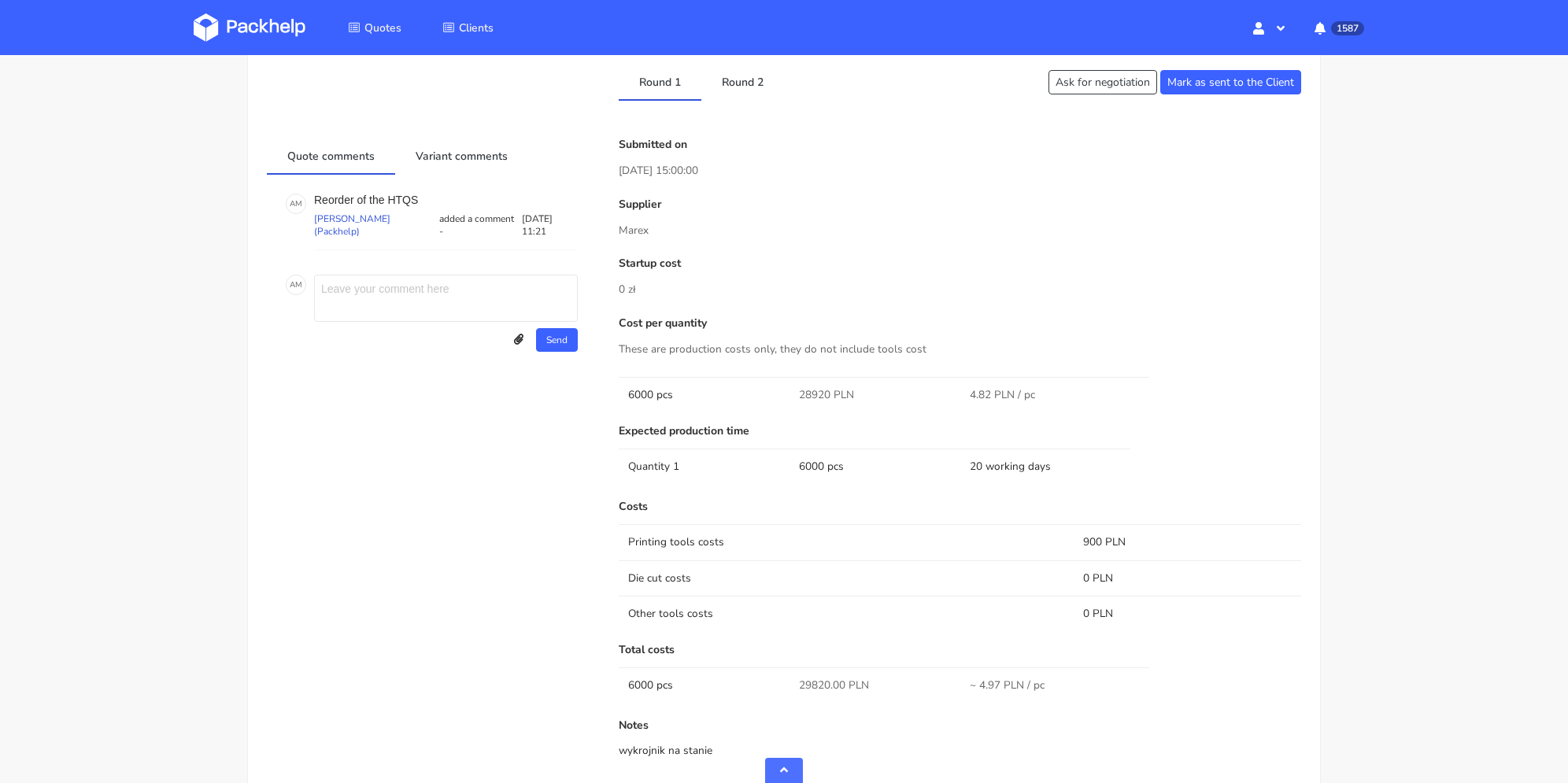
scroll to position [1063, 0]
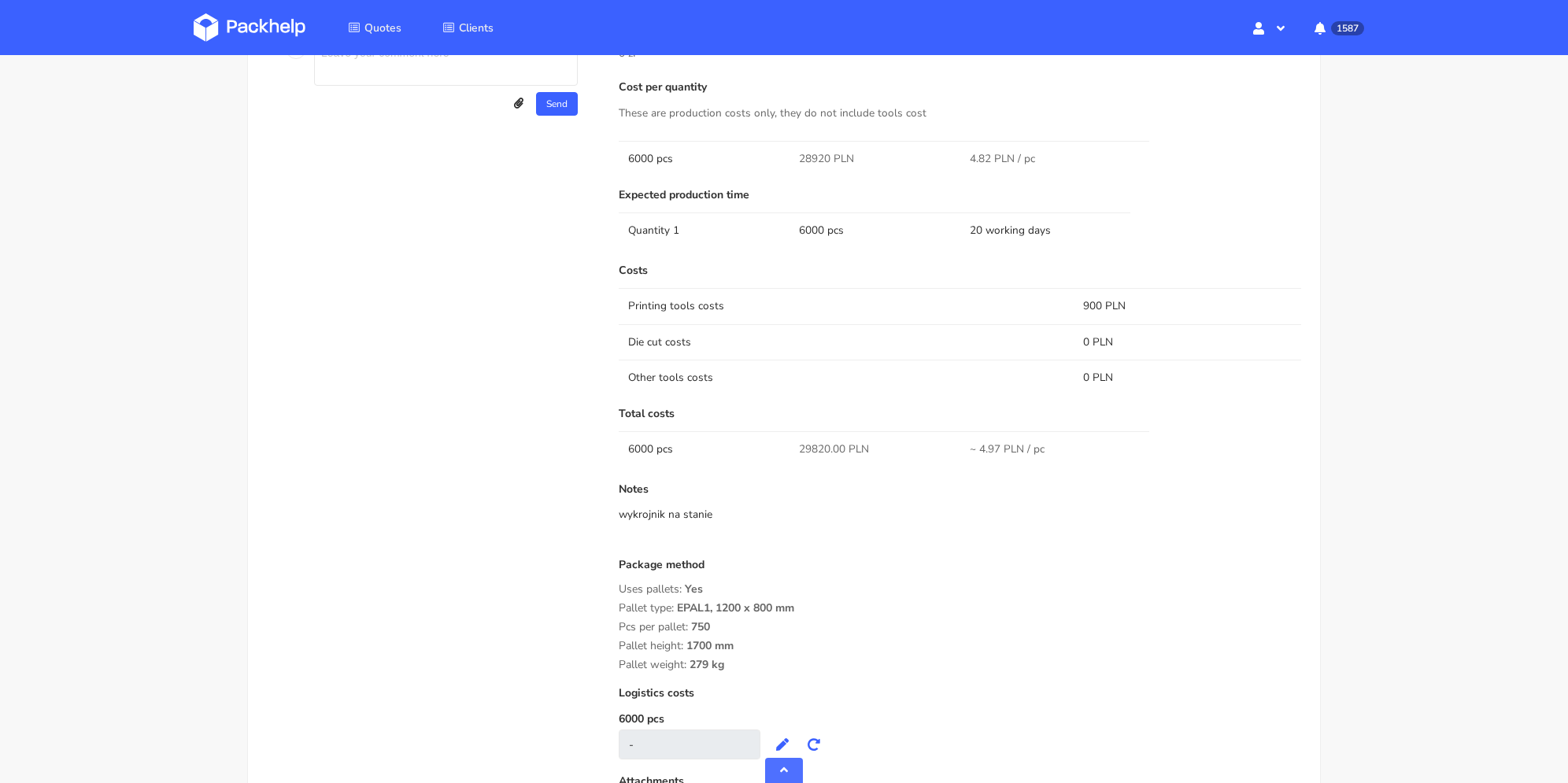
click at [745, 613] on span "EPAL1, 1200 x 800 mm" at bounding box center [736, 613] width 117 height 27
click at [746, 611] on span "EPAL1, 1200 x 800 mm" at bounding box center [736, 613] width 117 height 27
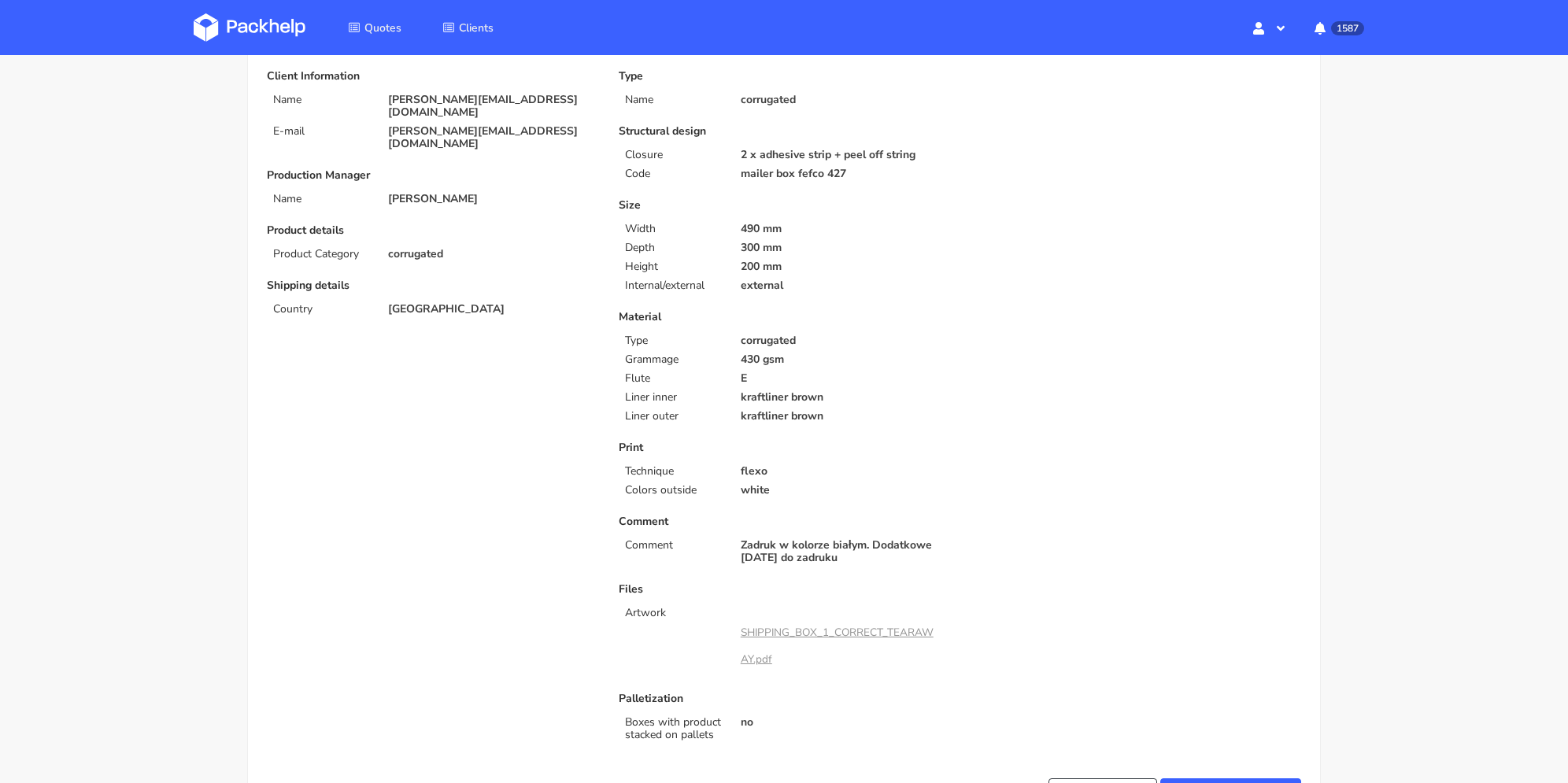
scroll to position [0, 0]
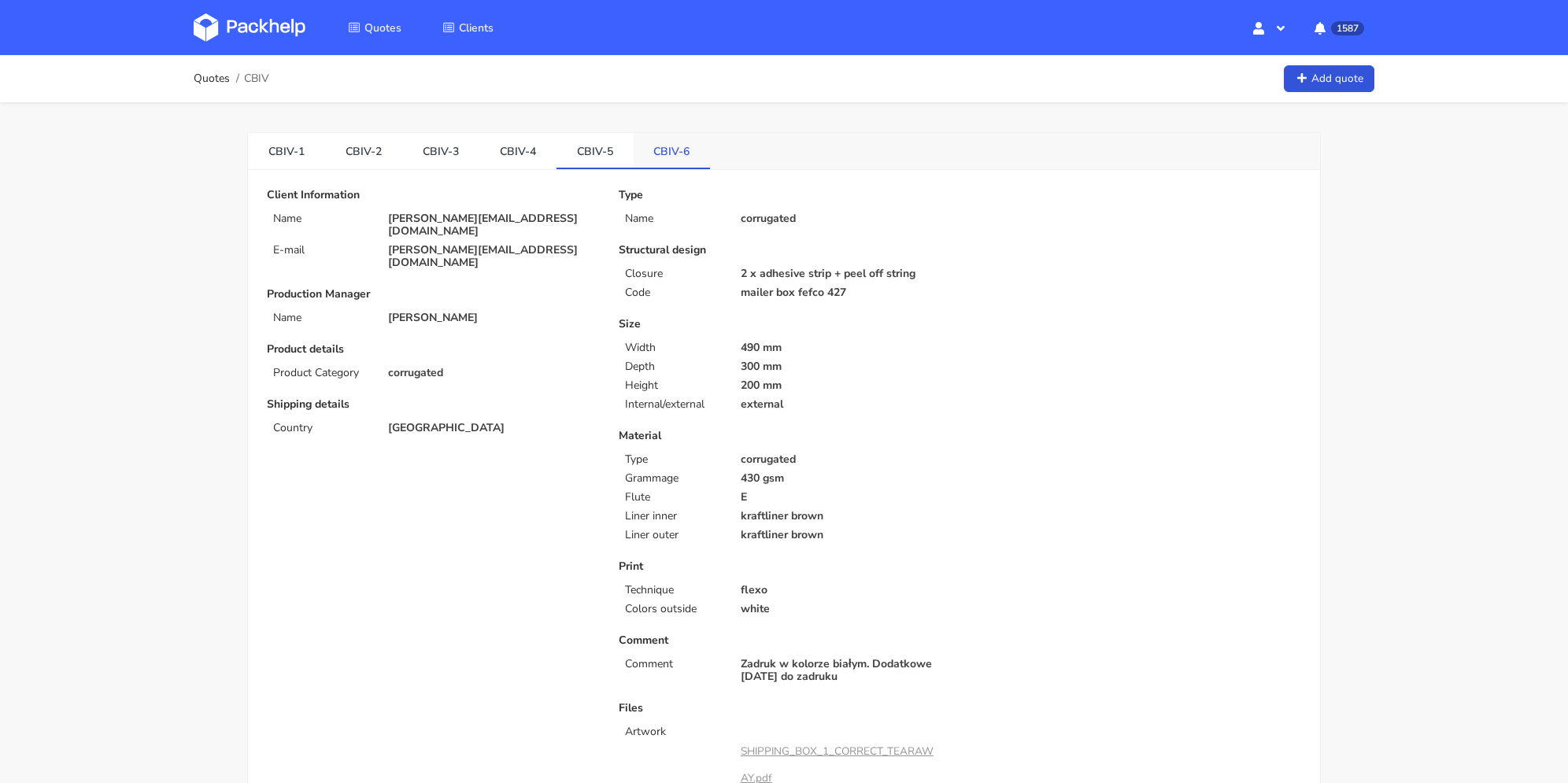
click at [666, 148] on link "CBIV-6" at bounding box center [672, 150] width 78 height 34
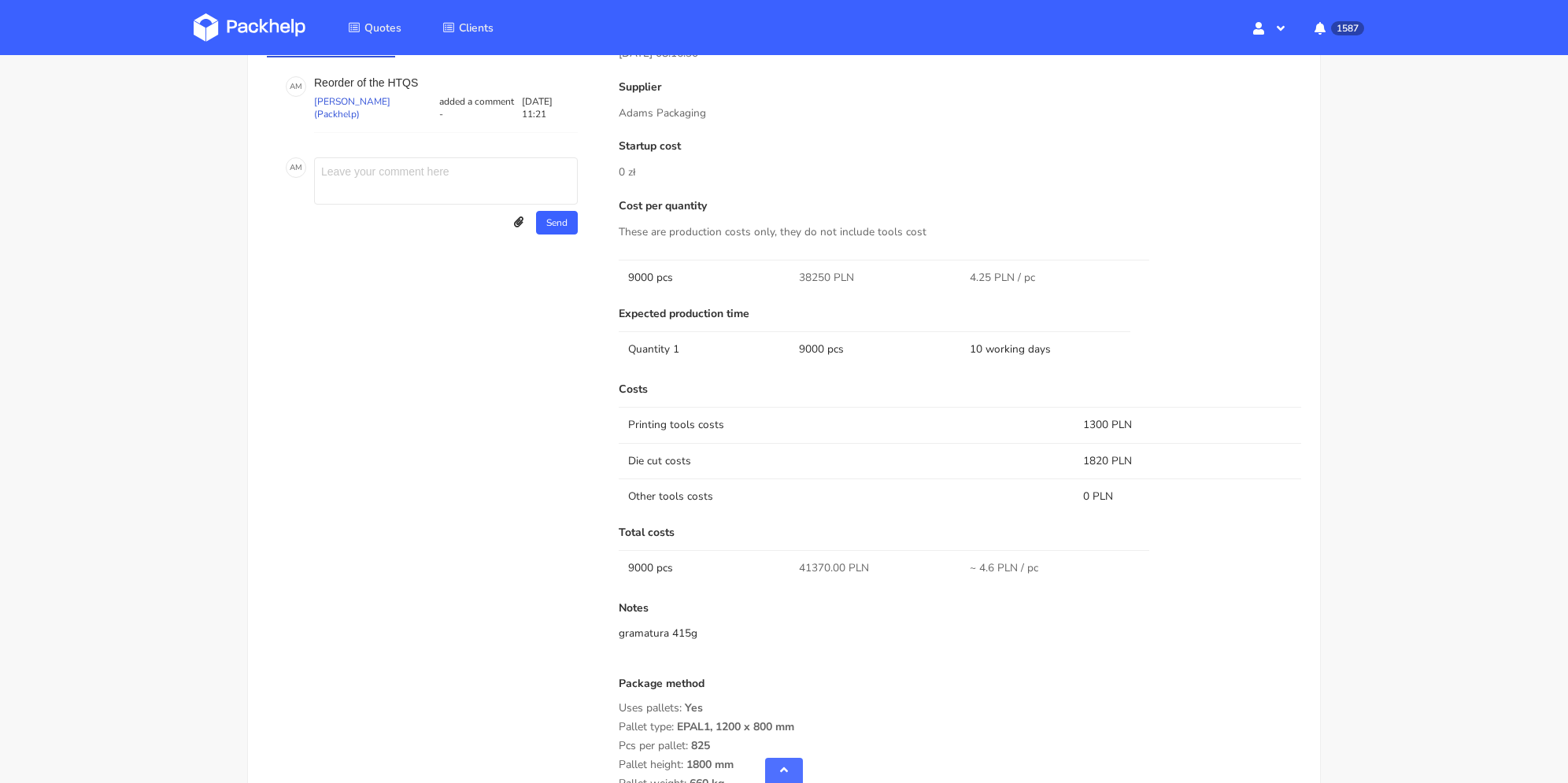
scroll to position [1102, 0]
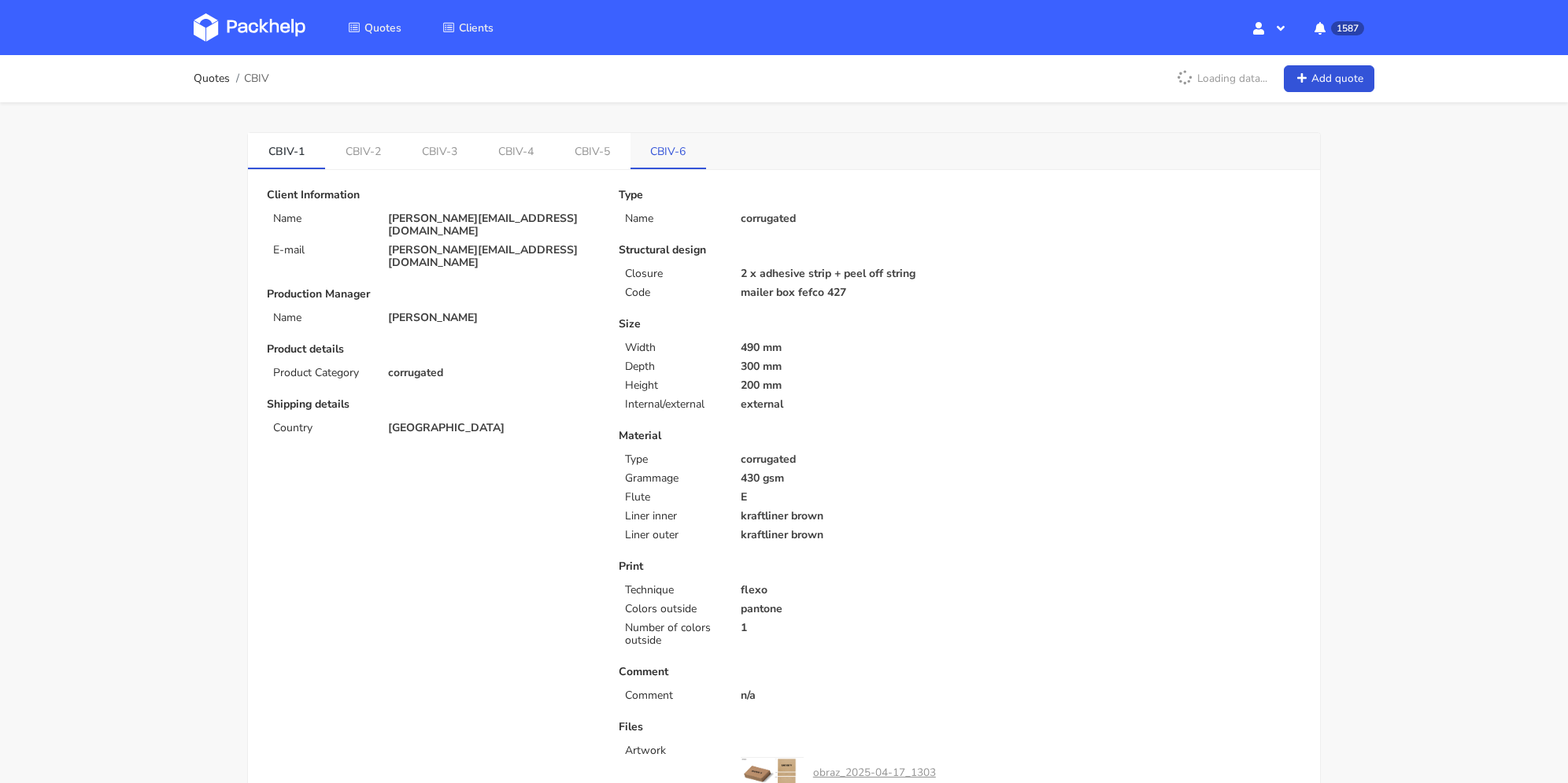
click at [659, 146] on link "CBIV-6" at bounding box center [669, 150] width 77 height 34
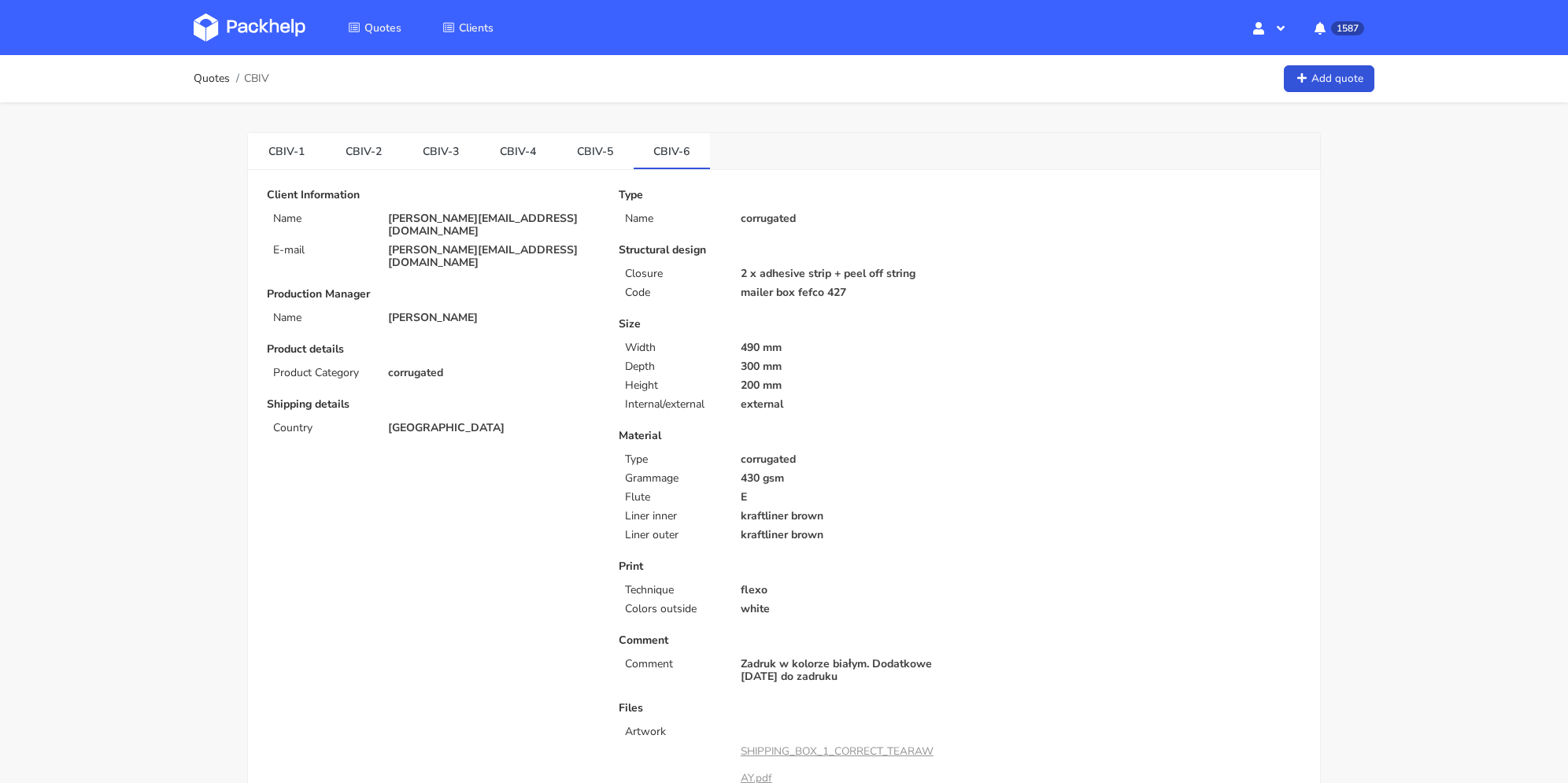
scroll to position [550, 0]
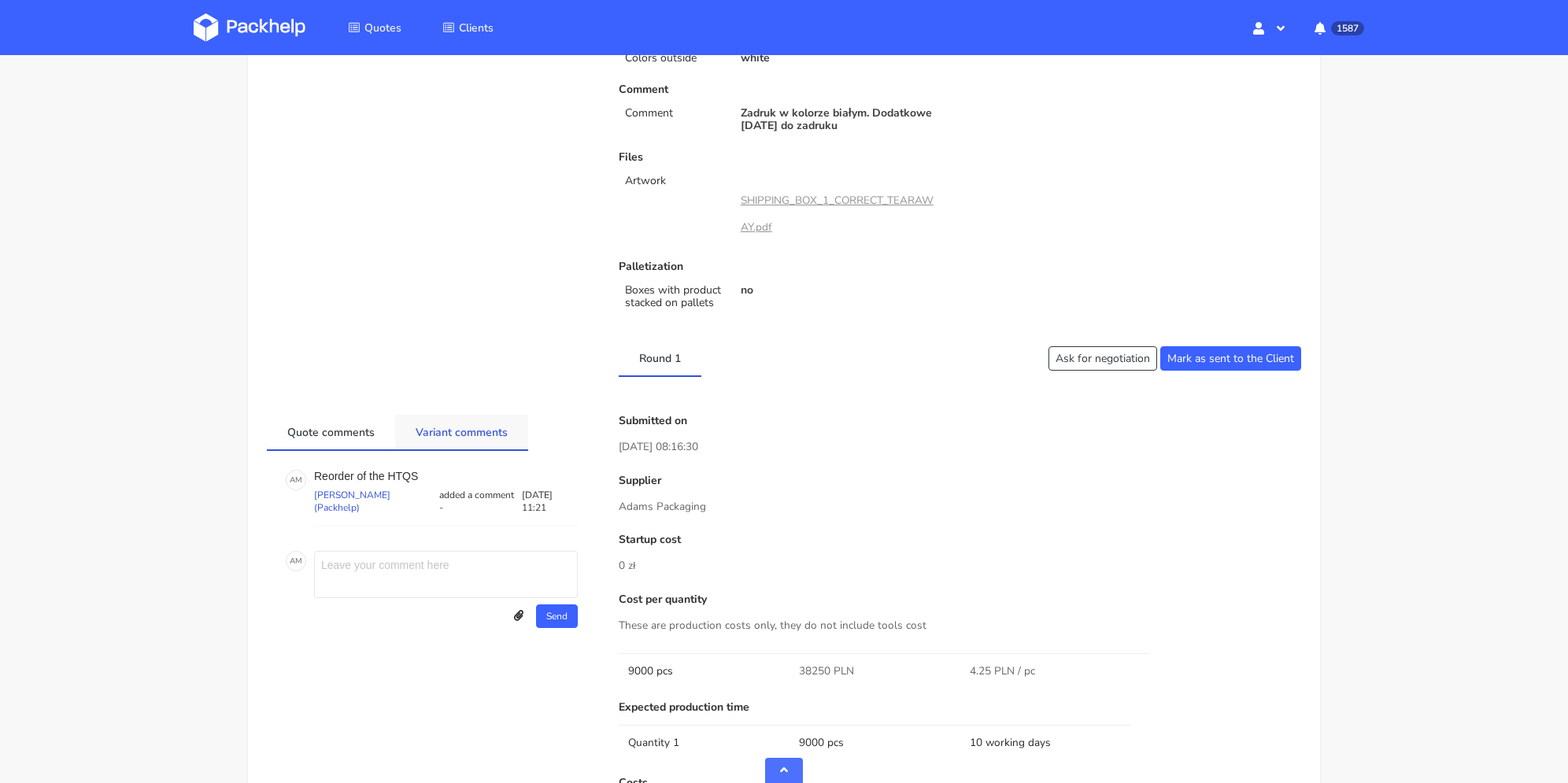
click at [501, 431] on link "Variant comments" at bounding box center [462, 432] width 133 height 34
click at [355, 432] on link "Quote comments" at bounding box center [331, 432] width 128 height 34
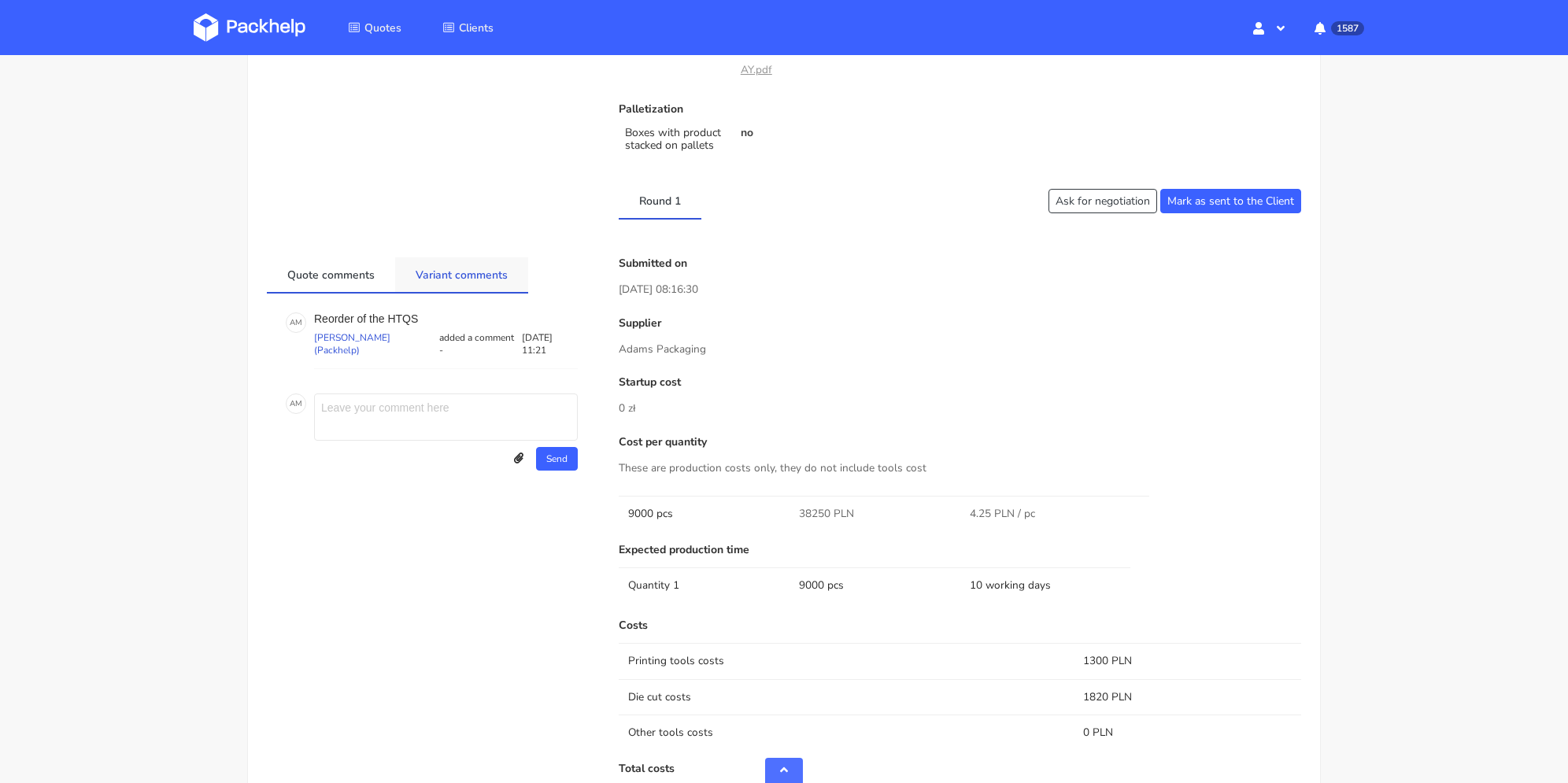
click at [452, 269] on link "Variant comments" at bounding box center [462, 275] width 133 height 34
click at [447, 371] on textarea at bounding box center [432, 376] width 298 height 47
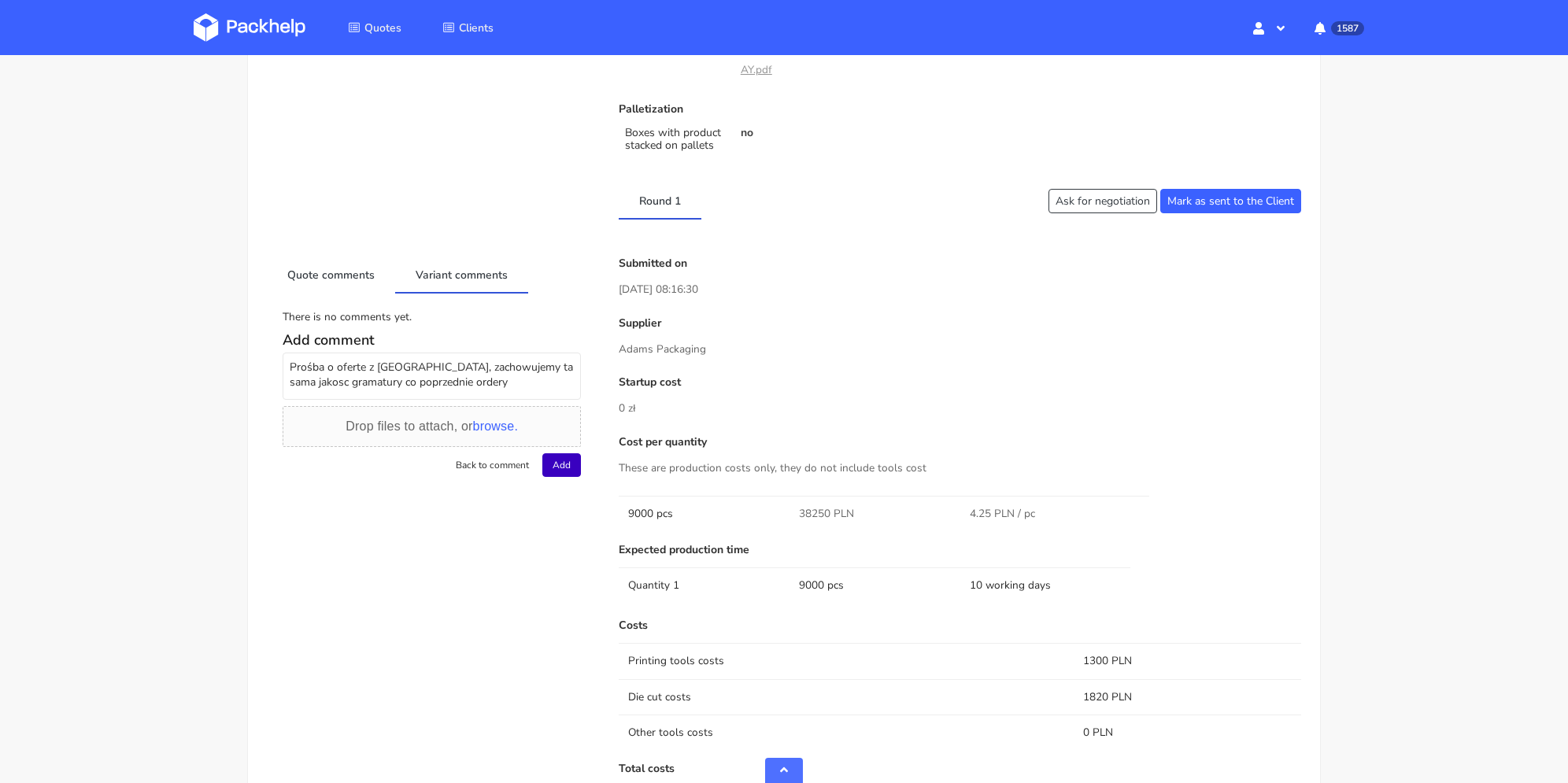
type textarea "Prośba o oferte z [GEOGRAPHIC_DATA], zachowujemy ta sama jakosc gramatury co po…"
click at [544, 468] on button "Add" at bounding box center [561, 464] width 39 height 23
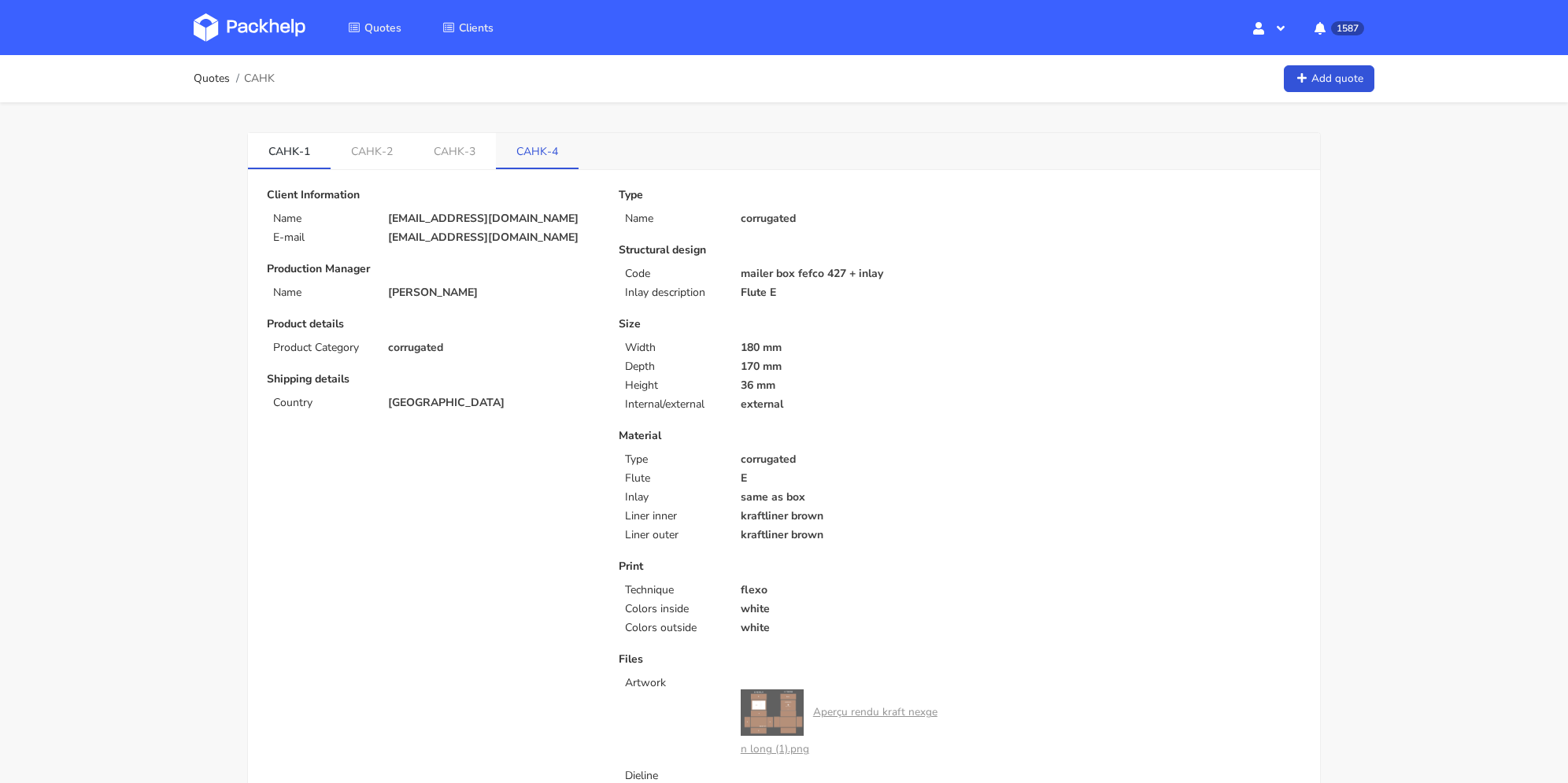
click at [538, 159] on link "CAHK-4" at bounding box center [537, 150] width 83 height 34
click at [457, 152] on link "CAHK-3" at bounding box center [455, 150] width 83 height 34
click at [376, 152] on link "CAHK-2" at bounding box center [372, 150] width 83 height 34
click at [320, 147] on link "CAHK-1" at bounding box center [289, 150] width 83 height 34
click at [517, 137] on link "CAHK-4" at bounding box center [537, 150] width 83 height 34
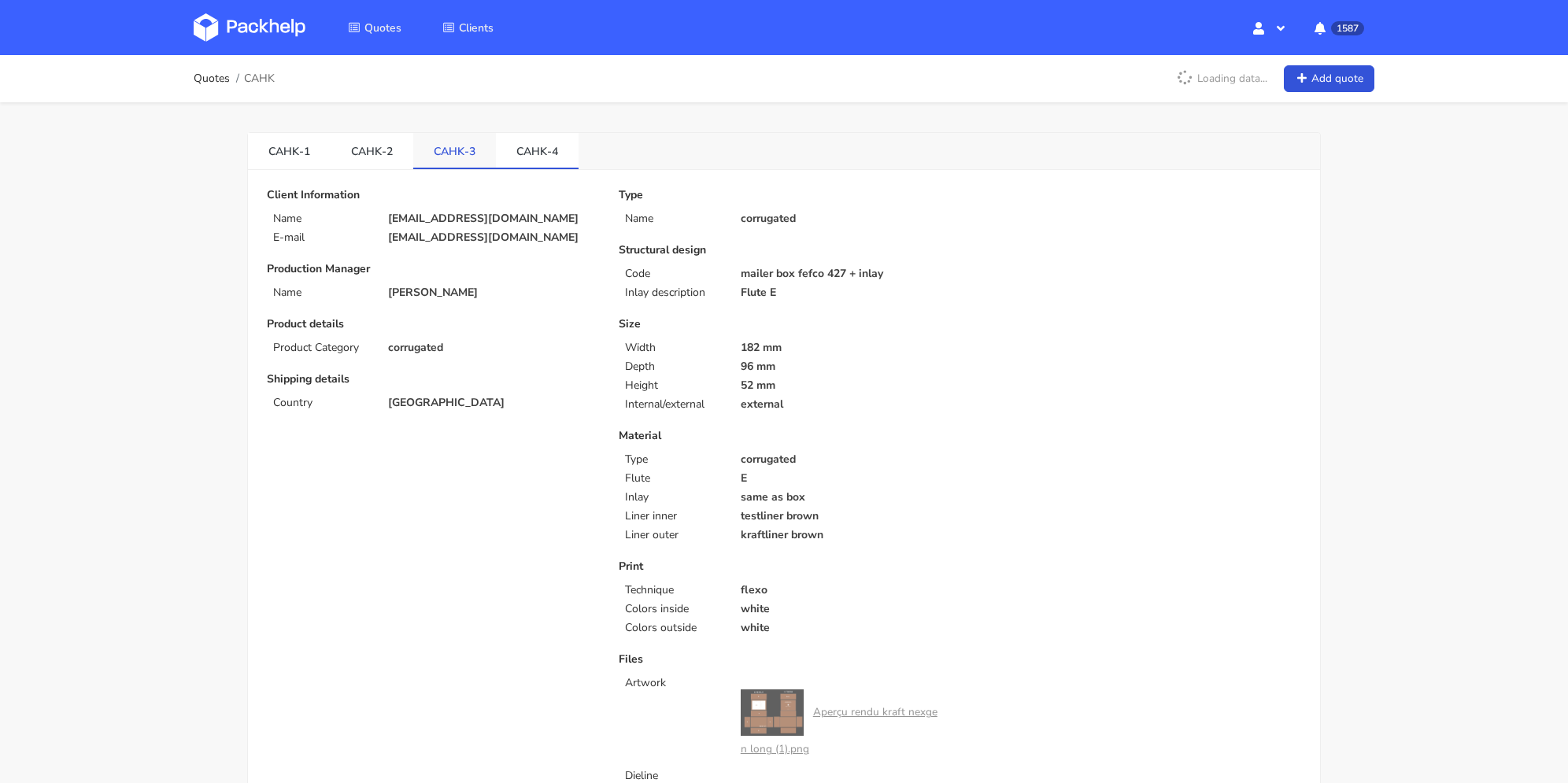
click at [426, 140] on link "CAHK-3" at bounding box center [455, 150] width 83 height 34
click at [500, 135] on link "CAHK-4" at bounding box center [537, 150] width 83 height 34
click at [441, 135] on link "CAHK-3" at bounding box center [455, 150] width 83 height 34
drag, startPoint x: 518, startPoint y: 136, endPoint x: 527, endPoint y: 141, distance: 10.3
click at [525, 140] on link "CAHK-4" at bounding box center [537, 150] width 83 height 34
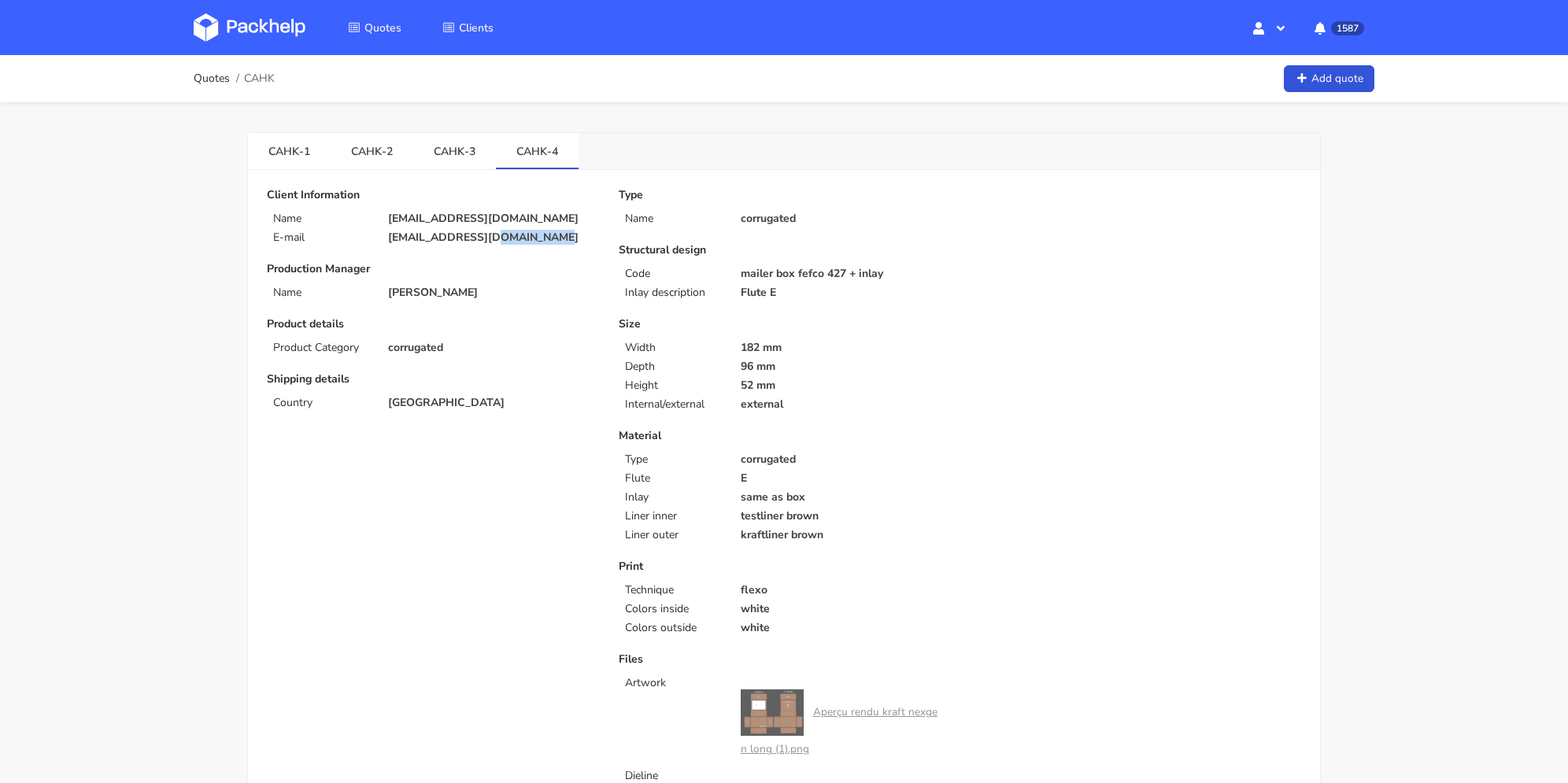
drag, startPoint x: 530, startPoint y: 240, endPoint x: 483, endPoint y: 238, distance: 47.0
click at [483, 238] on p "[EMAIL_ADDRESS][DOMAIN_NAME]" at bounding box center [492, 238] width 208 height 13
copy p "[DOMAIN_NAME]"
click at [216, 78] on link "Quotes" at bounding box center [212, 78] width 36 height 13
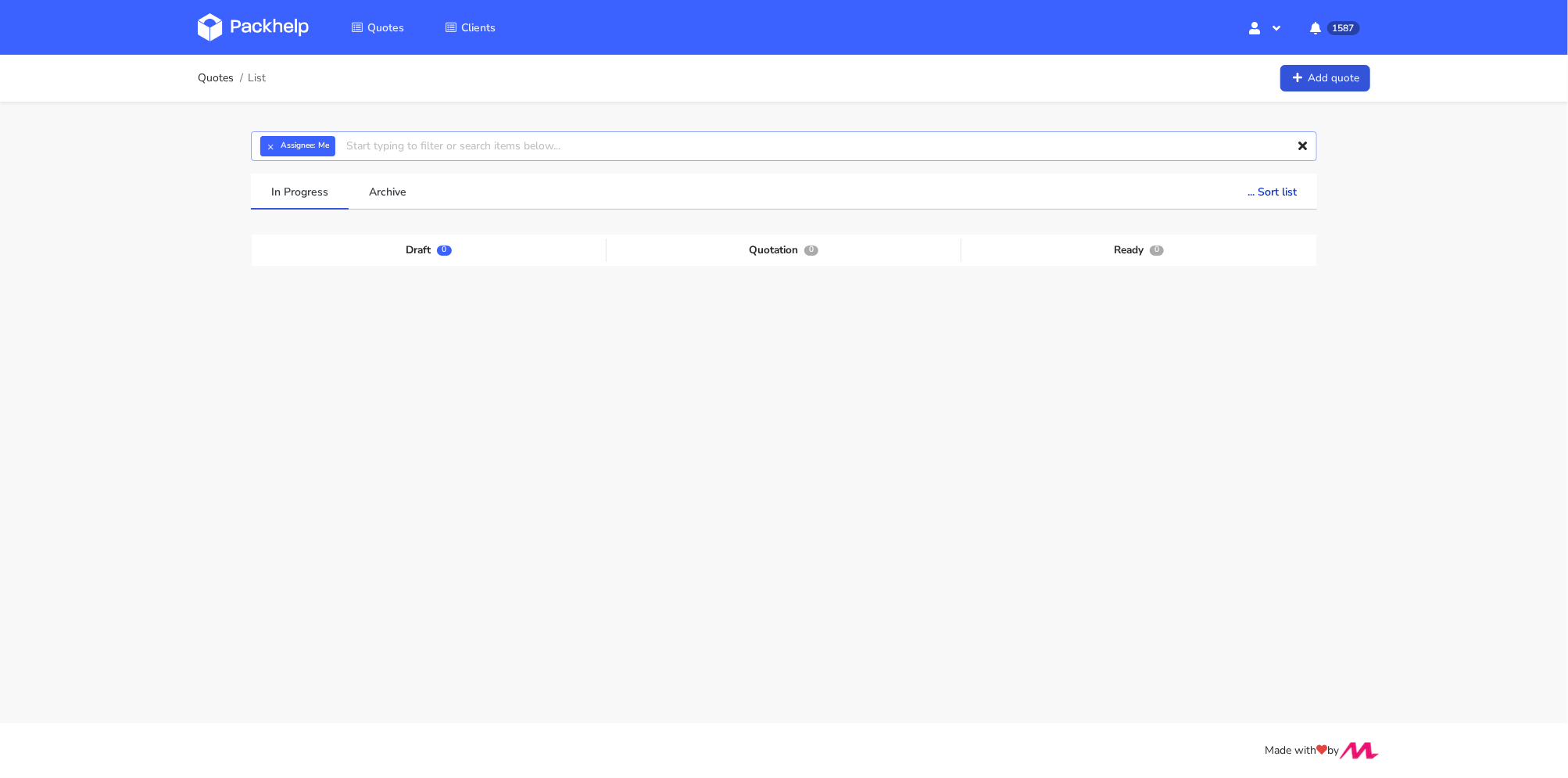
click at [455, 146] on input "text" at bounding box center [784, 146] width 1066 height 30
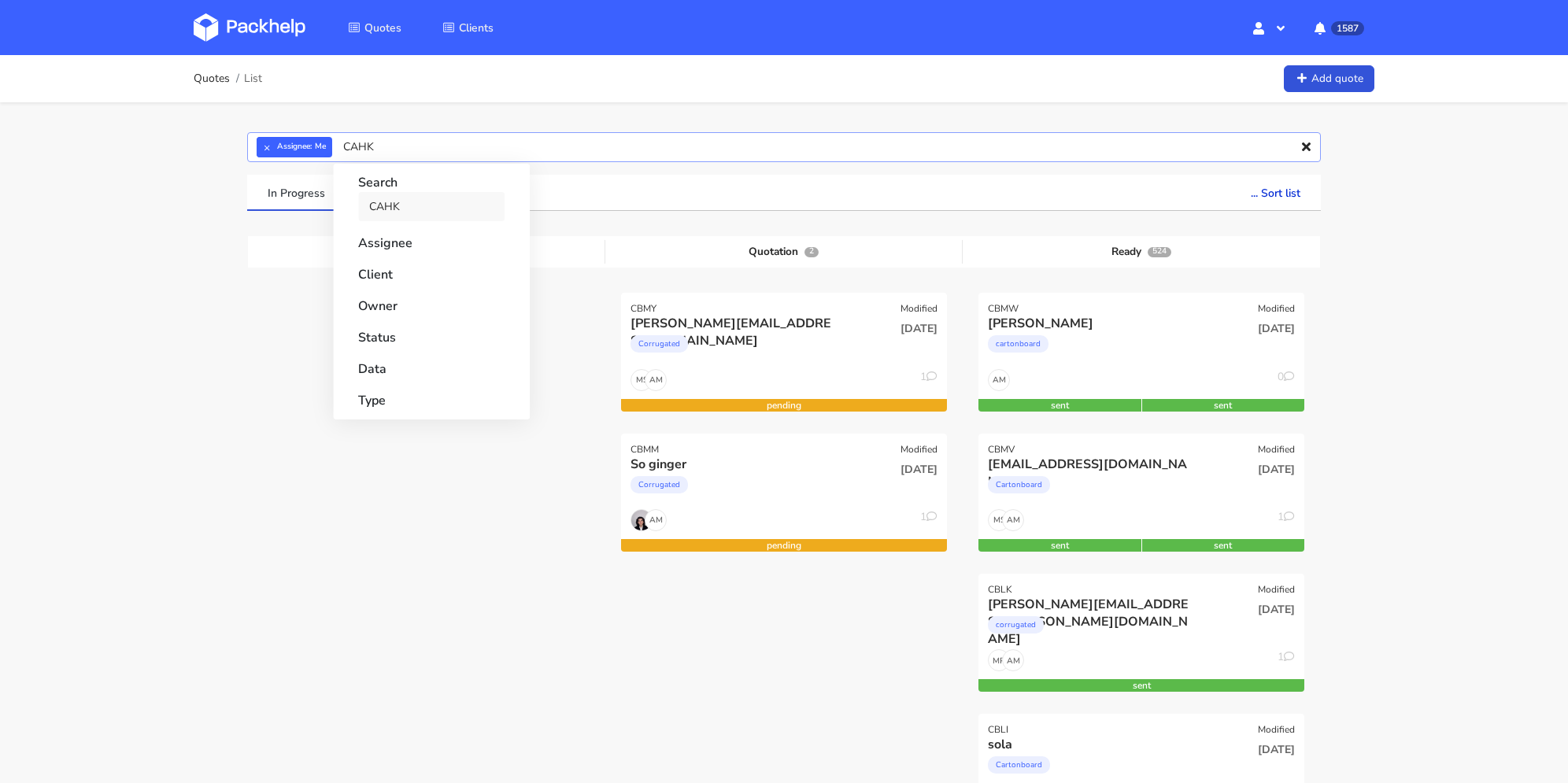
type input "CAHK"
click at [451, 200] on link "CAHK" at bounding box center [432, 207] width 146 height 29
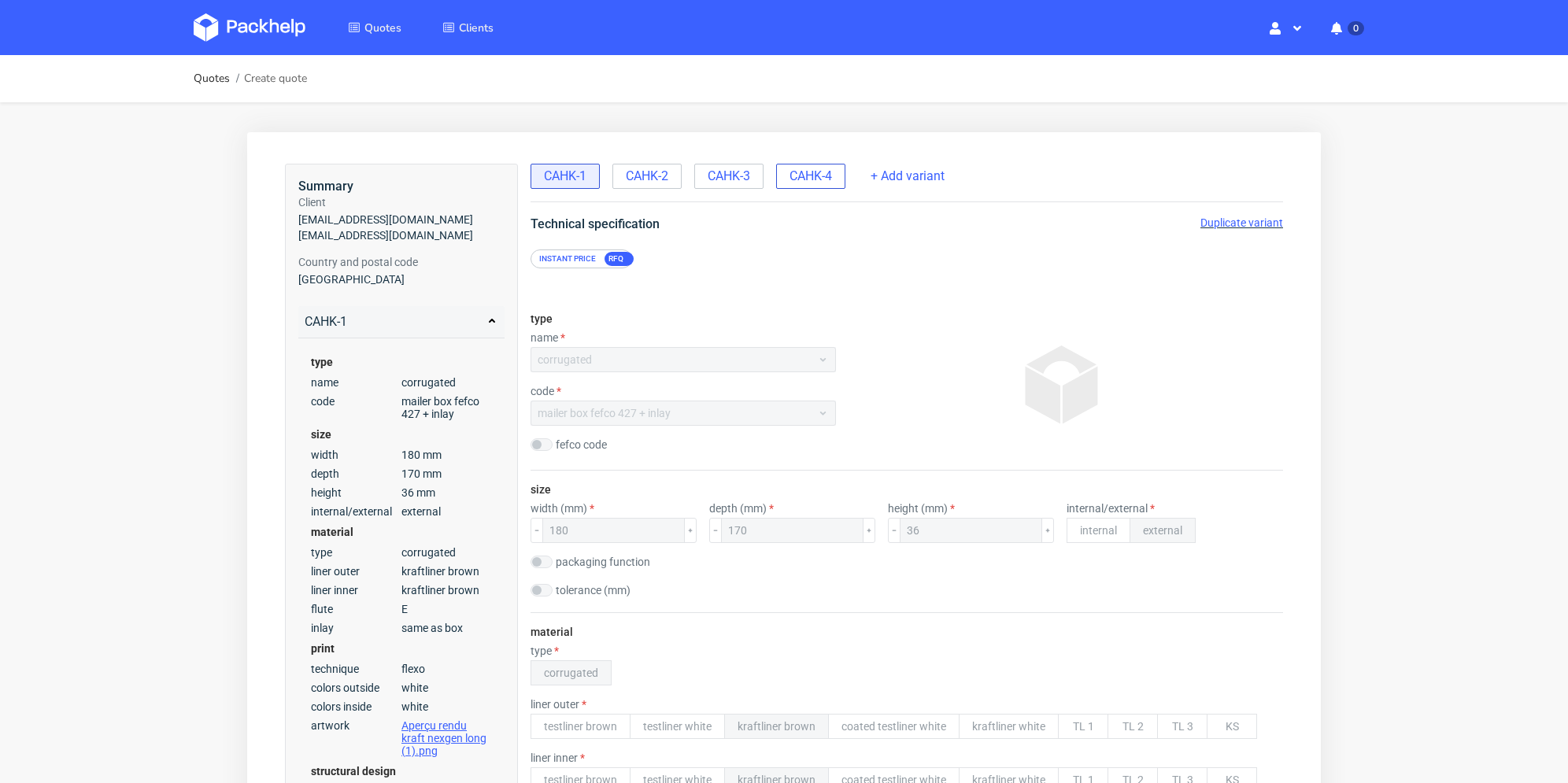
click at [810, 178] on span "CAHK-4" at bounding box center [810, 177] width 42 height 17
click at [1225, 223] on span "Duplicate variant" at bounding box center [1241, 222] width 83 height 13
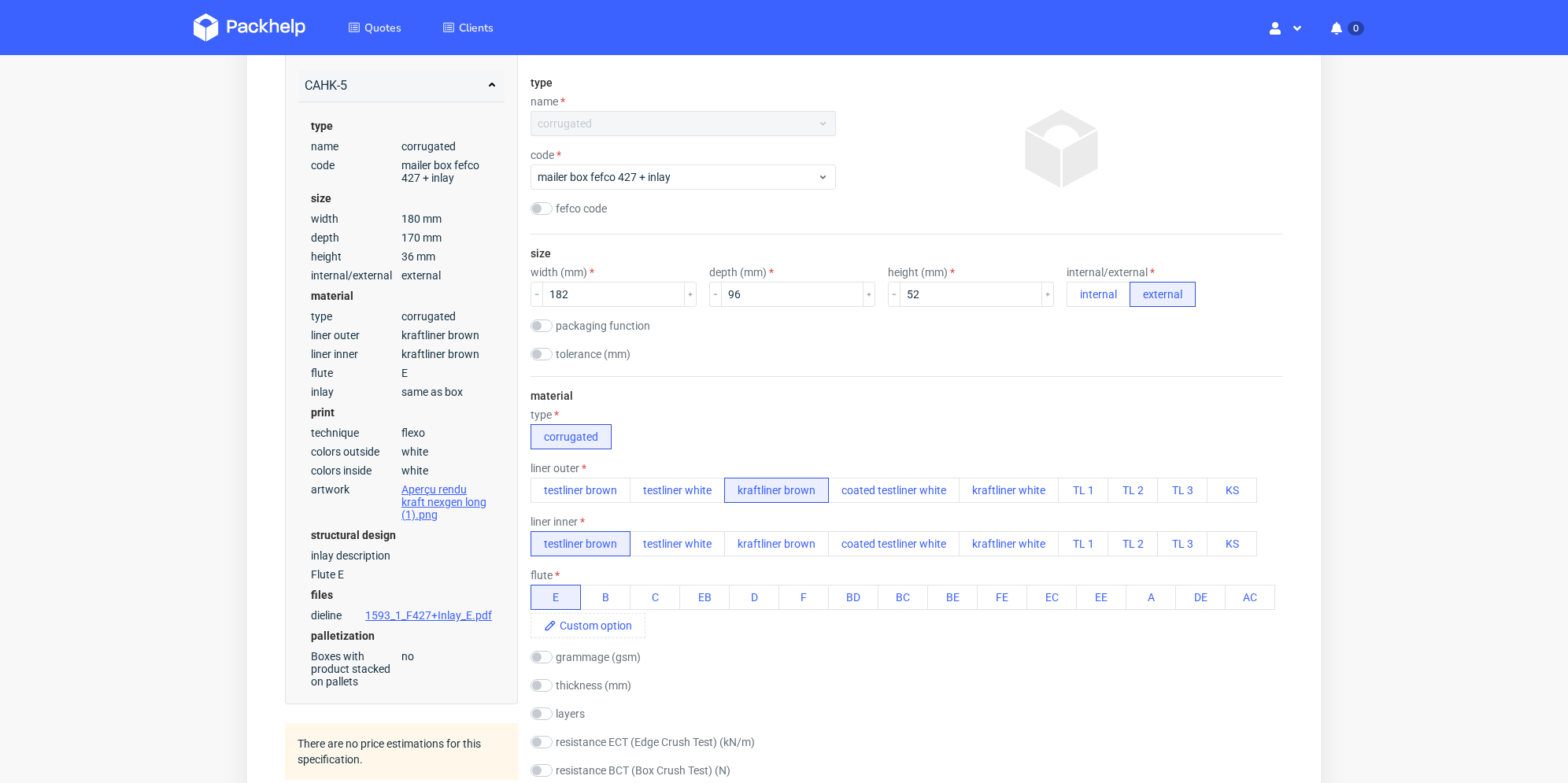
scroll to position [314, 0]
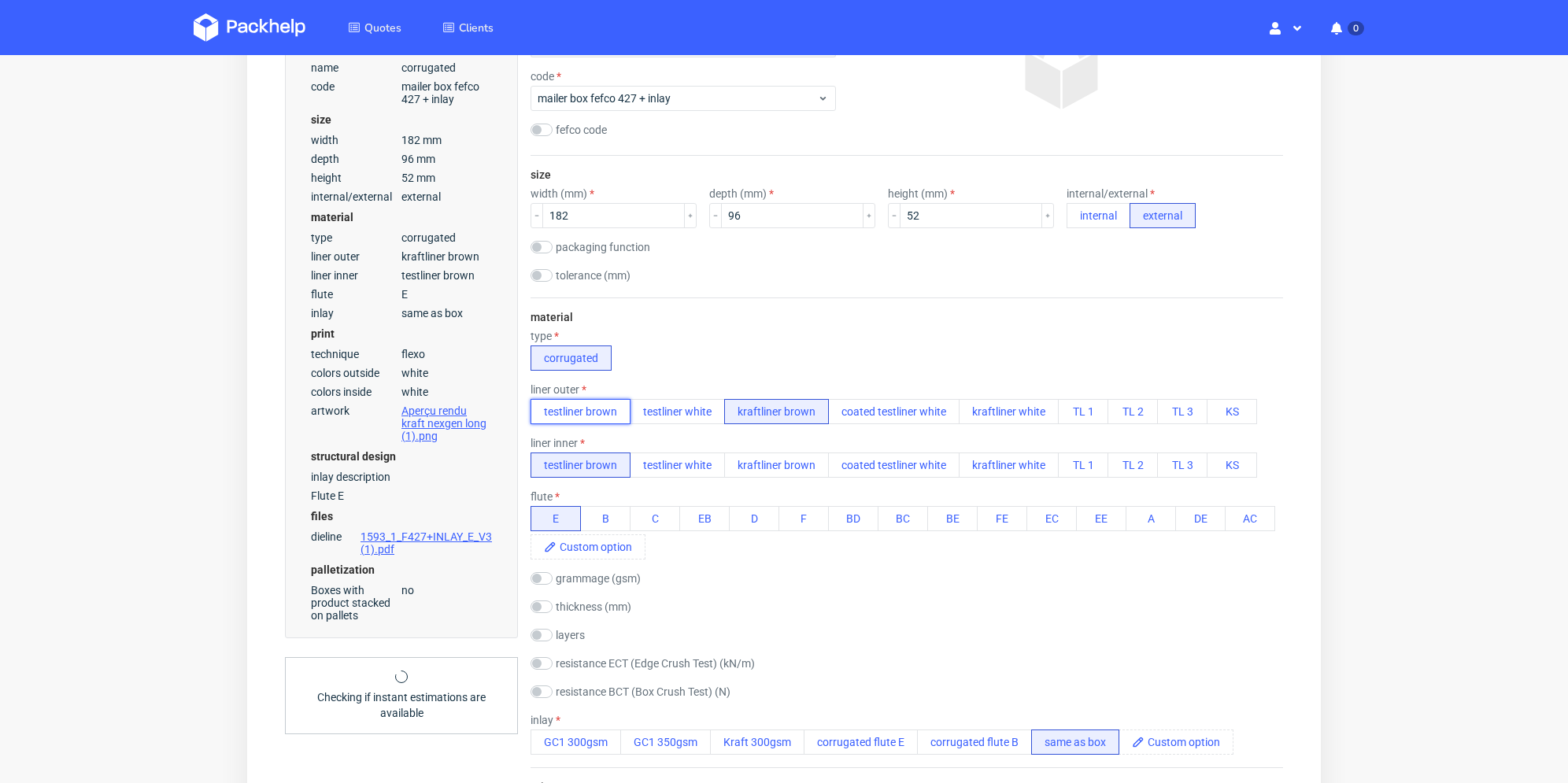
click at [586, 401] on button "testliner brown" at bounding box center [581, 411] width 100 height 25
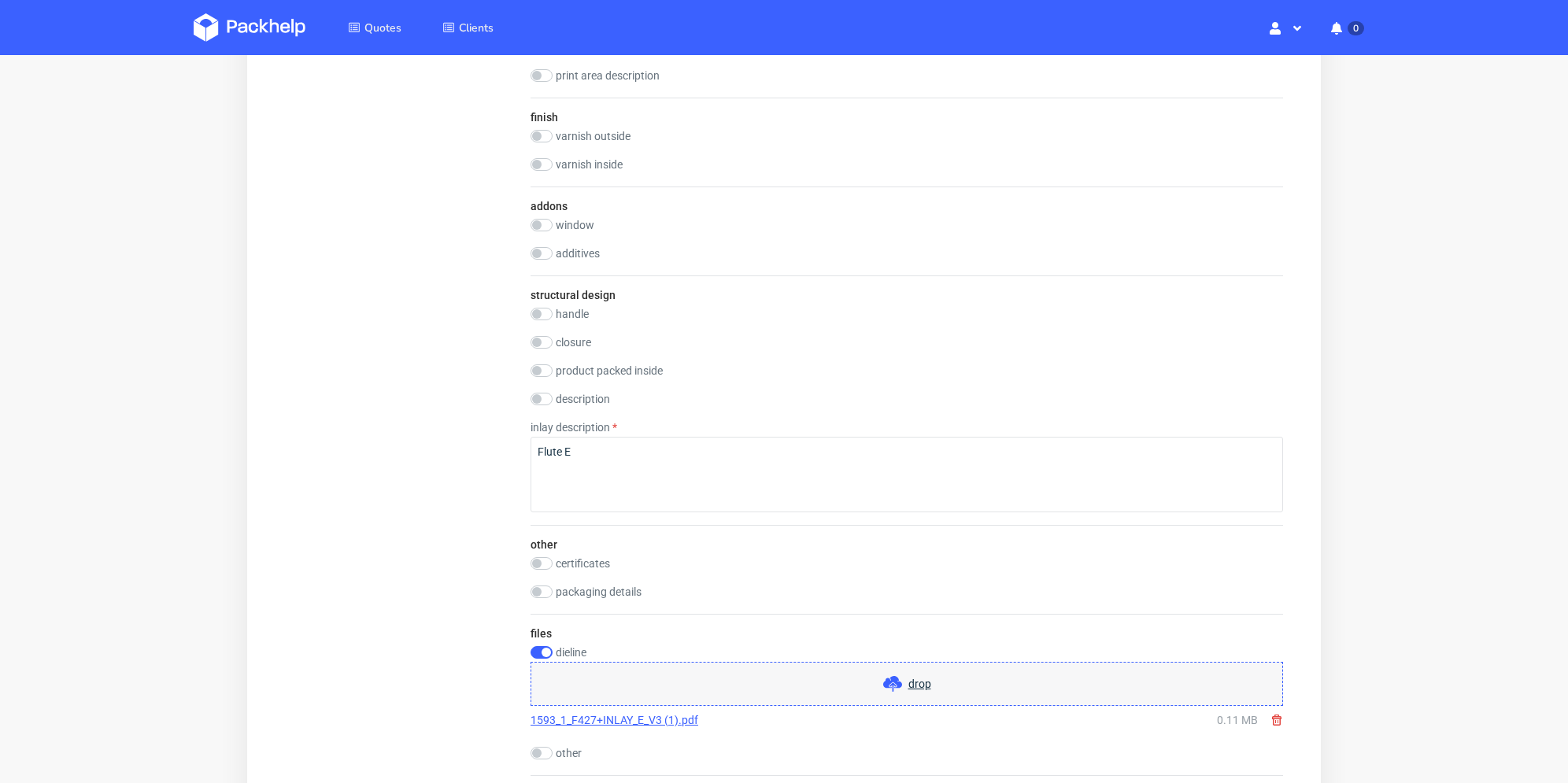
scroll to position [1877, 0]
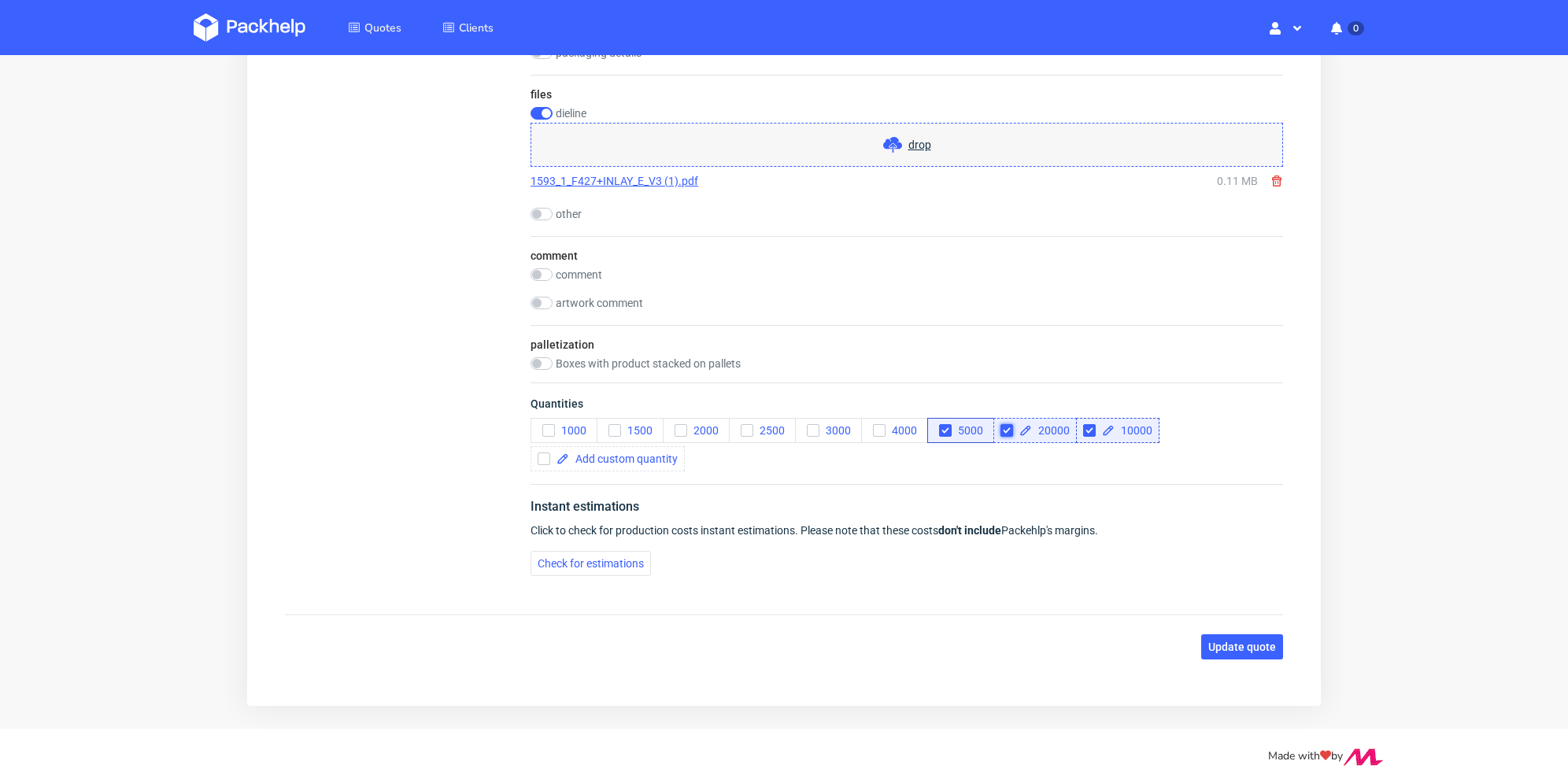
click at [1005, 426] on input "checkbox" at bounding box center [1006, 430] width 13 height 13
checkbox input "true"
checkbox input "false"
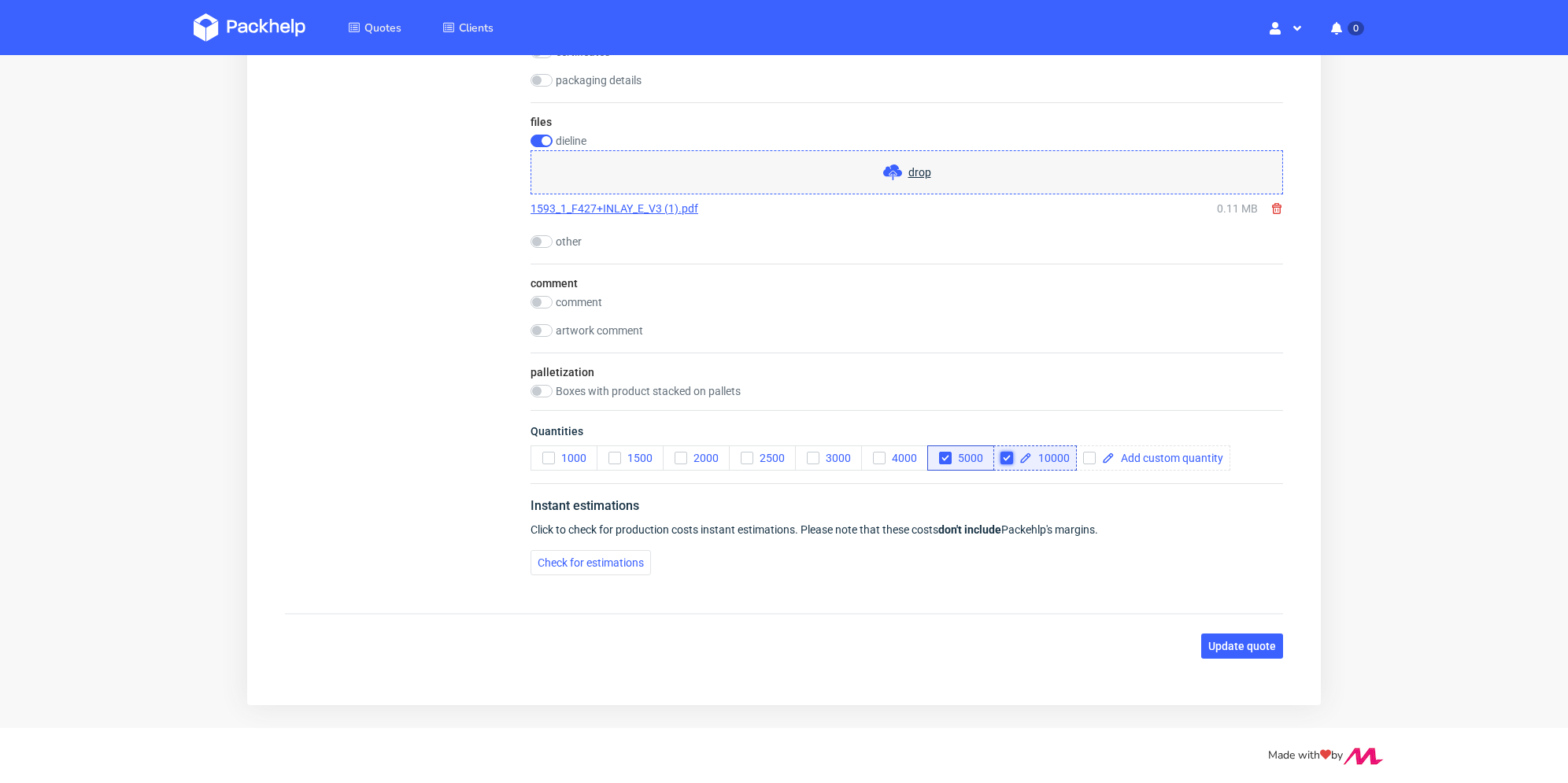
scroll to position [1849, 0]
click at [1006, 457] on input "checkbox" at bounding box center [1006, 458] width 13 height 13
checkbox input "false"
click at [1021, 489] on div "Instant estimations Click to check for production costs instant estimations. Pl…" at bounding box center [906, 536] width 752 height 104
click at [1255, 641] on span "Update quote" at bounding box center [1241, 646] width 68 height 11
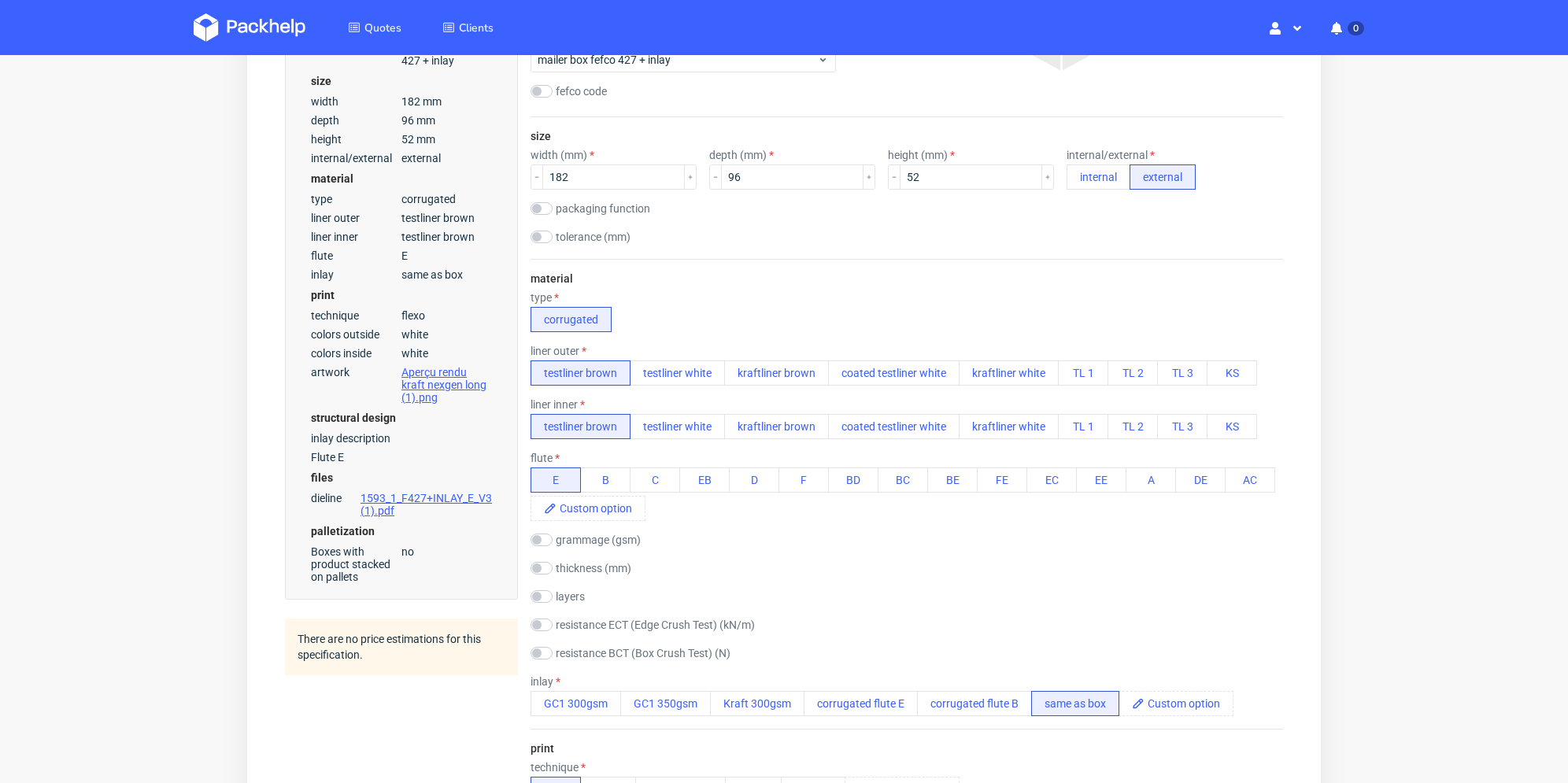
scroll to position [0, 0]
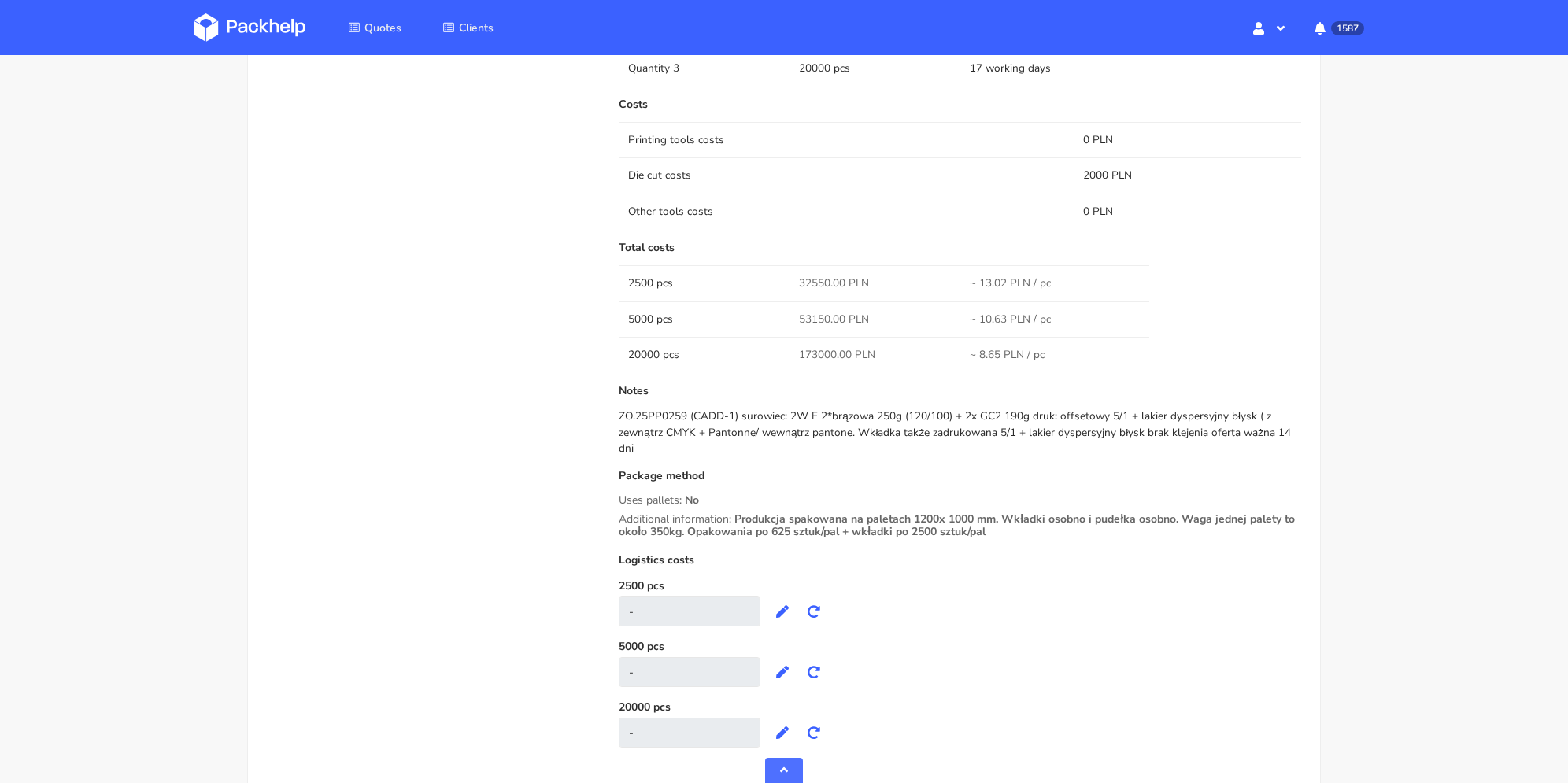
scroll to position [2191, 0]
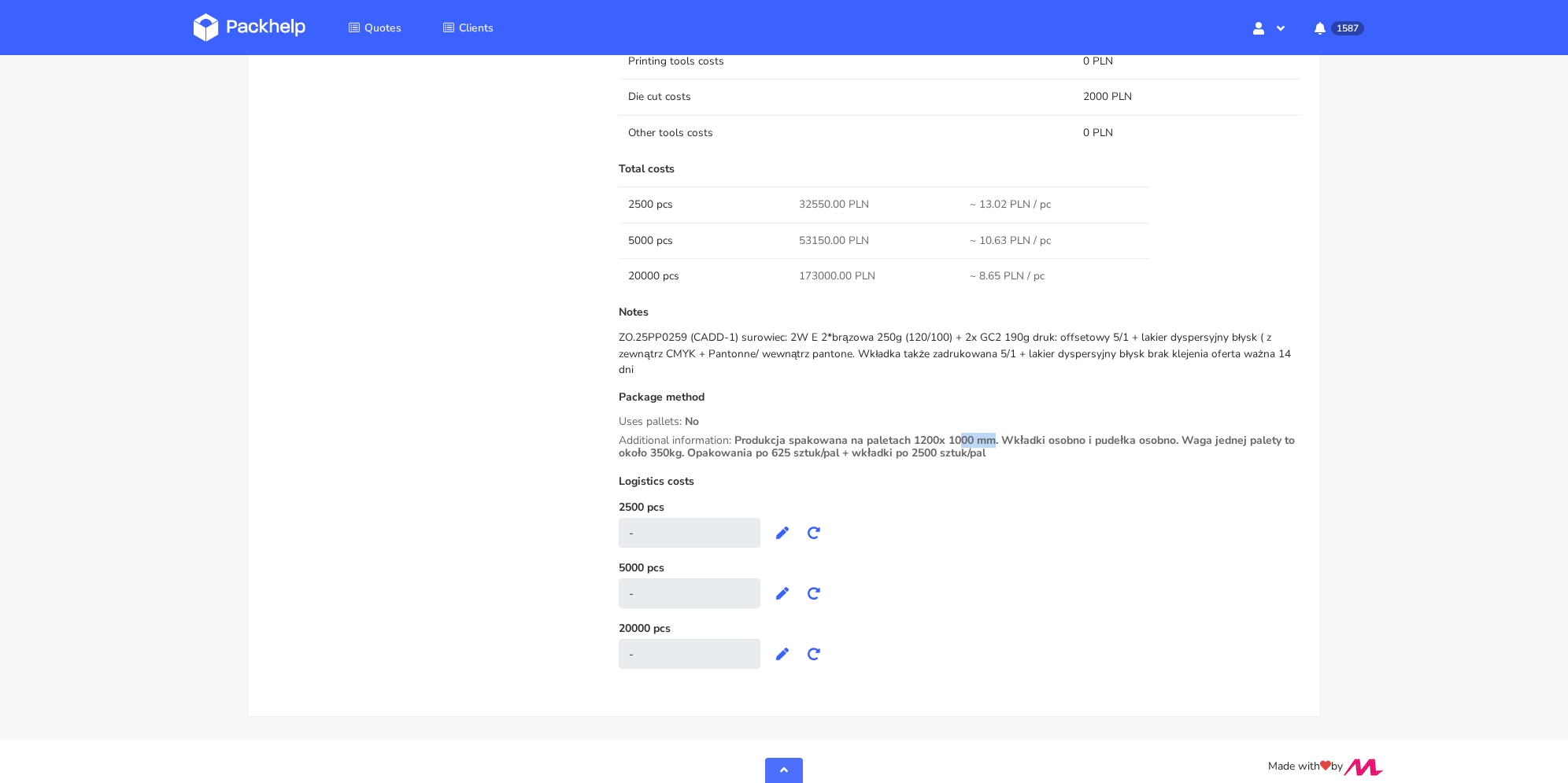
drag, startPoint x: 923, startPoint y: 421, endPoint x: 940, endPoint y: 421, distance: 17.0
click at [939, 432] on span "Produkcja spakowana na paletach 1200x 1000 mm. Wkładki osobno i pudełka osobno.…" at bounding box center [956, 452] width 676 height 40
click at [949, 451] on span "Produkcja spakowana na paletach 1200x 1000 mm. Wkładki osobno i pudełka osobno.…" at bounding box center [956, 452] width 676 height 40
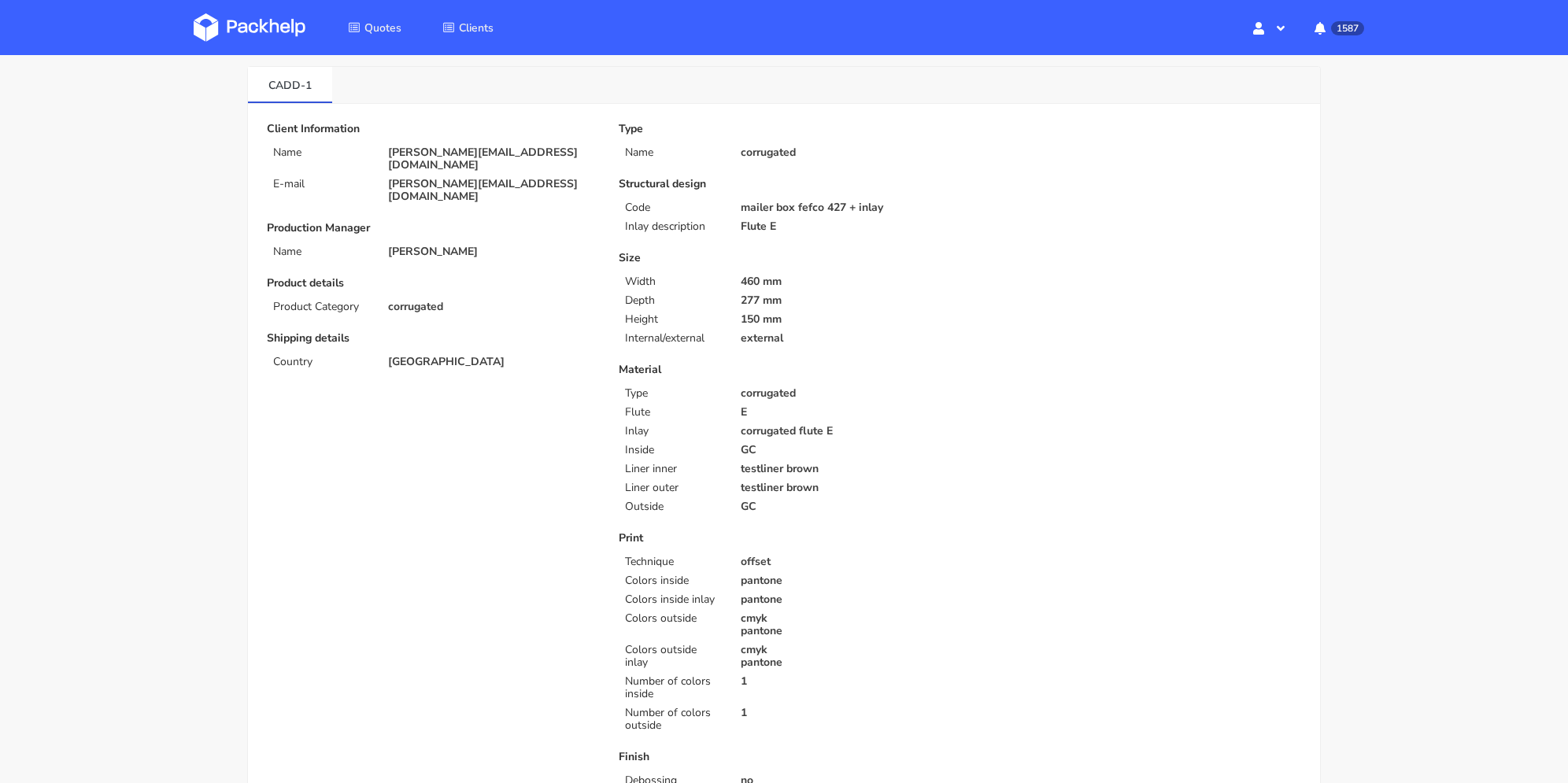
scroll to position [0, 0]
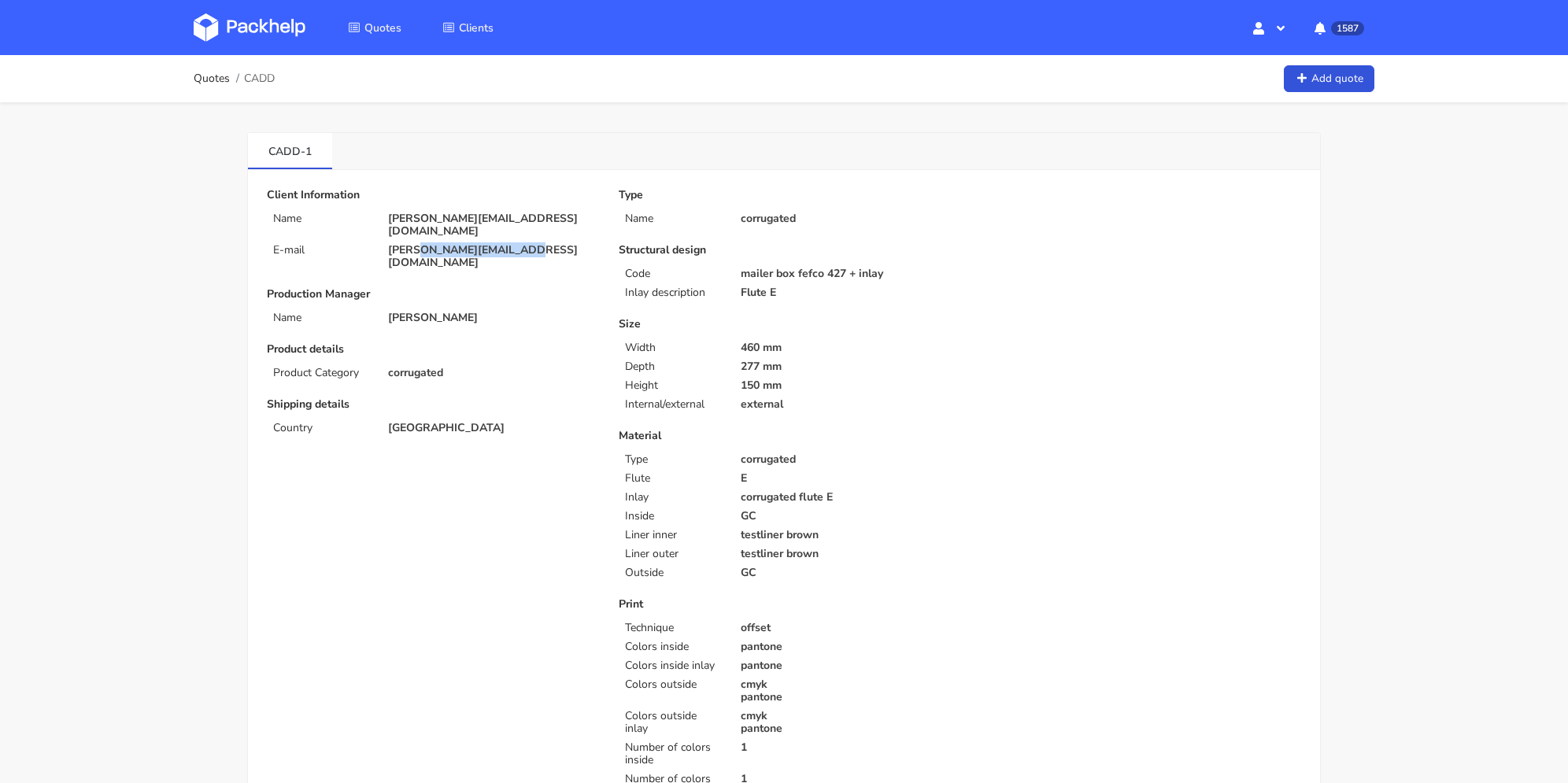
drag, startPoint x: 526, startPoint y: 239, endPoint x: 423, endPoint y: 235, distance: 103.1
click at [423, 244] on p "[PERSON_NAME][EMAIL_ADDRESS][DOMAIN_NAME]" at bounding box center [492, 256] width 208 height 25
copy p "[DOMAIN_NAME]"
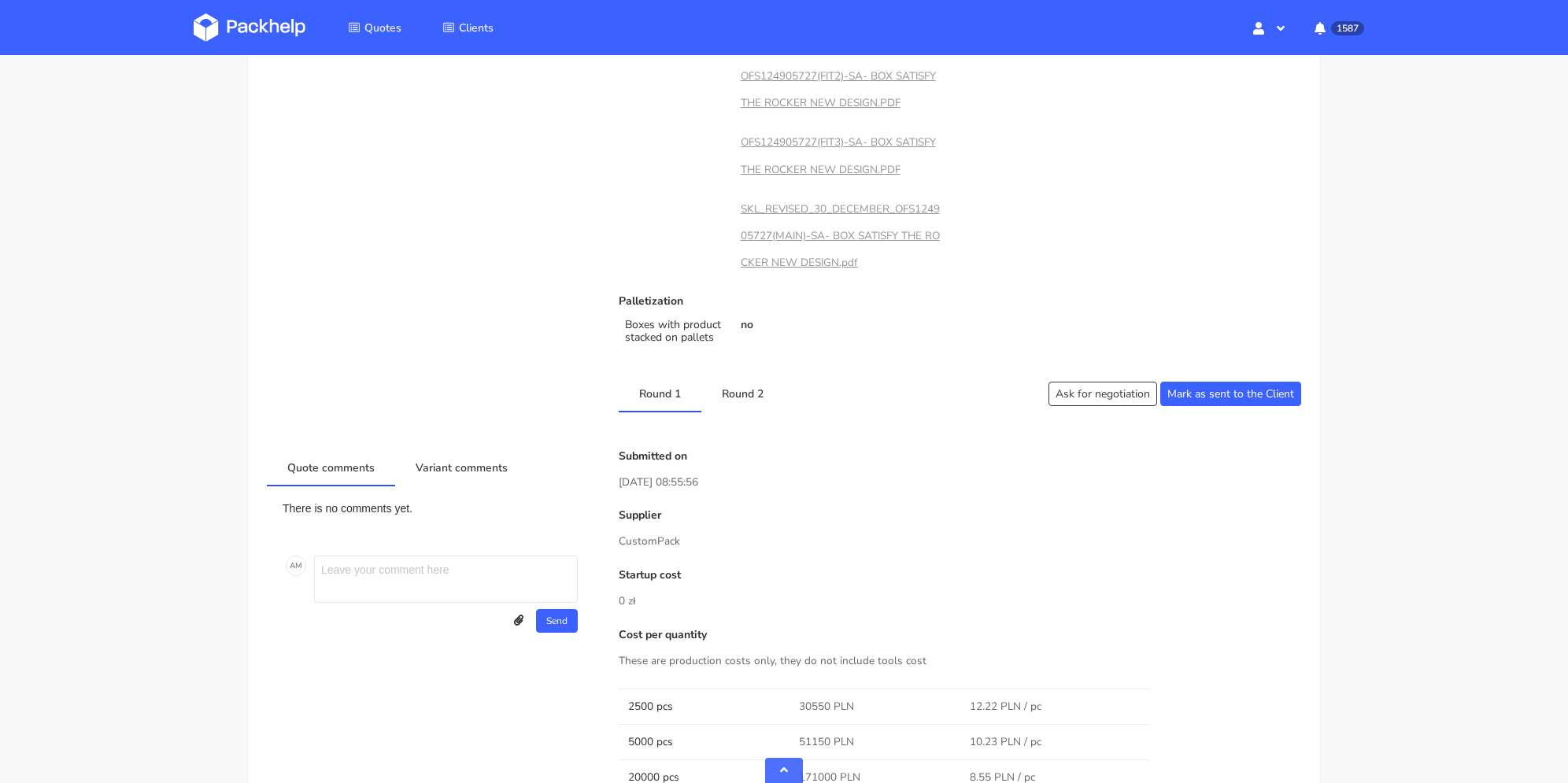
scroll to position [1416, 0]
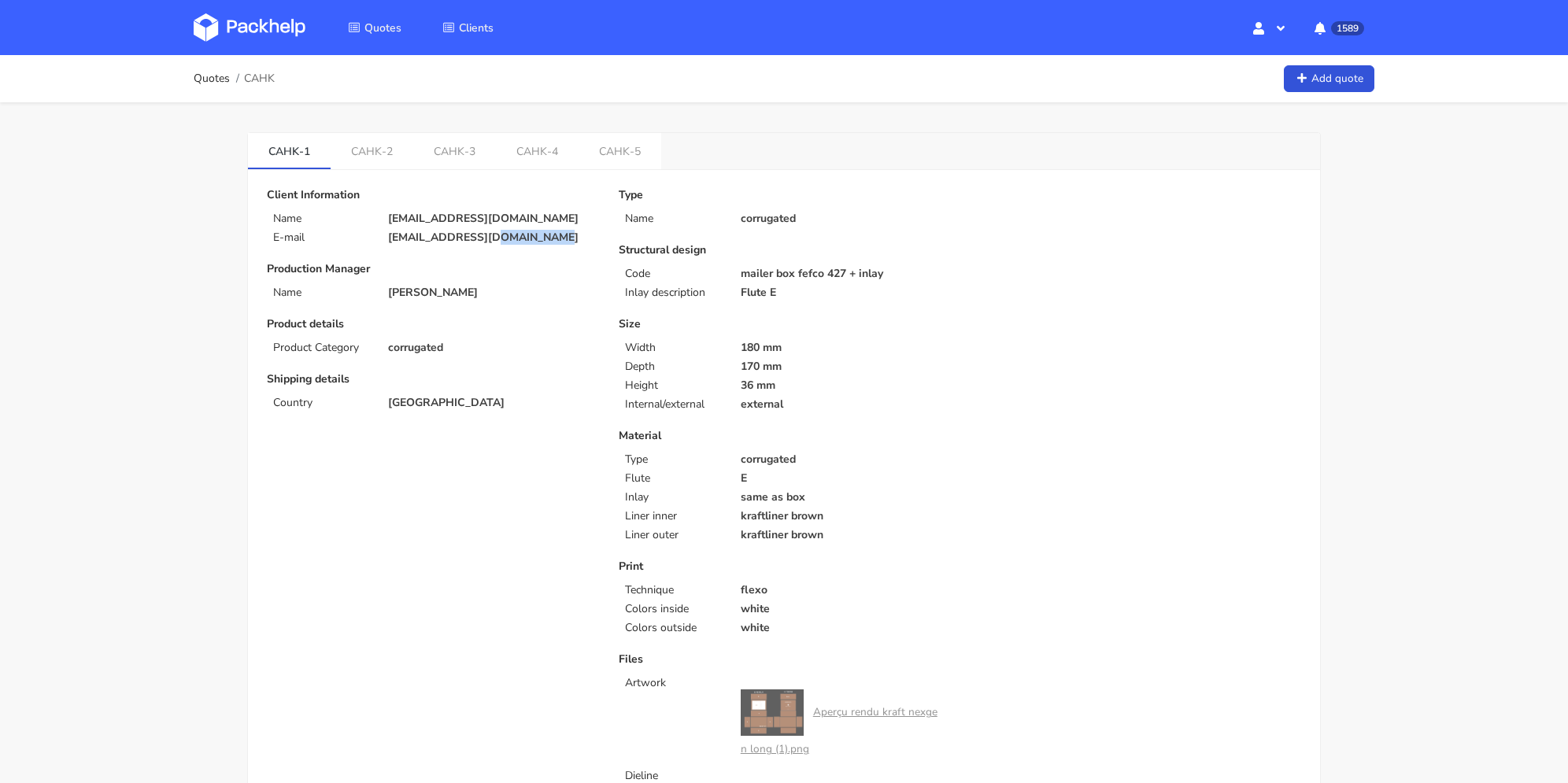
drag, startPoint x: 514, startPoint y: 239, endPoint x: 702, endPoint y: 28, distance: 282.6
click at [483, 239] on p "[EMAIL_ADDRESS][DOMAIN_NAME]" at bounding box center [492, 238] width 208 height 13
copy p "[DOMAIN_NAME]"
click at [622, 153] on link "CAHK-5" at bounding box center [619, 150] width 83 height 34
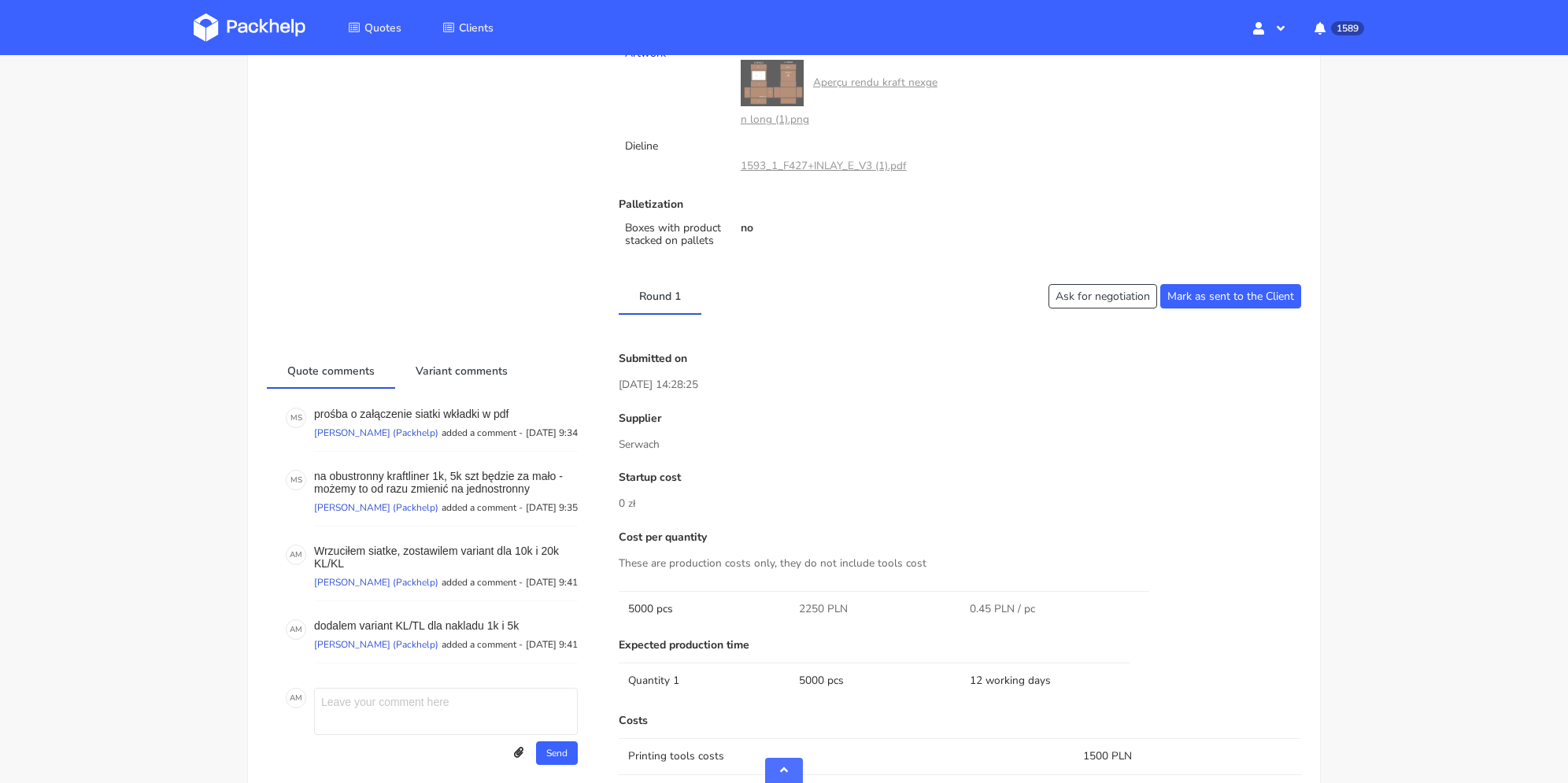
scroll to position [944, 0]
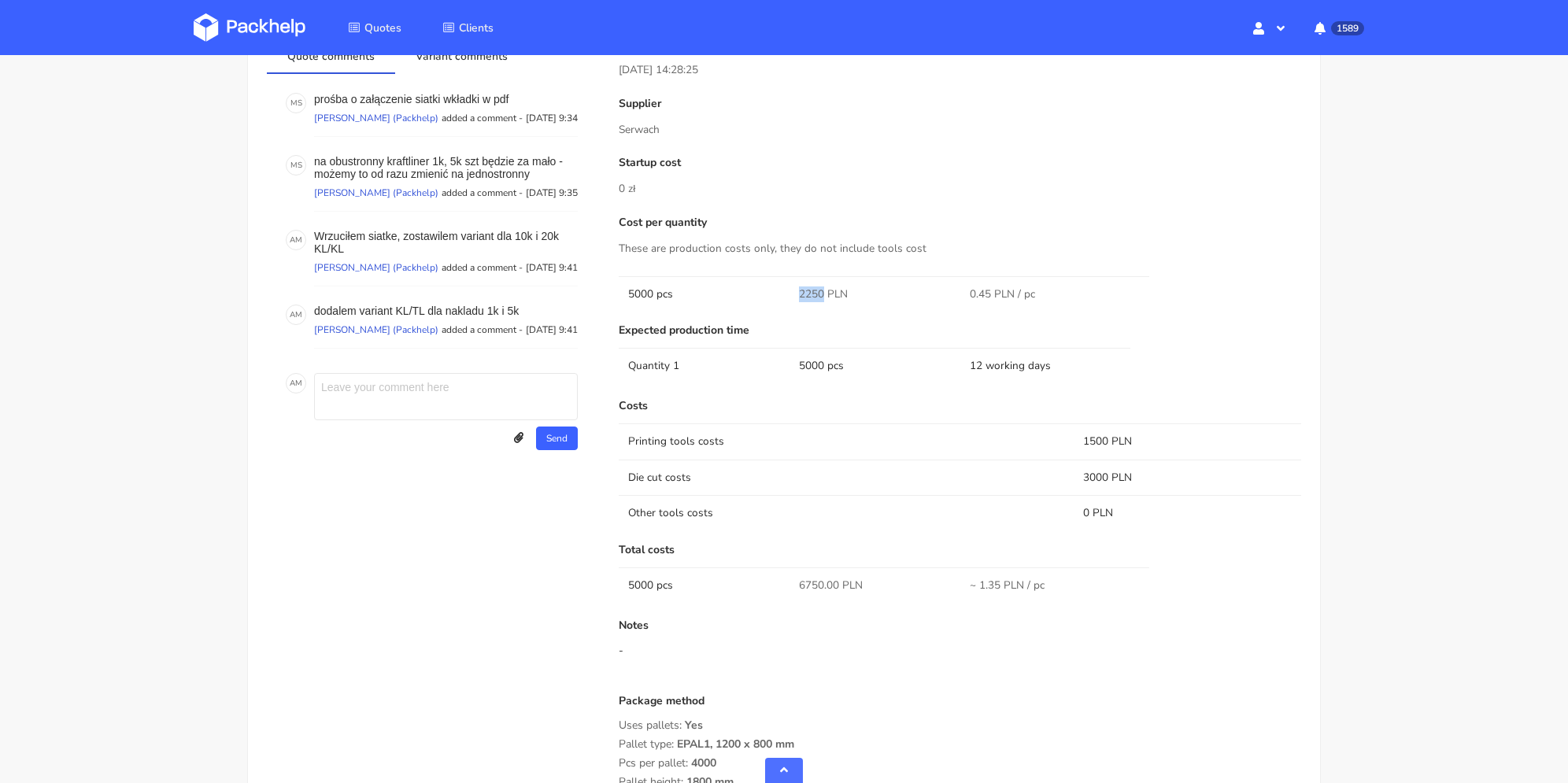
drag, startPoint x: 795, startPoint y: 294, endPoint x: 823, endPoint y: 295, distance: 28.0
click at [823, 295] on td "2250 PLN" at bounding box center [874, 294] width 171 height 35
copy span "2250"
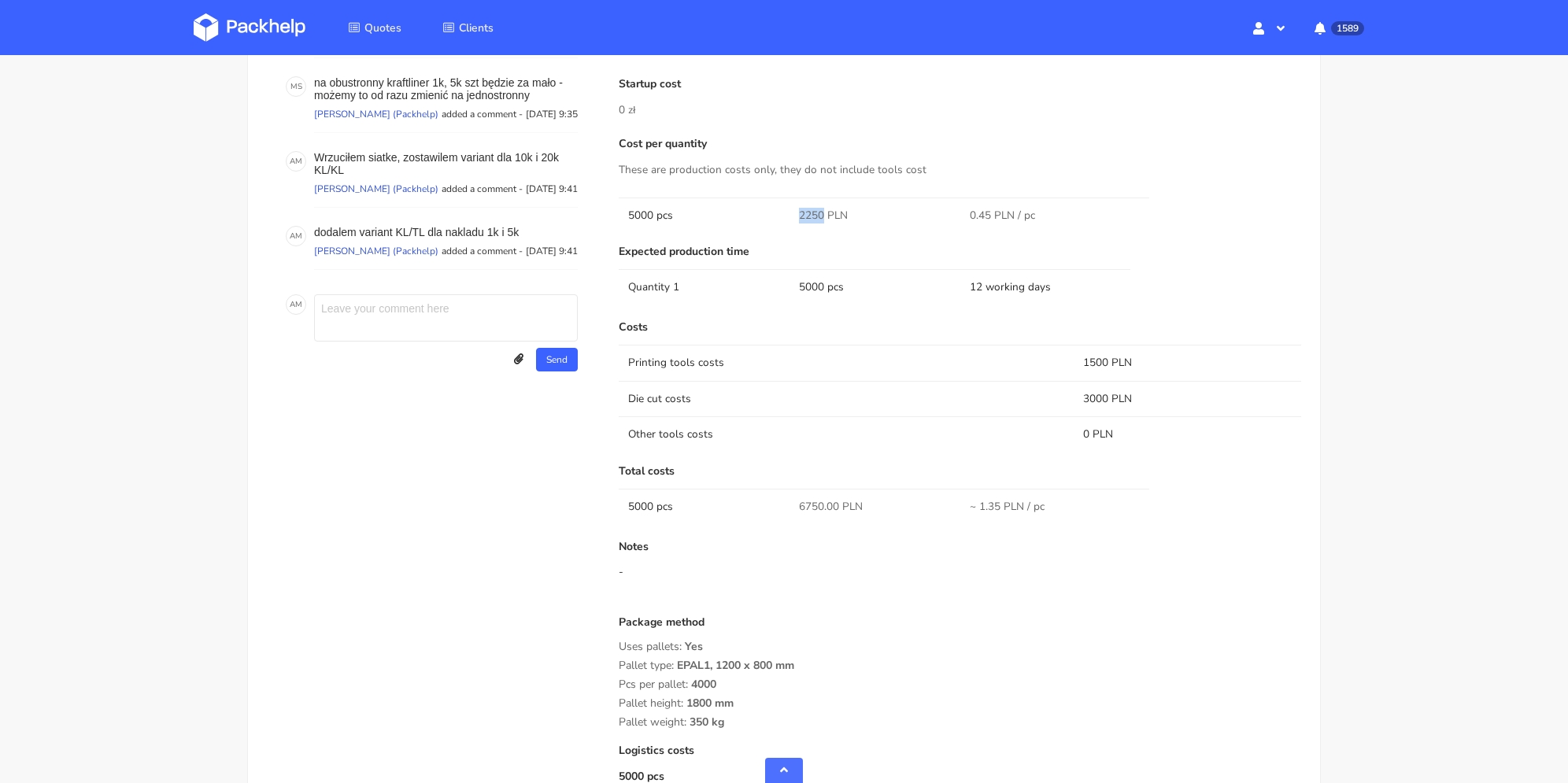
scroll to position [1102, 0]
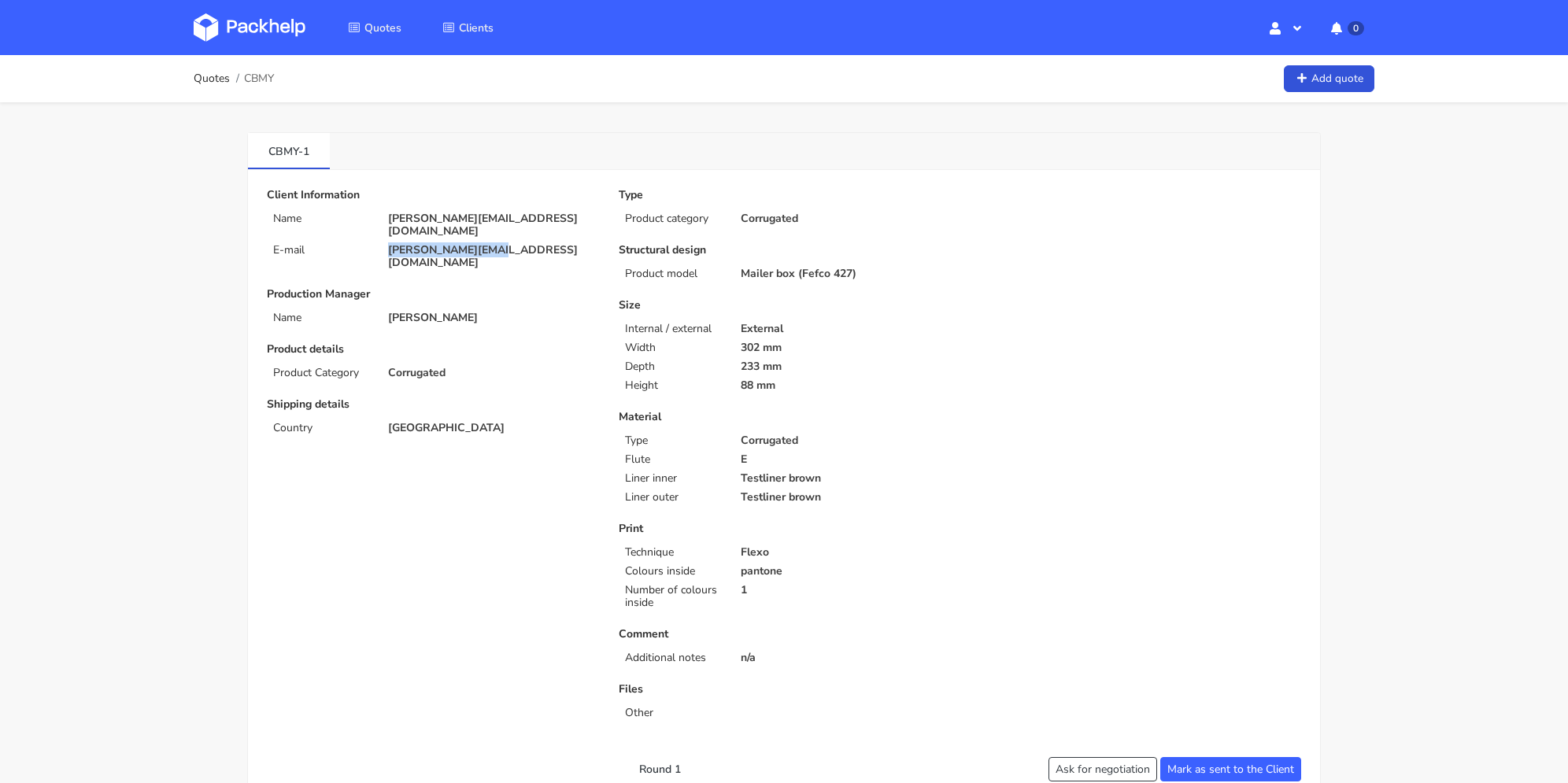
drag, startPoint x: 502, startPoint y: 239, endPoint x: 367, endPoint y: 239, distance: 135.0
click at [367, 244] on div "E-mail [PERSON_NAME][EMAIL_ADDRESS][DOMAIN_NAME]" at bounding box center [432, 256] width 352 height 25
copy div "[PERSON_NAME][EMAIL_ADDRESS][DOMAIN_NAME]"
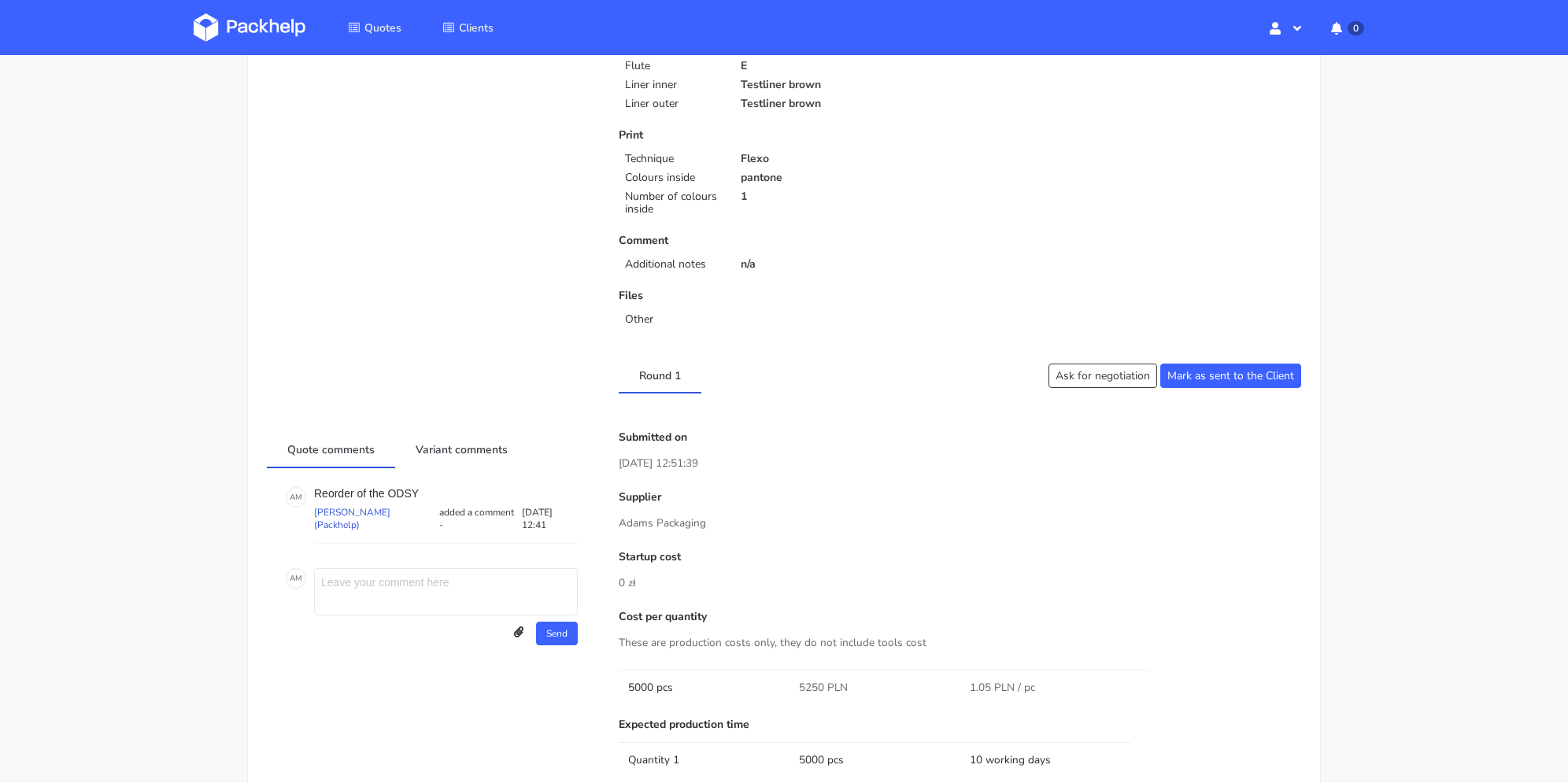
scroll to position [472, 0]
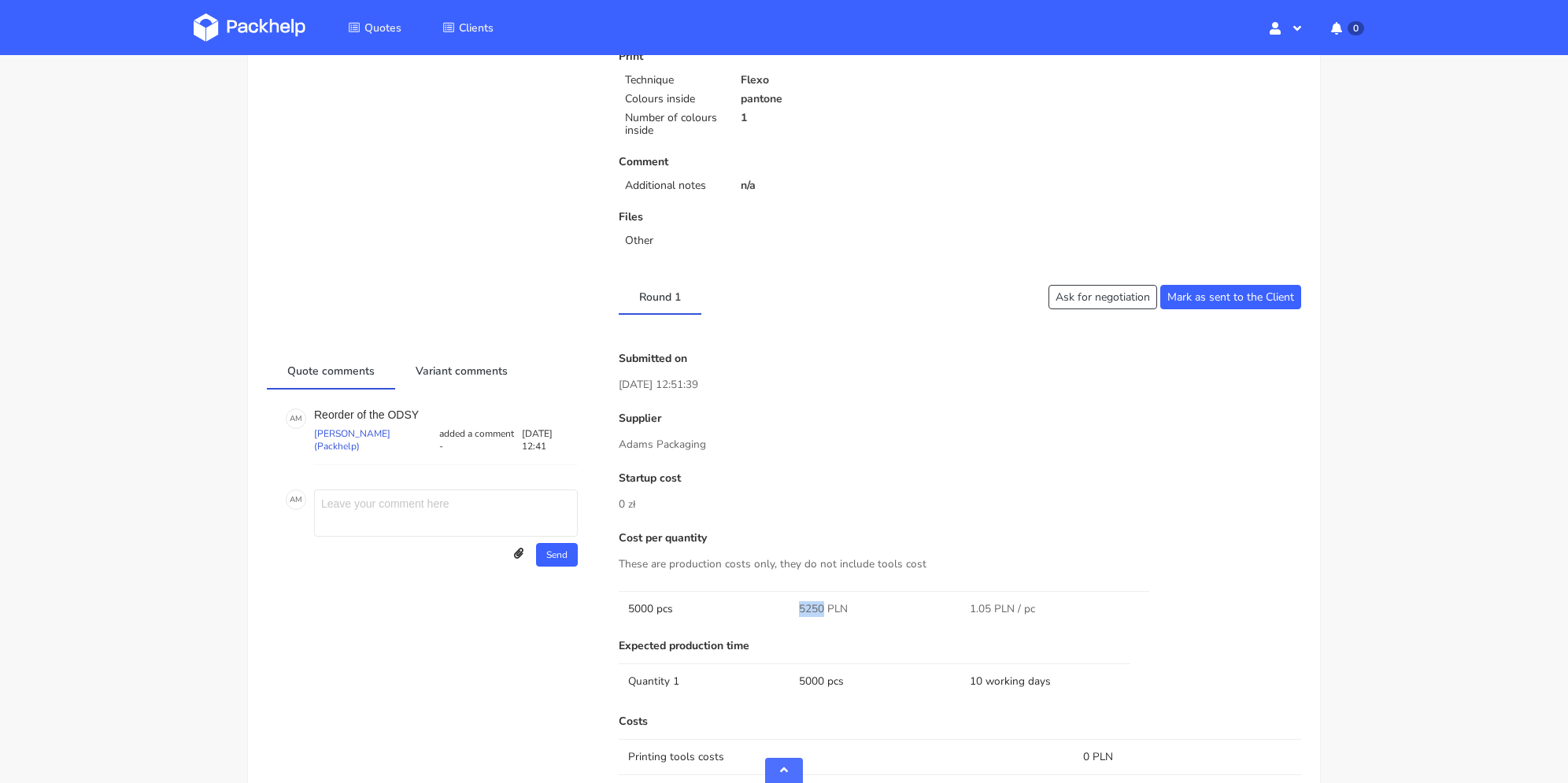
drag, startPoint x: 798, startPoint y: 605, endPoint x: 823, endPoint y: 608, distance: 25.2
click at [823, 608] on td "5250 PLN" at bounding box center [874, 608] width 171 height 35
copy span "5250"
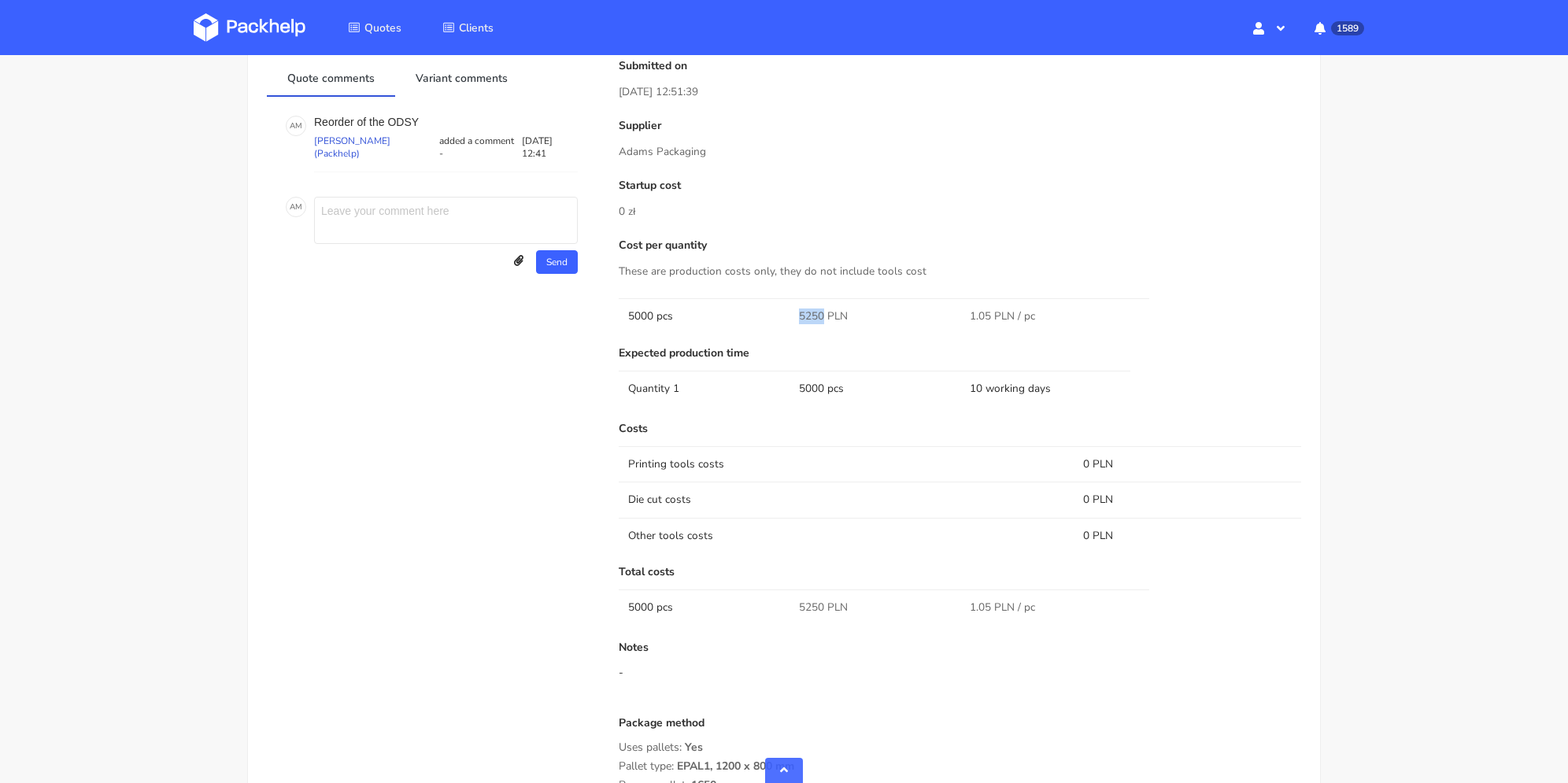
scroll to position [607, 0]
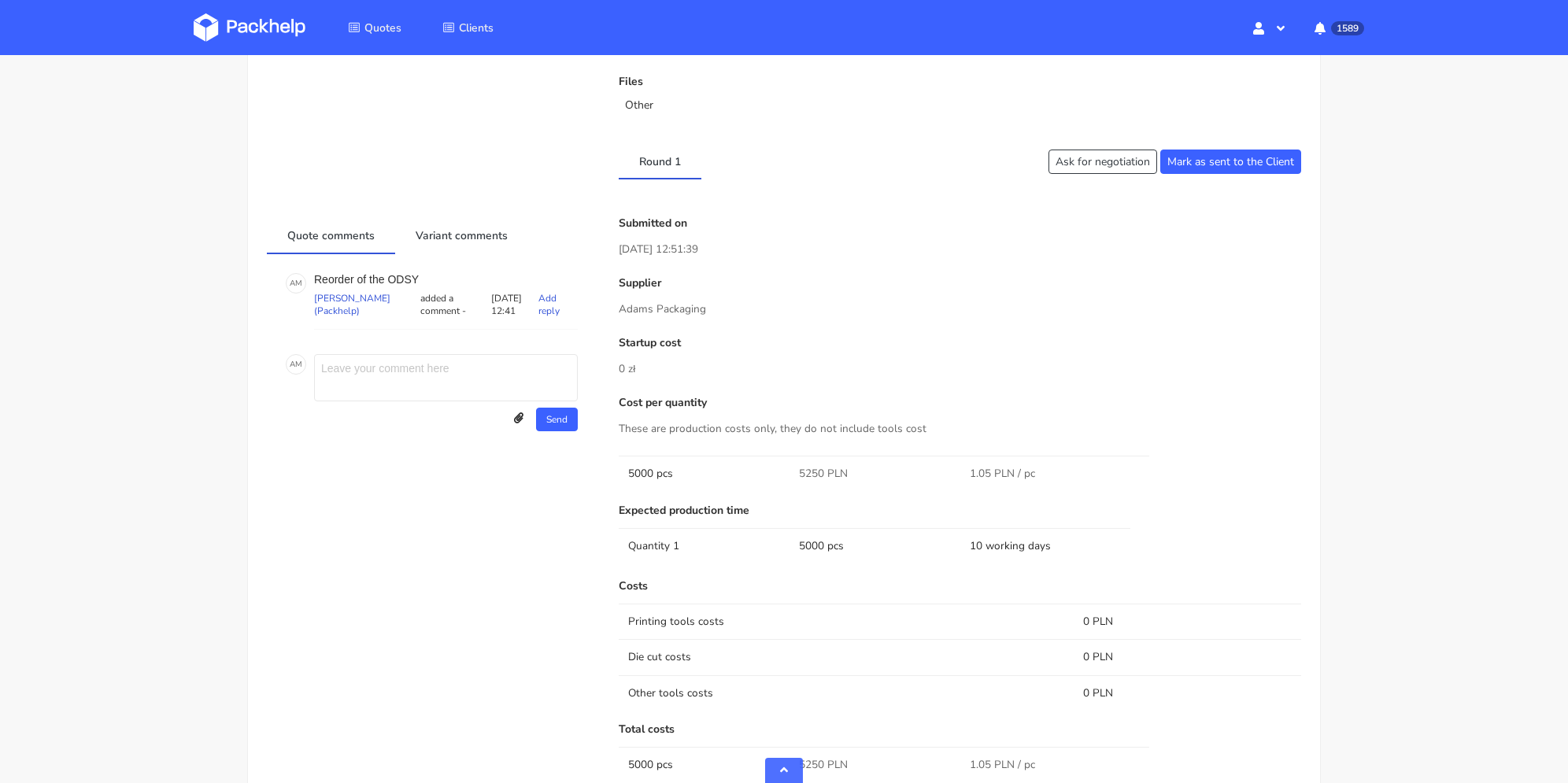
click at [404, 280] on p "Reorder of the ODSY" at bounding box center [445, 279] width 264 height 13
click at [404, 278] on p "Reorder of the ODSY" at bounding box center [445, 279] width 264 height 13
click at [405, 279] on p "Reorder of the ODSY" at bounding box center [445, 279] width 264 height 13
copy p "ODSY"
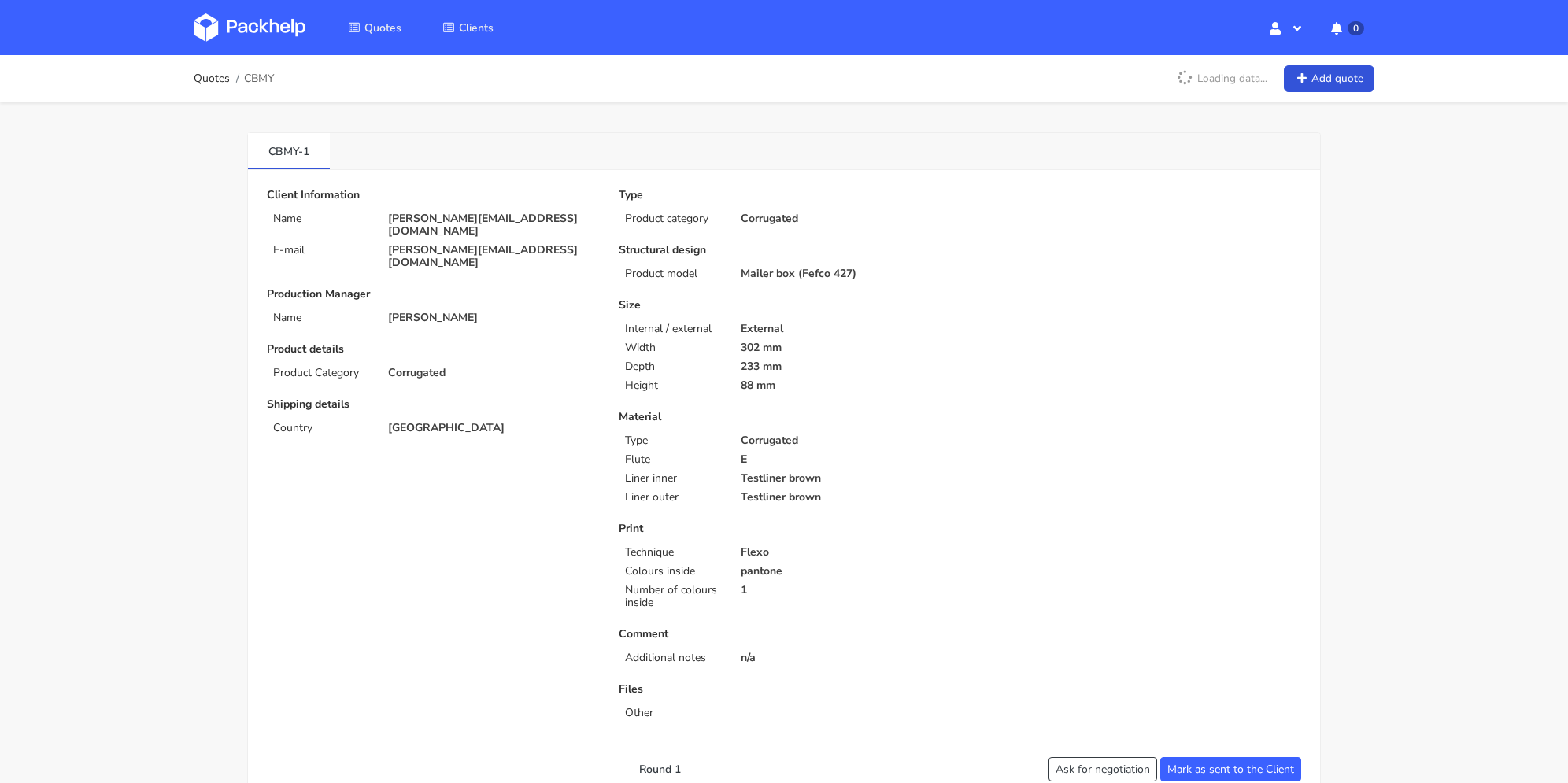
scroll to position [394, 0]
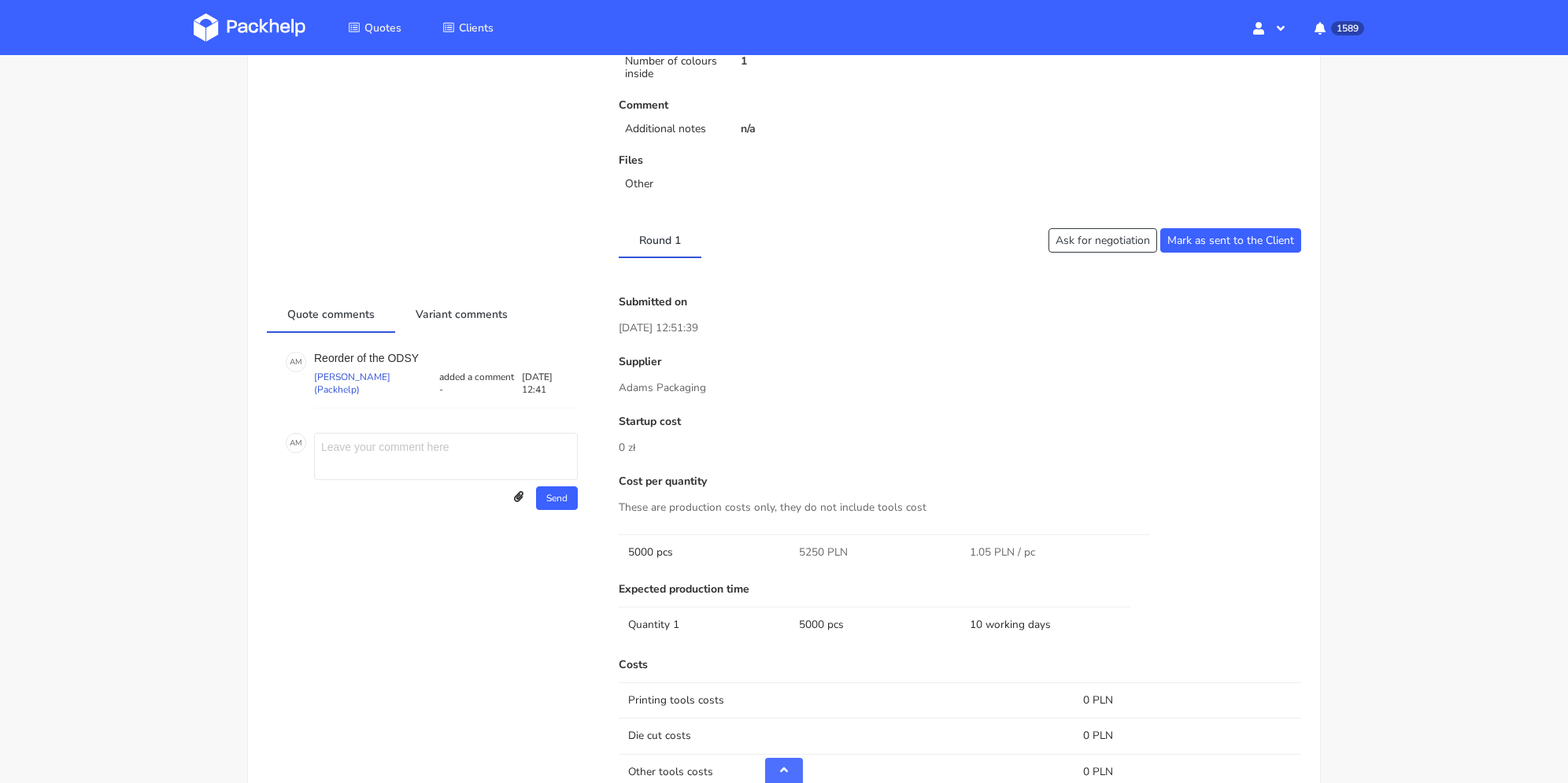
scroll to position [214, 0]
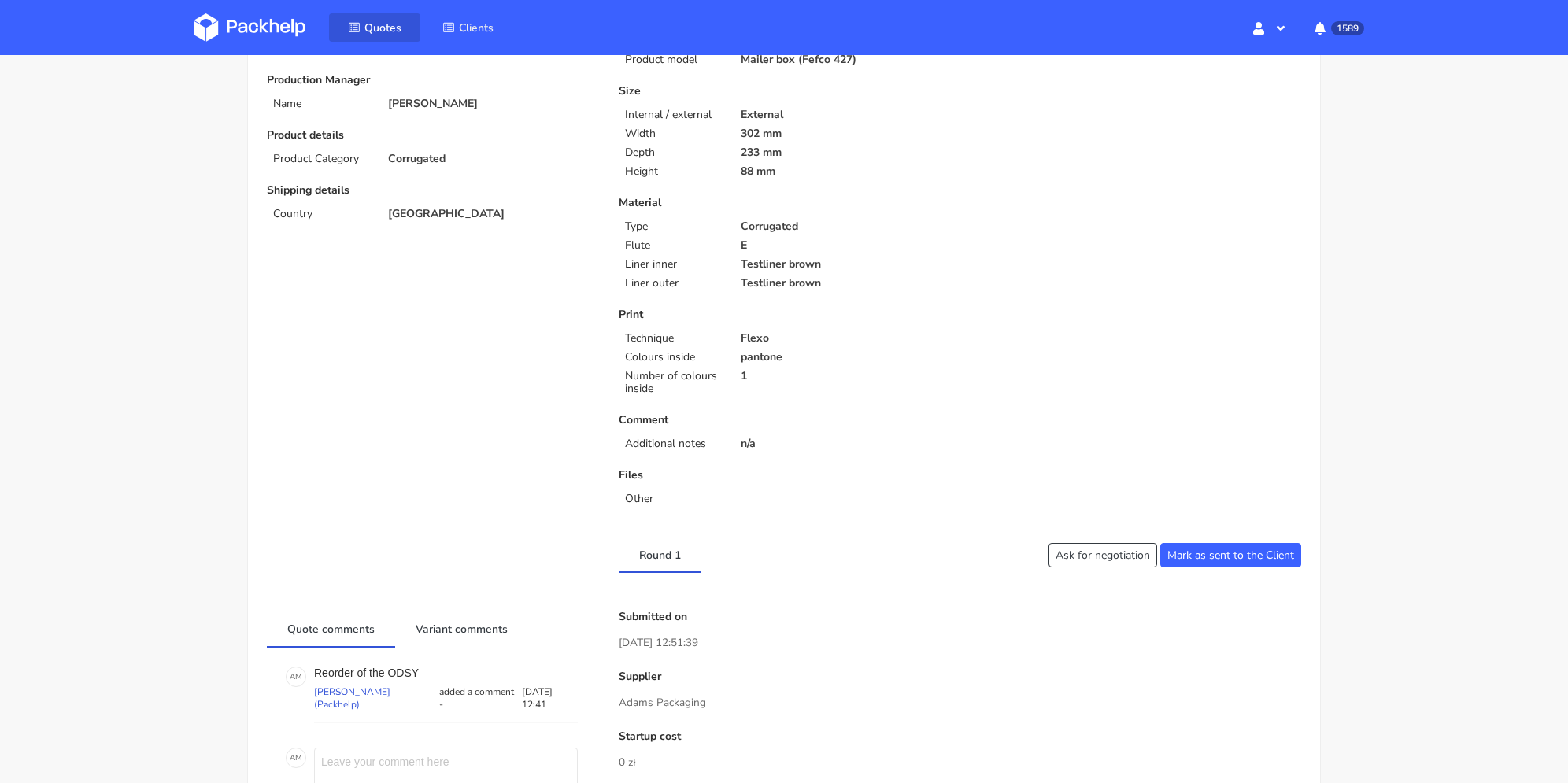
click at [395, 25] on span "Quotes" at bounding box center [383, 28] width 37 height 15
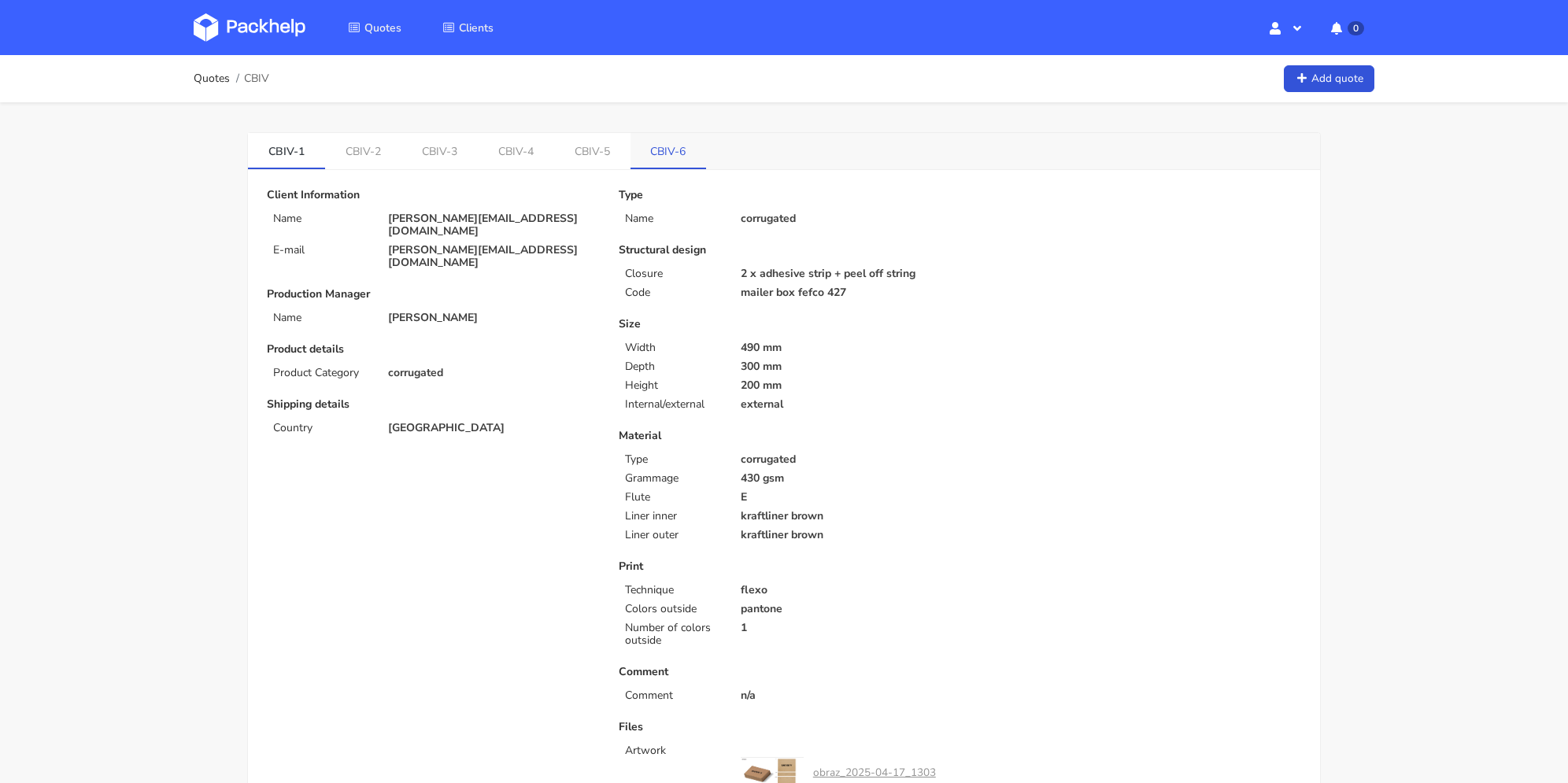
click at [653, 144] on link "CBIV-6" at bounding box center [669, 150] width 77 height 34
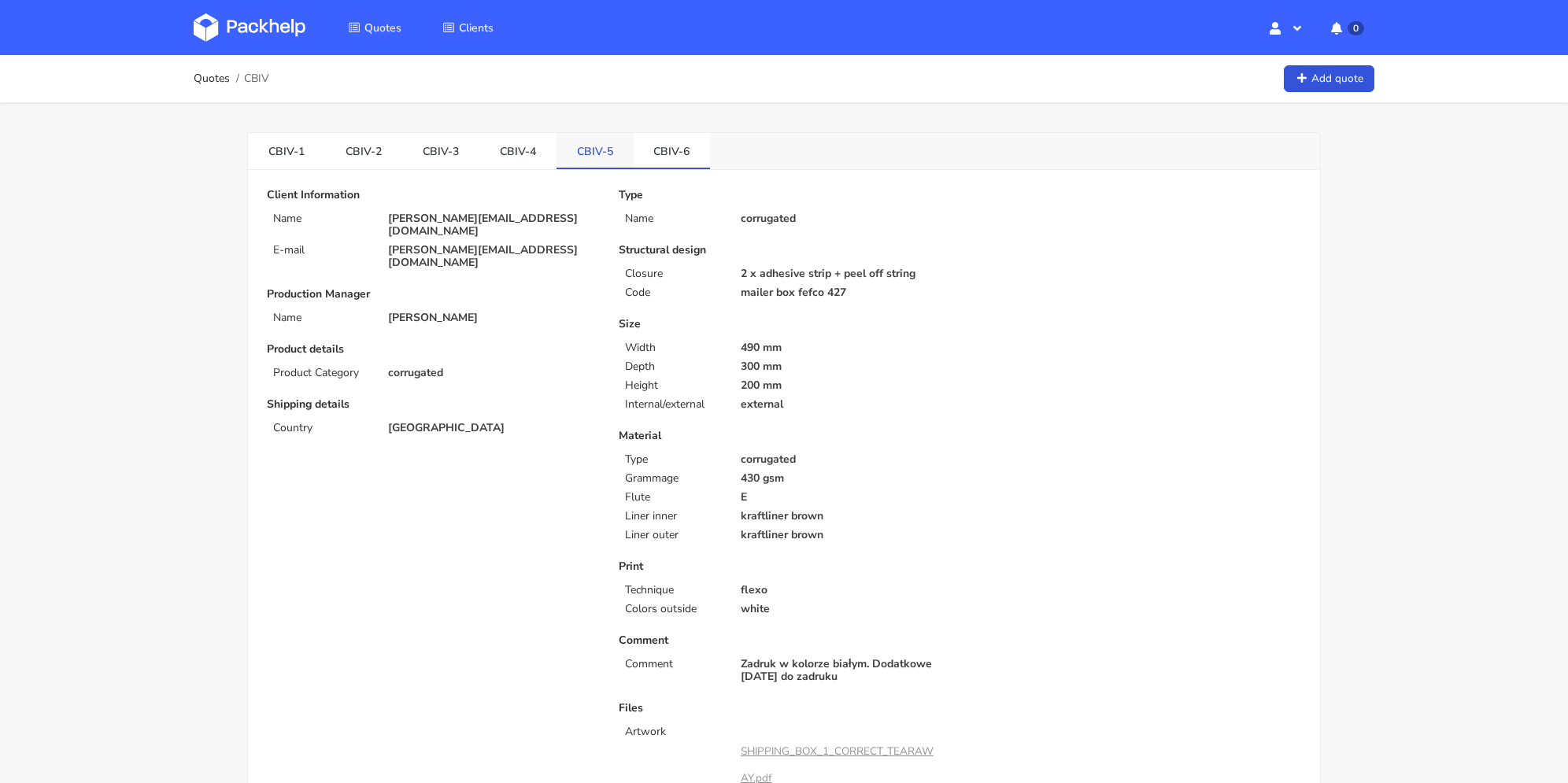
click at [605, 138] on link "CBIV-5" at bounding box center [595, 150] width 78 height 34
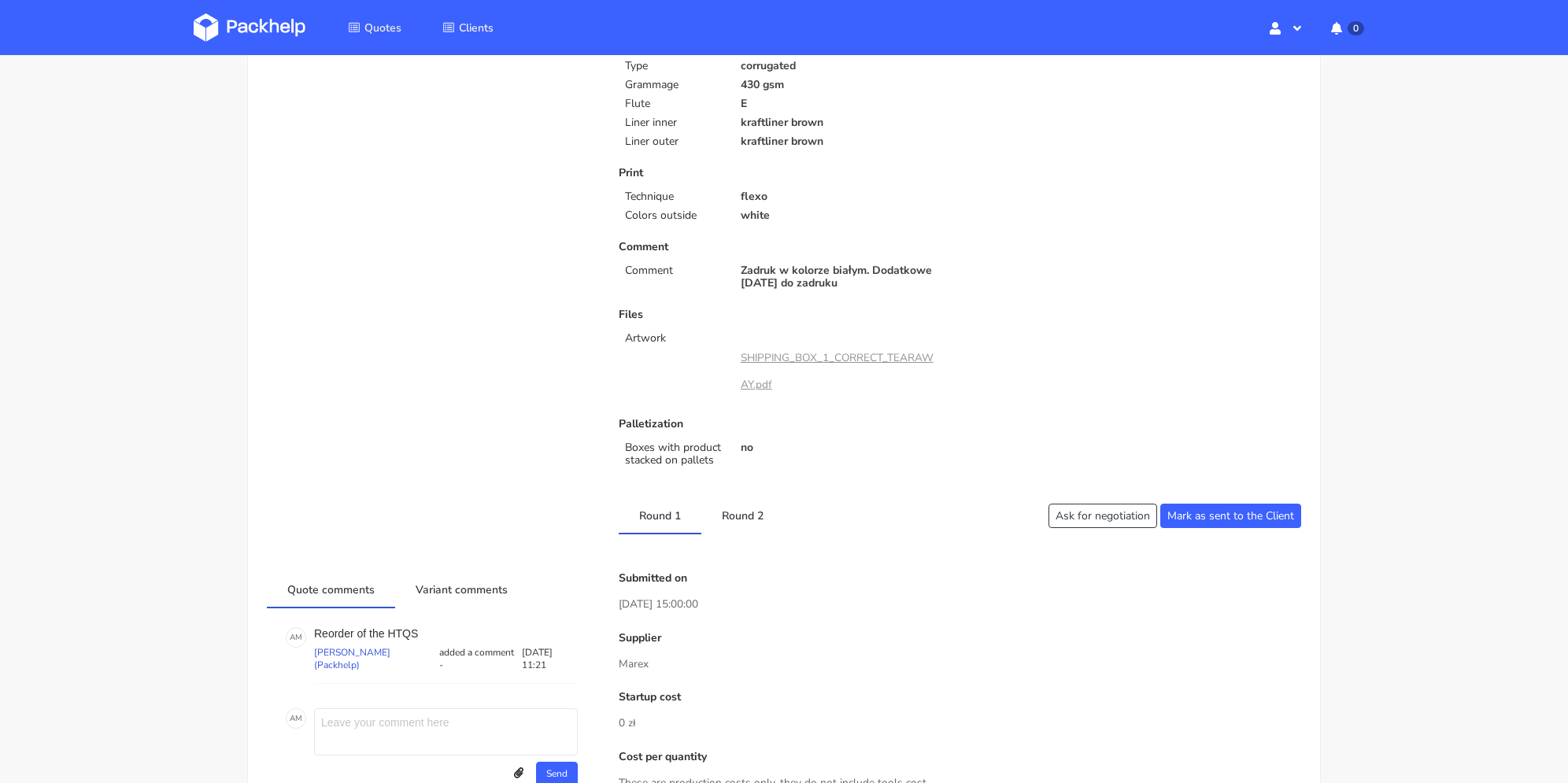
scroll to position [630, 0]
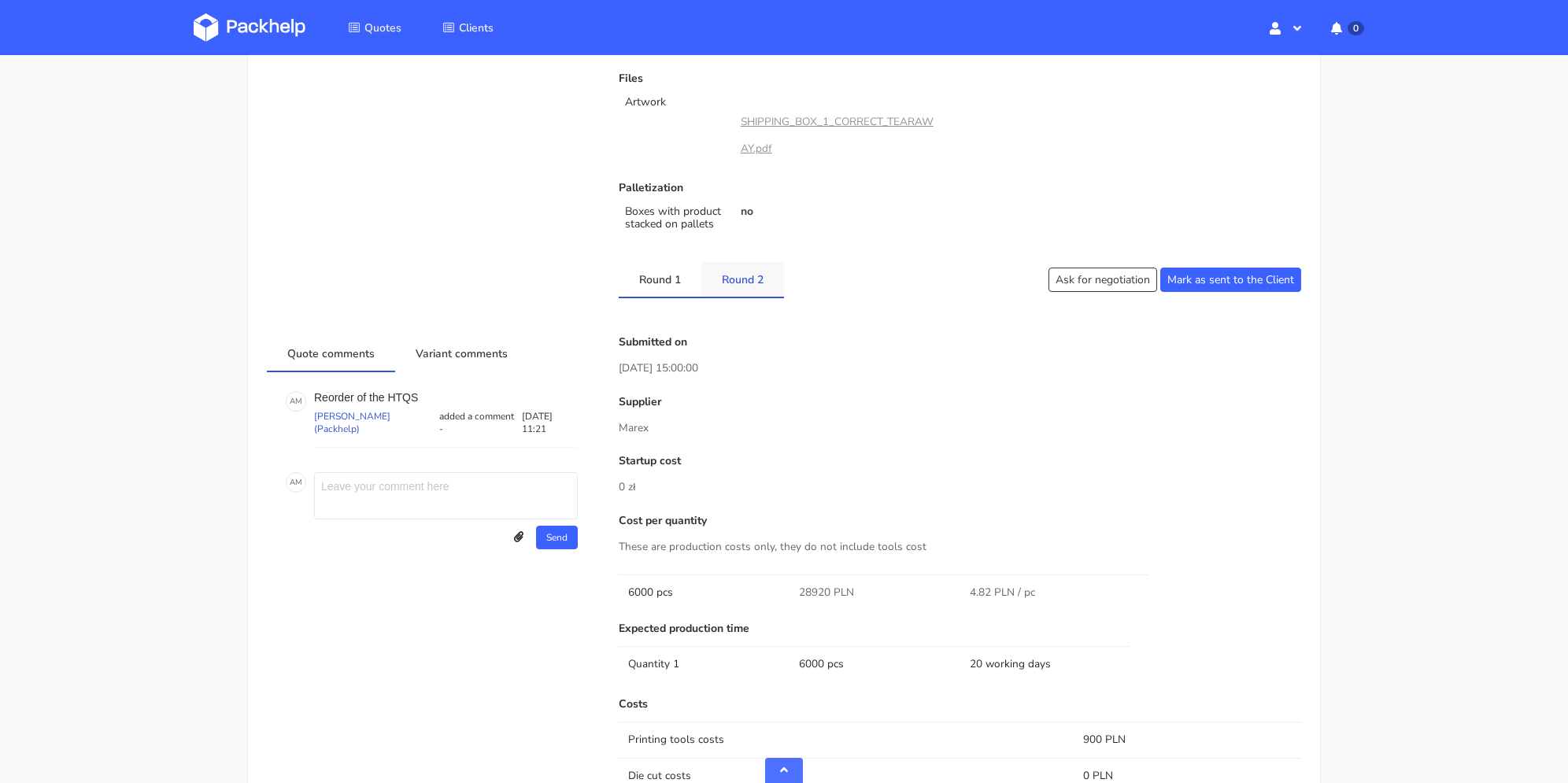
click at [738, 289] on link "Round 2" at bounding box center [743, 279] width 83 height 34
click at [651, 289] on link "Round 1" at bounding box center [660, 279] width 83 height 34
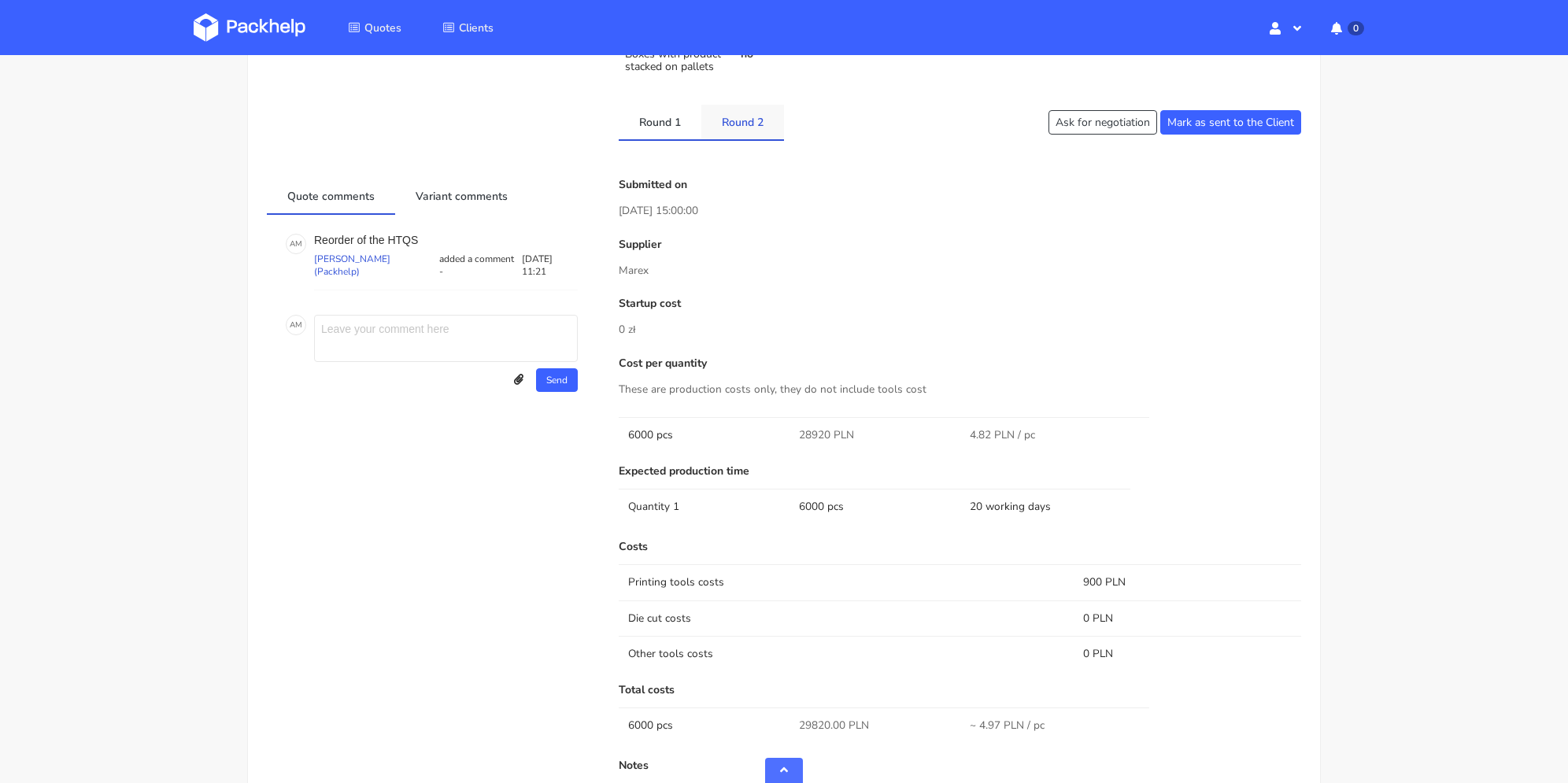
click at [740, 125] on link "Round 2" at bounding box center [743, 121] width 83 height 34
click at [658, 131] on link "Round 1" at bounding box center [660, 121] width 83 height 34
click at [709, 124] on link "Round 2" at bounding box center [743, 121] width 83 height 34
click at [627, 127] on link "Round 1" at bounding box center [660, 121] width 83 height 34
click at [719, 135] on link "Round 2" at bounding box center [743, 121] width 83 height 34
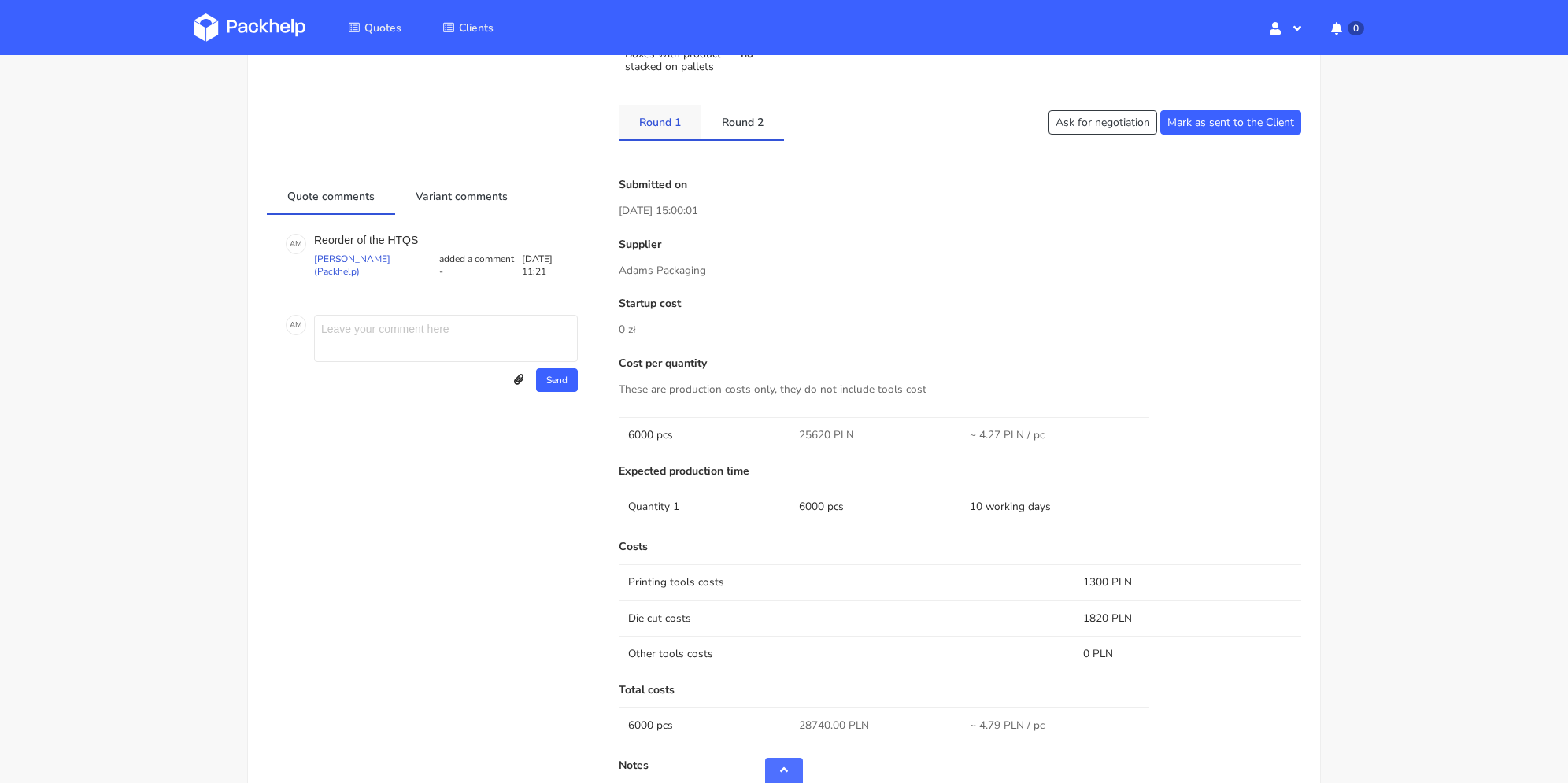
click at [622, 134] on link "Round 1" at bounding box center [660, 121] width 83 height 34
click at [719, 134] on link "Round 2" at bounding box center [743, 121] width 83 height 34
click at [641, 134] on link "Round 1" at bounding box center [660, 121] width 83 height 34
click at [707, 133] on link "Round 2" at bounding box center [743, 121] width 83 height 34
click at [641, 132] on link "Round 1" at bounding box center [660, 121] width 83 height 34
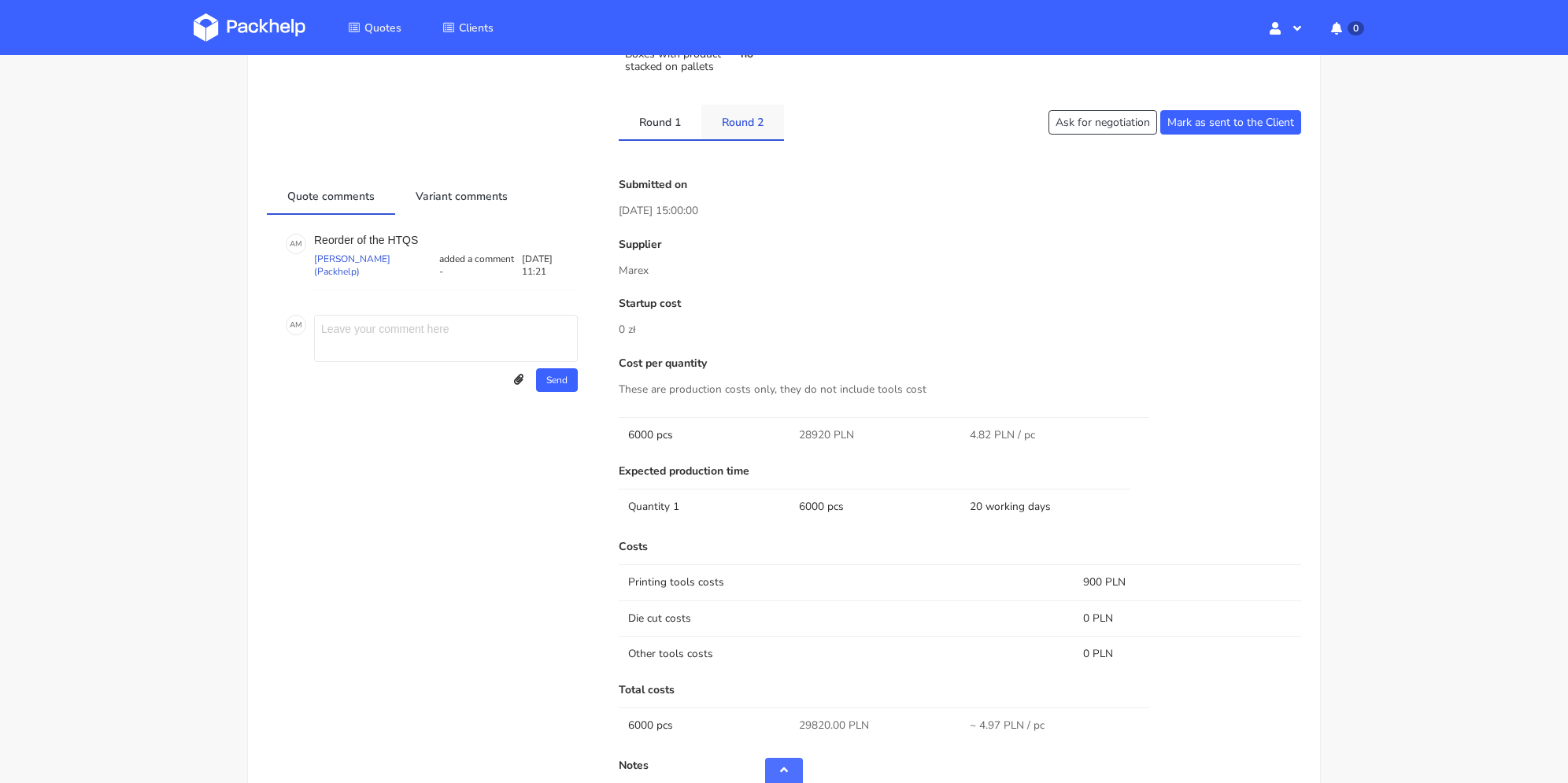
click at [744, 127] on link "Round 2" at bounding box center [743, 121] width 83 height 34
click at [655, 134] on link "Round 1" at bounding box center [660, 121] width 83 height 34
click at [731, 129] on link "Round 2" at bounding box center [743, 121] width 83 height 34
click at [650, 136] on link "Round 1" at bounding box center [660, 121] width 83 height 34
click at [732, 134] on link "Round 2" at bounding box center [743, 121] width 83 height 34
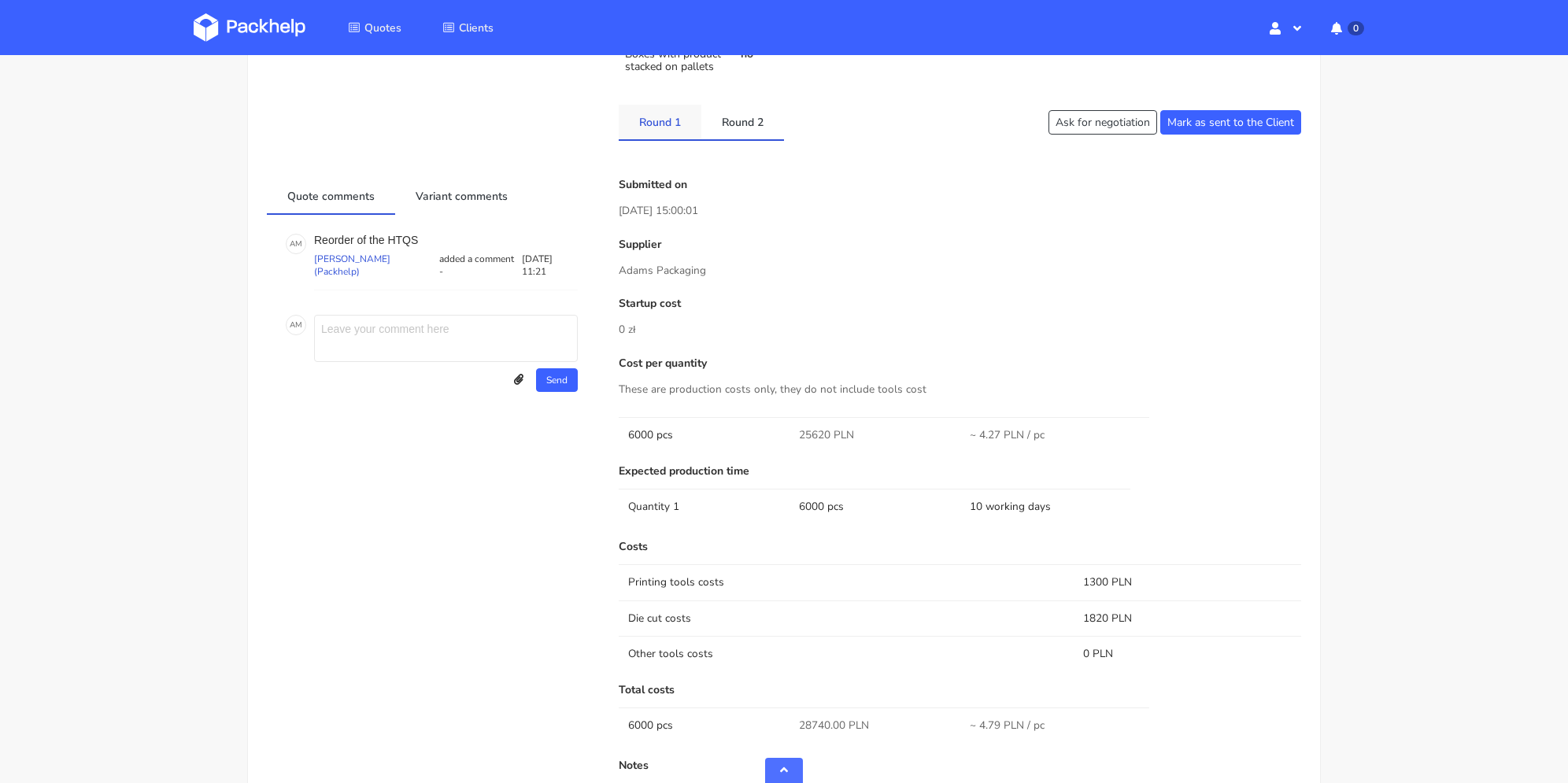
click at [656, 139] on li "Round 1" at bounding box center [660, 122] width 83 height 36
click at [659, 128] on link "Round 1" at bounding box center [660, 121] width 83 height 34
click at [723, 125] on link "Round 2" at bounding box center [743, 121] width 83 height 34
click at [647, 129] on link "Round 1" at bounding box center [660, 121] width 83 height 34
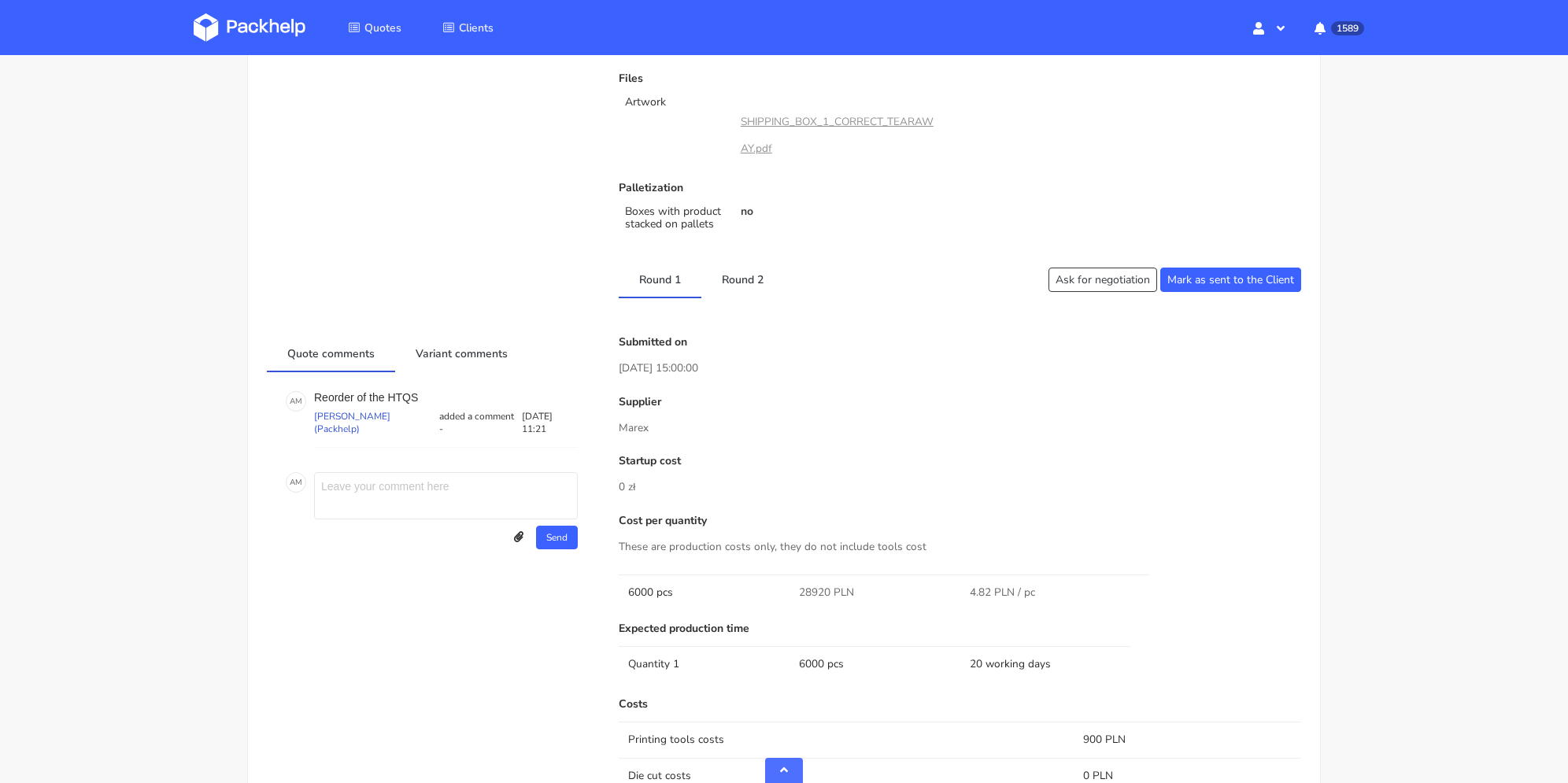
scroll to position [0, 0]
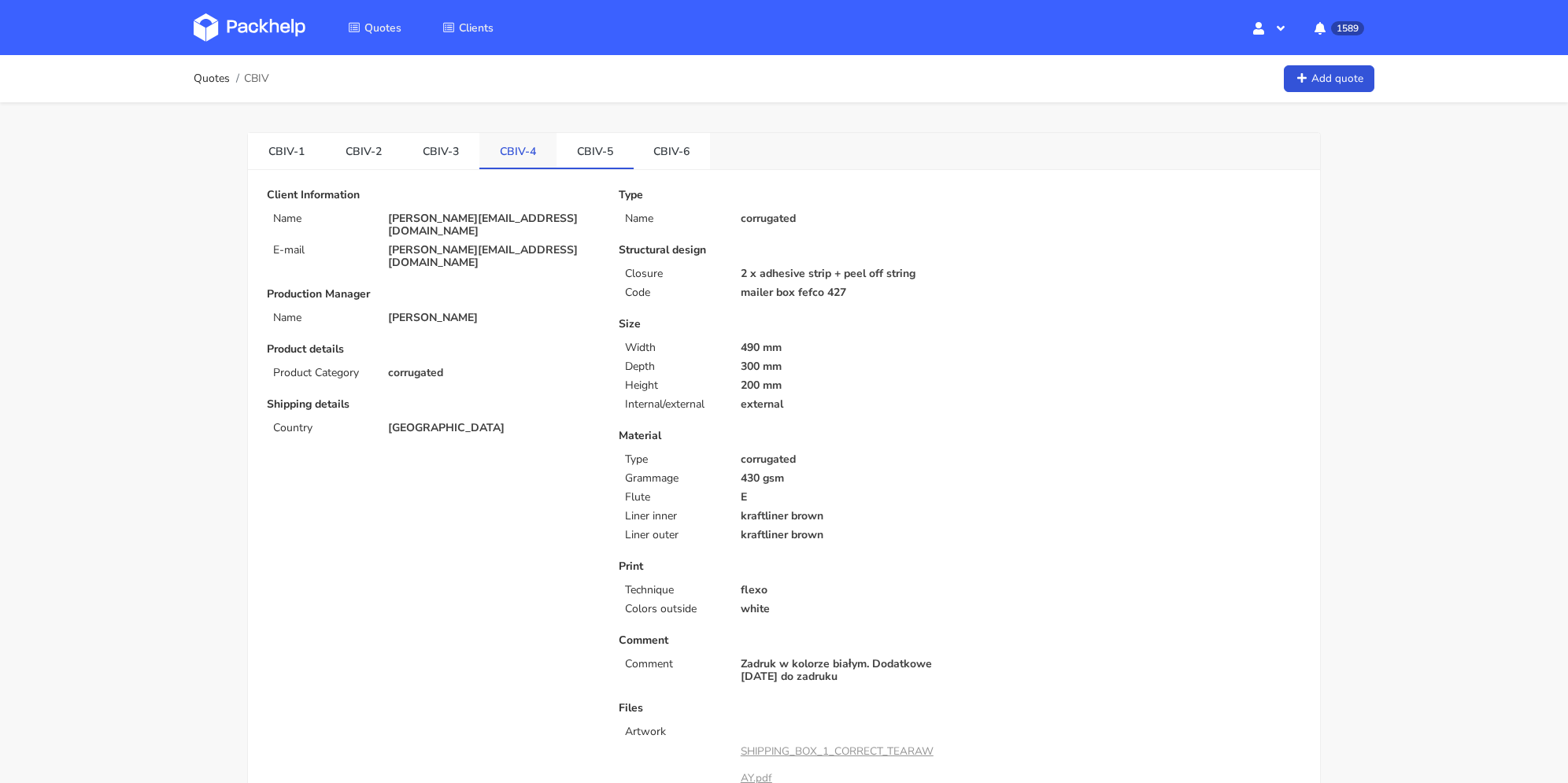
click at [505, 157] on link "CBIV-4" at bounding box center [518, 150] width 78 height 34
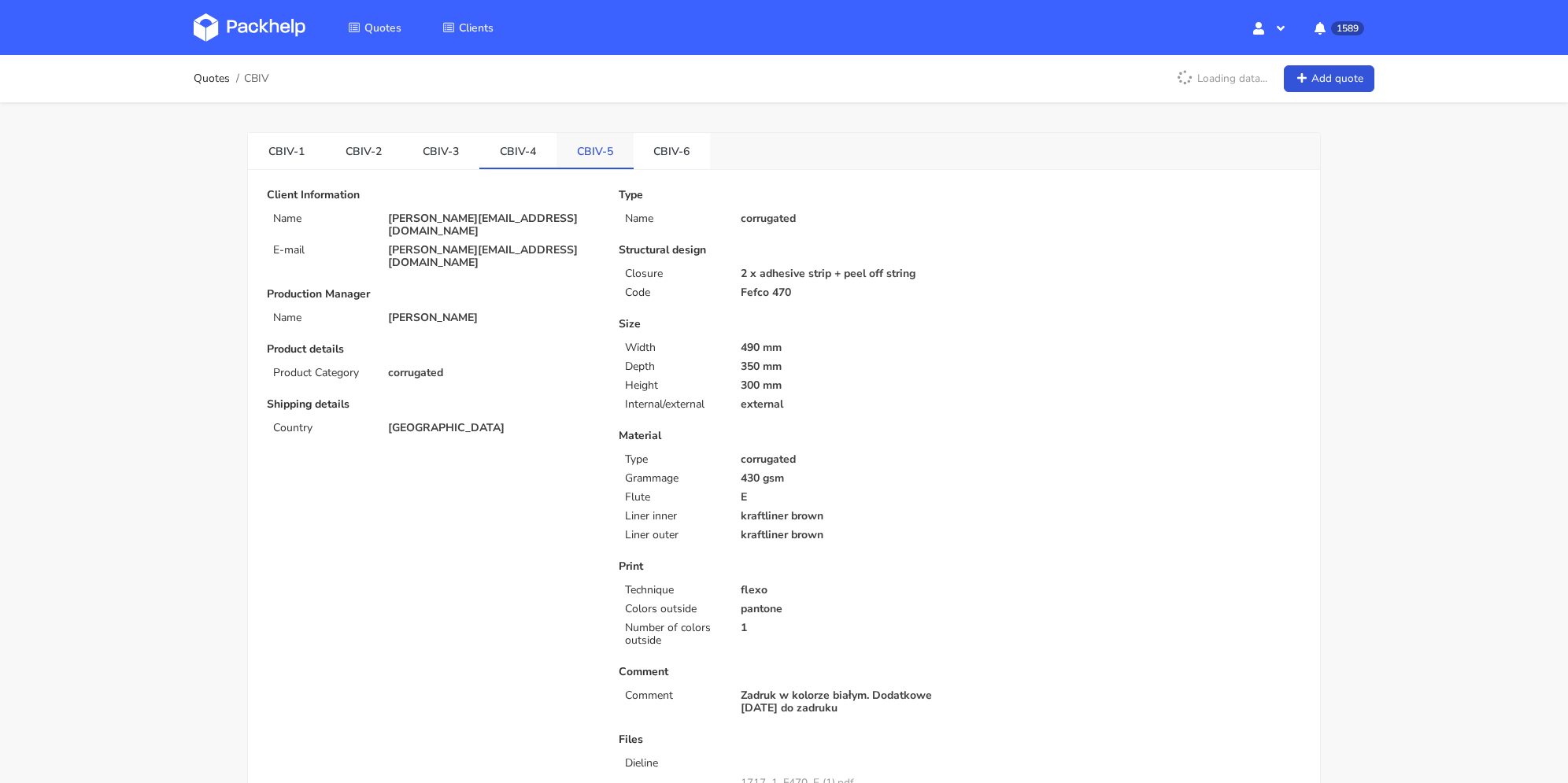
click at [576, 151] on link "CBIV-5" at bounding box center [595, 150] width 78 height 34
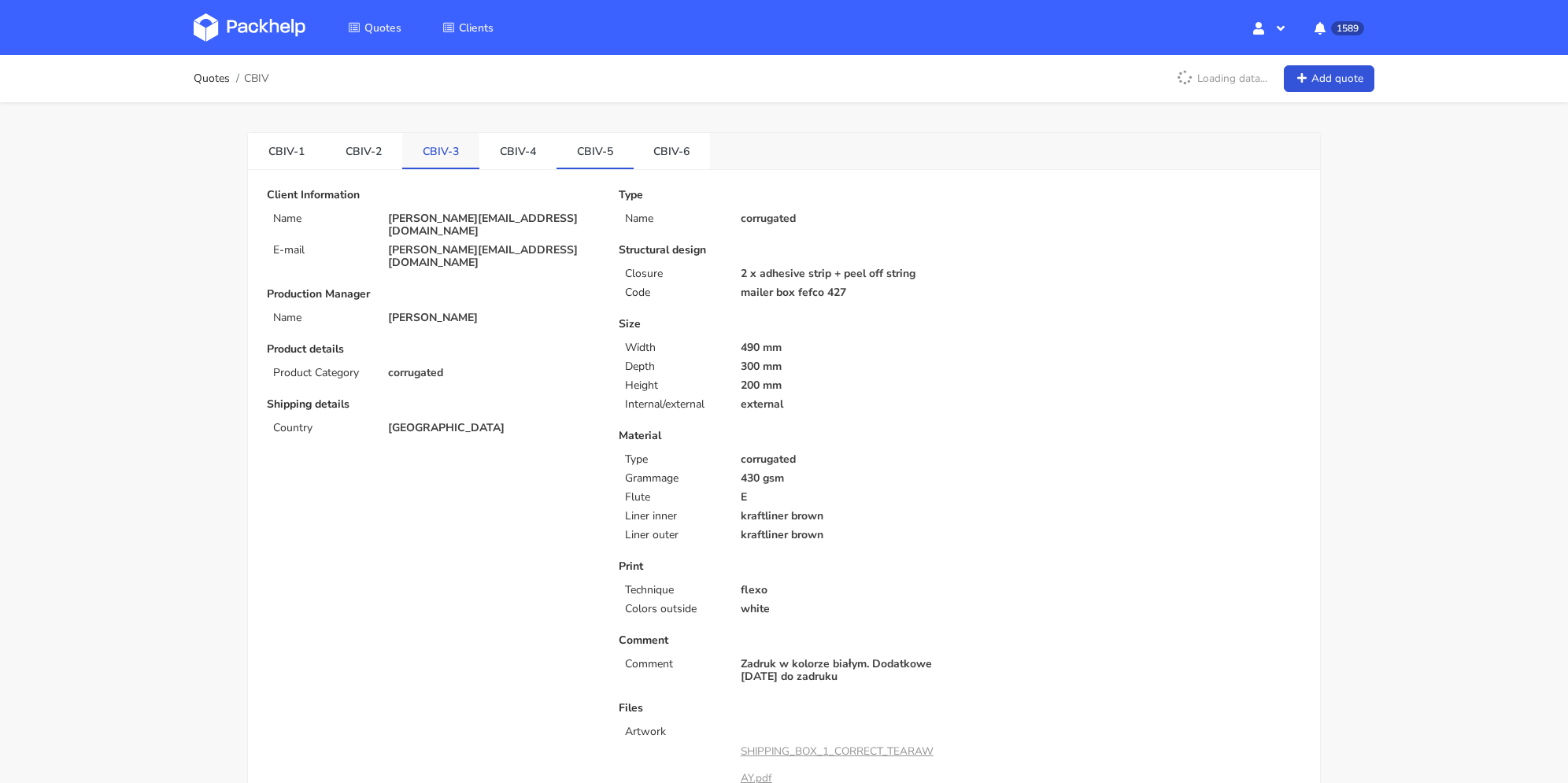
click at [411, 148] on link "CBIV-3" at bounding box center [441, 150] width 78 height 34
click at [594, 155] on link "CBIV-5" at bounding box center [595, 150] width 78 height 34
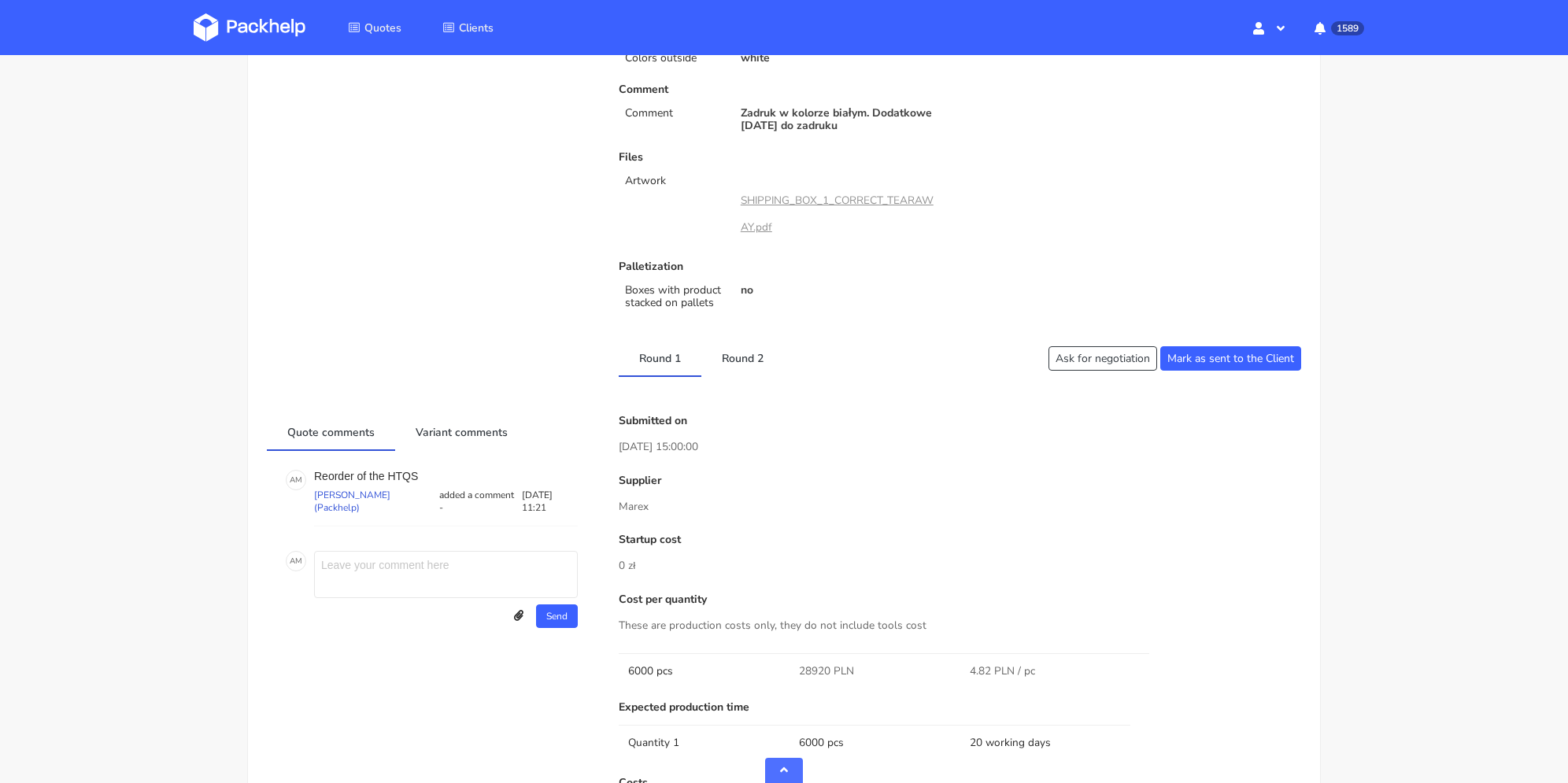
scroll to position [708, 0]
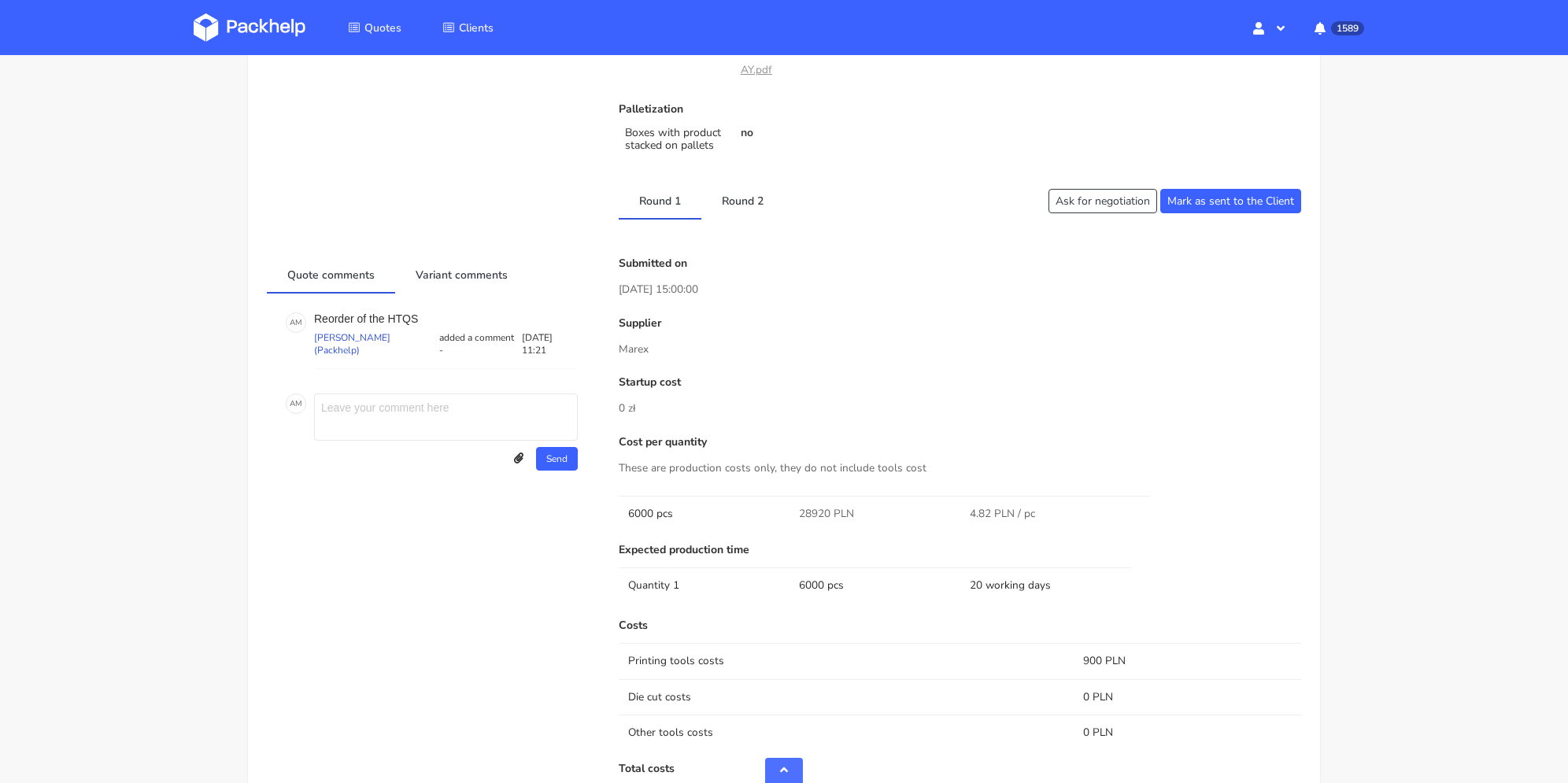
drag, startPoint x: 975, startPoint y: 510, endPoint x: 992, endPoint y: 514, distance: 17.5
click at [992, 514] on td "4.82 PLN / pc" at bounding box center [1045, 513] width 171 height 35
click at [993, 519] on span "4.82 PLN / pc" at bounding box center [1002, 513] width 65 height 16
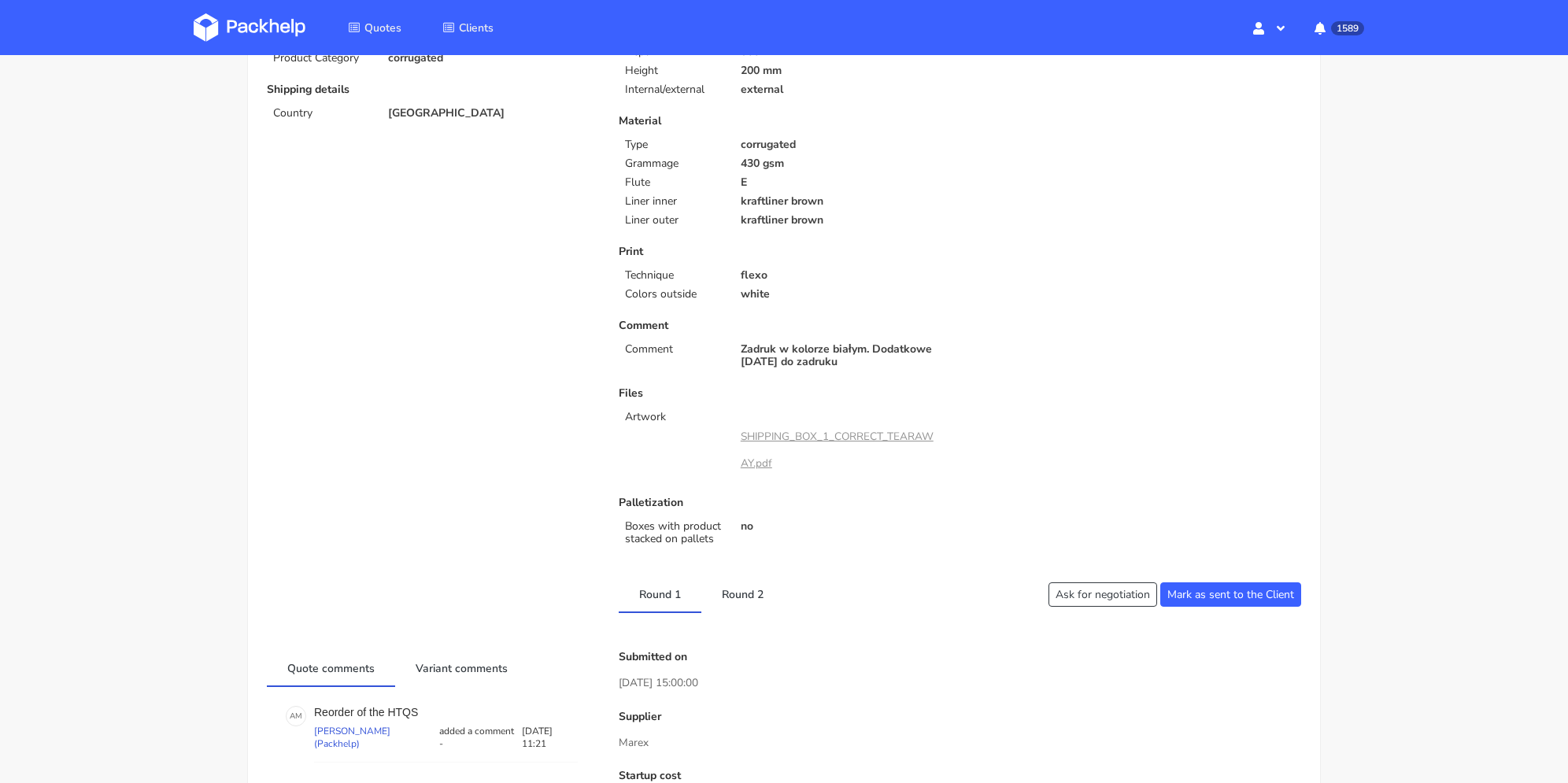
scroll to position [0, 0]
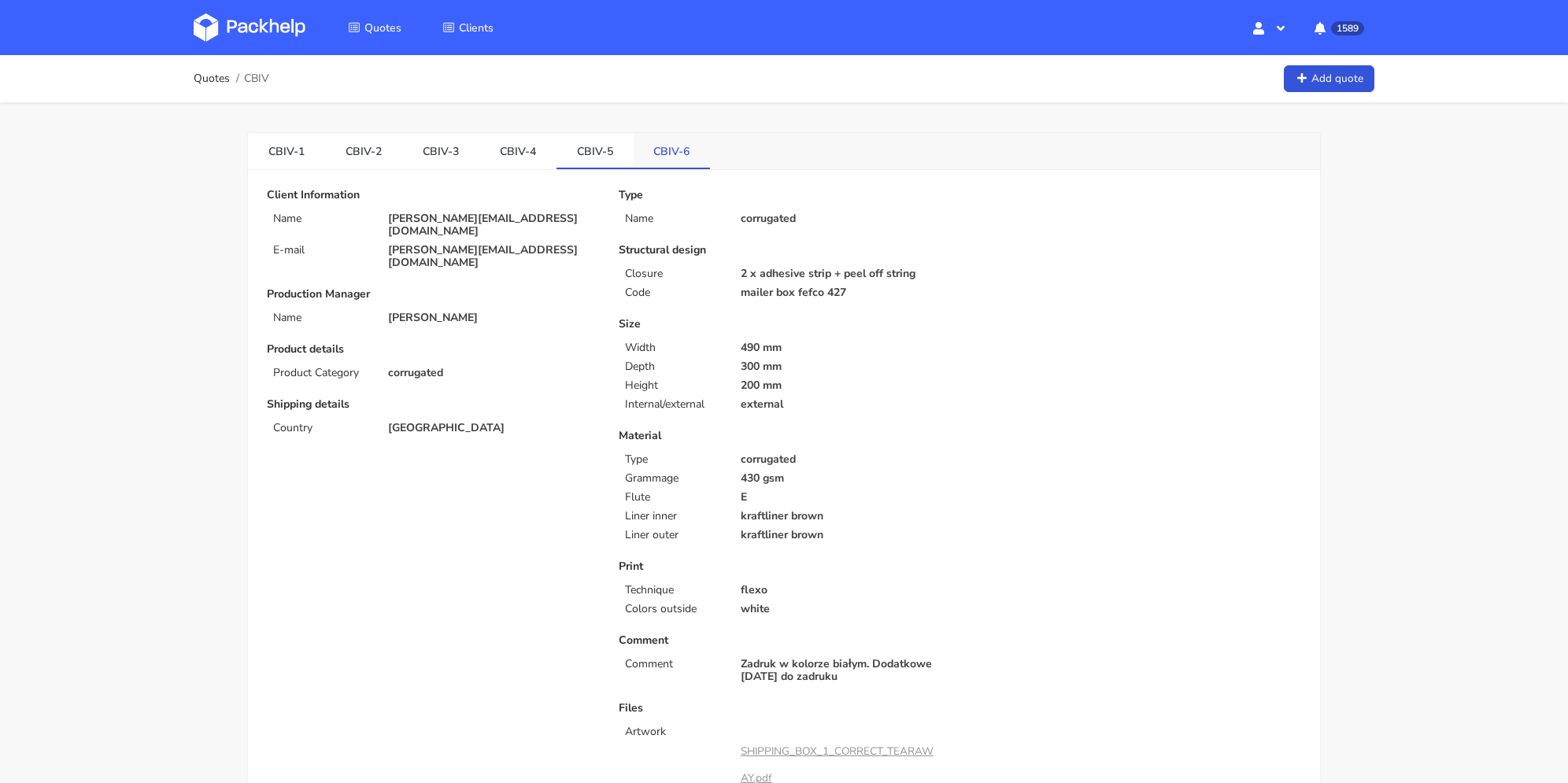
click at [683, 146] on link "CBIV-6" at bounding box center [672, 150] width 78 height 34
click at [537, 159] on link "CBIV-4" at bounding box center [518, 150] width 78 height 34
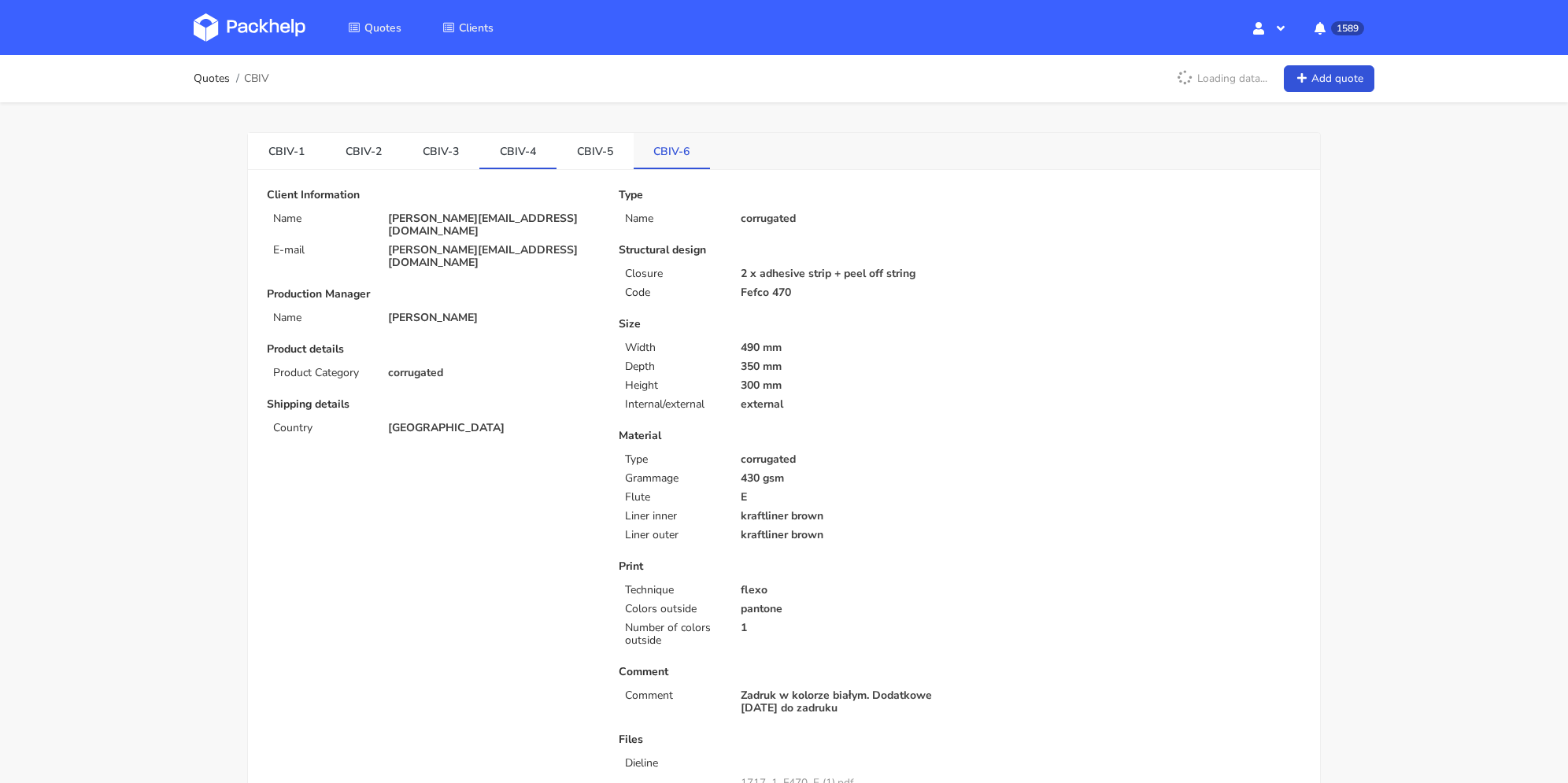
click at [662, 150] on link "CBIV-6" at bounding box center [672, 150] width 78 height 34
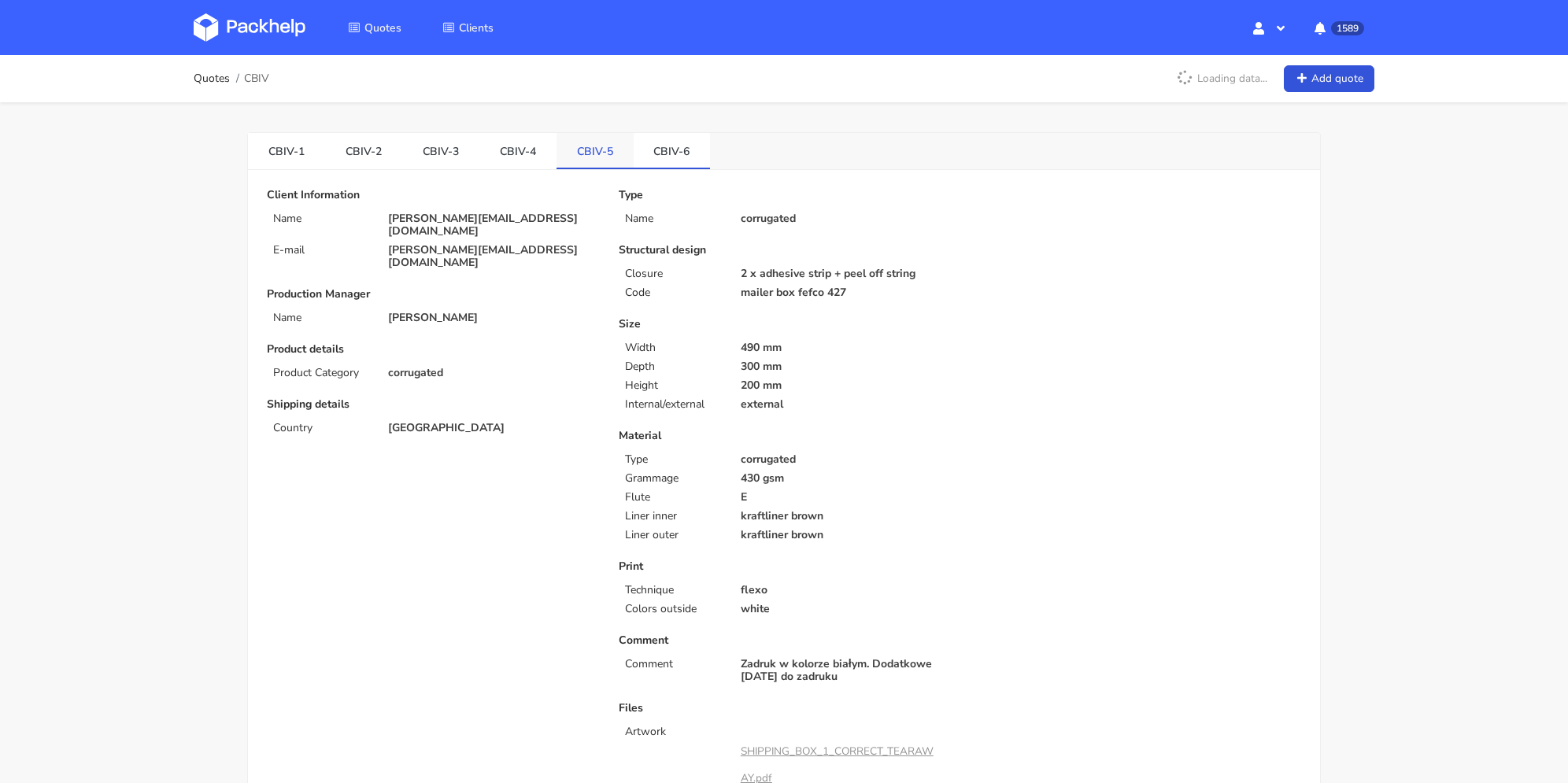
click at [600, 150] on link "CBIV-5" at bounding box center [595, 150] width 78 height 34
drag, startPoint x: 666, startPoint y: 150, endPoint x: 617, endPoint y: 152, distance: 49.0
click at [665, 150] on link "CBIV-6" at bounding box center [672, 150] width 78 height 34
click at [595, 151] on link "CBIV-5" at bounding box center [595, 150] width 78 height 34
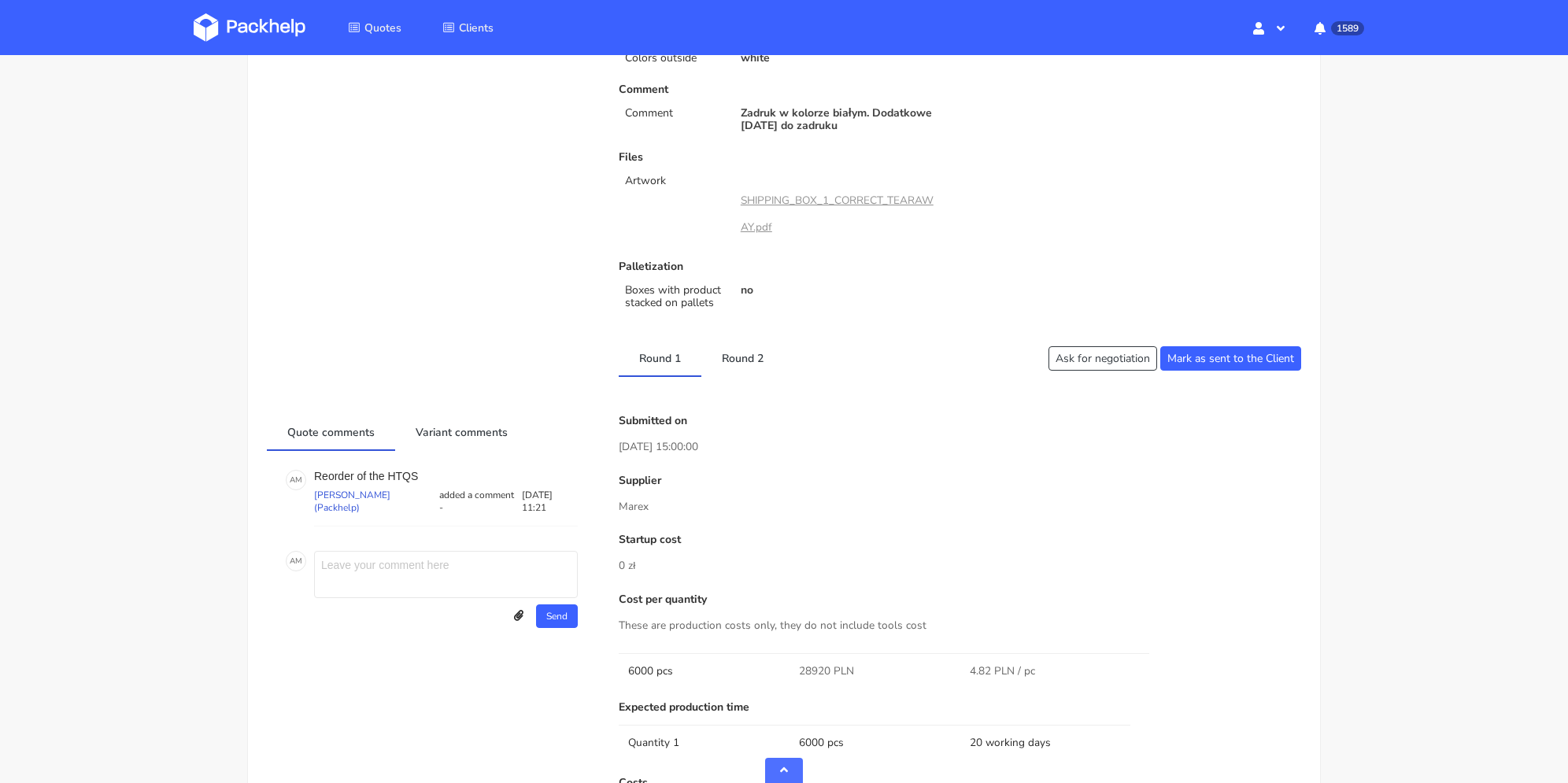
scroll to position [630, 0]
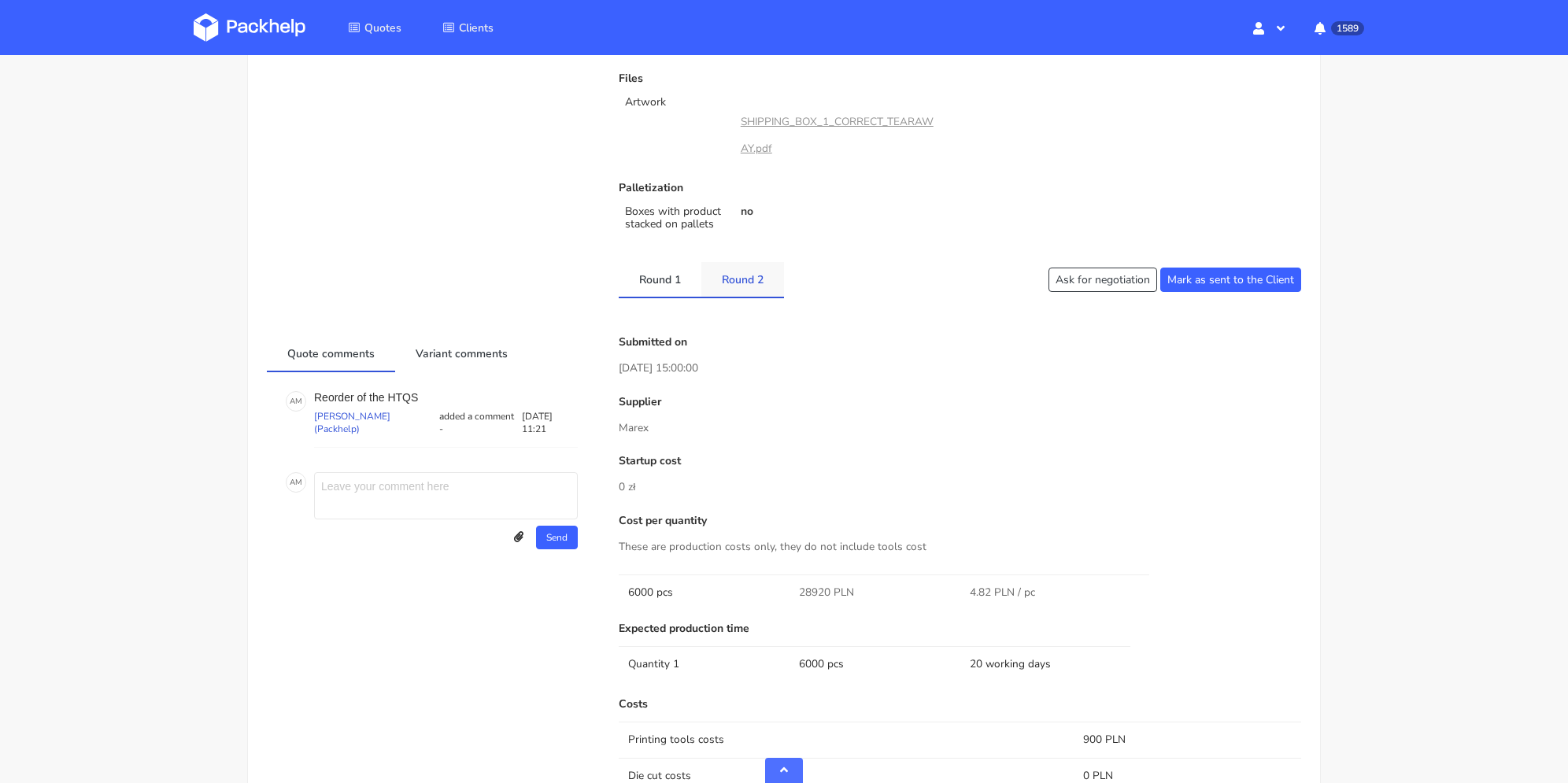
click at [758, 279] on link "Round 2" at bounding box center [743, 279] width 83 height 34
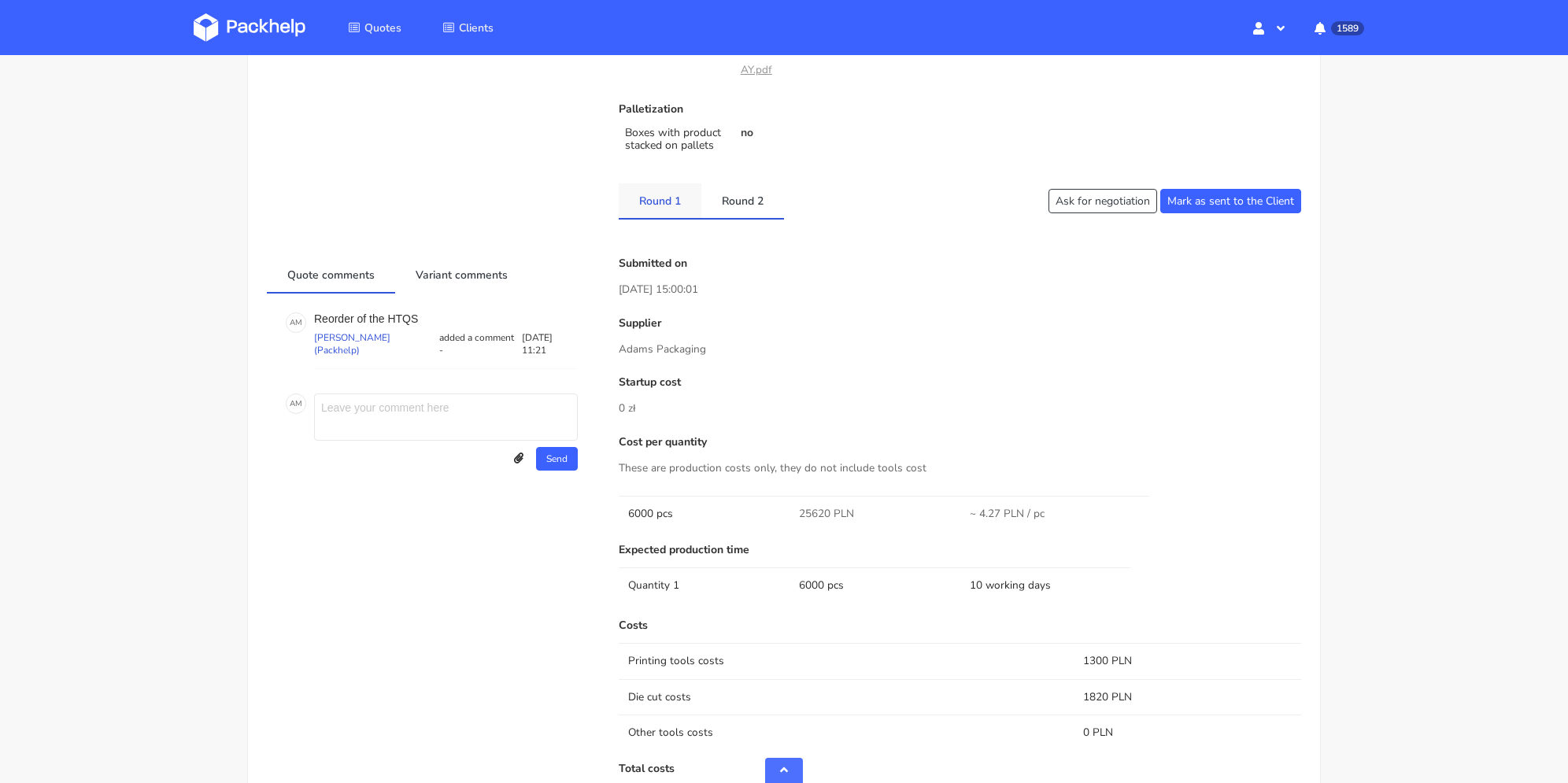
drag, startPoint x: 662, startPoint y: 205, endPoint x: 663, endPoint y: 213, distance: 8.1
click at [661, 205] on link "Round 1" at bounding box center [660, 201] width 83 height 34
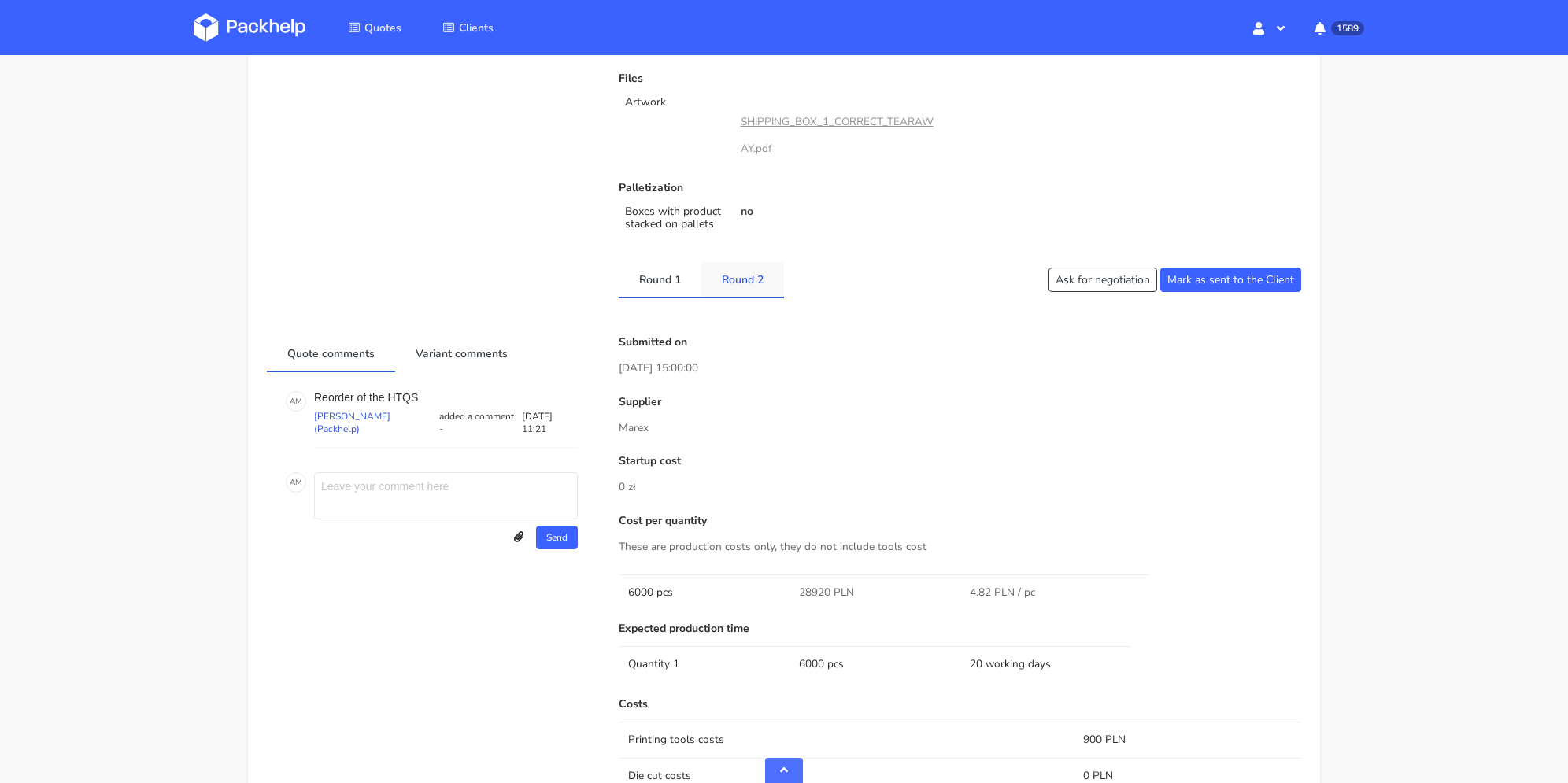
click at [750, 287] on link "Round 2" at bounding box center [743, 279] width 83 height 34
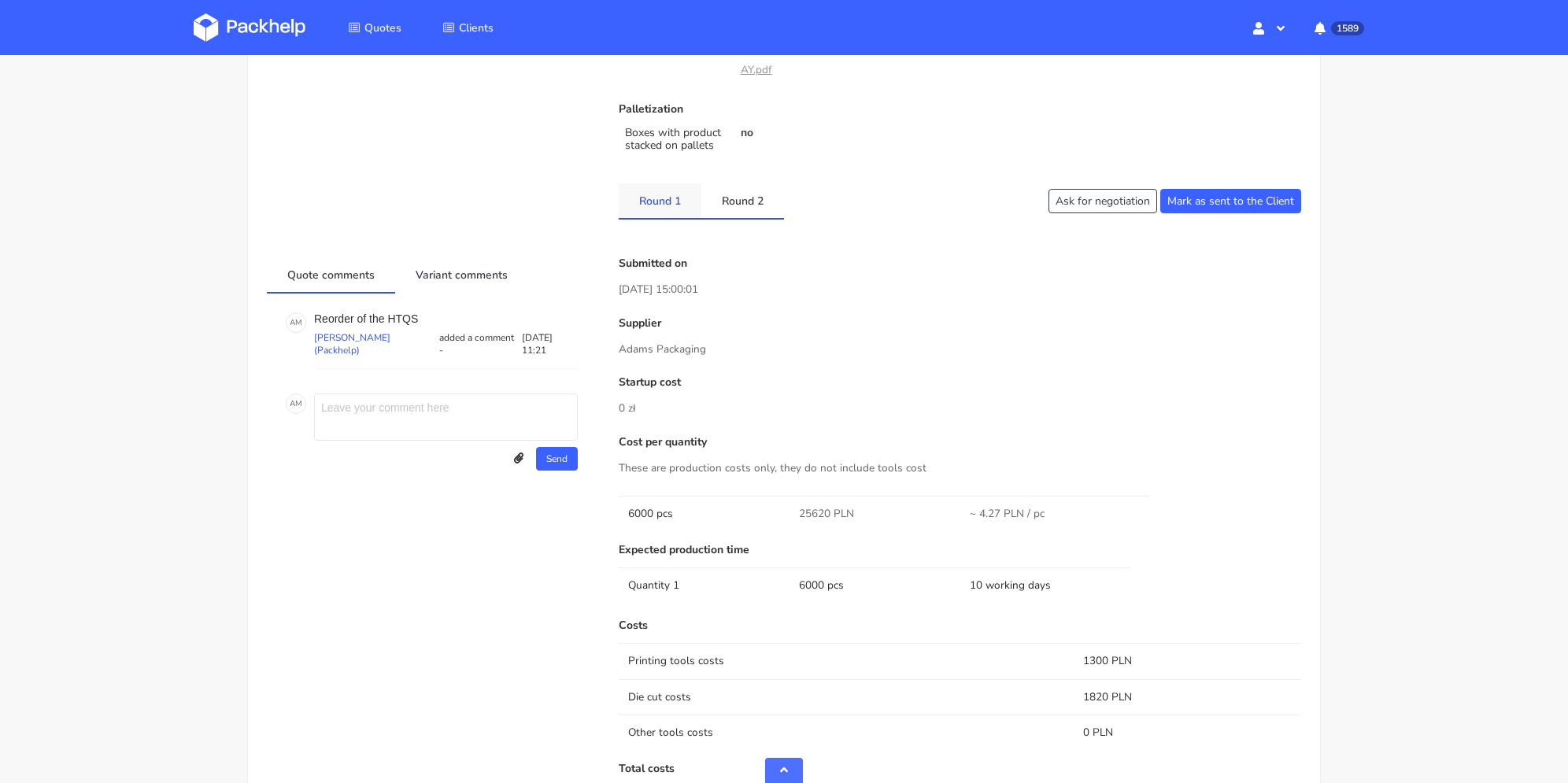
click at [656, 201] on link "Round 1" at bounding box center [660, 201] width 83 height 34
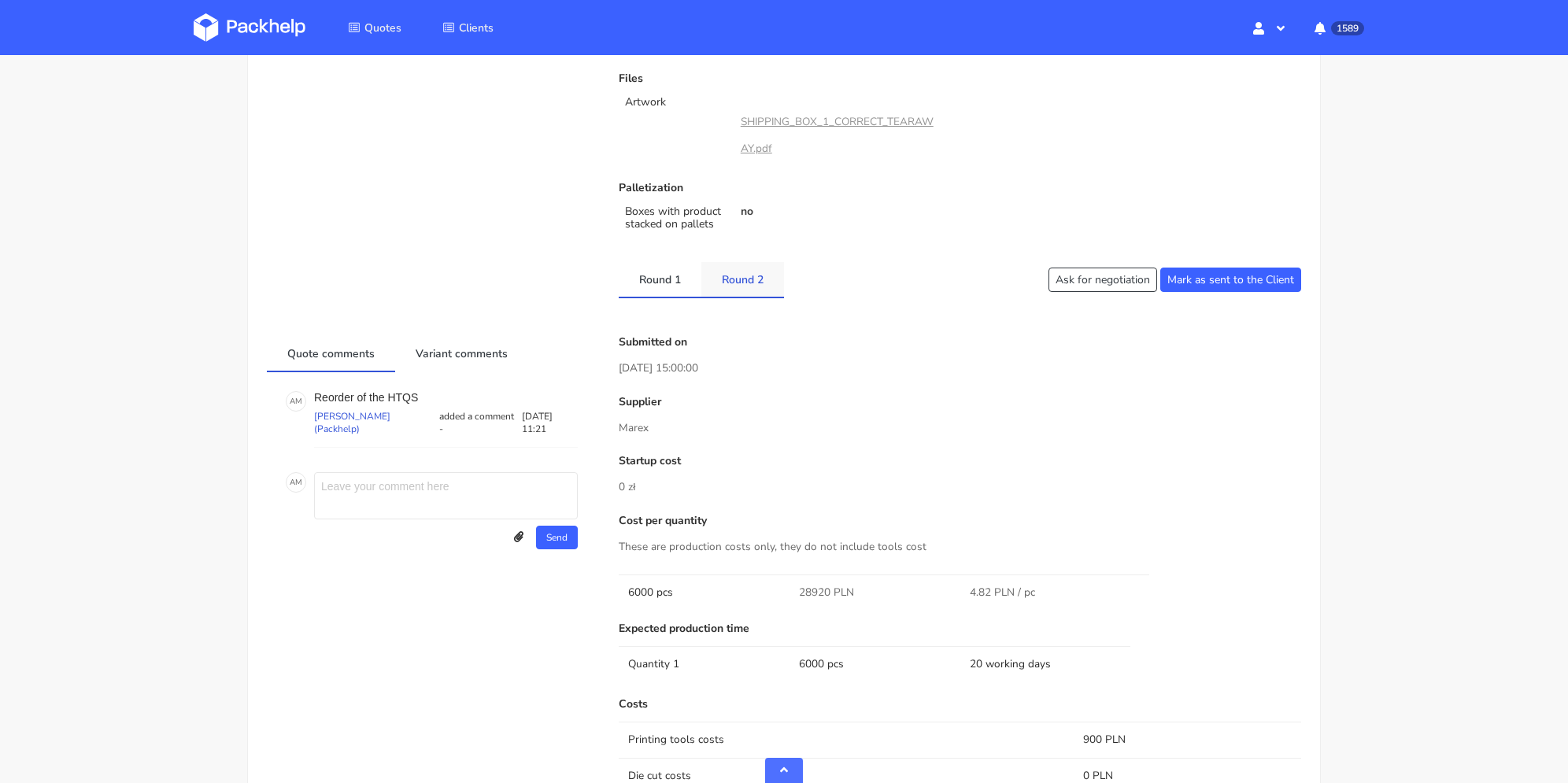
click at [725, 262] on link "Round 2" at bounding box center [743, 279] width 83 height 34
click at [729, 270] on link "Round 2" at bounding box center [743, 279] width 83 height 34
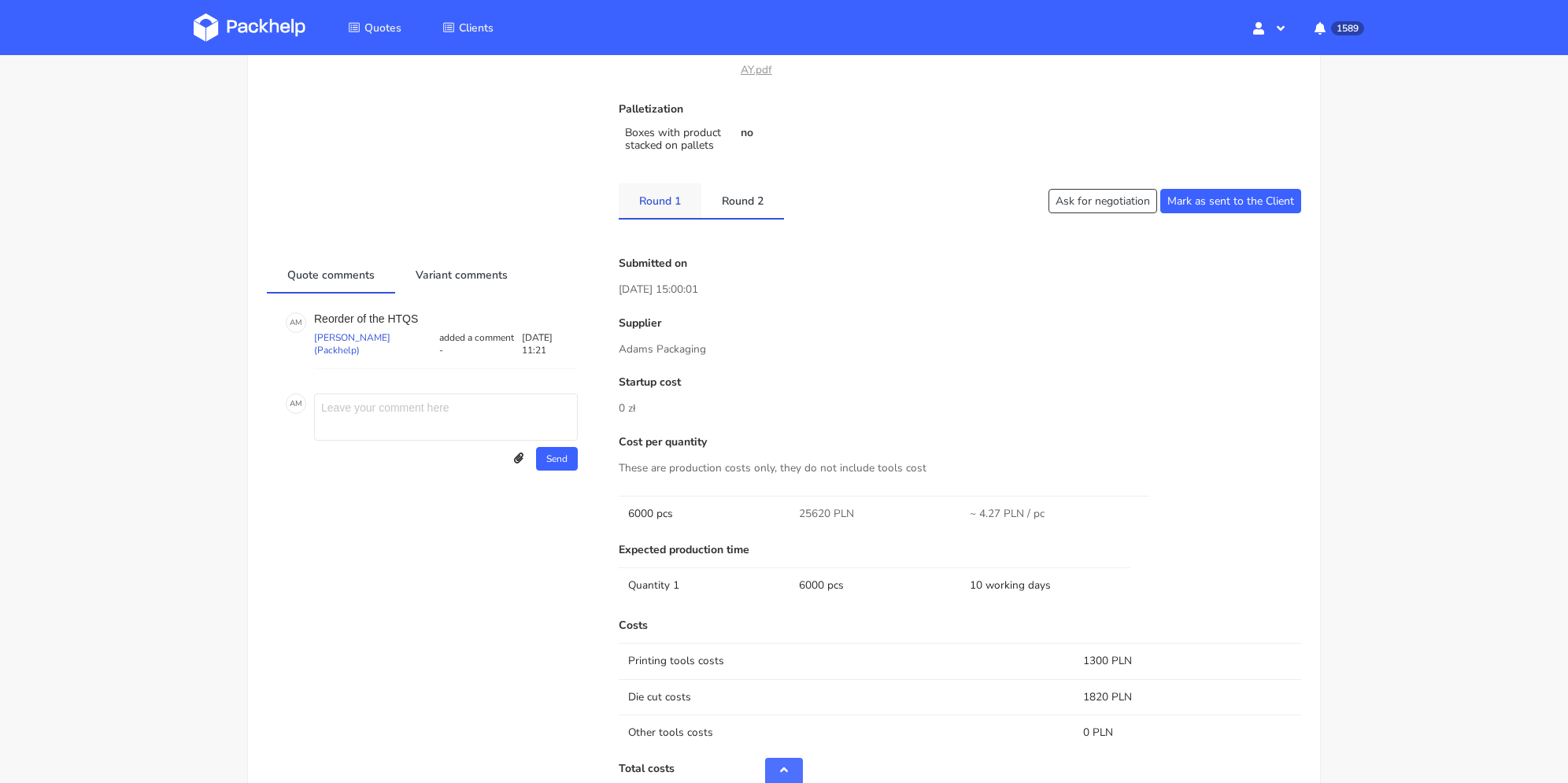
click at [670, 214] on link "Round 1" at bounding box center [660, 201] width 83 height 34
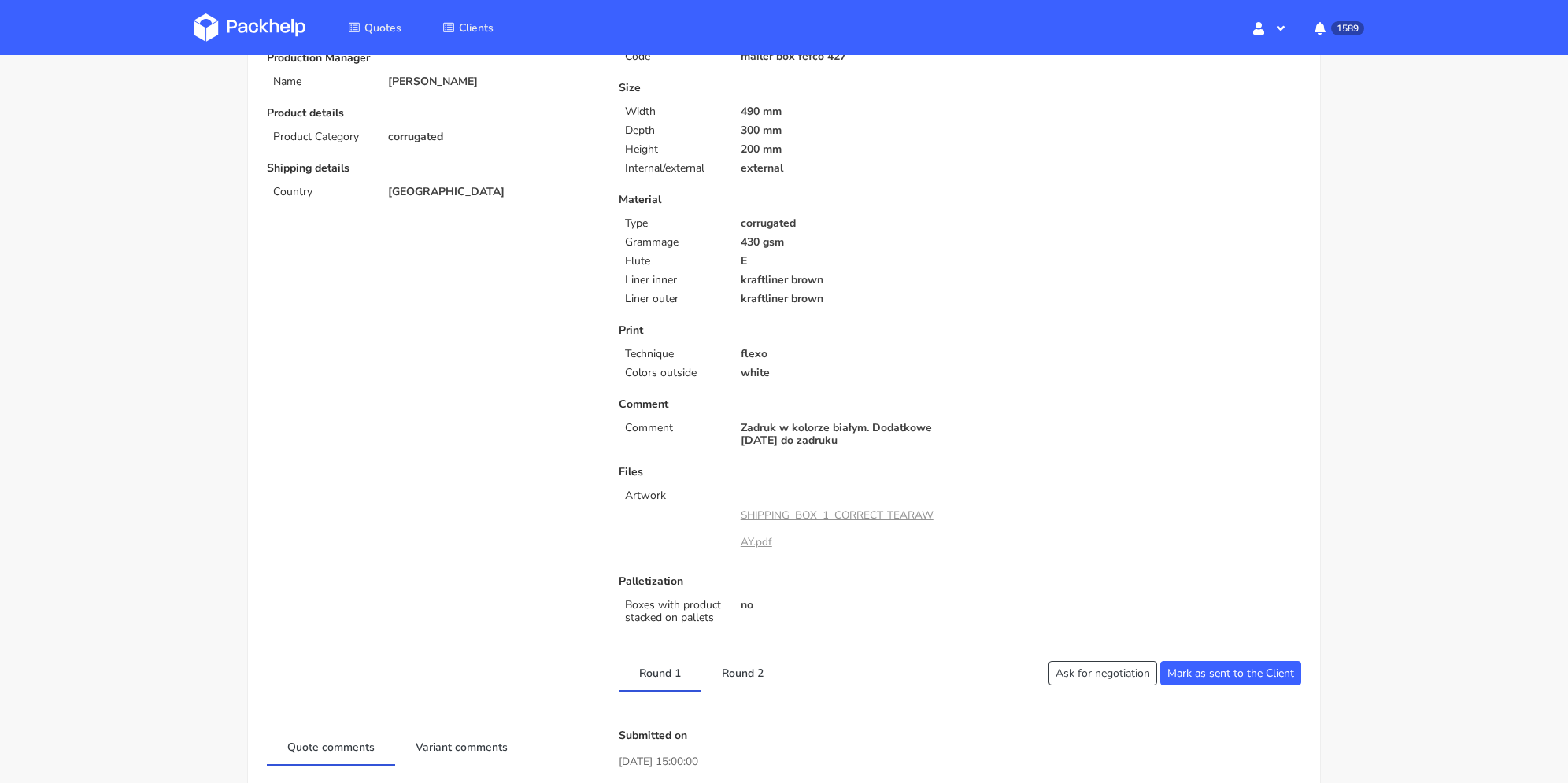
scroll to position [0, 0]
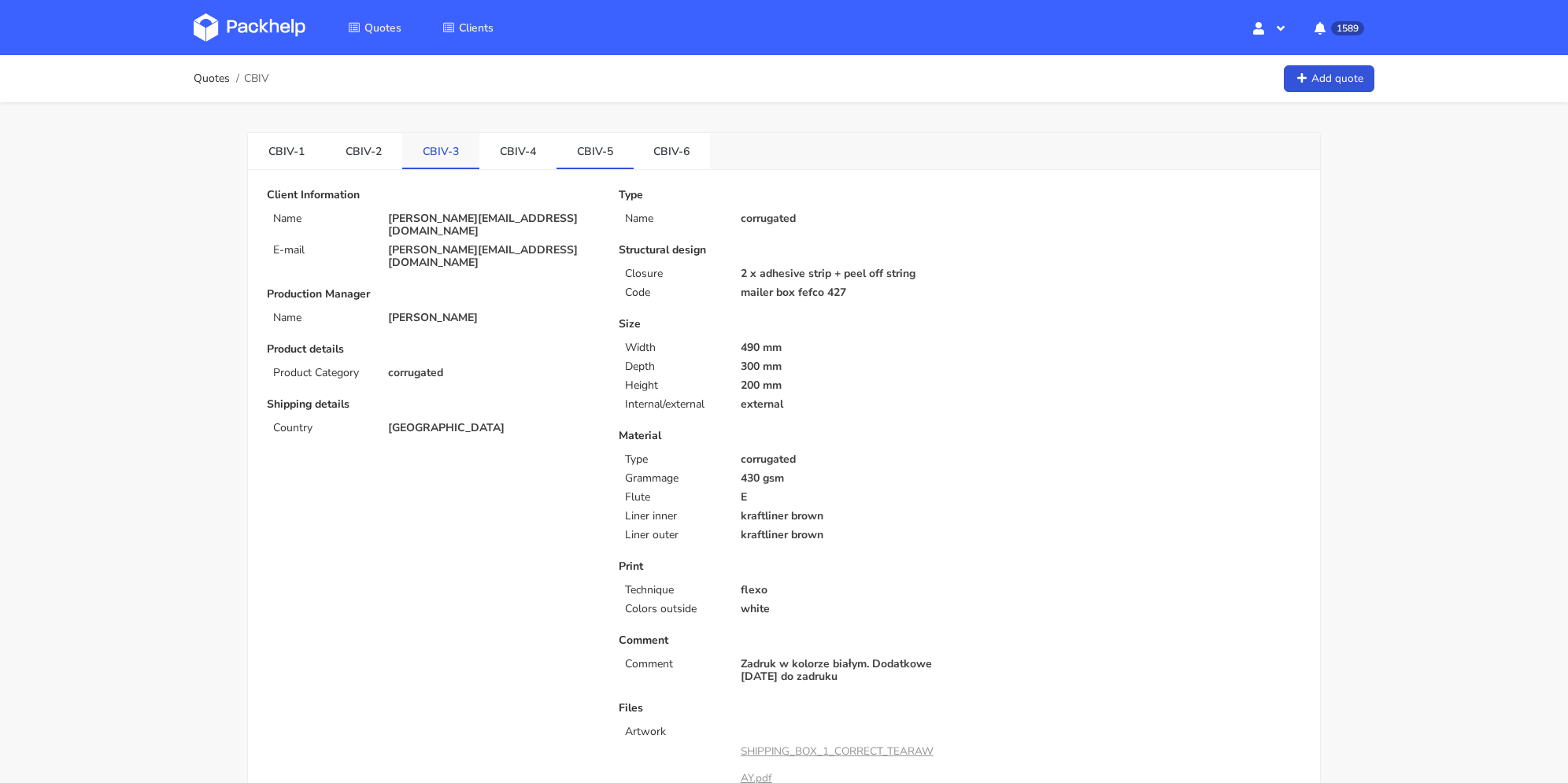
click at [442, 146] on link "CBIV-3" at bounding box center [441, 150] width 78 height 34
click at [587, 149] on link "CBIV-5" at bounding box center [595, 150] width 78 height 34
click at [439, 143] on link "CBIV-3" at bounding box center [441, 150] width 78 height 34
click at [359, 150] on link "CBIV-2" at bounding box center [364, 150] width 78 height 34
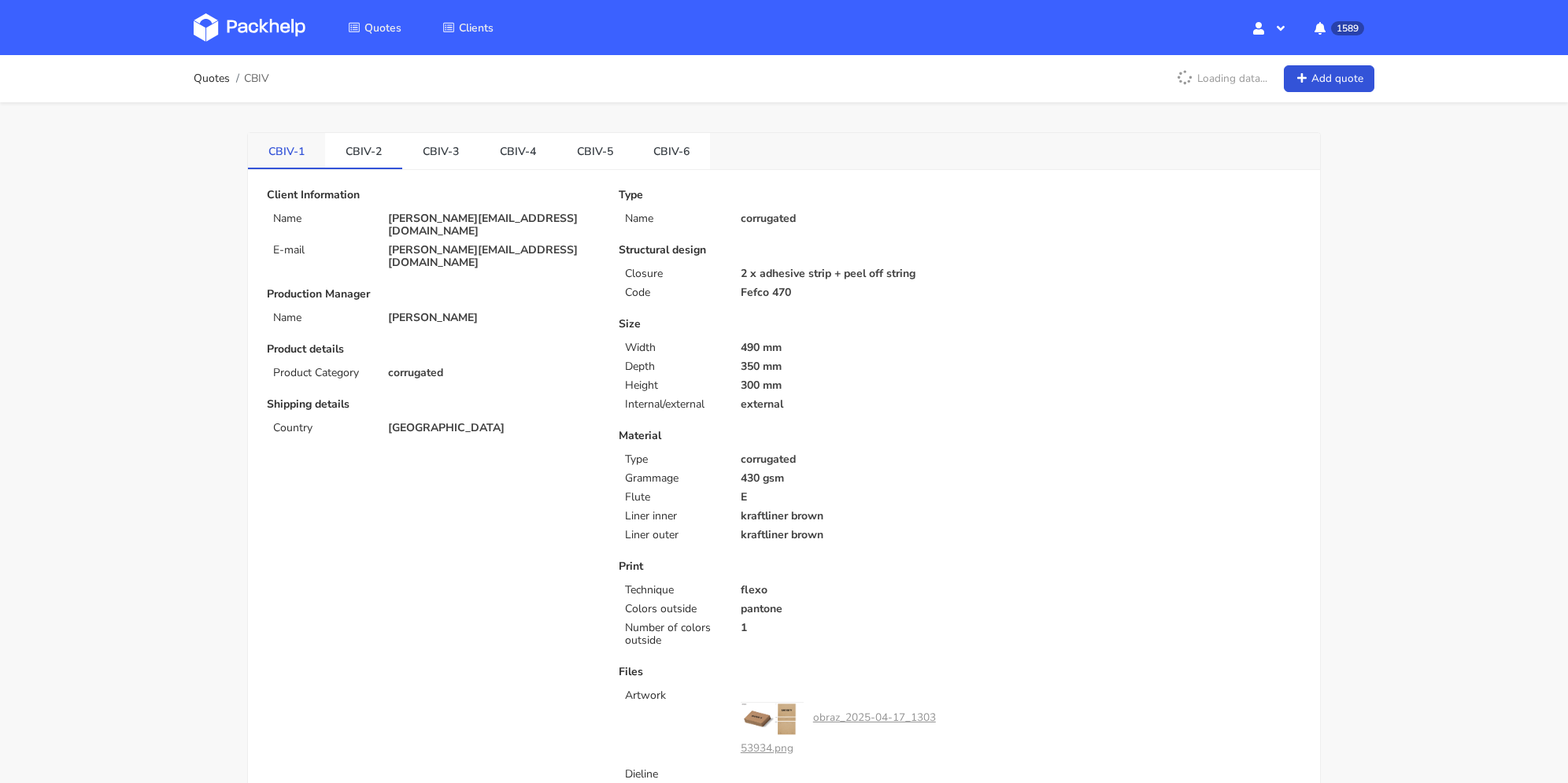
click at [296, 157] on link "CBIV-1" at bounding box center [287, 150] width 78 height 34
click at [422, 146] on link "CBIV-3" at bounding box center [441, 150] width 78 height 34
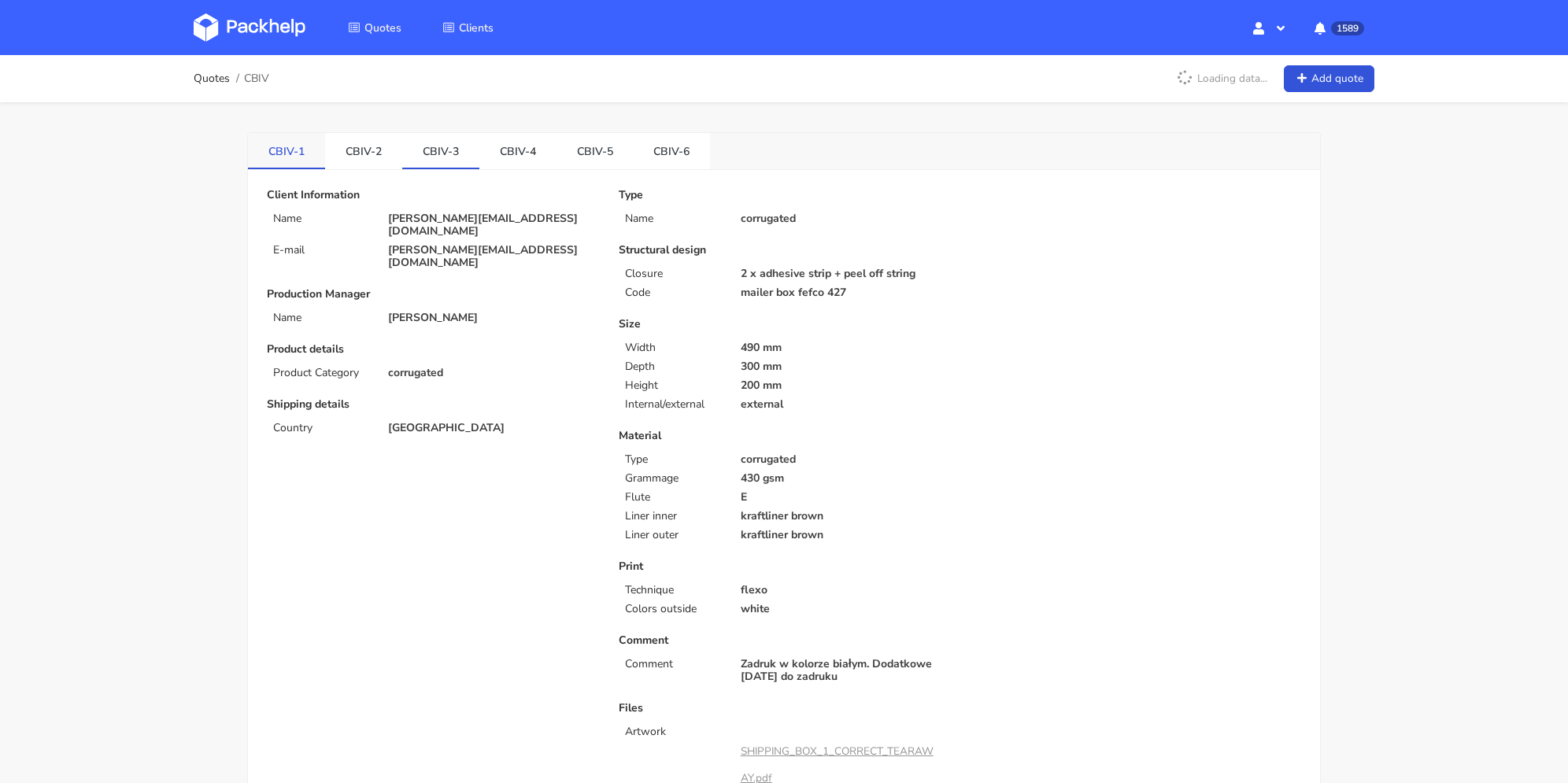
click at [285, 152] on link "CBIV-1" at bounding box center [287, 150] width 78 height 34
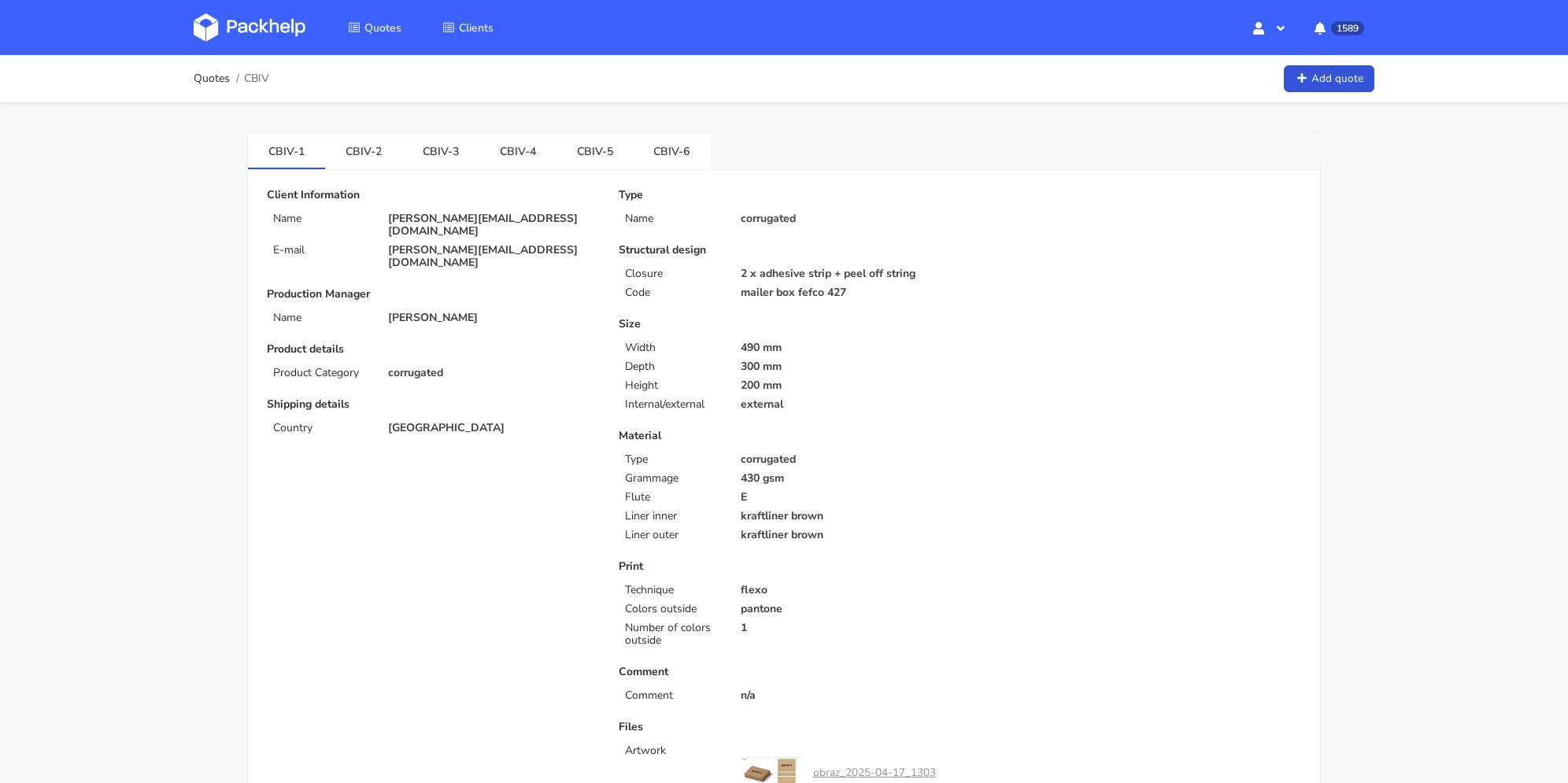
scroll to position [472, 0]
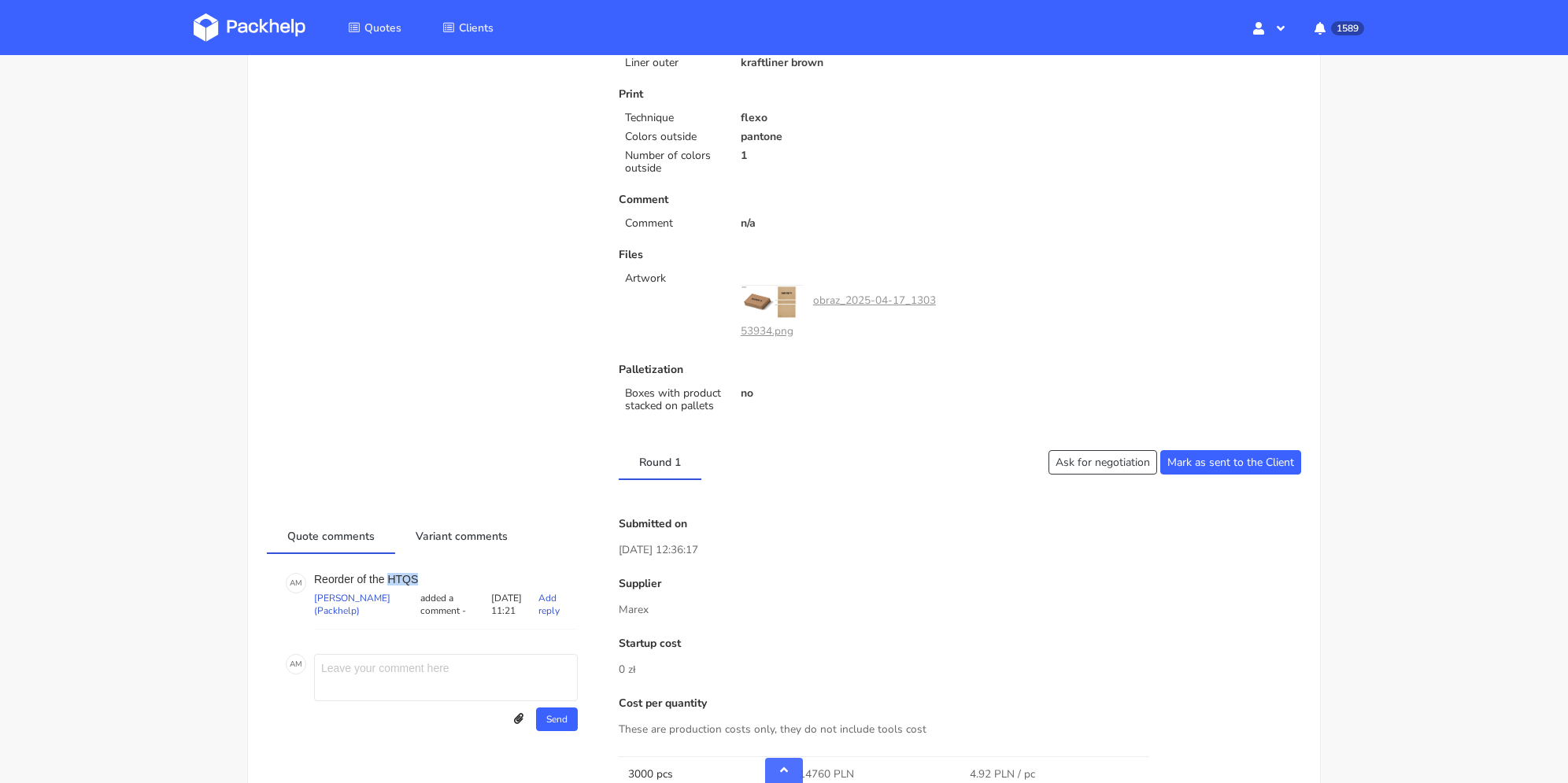
drag, startPoint x: 416, startPoint y: 575, endPoint x: 679, endPoint y: 71, distance: 568.5
click at [388, 574] on p "Reorder of the HTQS" at bounding box center [445, 579] width 264 height 13
copy p "HTQS"
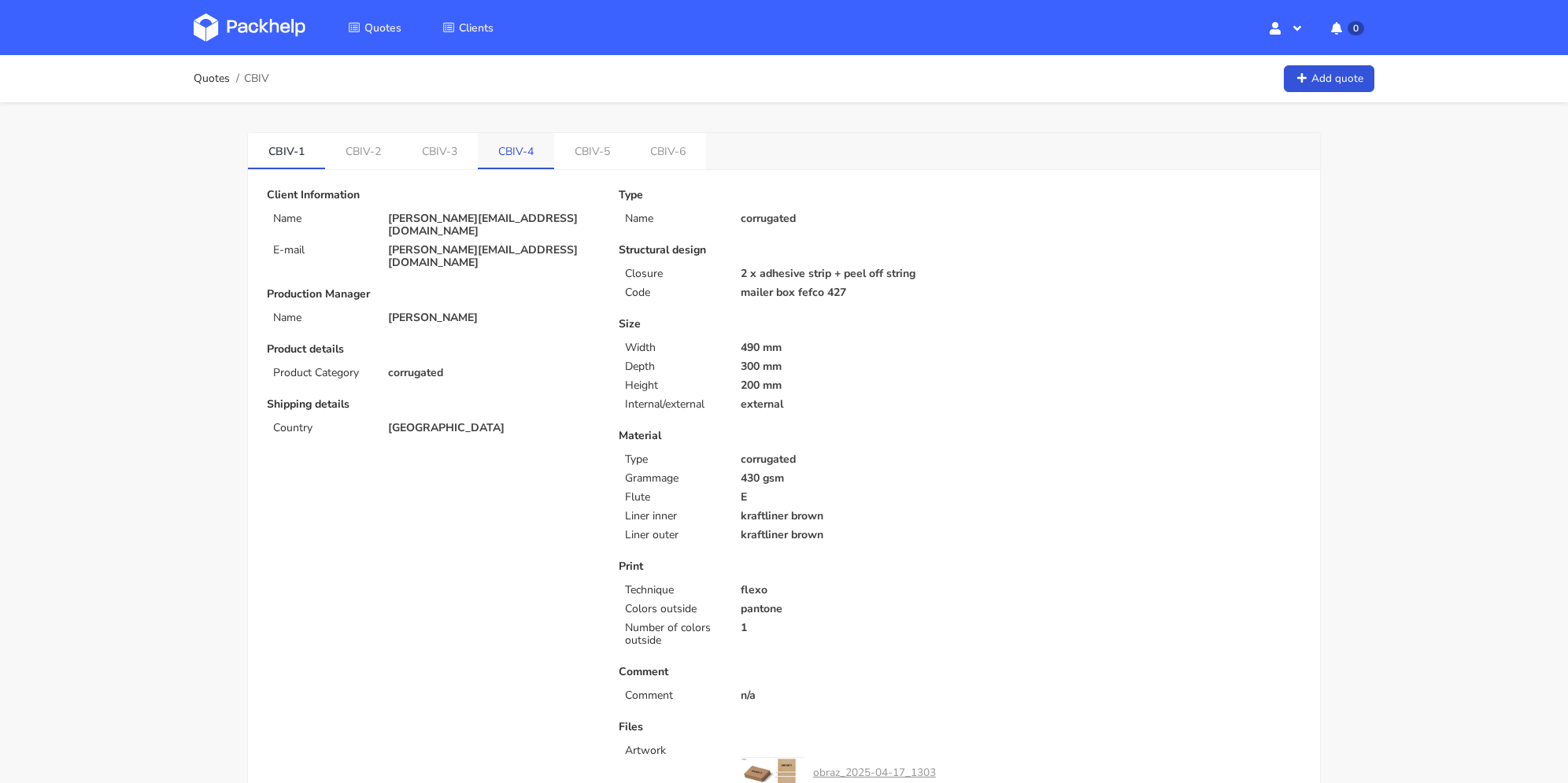
click at [528, 158] on link "CBIV-4" at bounding box center [515, 150] width 77 height 34
click at [581, 154] on link "CBIV-5" at bounding box center [594, 150] width 77 height 34
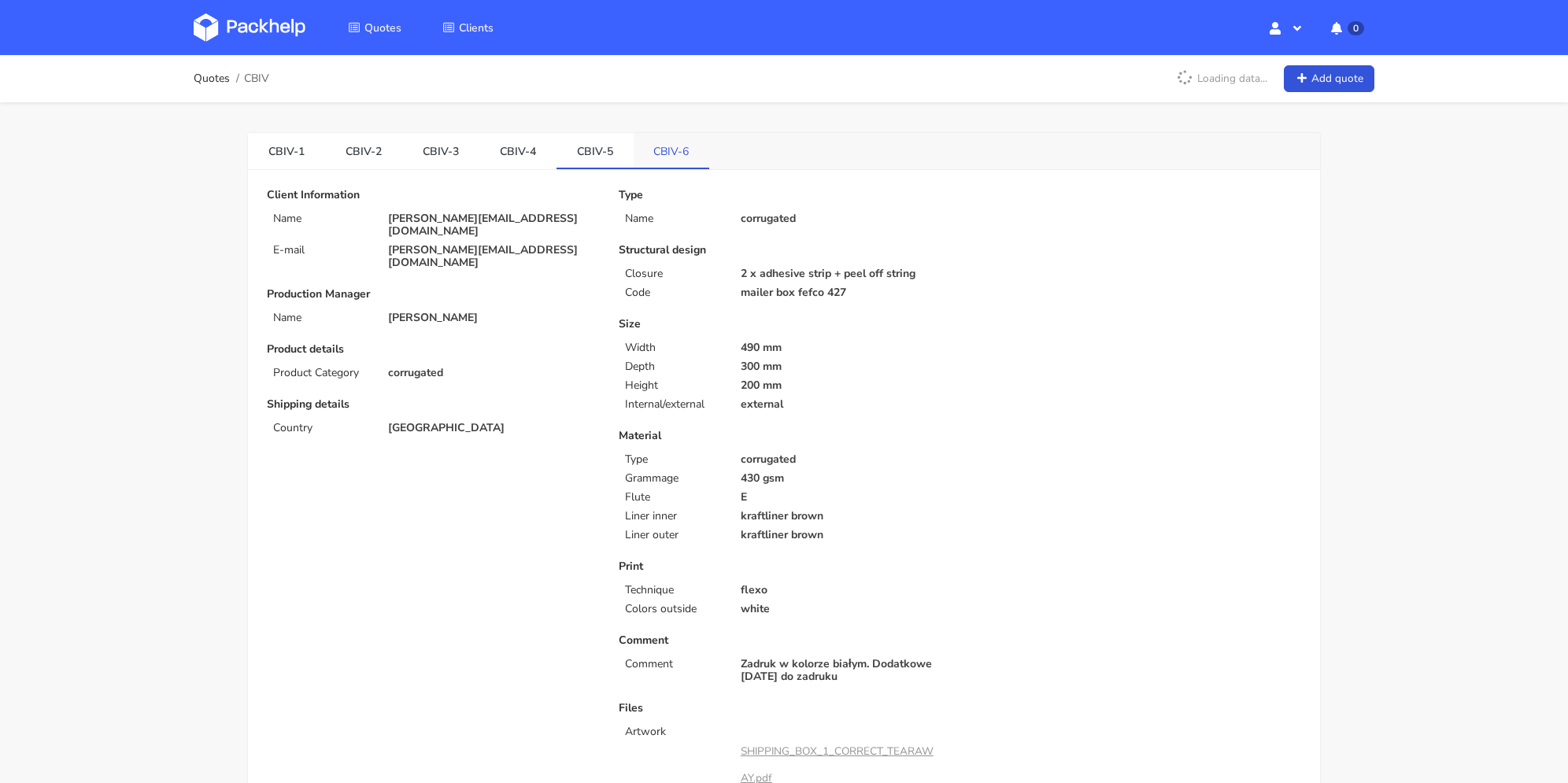
click at [657, 146] on link "CBIV-6" at bounding box center [671, 150] width 77 height 34
drag, startPoint x: 659, startPoint y: 146, endPoint x: 584, endPoint y: 148, distance: 75.0
click at [656, 146] on link "CBIV-6" at bounding box center [672, 150] width 78 height 34
click at [582, 148] on link "CBIV-5" at bounding box center [595, 150] width 78 height 34
click at [528, 152] on link "CBIV-4" at bounding box center [518, 150] width 78 height 34
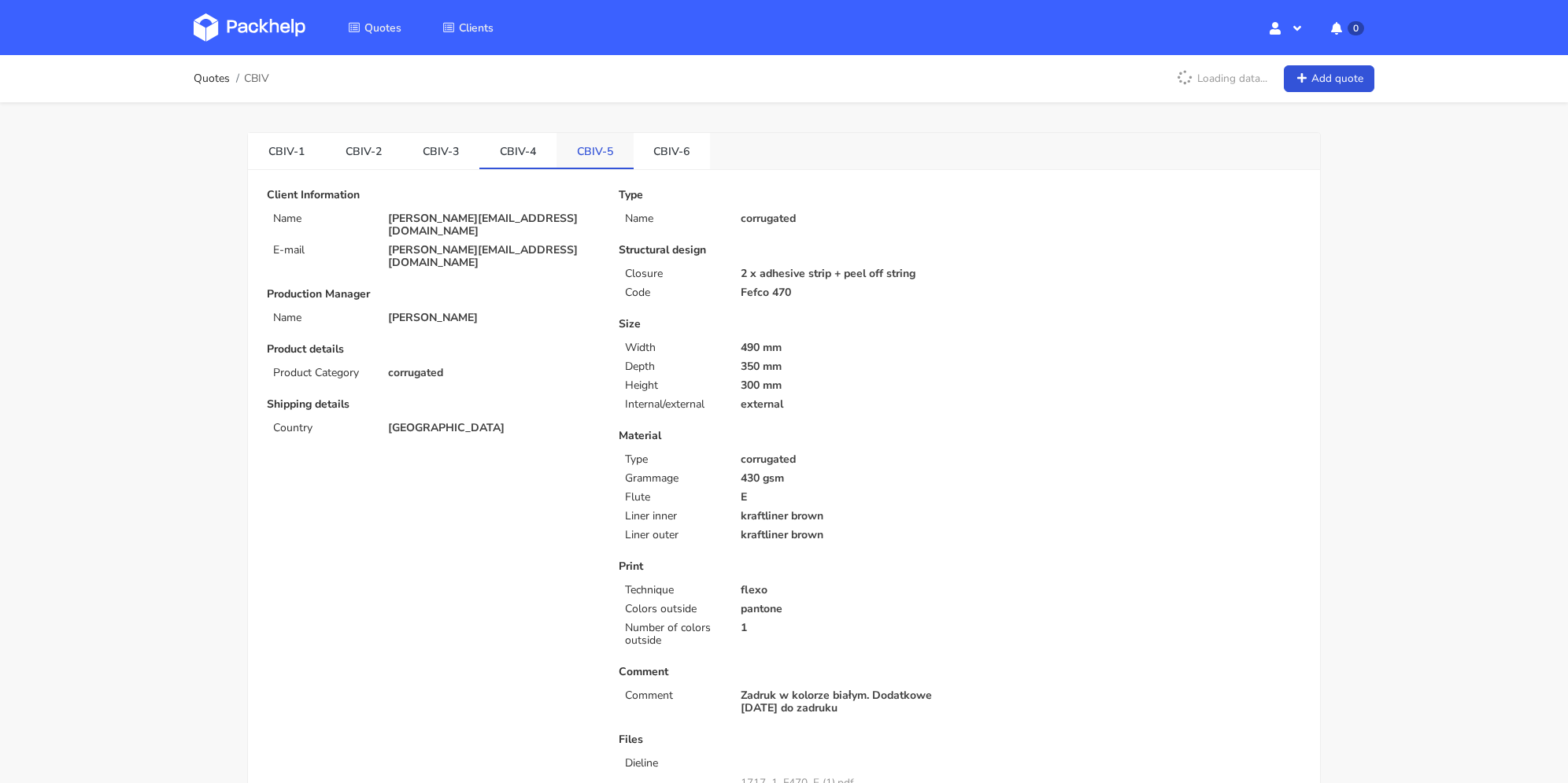
click at [587, 158] on link "CBIV-5" at bounding box center [595, 150] width 78 height 34
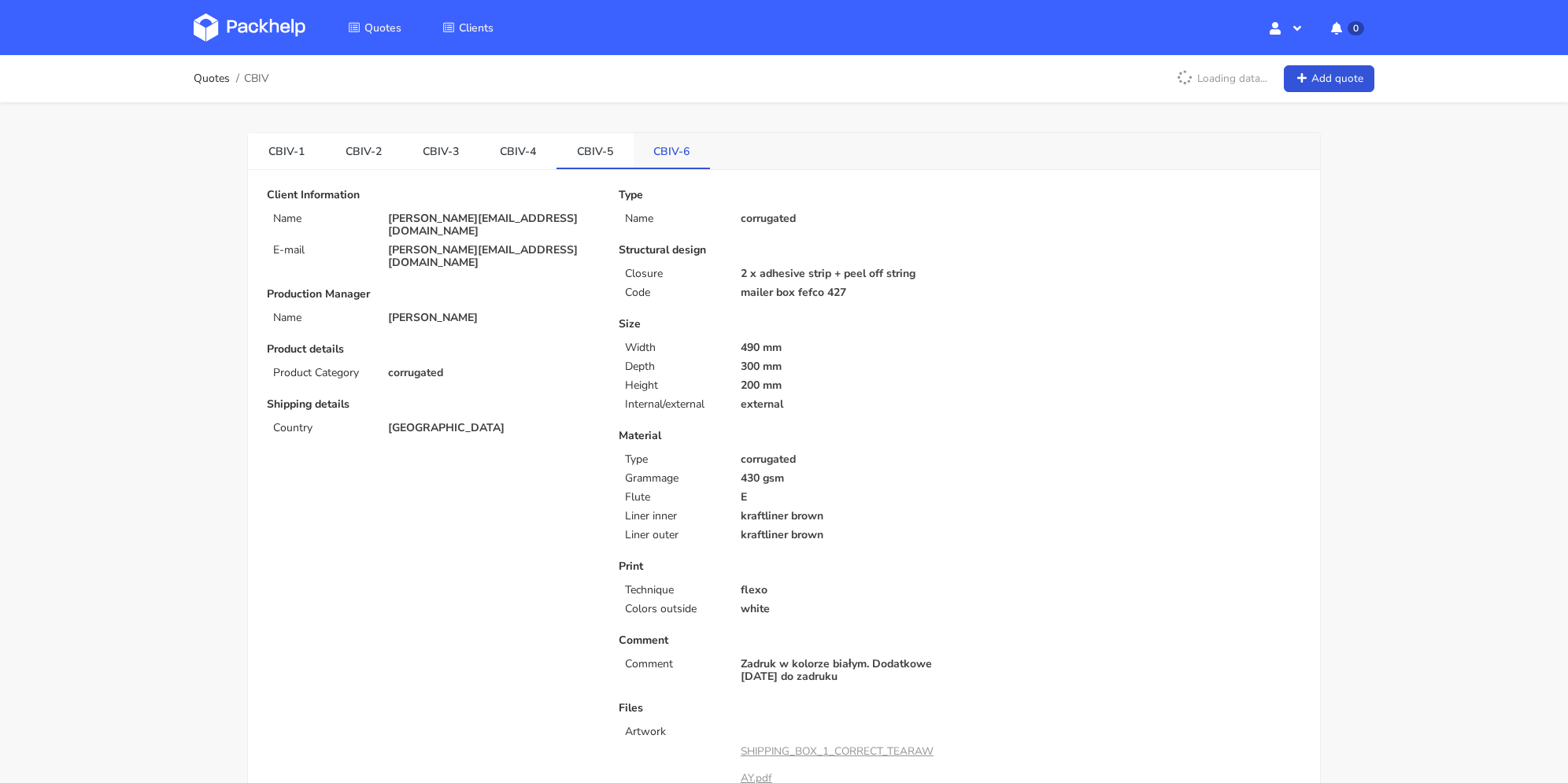
click at [649, 158] on link "CBIV-6" at bounding box center [672, 150] width 78 height 34
click at [563, 159] on link "CBIV-5" at bounding box center [595, 150] width 78 height 34
click at [532, 152] on link "CBIV-4" at bounding box center [518, 150] width 78 height 34
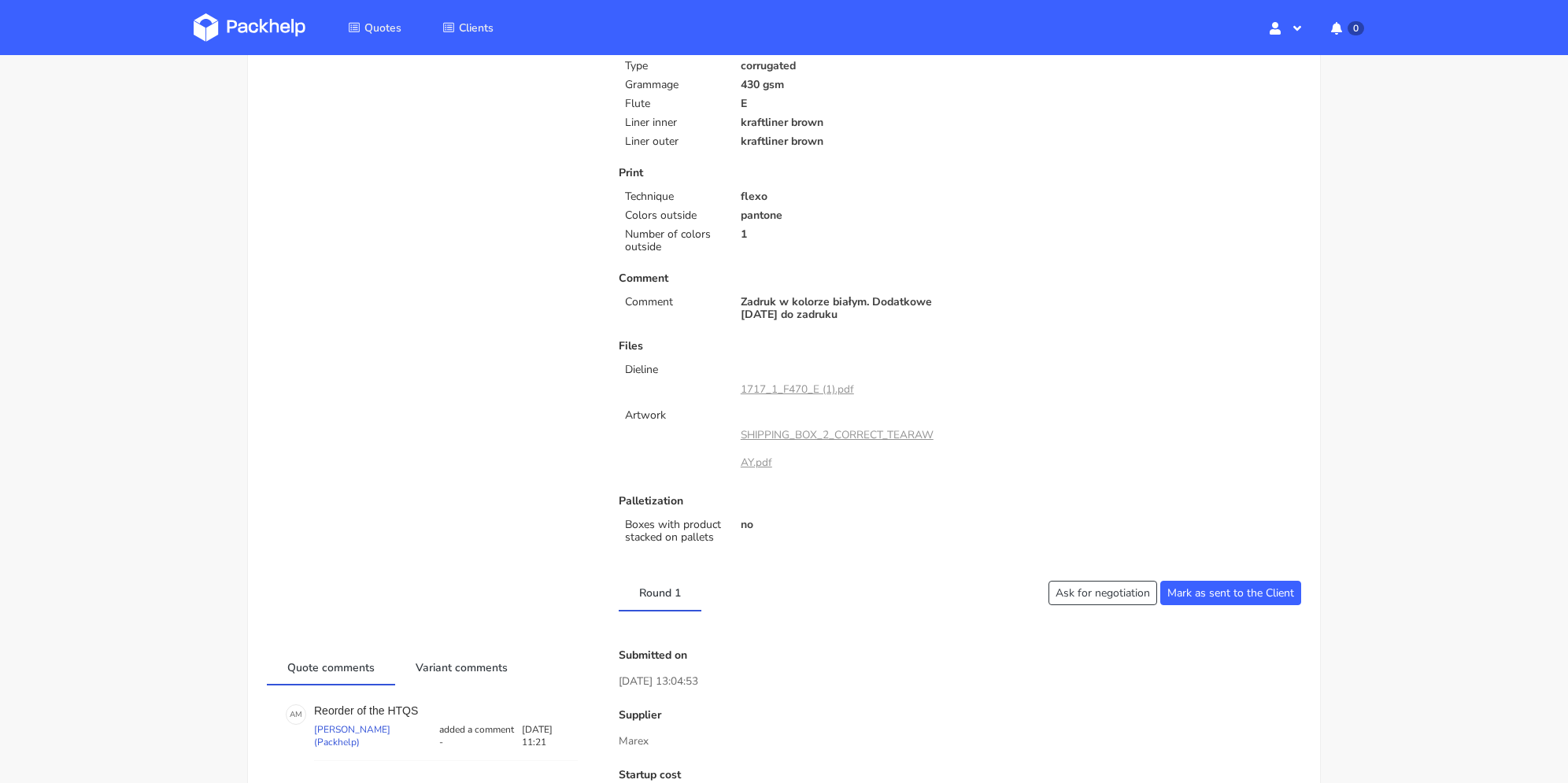
scroll to position [472, 0]
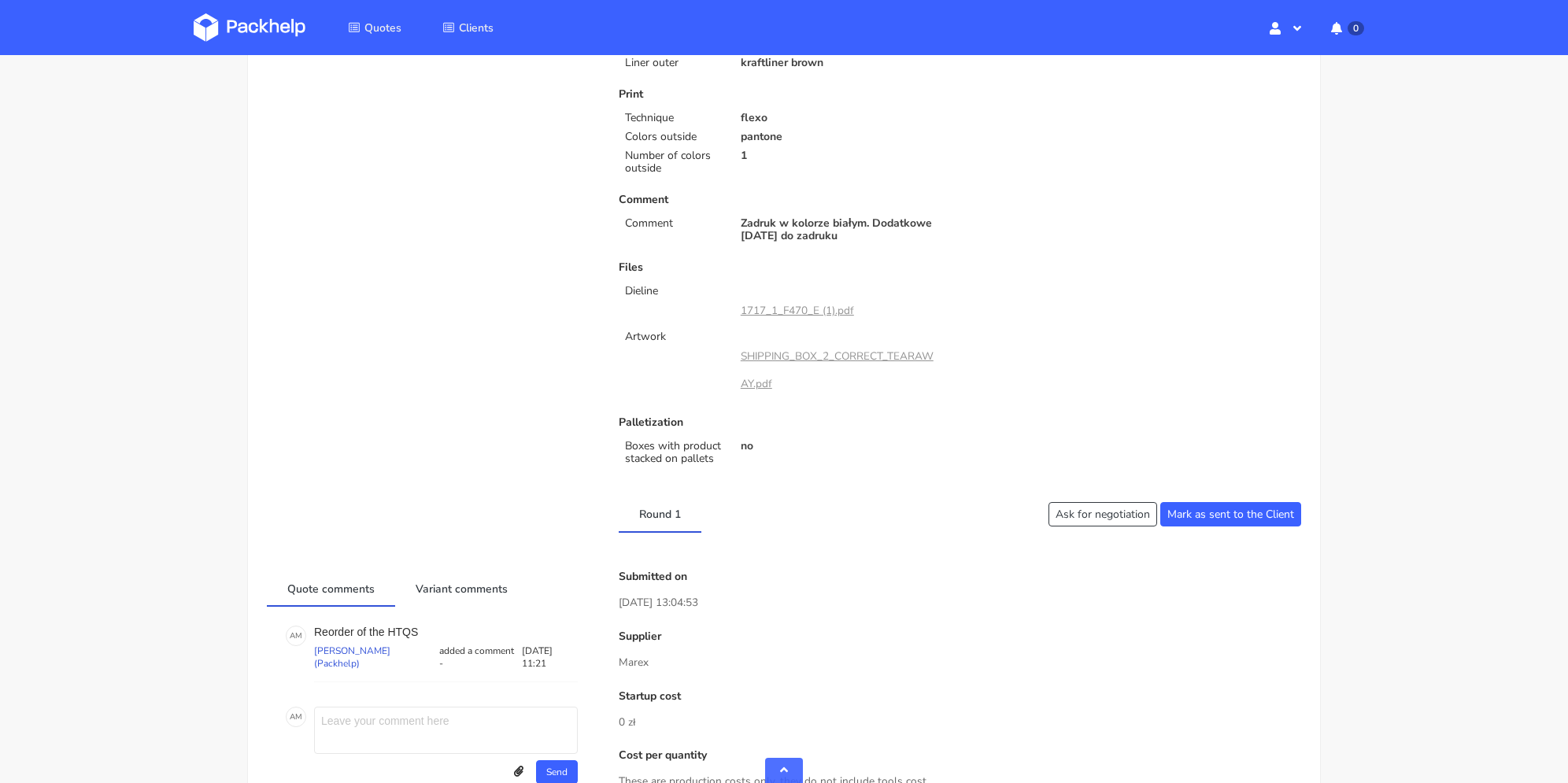
click at [849, 355] on link "SHIPPING_BOX_2_CORRECT_TEARAWAY.pdf" at bounding box center [837, 370] width 193 height 41
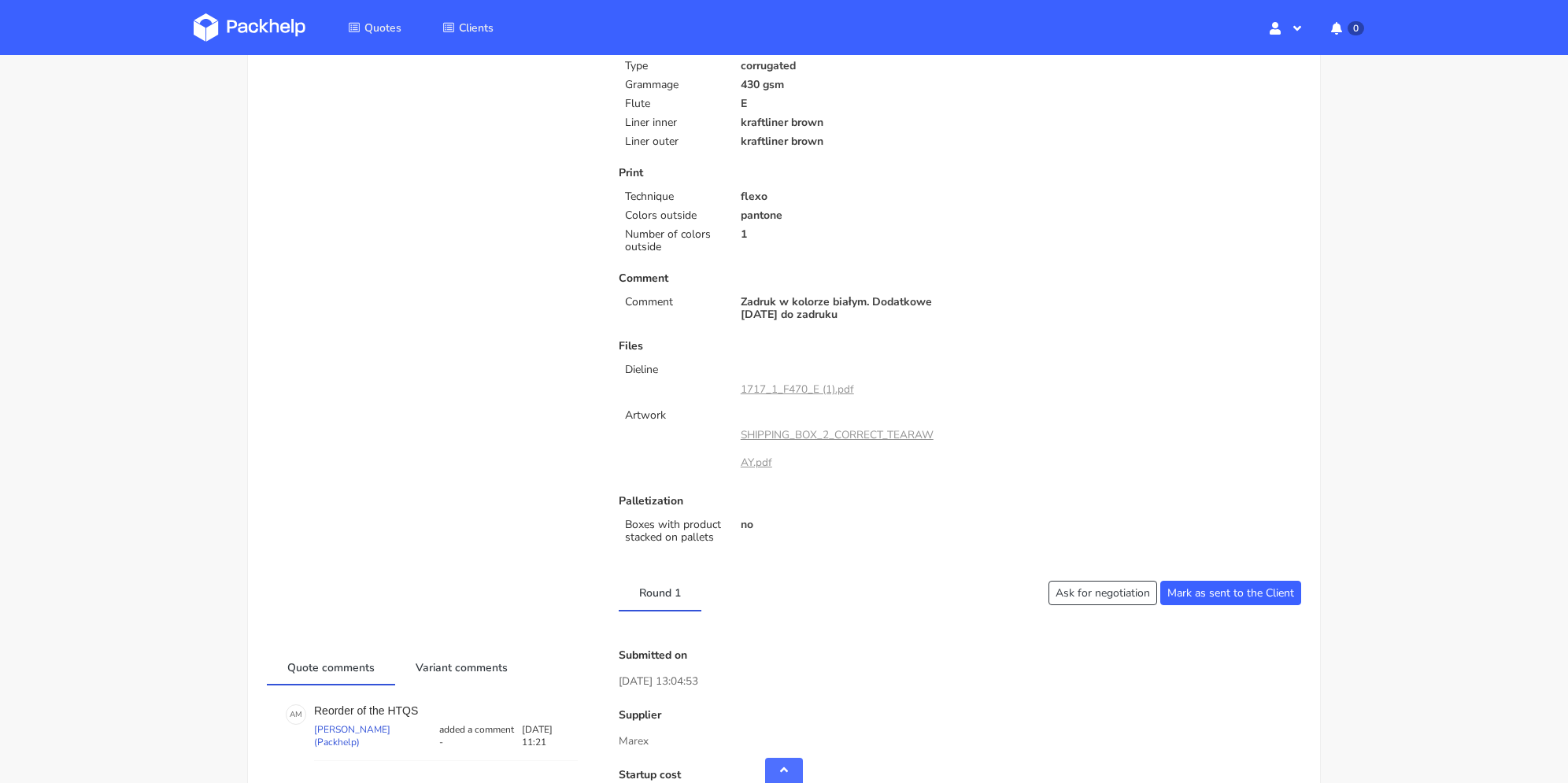
scroll to position [0, 0]
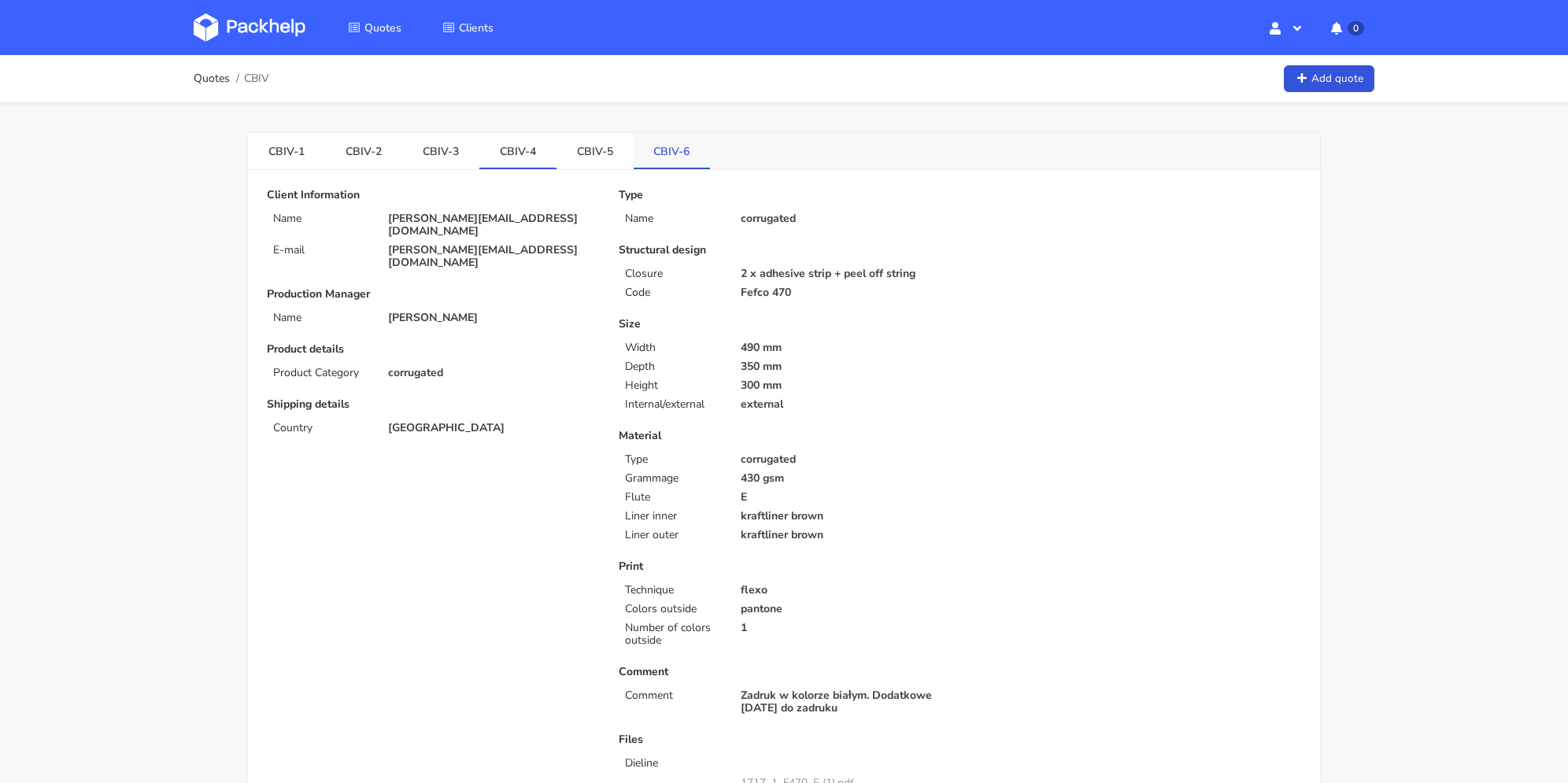
click at [666, 150] on link "CBIV-6" at bounding box center [672, 150] width 78 height 34
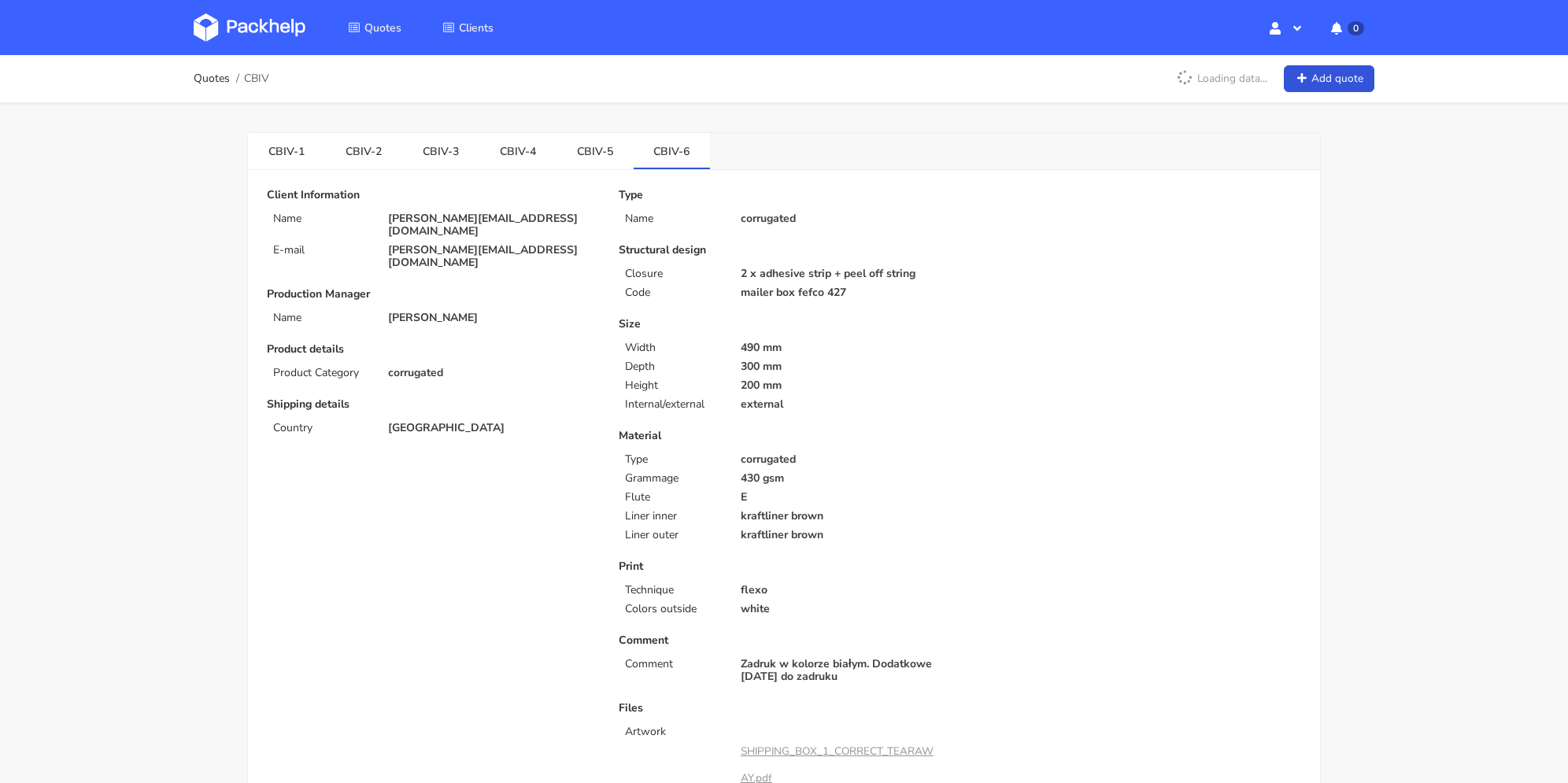
scroll to position [314, 0]
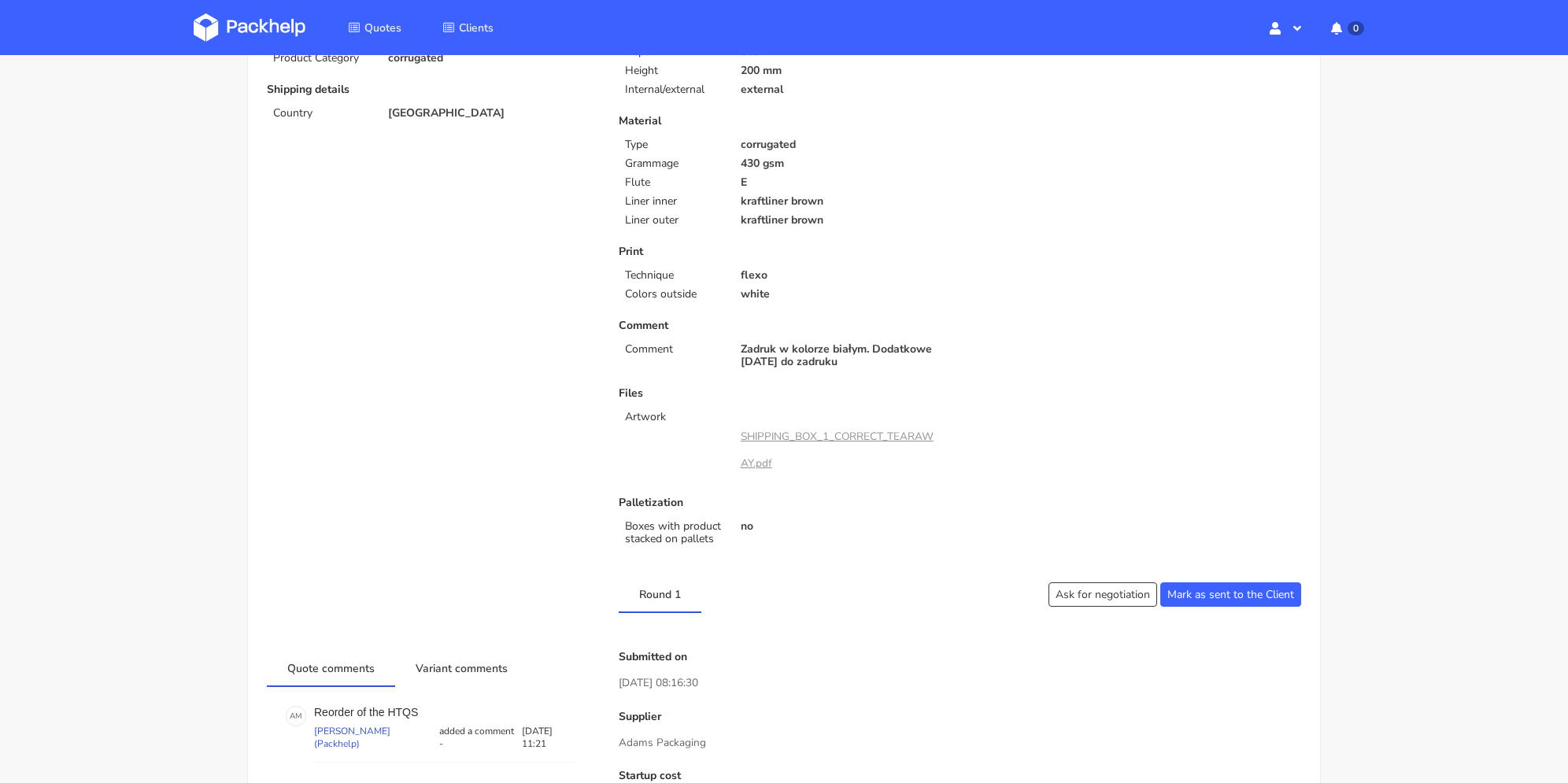
click at [823, 432] on link "SHIPPING_BOX_1_CORRECT_TEARAWAY.pdf" at bounding box center [837, 450] width 193 height 41
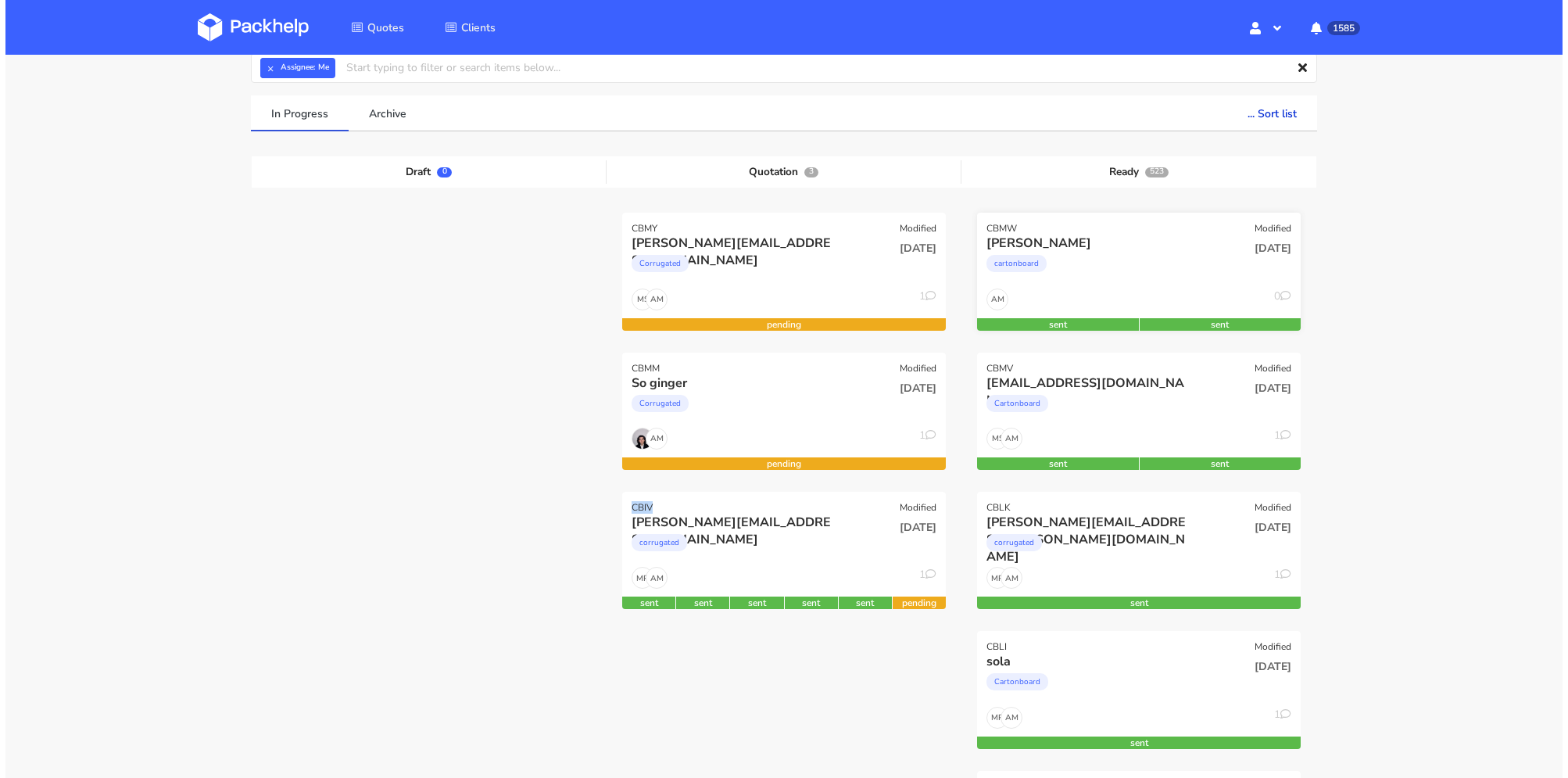
scroll to position [78, 0]
click at [866, 534] on div "[DATE]" at bounding box center [888, 540] width 109 height 53
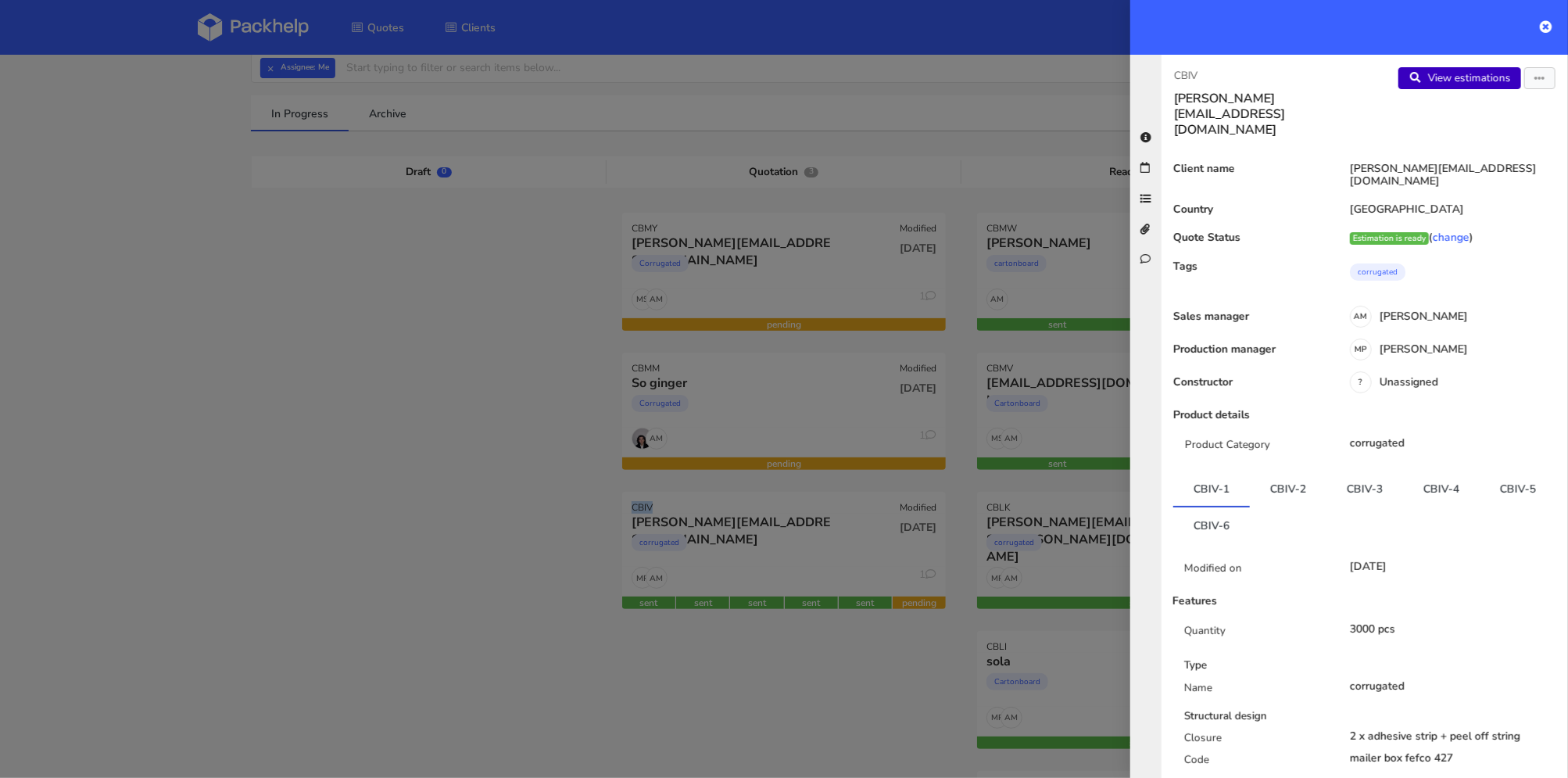
click at [1450, 73] on link "View estimations" at bounding box center [1459, 79] width 122 height 22
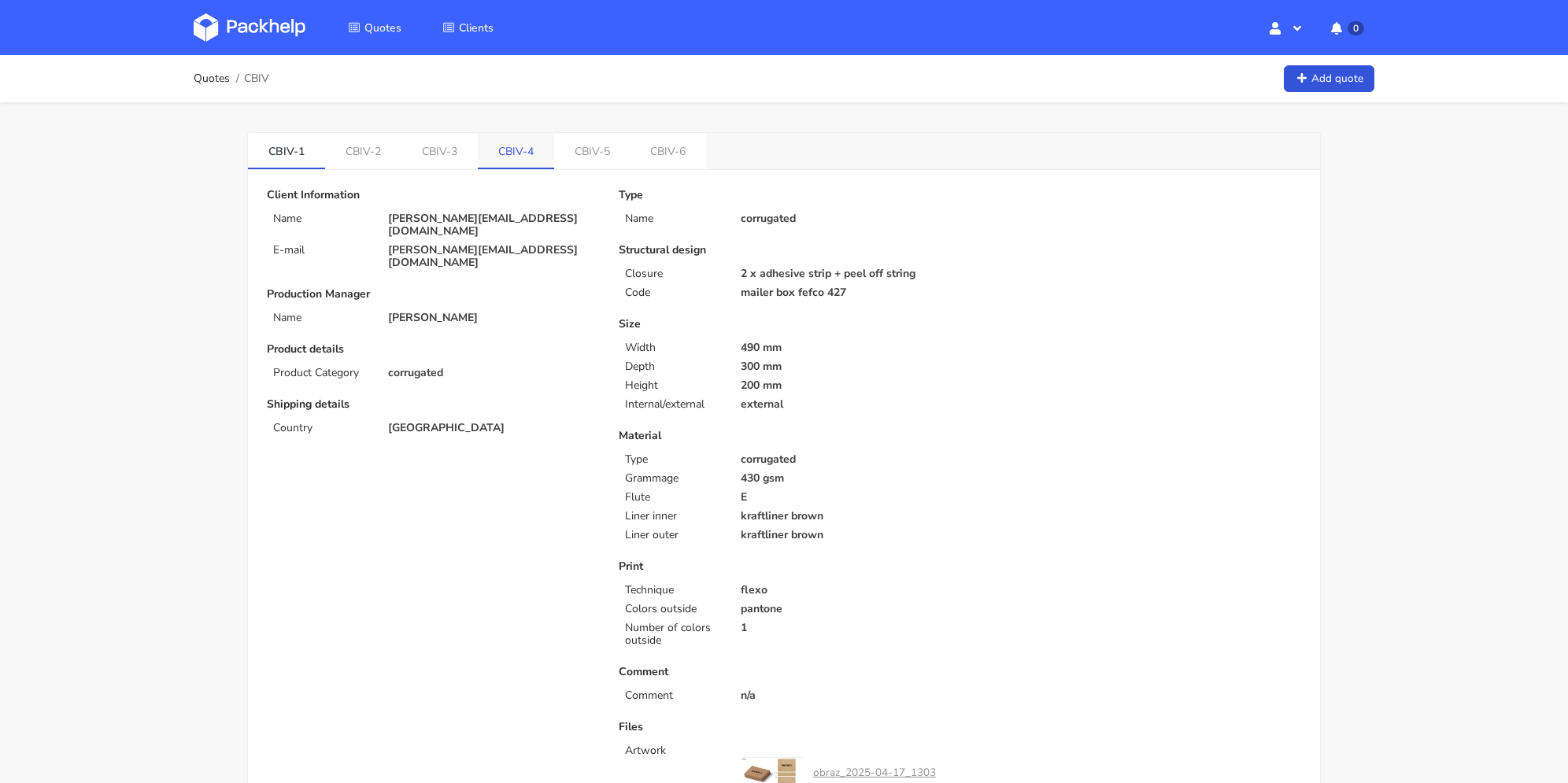
click at [540, 149] on link "CBIV-4" at bounding box center [515, 150] width 77 height 34
click at [675, 159] on link "CBIV-6" at bounding box center [670, 150] width 77 height 34
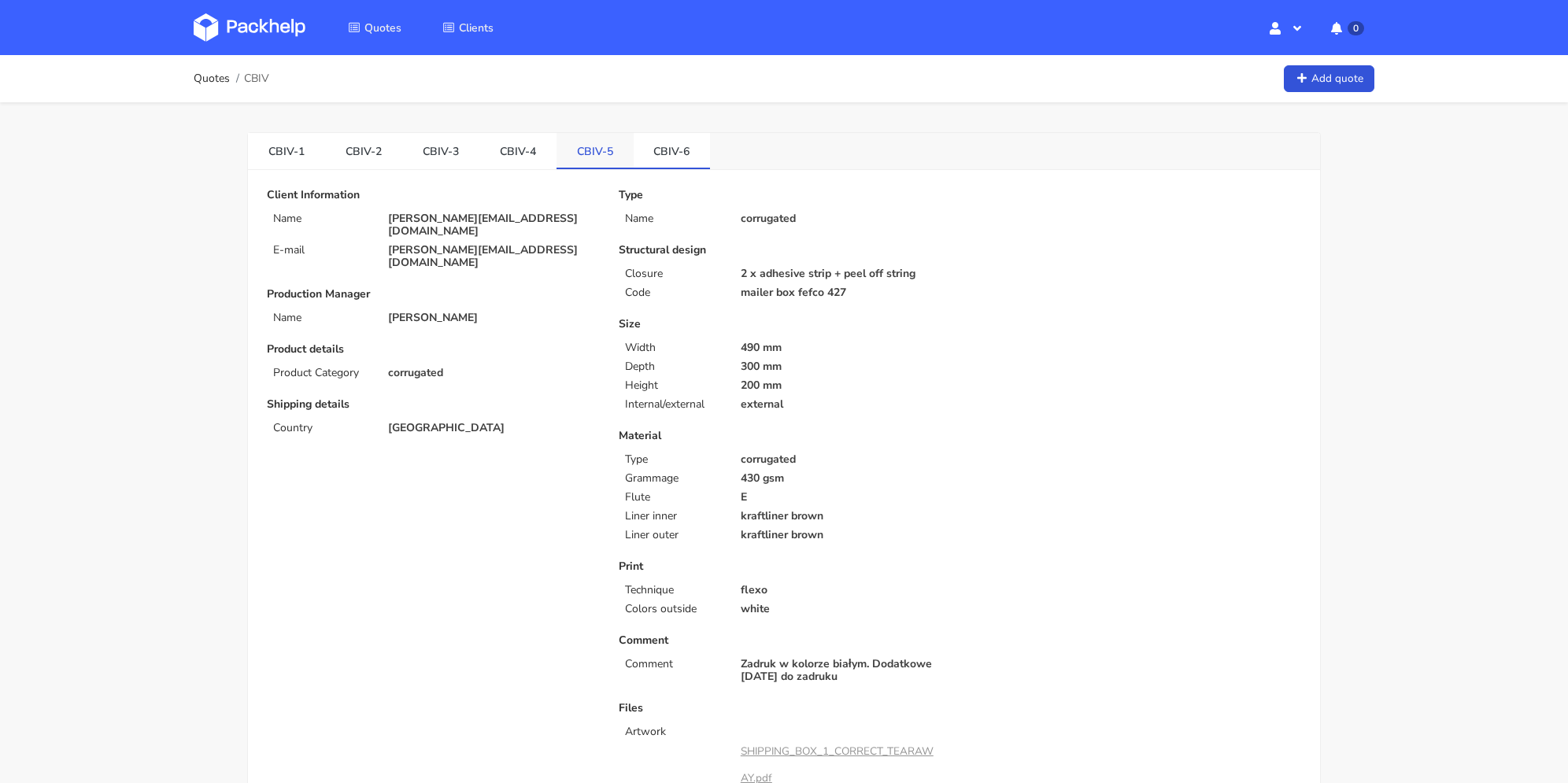
click at [601, 148] on link "CBIV-5" at bounding box center [595, 150] width 78 height 34
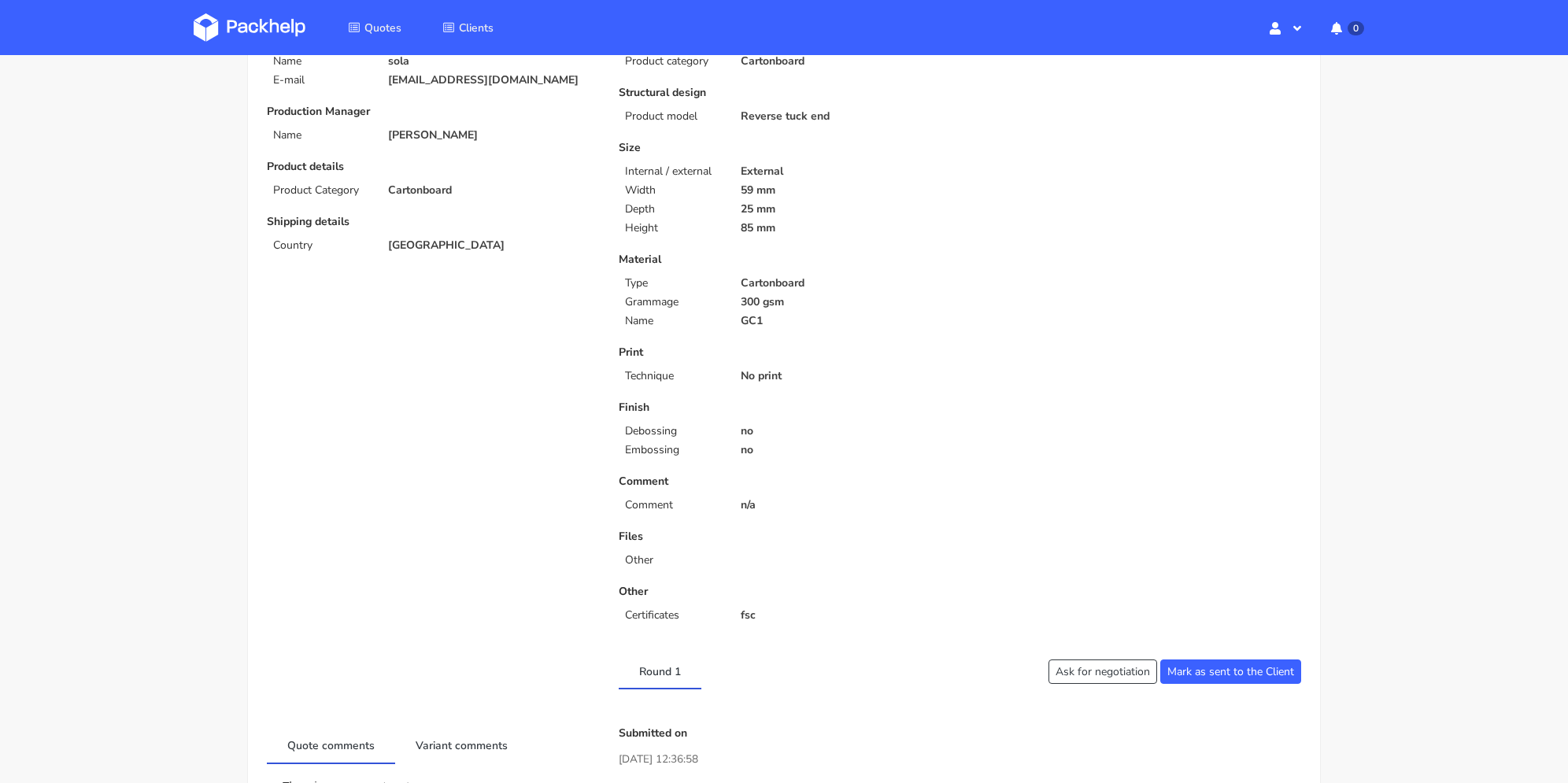
scroll to position [472, 0]
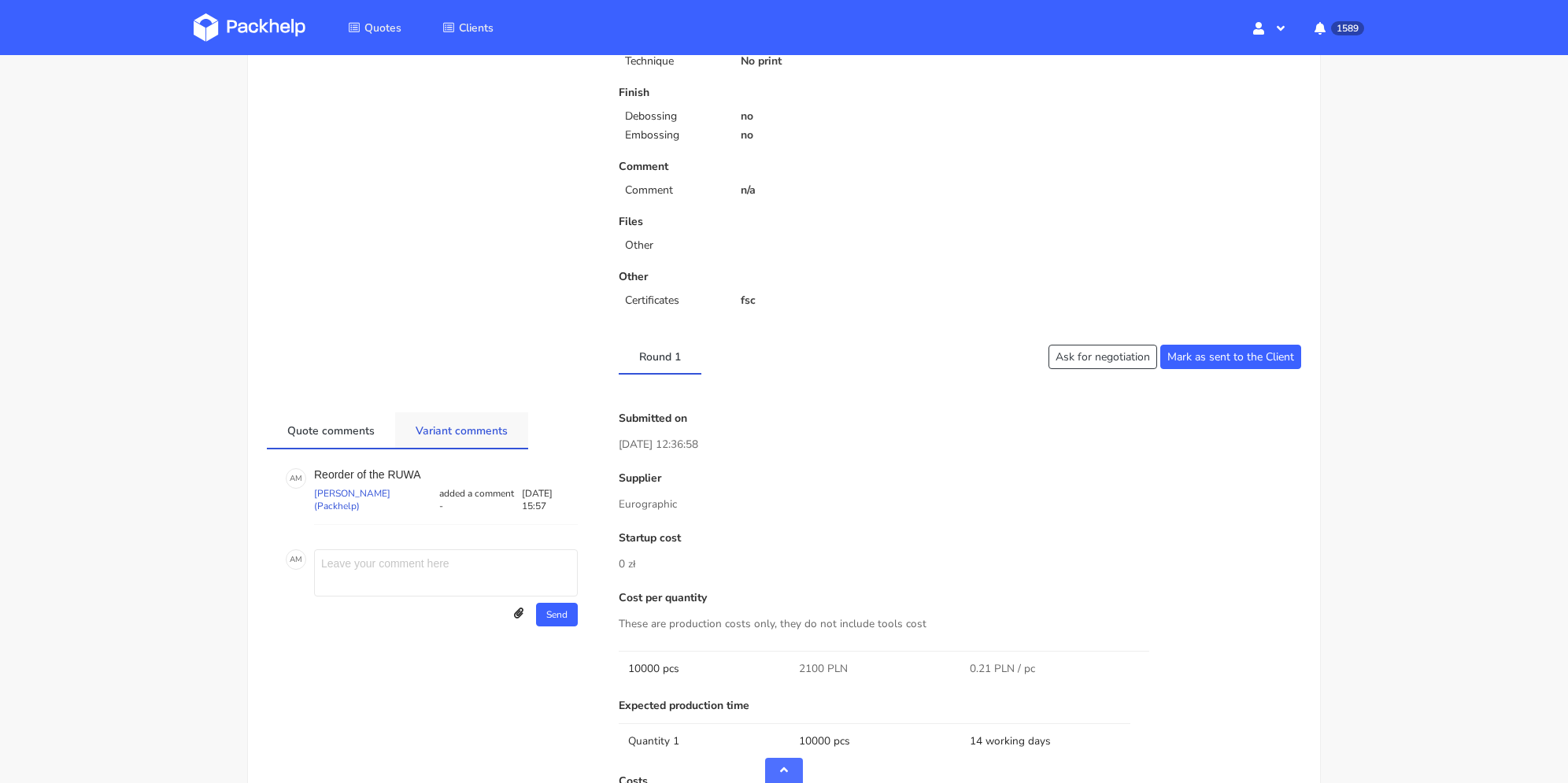
click at [461, 443] on link "Variant comments" at bounding box center [462, 430] width 133 height 34
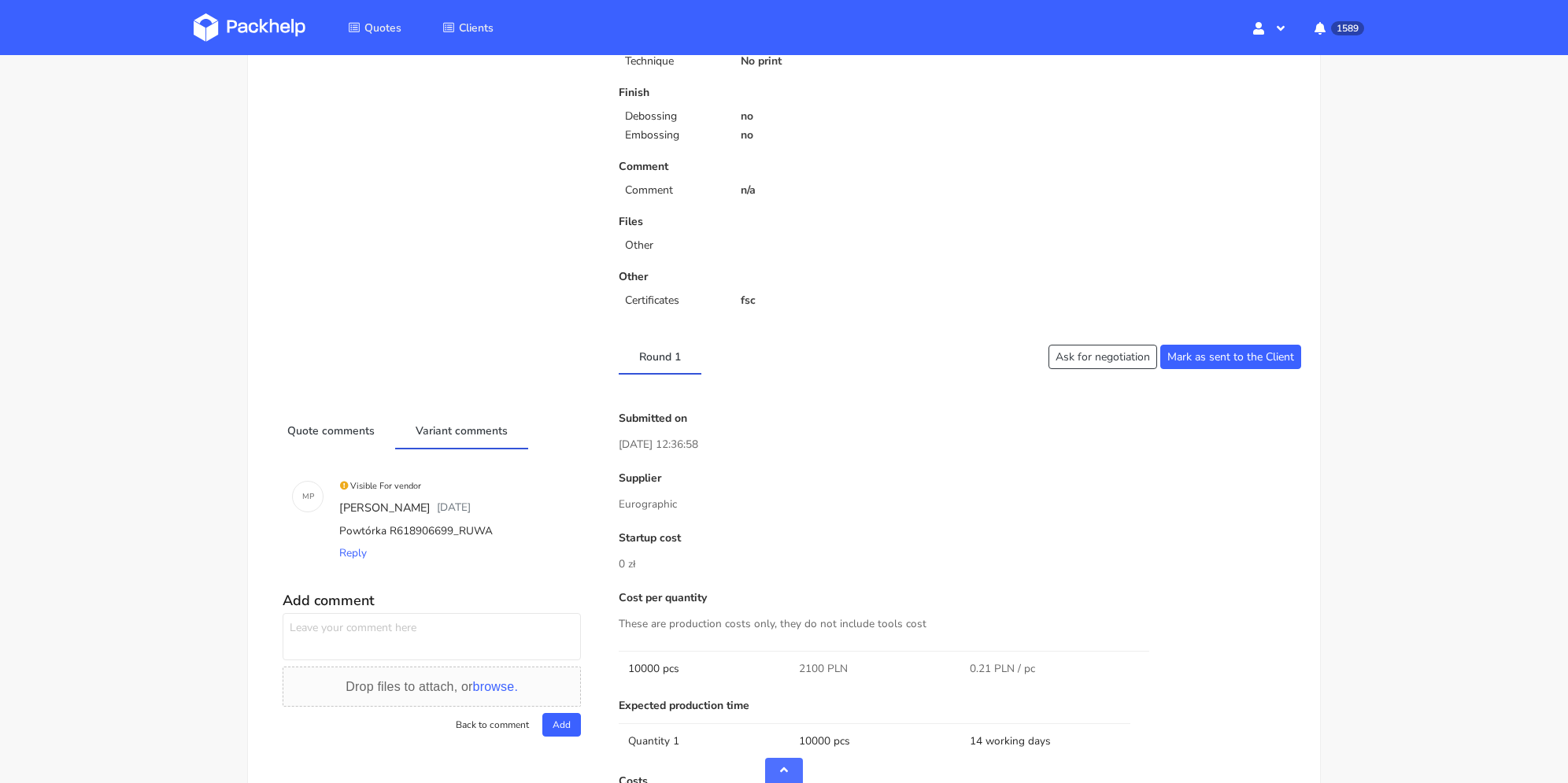
drag, startPoint x: 460, startPoint y: 529, endPoint x: 739, endPoint y: 116, distance: 498.4
click at [489, 528] on div "Powtórka R618906699_RUWA" at bounding box center [453, 531] width 235 height 22
copy div "RUWA"
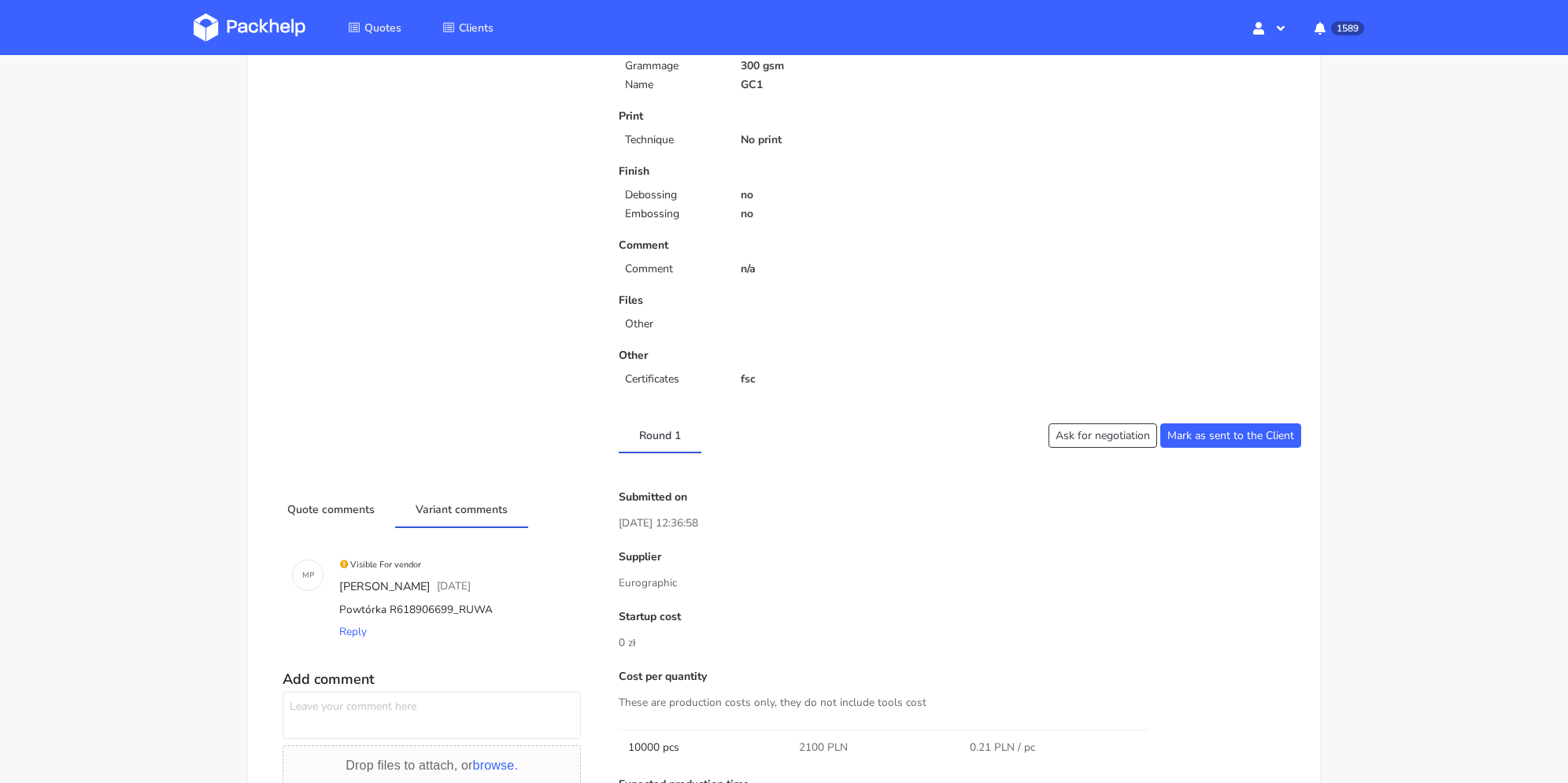
copy div "RUWA"
